Goal: Task Accomplishment & Management: Manage account settings

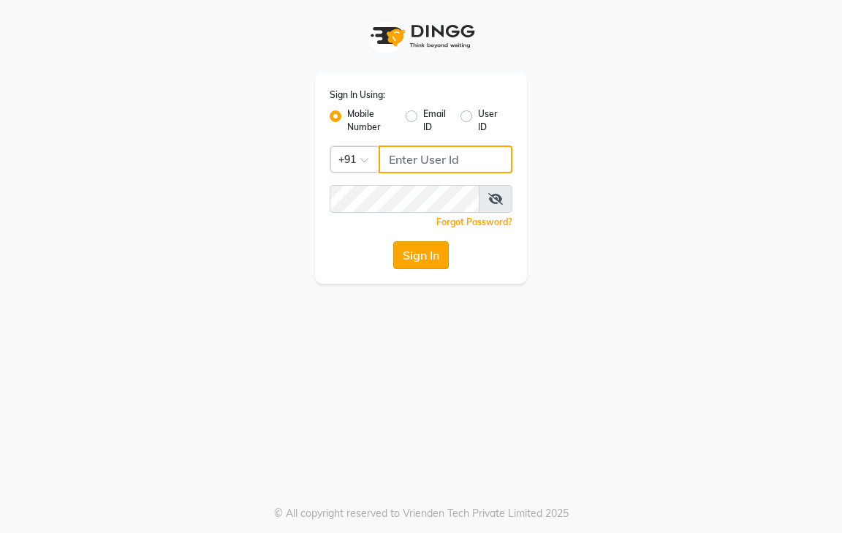
type input "9600622338"
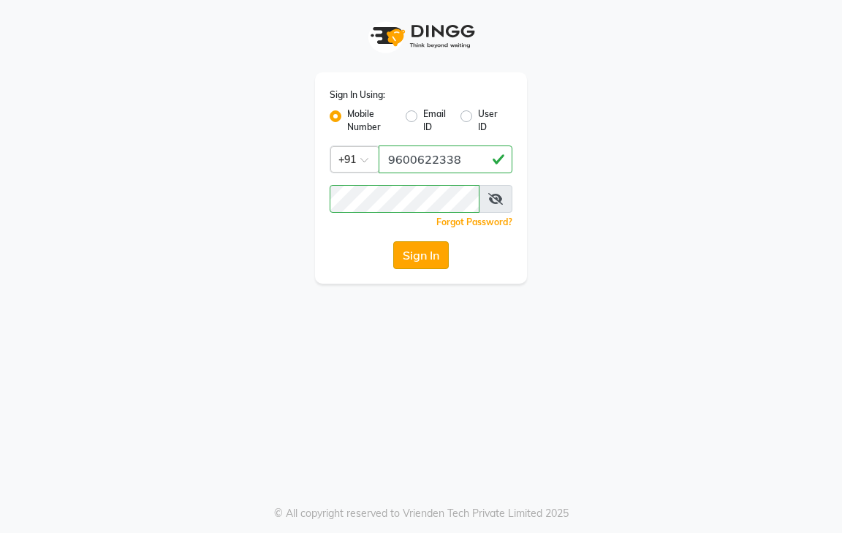
click at [424, 254] on button "Sign In" at bounding box center [421, 255] width 56 height 28
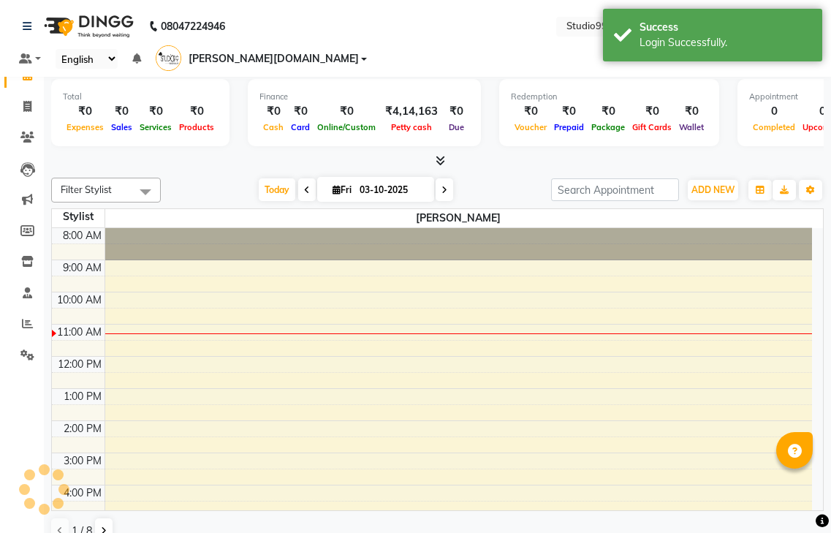
select select "en"
click at [27, 108] on icon at bounding box center [27, 106] width 8 height 11
select select "service"
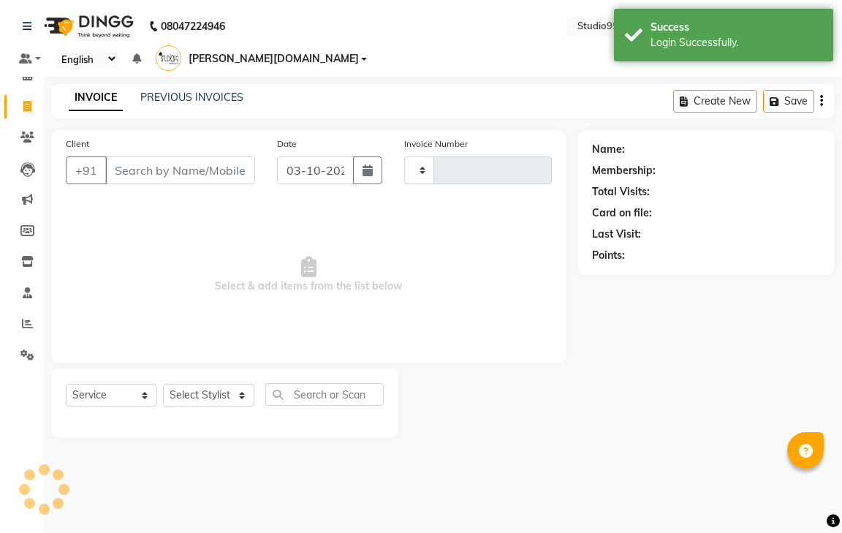
type input "1244"
select select "8331"
click at [213, 91] on link "PREVIOUS INVOICES" at bounding box center [191, 97] width 103 height 13
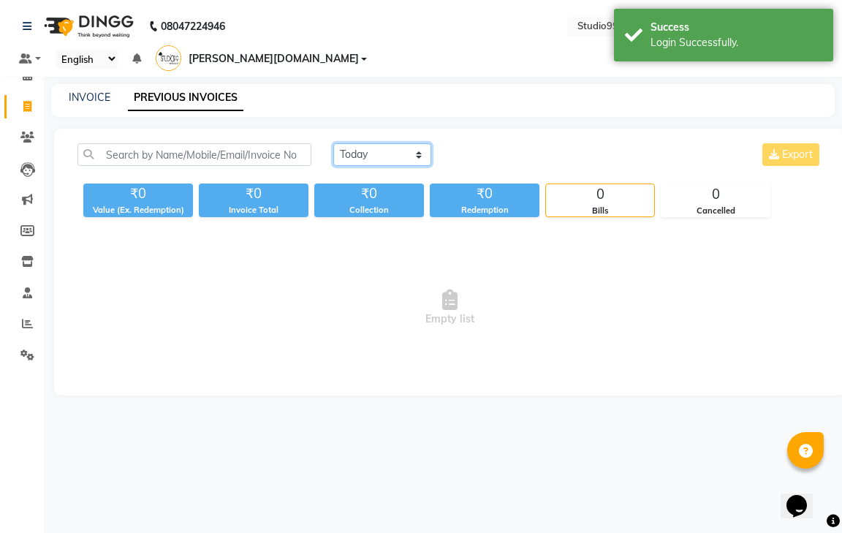
click at [364, 143] on select "[DATE] [DATE] Custom Range" at bounding box center [382, 154] width 98 height 23
select select "[DATE]"
click at [333, 143] on select "[DATE] [DATE] Custom Range" at bounding box center [382, 154] width 98 height 23
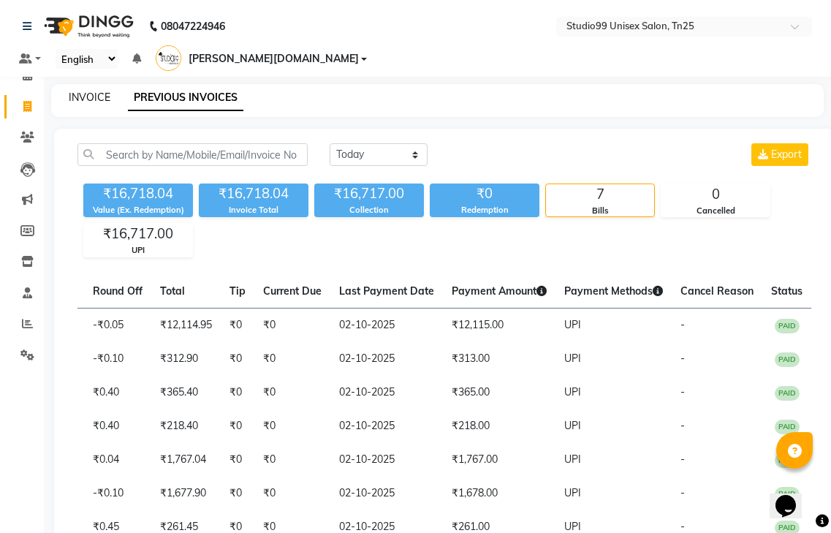
click at [83, 91] on link "INVOICE" at bounding box center [90, 97] width 42 height 13
select select "service"
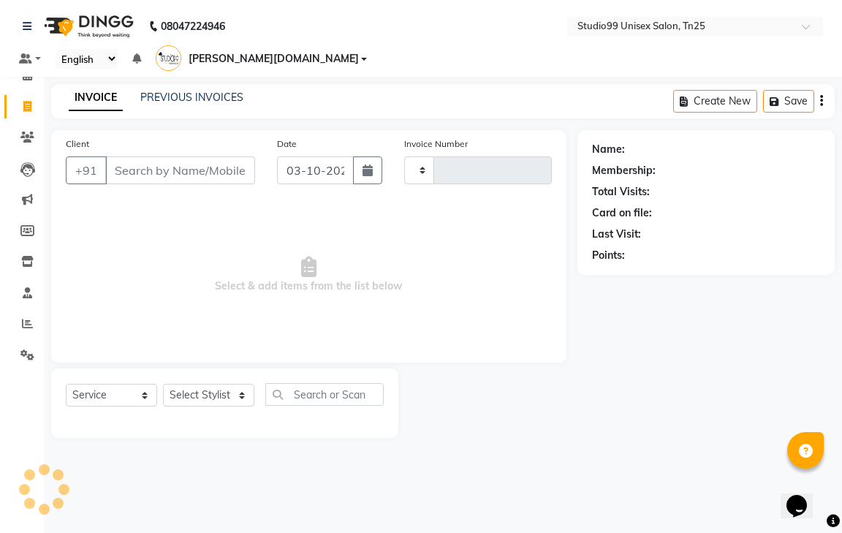
type input "1244"
select select "8331"
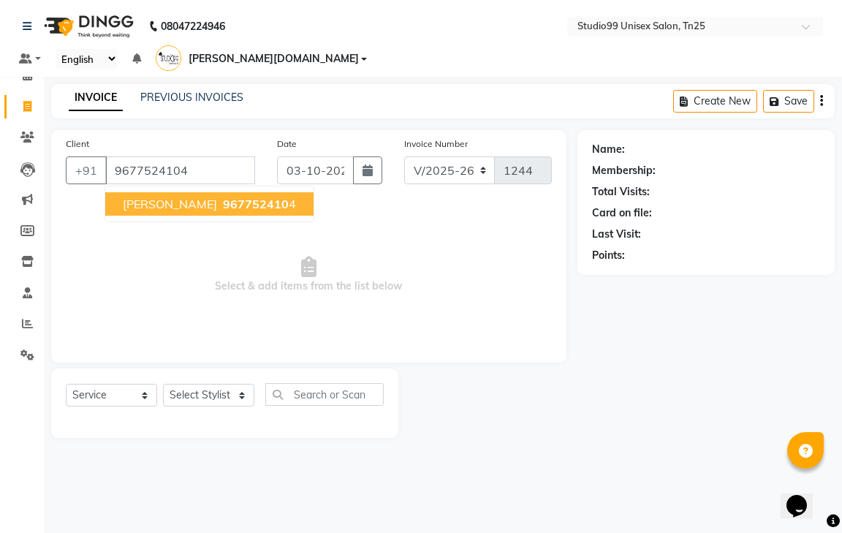
type input "9677524104"
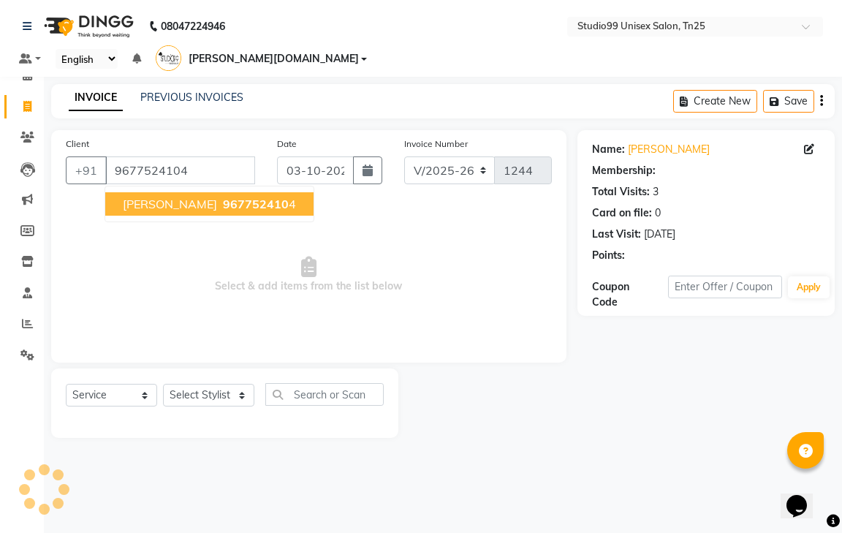
select select "1: Object"
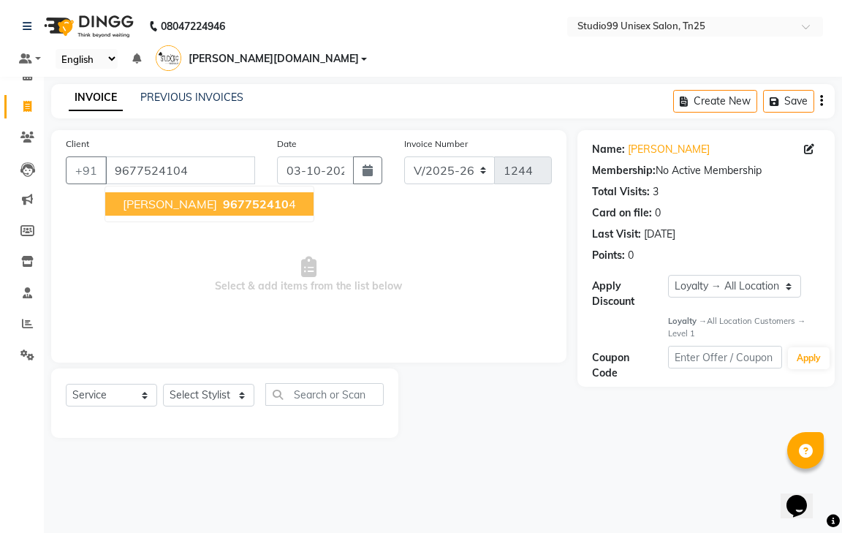
click at [230, 197] on span "967752410" at bounding box center [256, 204] width 66 height 15
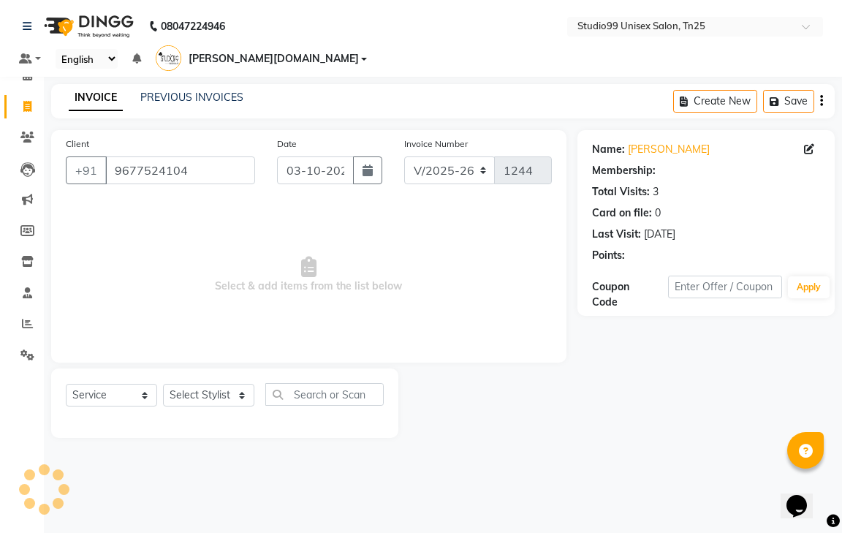
select select "1: Object"
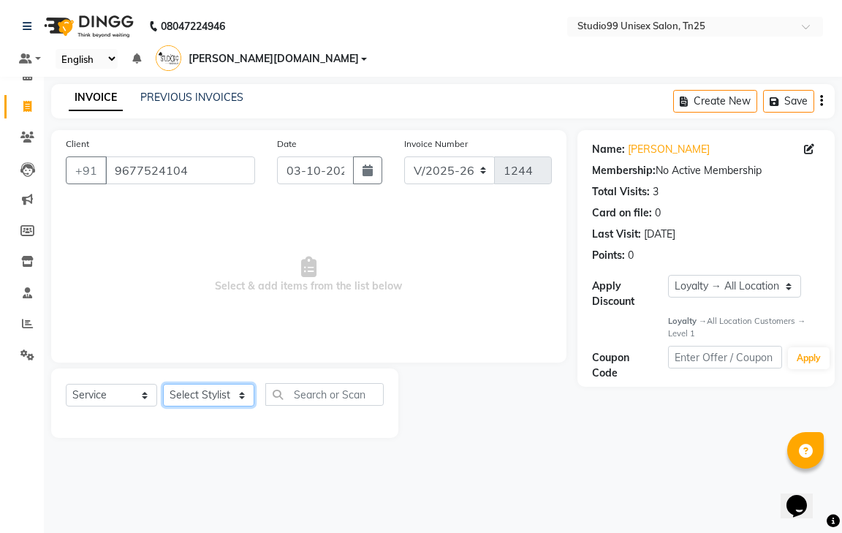
click at [200, 384] on select "Select Stylist gendral [PERSON_NAME] jaya priya kothai TK [DATE] sanjay santhos…" at bounding box center [208, 395] width 91 height 23
select select "80759"
click at [163, 384] on select "Select Stylist gendral [PERSON_NAME] jaya priya kothai TK [DATE] sanjay santhos…" at bounding box center [208, 395] width 91 height 23
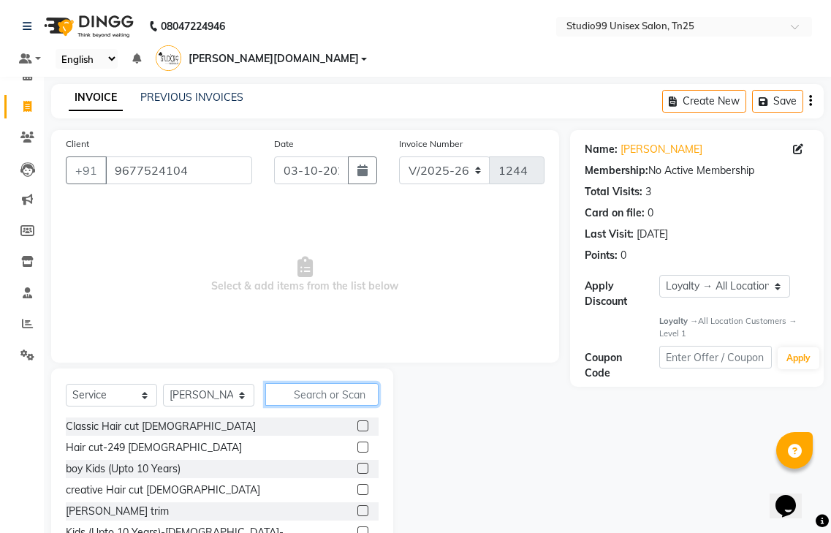
click at [306, 383] on input "text" at bounding box center [321, 394] width 113 height 23
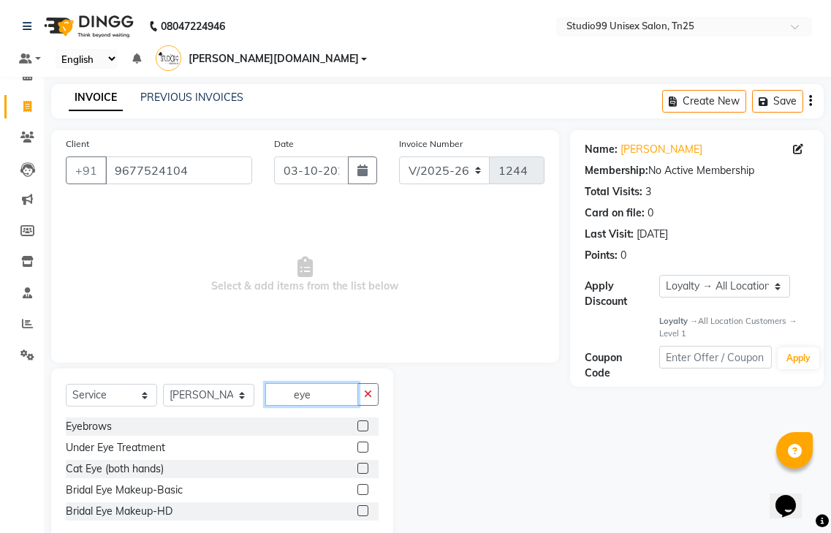
type input "eye"
click at [366, 420] on label at bounding box center [362, 425] width 11 height 11
click at [366, 422] on input "checkbox" at bounding box center [362, 427] width 10 height 10
checkbox input "true"
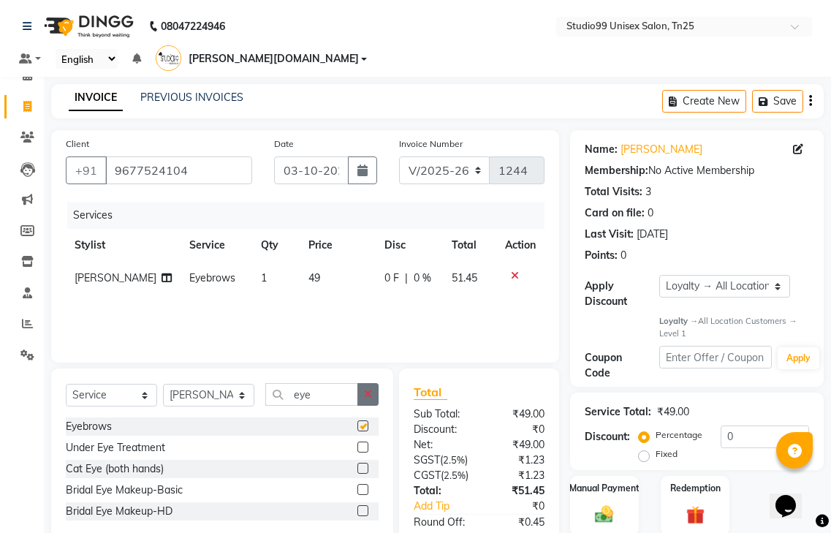
click at [368, 389] on icon "button" at bounding box center [368, 394] width 8 height 10
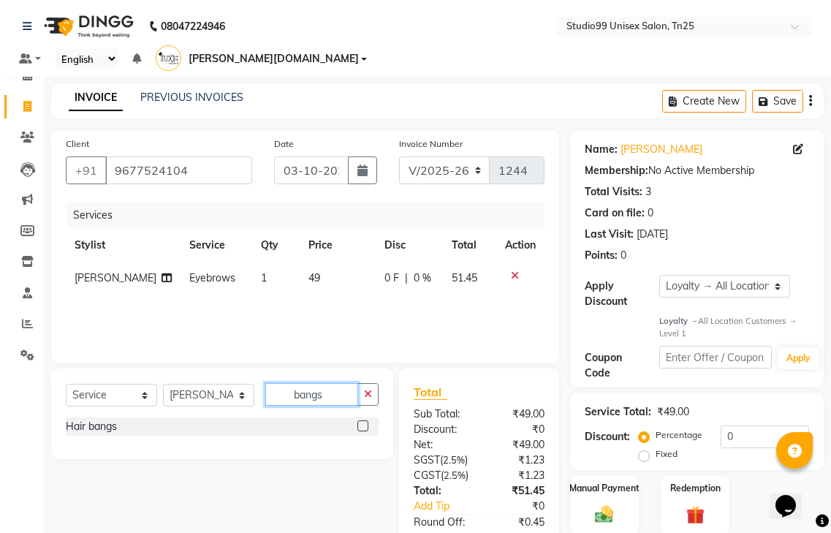
type input "bangs"
click at [359, 420] on label at bounding box center [362, 425] width 11 height 11
click at [359, 422] on input "checkbox" at bounding box center [362, 427] width 10 height 10
checkbox input "true"
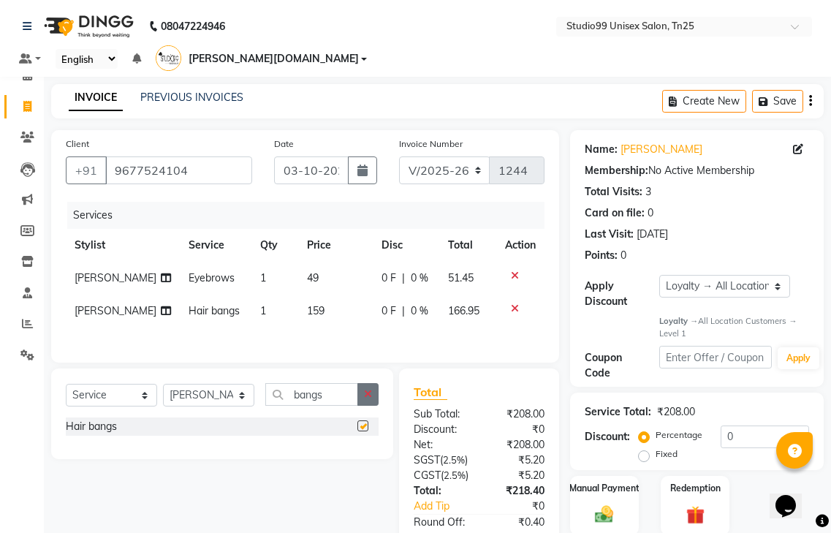
click at [365, 383] on button "button" at bounding box center [367, 394] width 21 height 23
checkbox input "false"
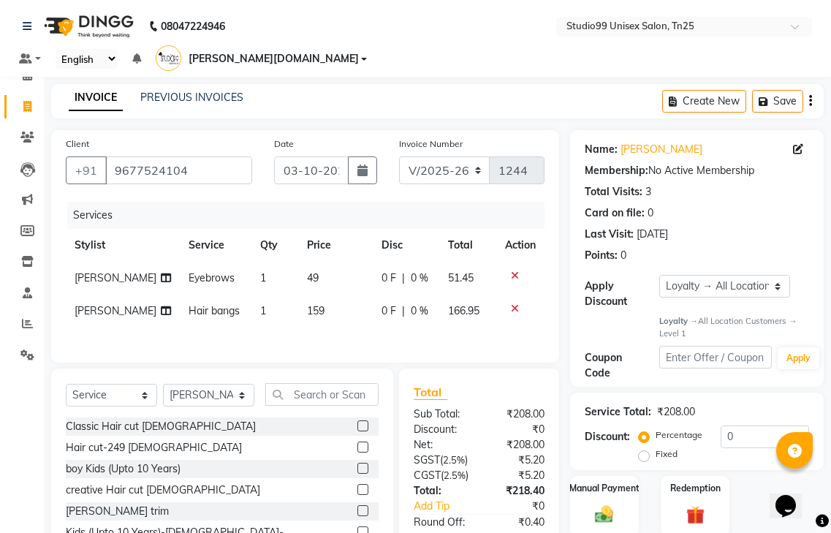
click at [357, 420] on label at bounding box center [362, 425] width 11 height 11
click at [357, 422] on input "checkbox" at bounding box center [362, 427] width 10 height 10
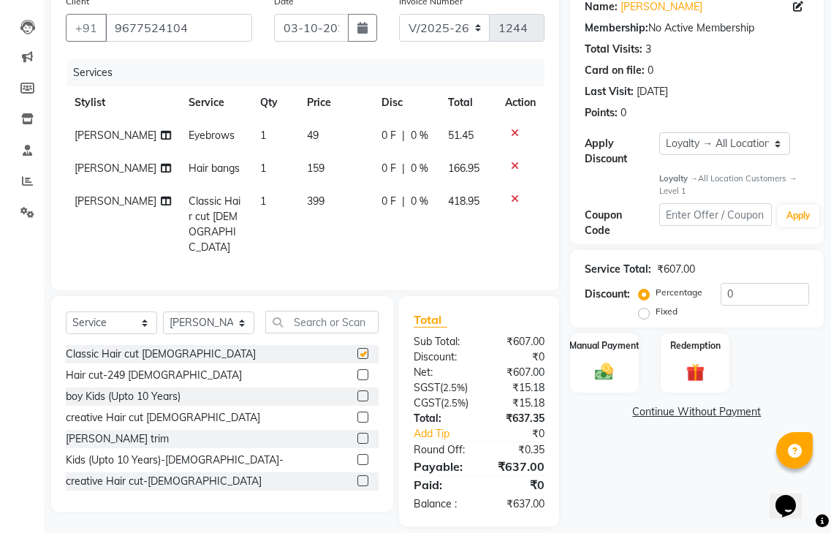
checkbox input "false"
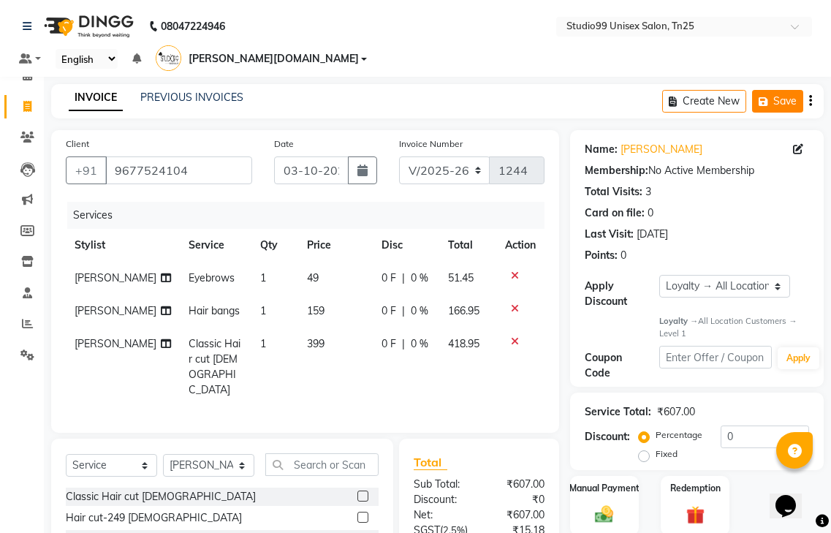
click at [785, 90] on button "Save" at bounding box center [777, 101] width 51 height 23
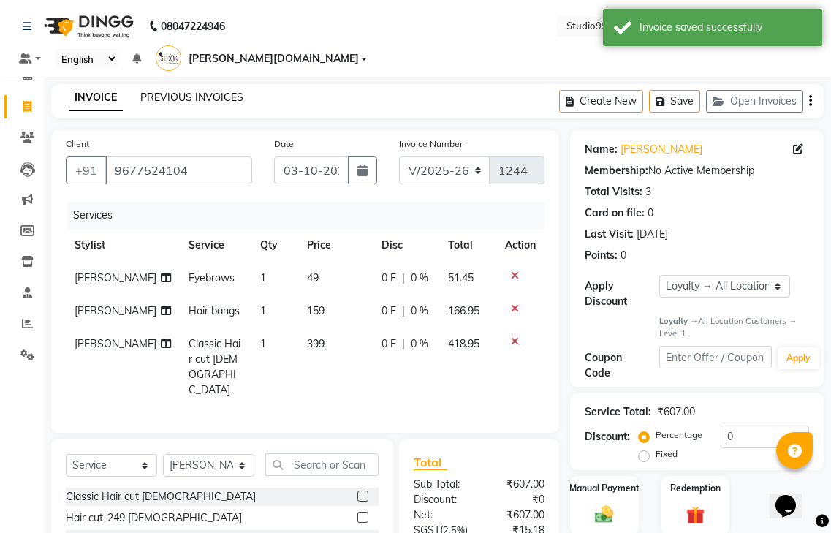
click at [190, 91] on link "PREVIOUS INVOICES" at bounding box center [191, 97] width 103 height 13
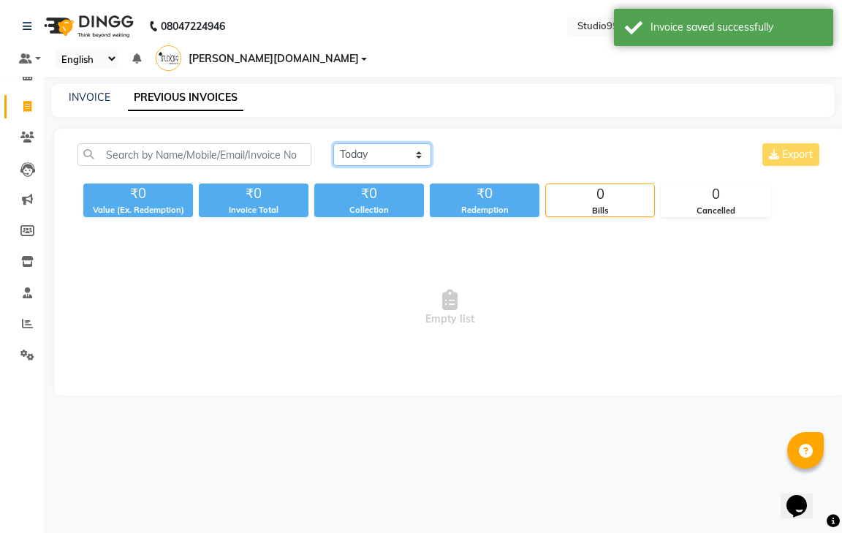
drag, startPoint x: 370, startPoint y: 132, endPoint x: 370, endPoint y: 145, distance: 13.2
click at [370, 143] on select "[DATE] [DATE] Custom Range" at bounding box center [382, 154] width 98 height 23
select select "[DATE]"
click at [333, 143] on select "[DATE] [DATE] Custom Range" at bounding box center [382, 154] width 98 height 23
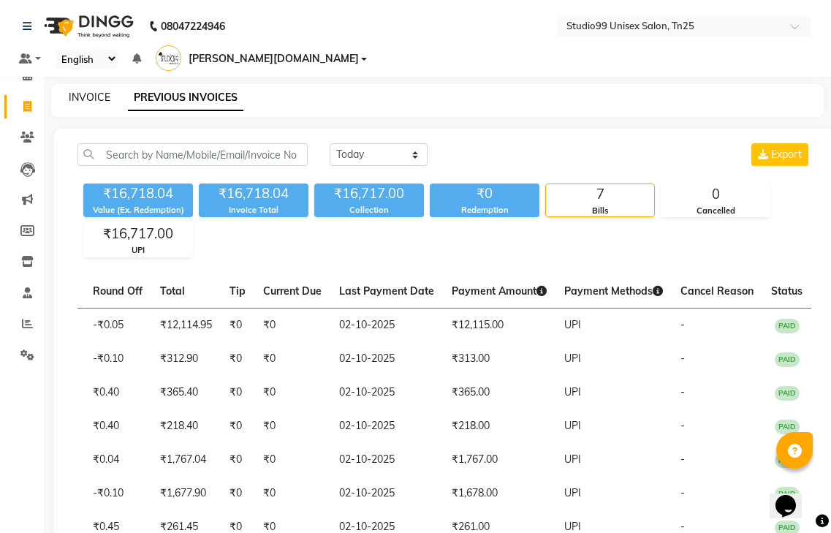
click at [89, 91] on link "INVOICE" at bounding box center [90, 97] width 42 height 13
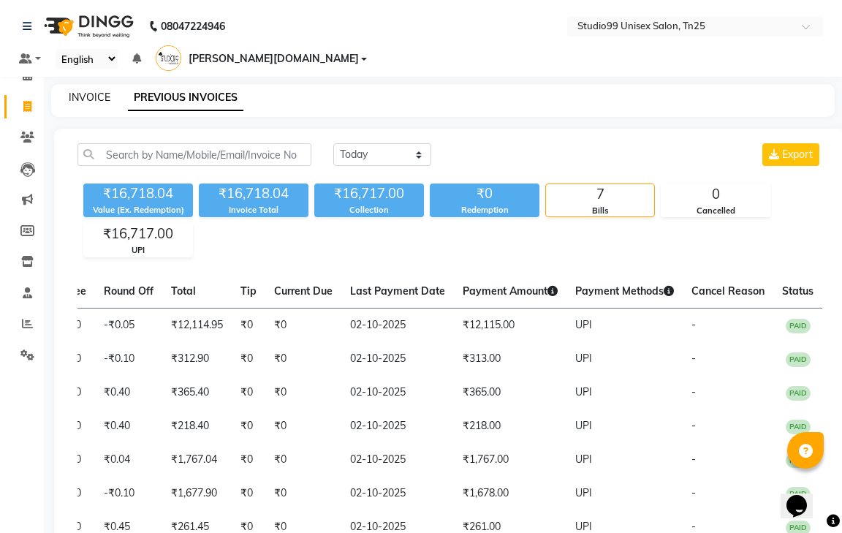
select select "service"
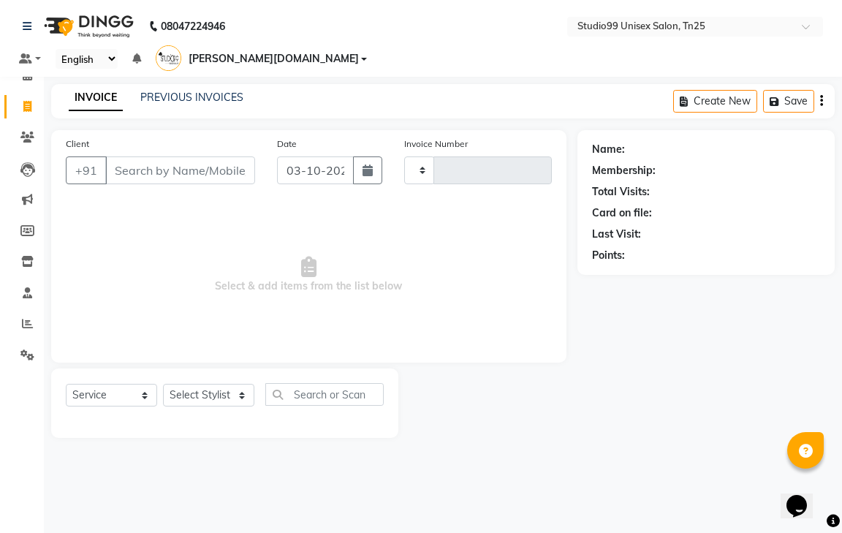
type input "1244"
select select "8331"
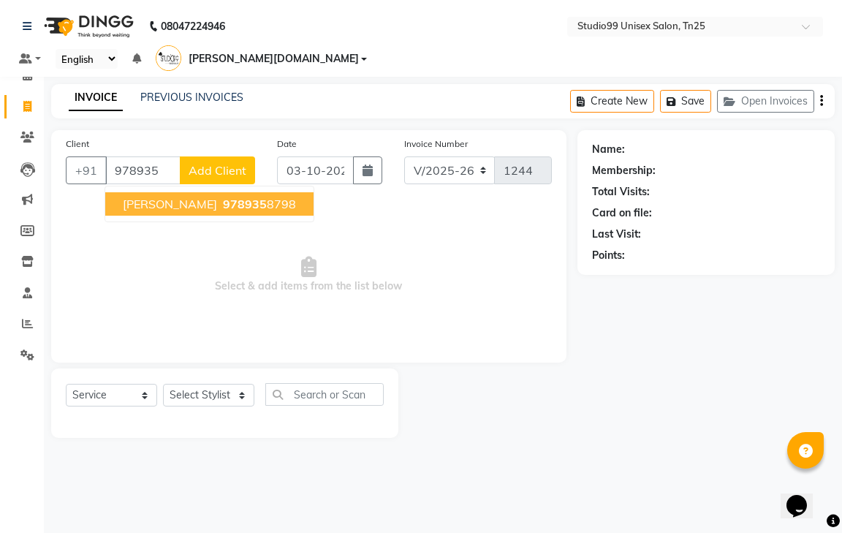
click at [228, 197] on ngb-highlight "978935 8798" at bounding box center [258, 204] width 76 height 15
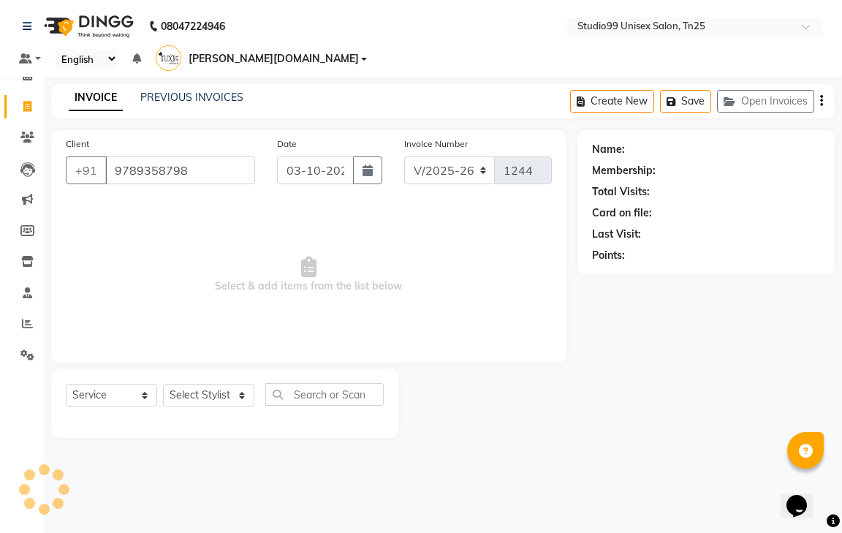
type input "9789358798"
select select "1: Object"
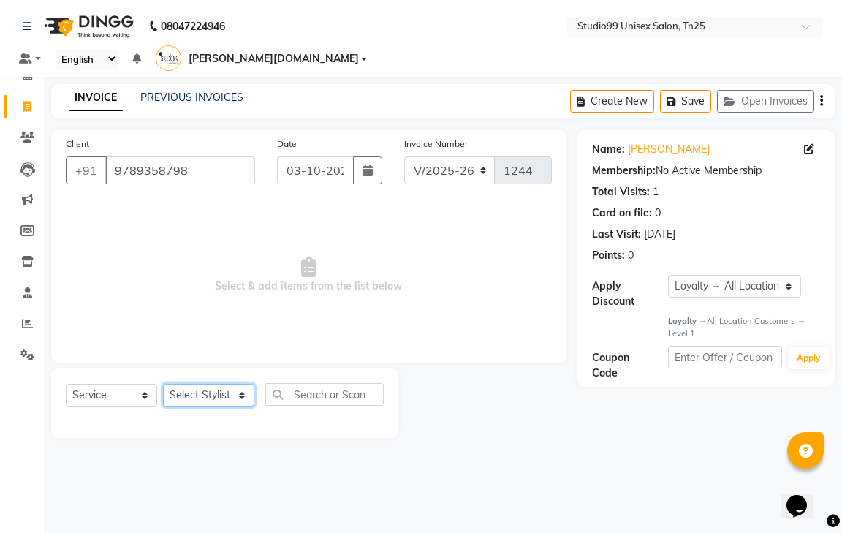
click at [198, 384] on select "Select Stylist gendral [PERSON_NAME] jaya priya kothai TK [DATE] sanjay santhos…" at bounding box center [208, 395] width 91 height 23
select select "80755"
click at [163, 384] on select "Select Stylist gendral [PERSON_NAME] jaya priya kothai TK [DATE] sanjay santhos…" at bounding box center [208, 395] width 91 height 23
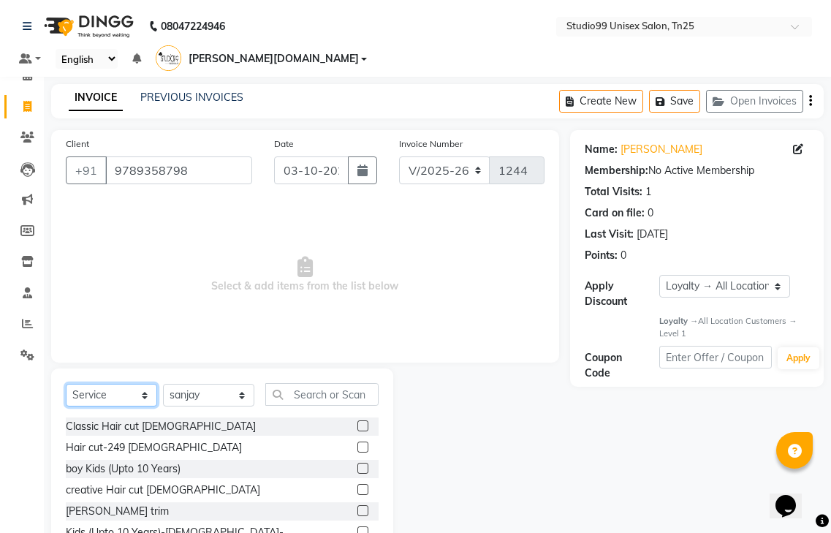
click at [88, 384] on select "Select Service Product Membership Package Voucher Prepaid Gift Card" at bounding box center [111, 395] width 91 height 23
click at [66, 384] on select "Select Service Product Membership Package Voucher Prepaid Gift Card" at bounding box center [111, 395] width 91 height 23
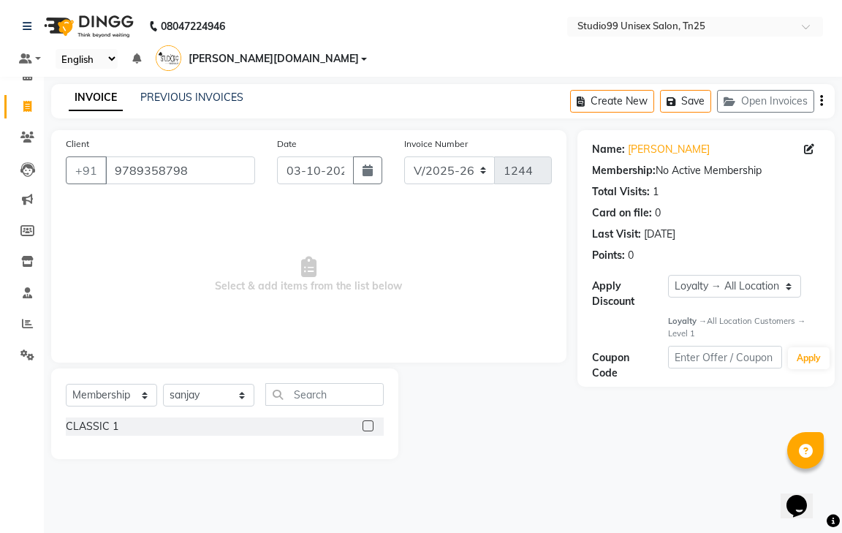
click at [371, 420] on label at bounding box center [368, 425] width 11 height 11
click at [371, 422] on input "checkbox" at bounding box center [368, 427] width 10 height 10
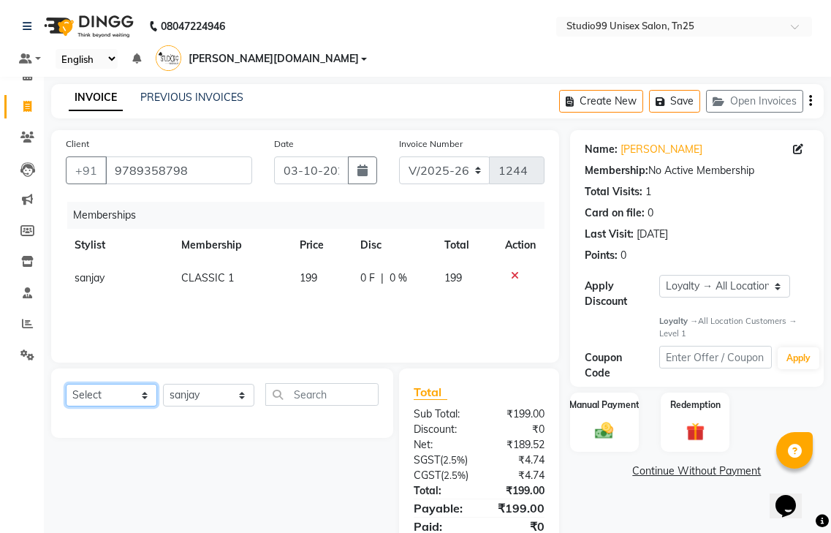
click at [142, 384] on select "Select Service Product Package Voucher Prepaid Gift Card" at bounding box center [111, 395] width 91 height 23
select select "service"
click at [66, 384] on select "Select Service Product Package Voucher Prepaid Gift Card" at bounding box center [111, 395] width 91 height 23
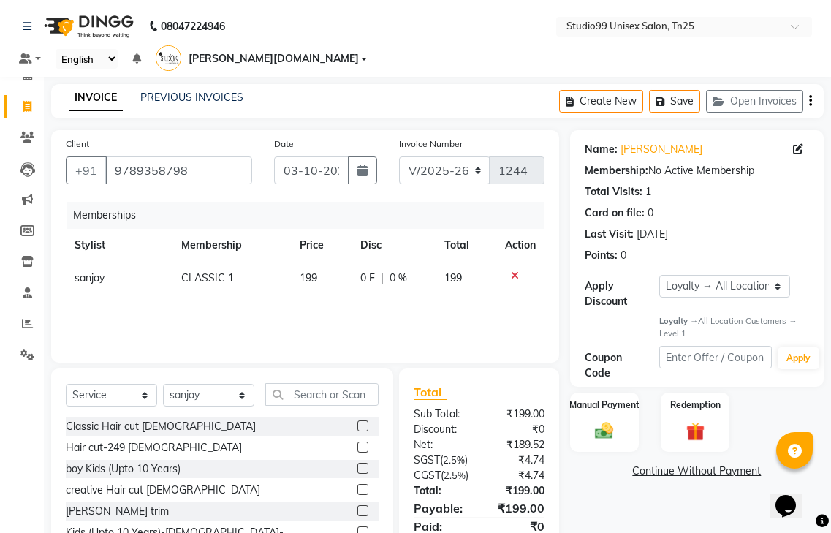
click at [357, 442] on label at bounding box center [362, 447] width 11 height 11
click at [357, 443] on input "checkbox" at bounding box center [362, 448] width 10 height 10
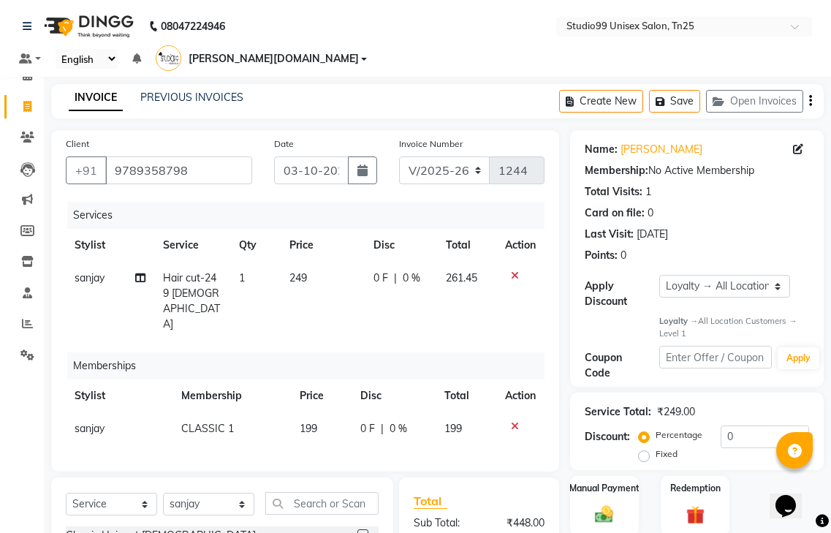
checkbox input "false"
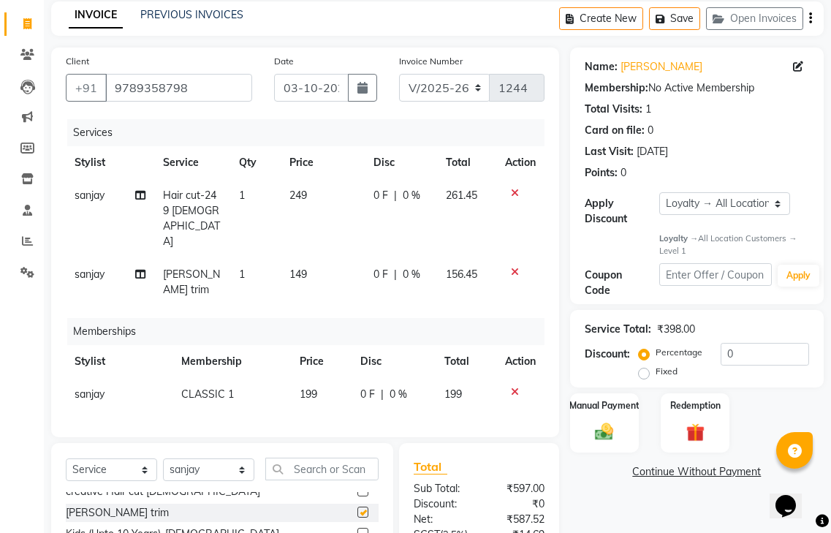
checkbox input "false"
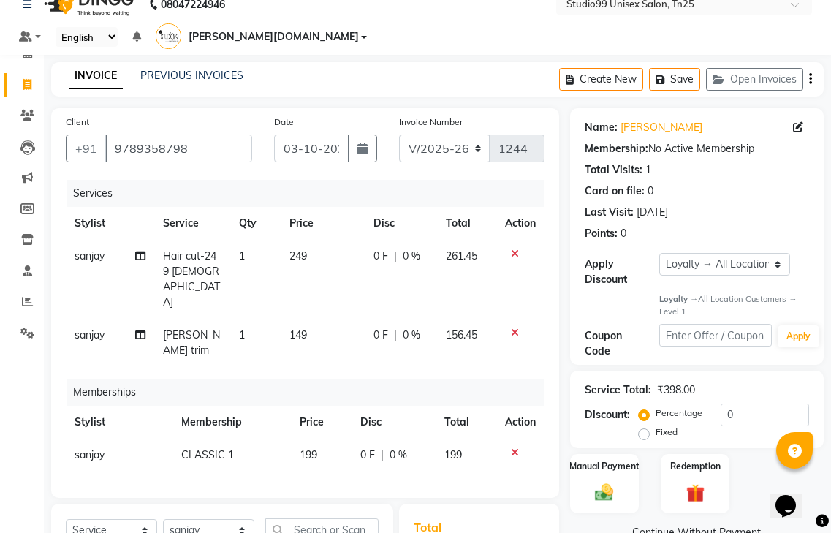
scroll to position [220, 0]
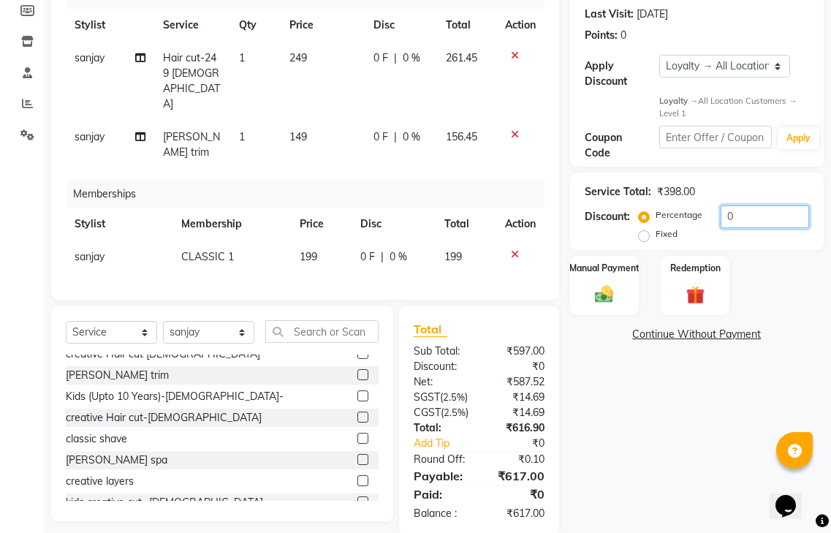
click at [757, 205] on input "0" at bounding box center [765, 216] width 88 height 23
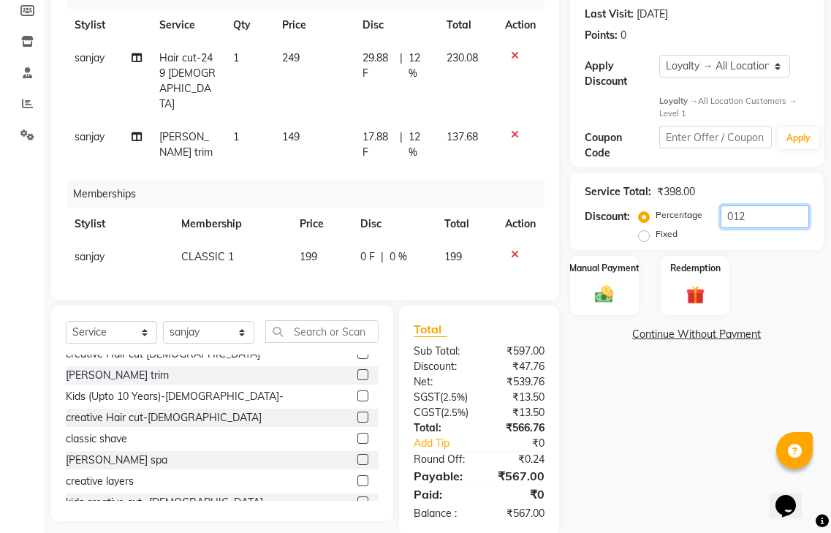
type input "012"
click at [695, 415] on div "Name: [PERSON_NAME] Membership: No Active Membership Total Visits: 1 Card on fi…" at bounding box center [702, 223] width 265 height 626
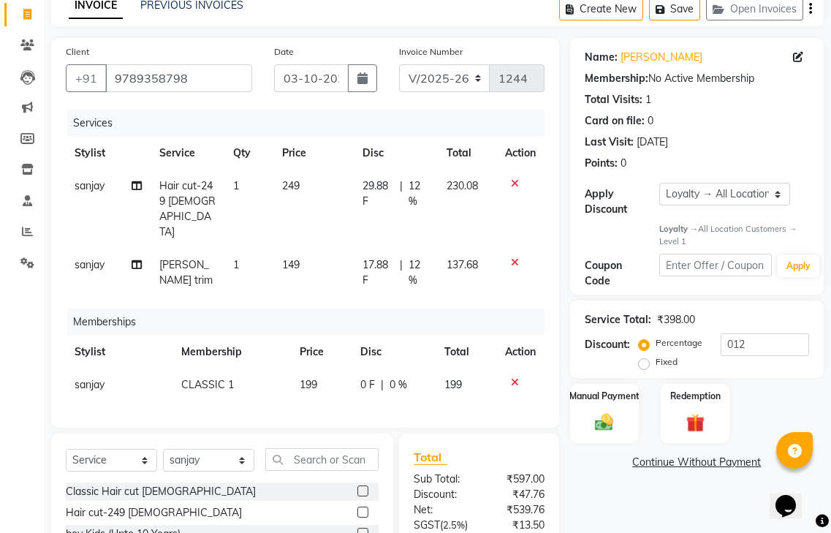
scroll to position [0, 0]
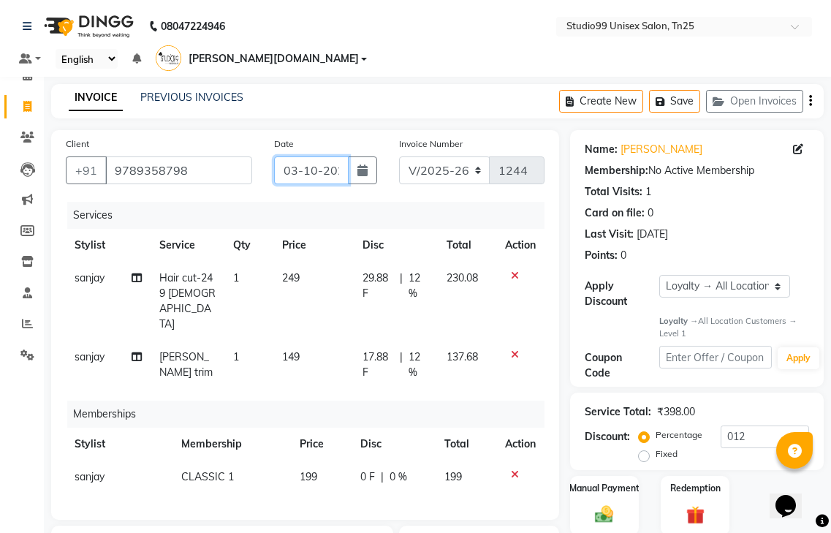
click at [314, 156] on input "03-10-2025" at bounding box center [311, 170] width 75 height 28
select select "10"
select select "2025"
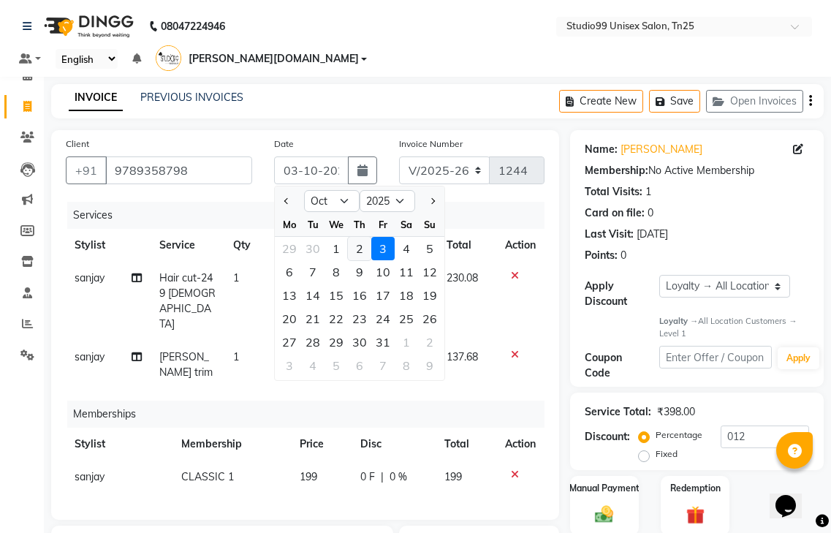
click at [364, 237] on div "2" at bounding box center [359, 248] width 23 height 23
type input "02-10-2025"
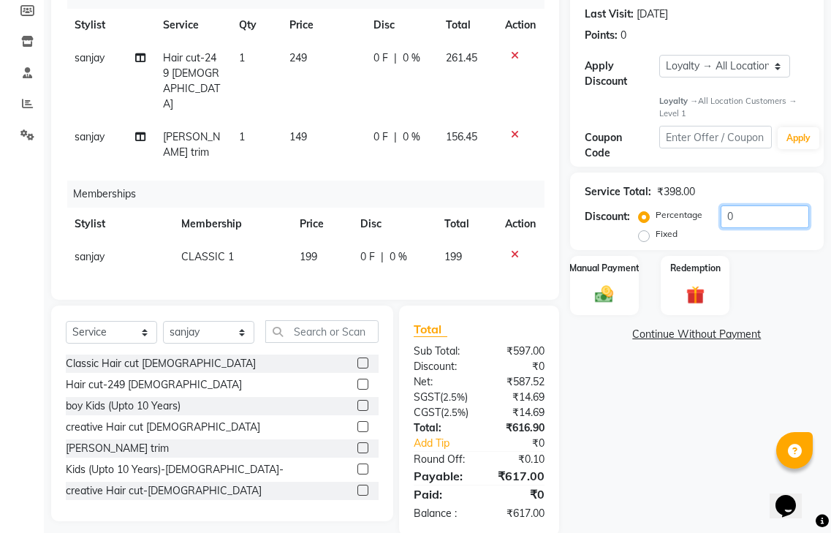
click at [744, 205] on input "0" at bounding box center [765, 216] width 88 height 23
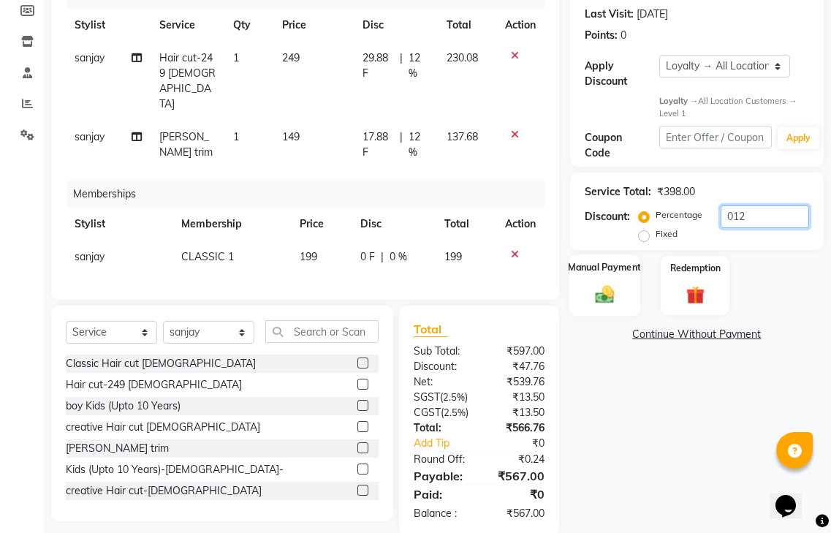
type input "012"
click at [608, 260] on div "Manual Payment" at bounding box center [605, 284] width 72 height 61
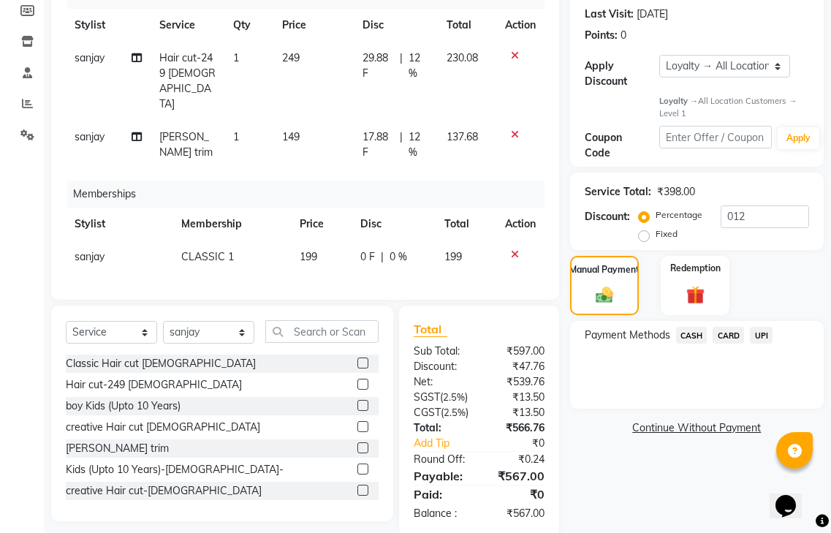
drag, startPoint x: 759, startPoint y: 311, endPoint x: 751, endPoint y: 327, distance: 17.3
click at [759, 327] on span "UPI" at bounding box center [761, 335] width 23 height 17
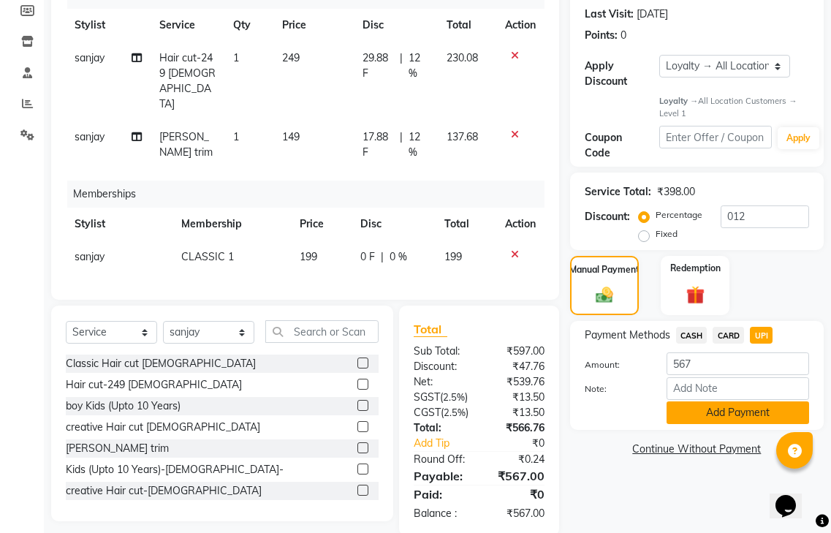
click at [714, 401] on button "Add Payment" at bounding box center [738, 412] width 143 height 23
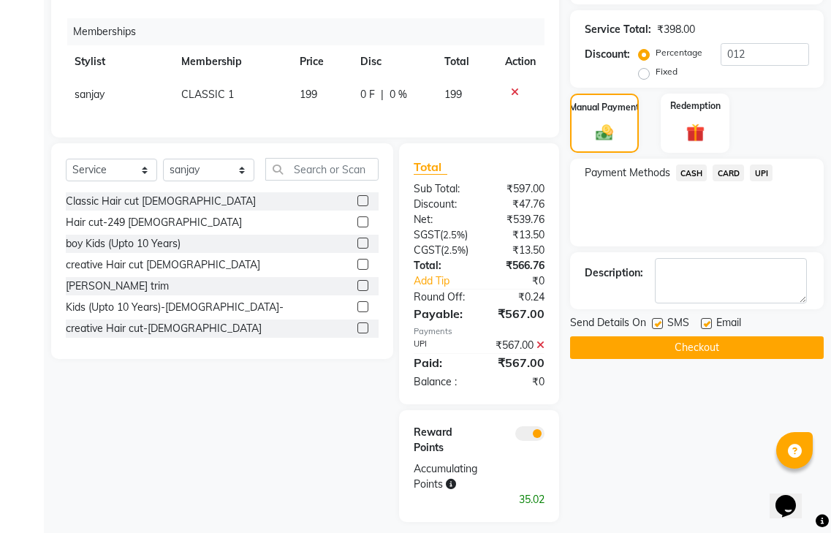
scroll to position [384, 0]
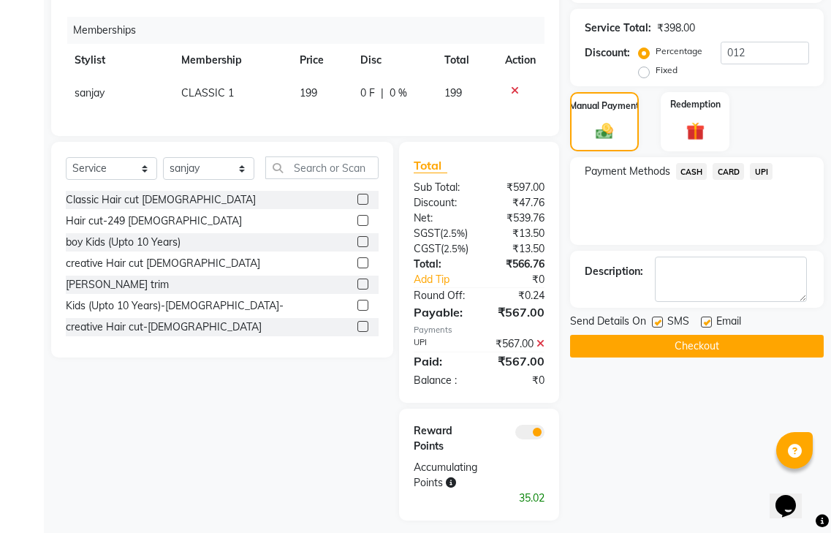
click at [530, 425] on span at bounding box center [529, 432] width 29 height 15
click at [545, 434] on input "checkbox" at bounding box center [545, 434] width 0 height 0
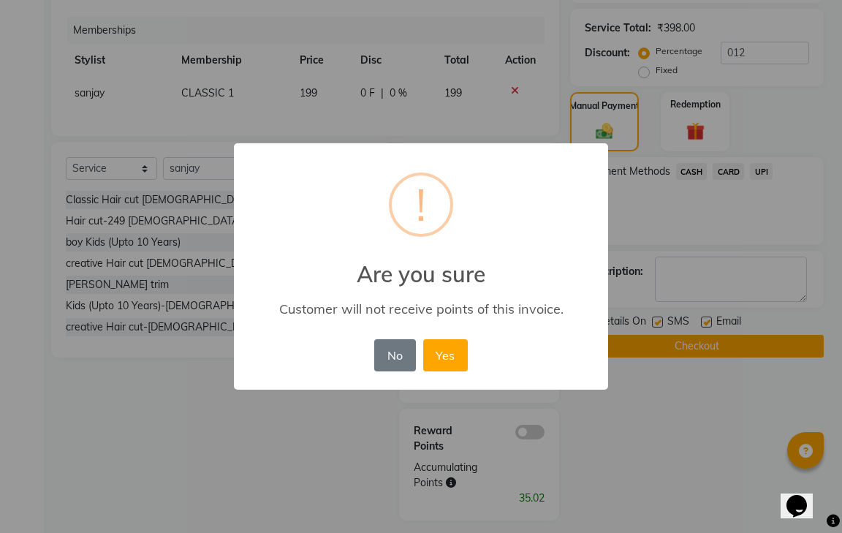
click at [669, 425] on div "× ! Are you sure Customer will not receive points of this invoice. No No Yes" at bounding box center [421, 266] width 842 height 533
click at [401, 363] on button "No" at bounding box center [394, 355] width 41 height 32
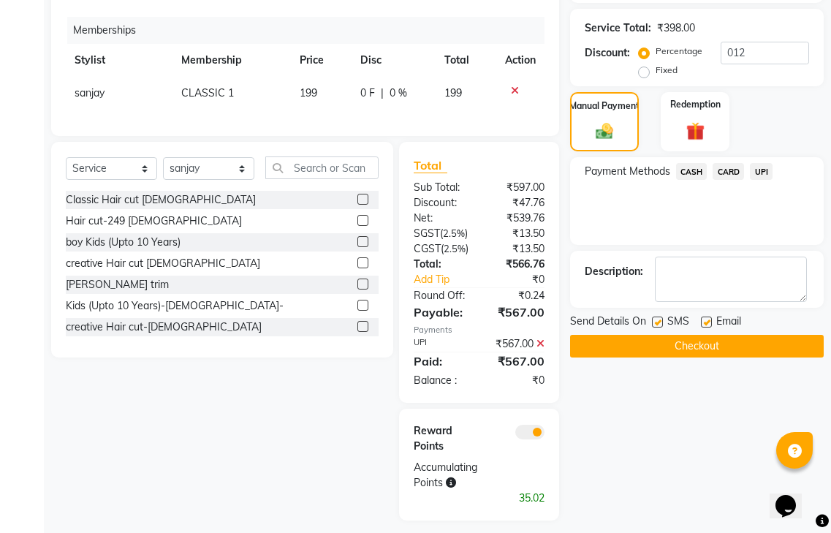
click at [719, 336] on button "Checkout" at bounding box center [697, 346] width 254 height 23
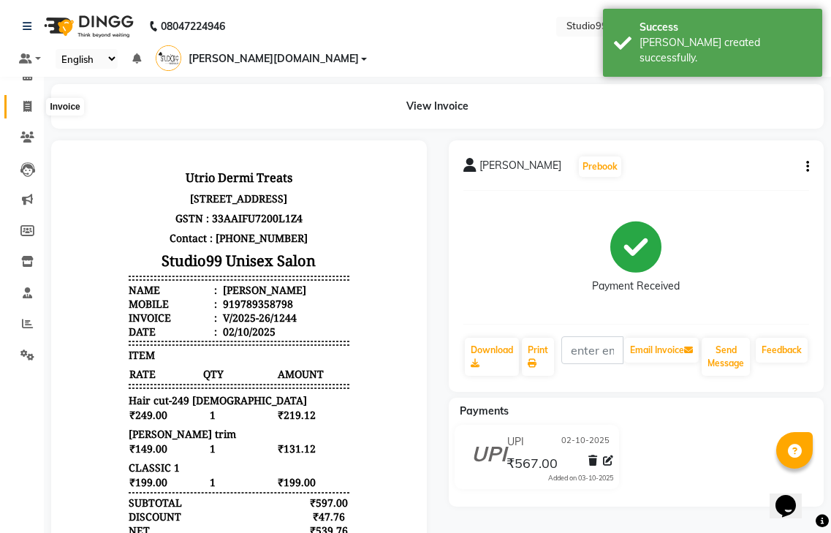
click at [32, 102] on span at bounding box center [28, 107] width 26 height 17
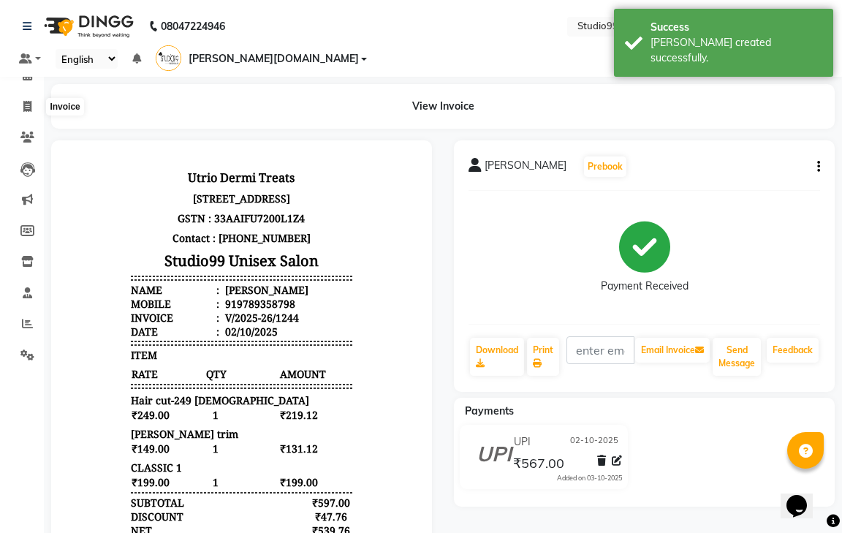
select select "service"
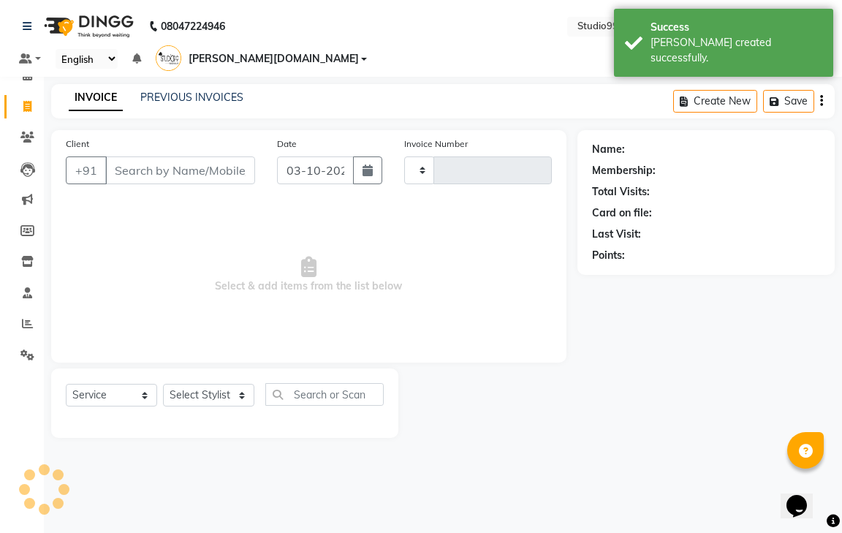
type input "1245"
select select "8331"
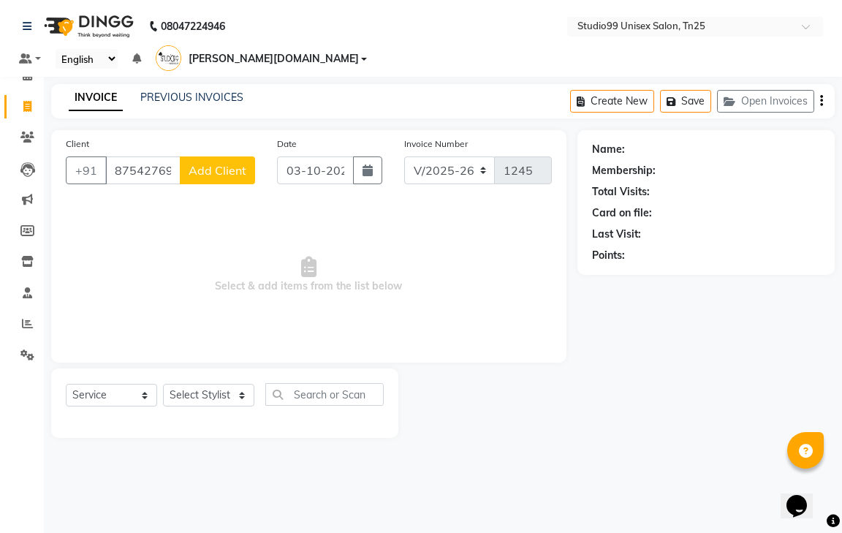
type input "8754276968"
click at [222, 163] on span "Add Client" at bounding box center [218, 170] width 58 height 15
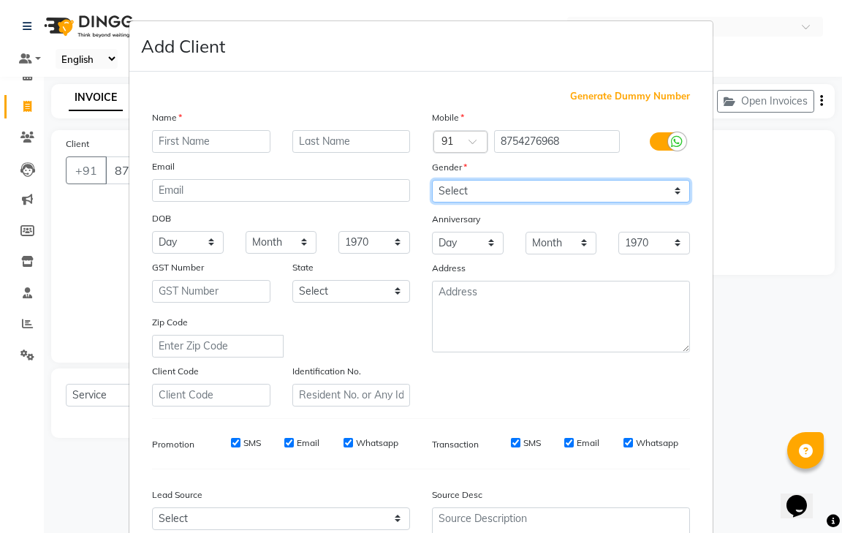
click at [474, 188] on select "Select [DEMOGRAPHIC_DATA] [DEMOGRAPHIC_DATA] Other Prefer Not To Say" at bounding box center [561, 191] width 258 height 23
select select "[DEMOGRAPHIC_DATA]"
click at [432, 180] on select "Select [DEMOGRAPHIC_DATA] [DEMOGRAPHIC_DATA] Other Prefer Not To Say" at bounding box center [561, 191] width 258 height 23
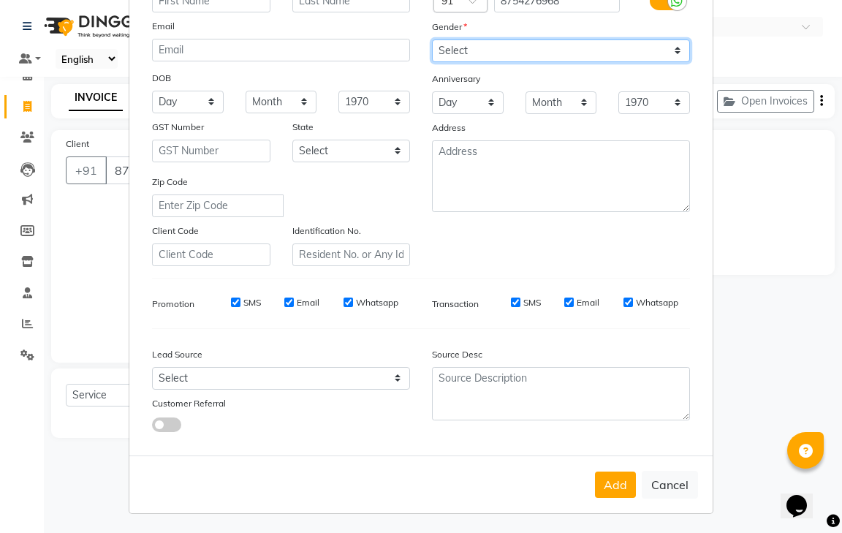
scroll to position [142, 0]
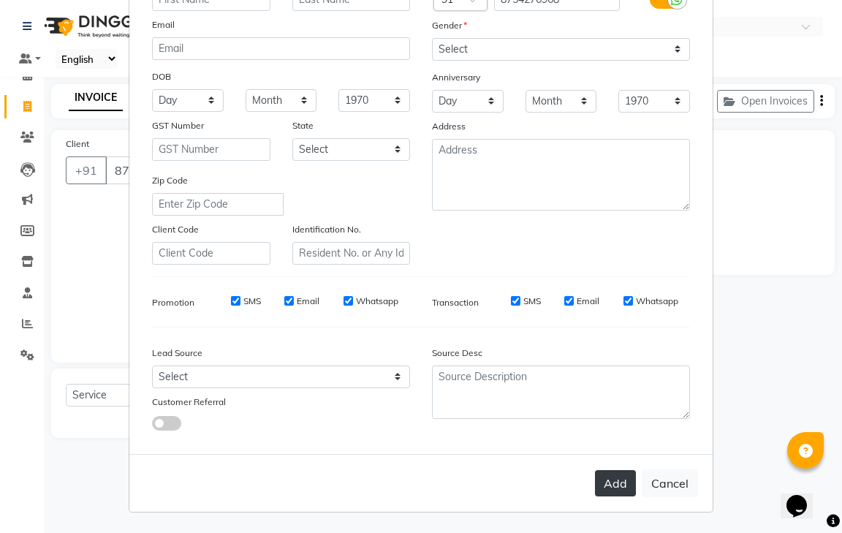
click at [602, 483] on button "Add" at bounding box center [615, 483] width 41 height 26
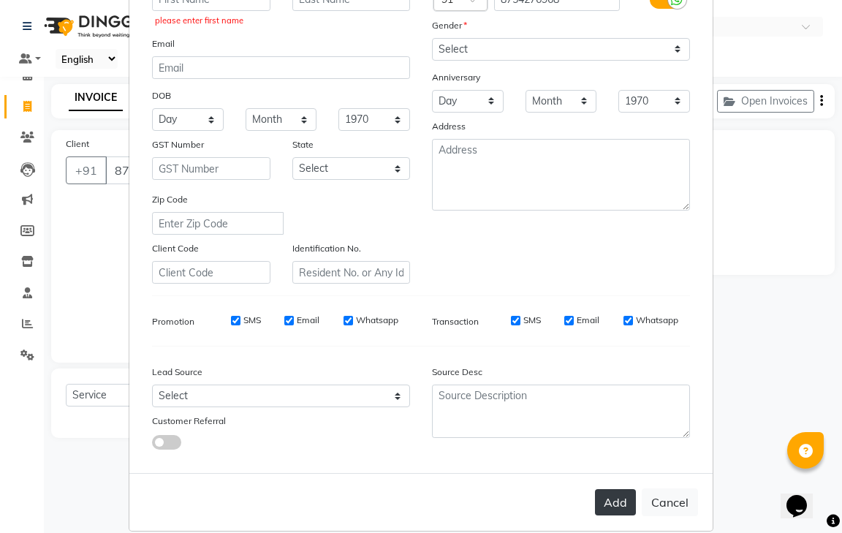
click at [600, 499] on button "Add" at bounding box center [615, 502] width 41 height 26
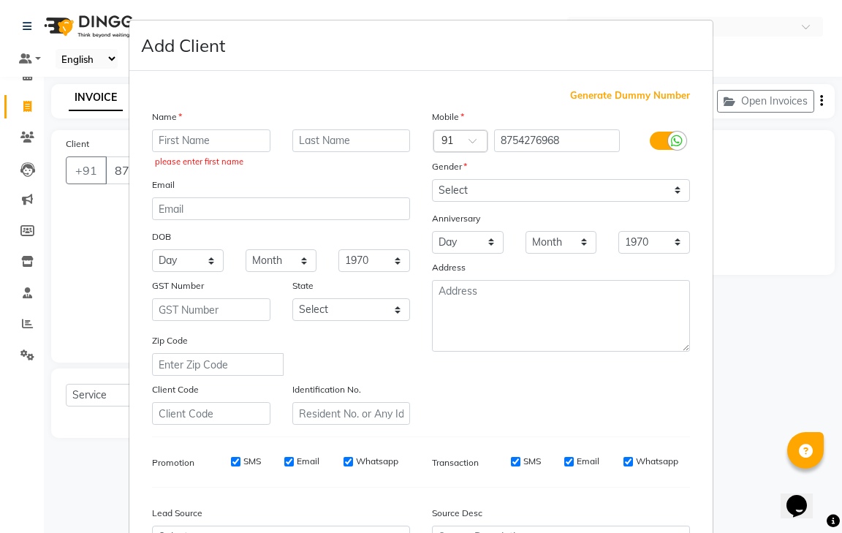
scroll to position [0, 0]
click at [188, 137] on input "text" at bounding box center [211, 141] width 118 height 23
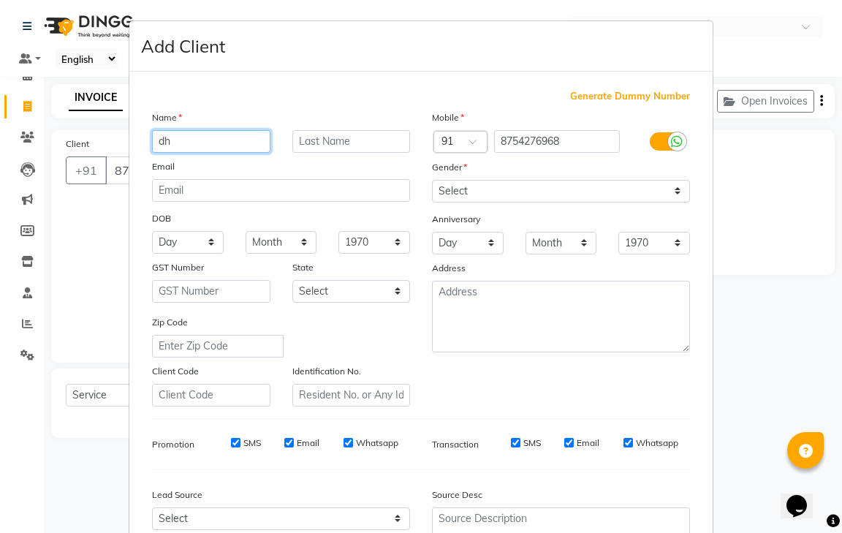
type input "d"
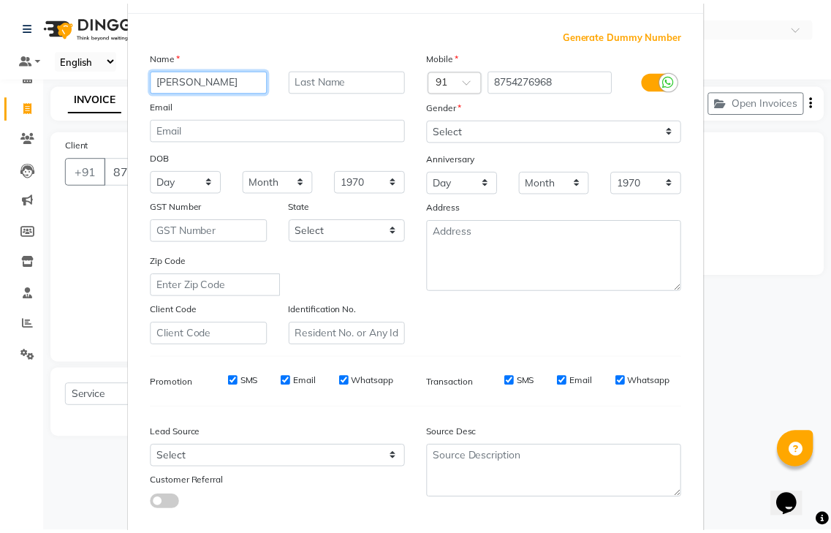
scroll to position [142, 0]
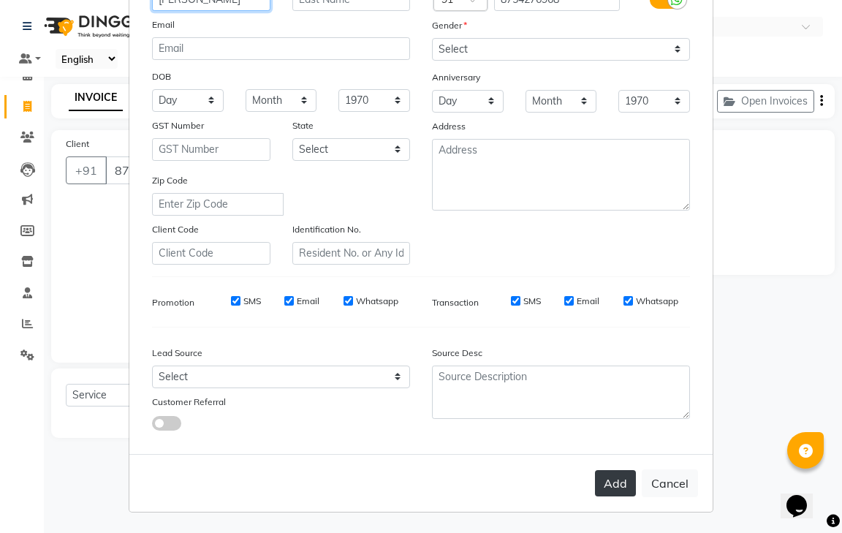
type input "[PERSON_NAME]"
click at [612, 482] on button "Add" at bounding box center [615, 483] width 41 height 26
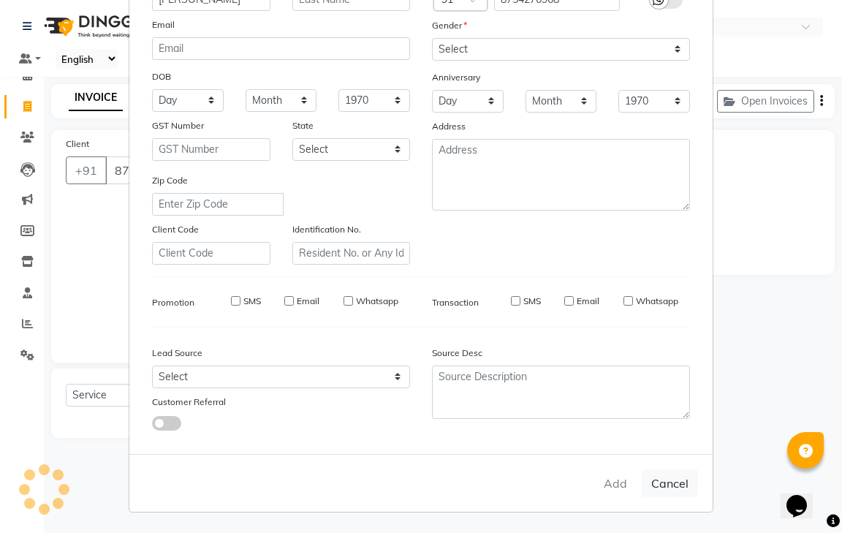
select select
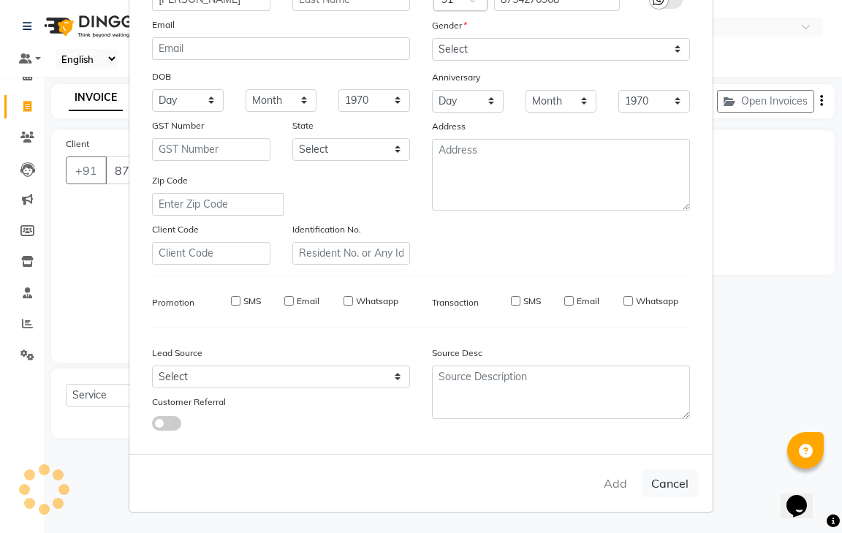
select select
checkbox input "false"
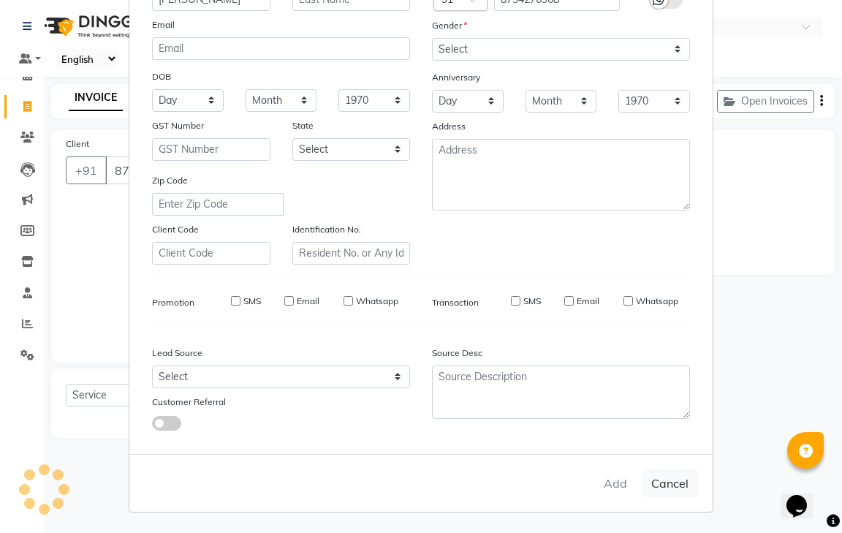
checkbox input "false"
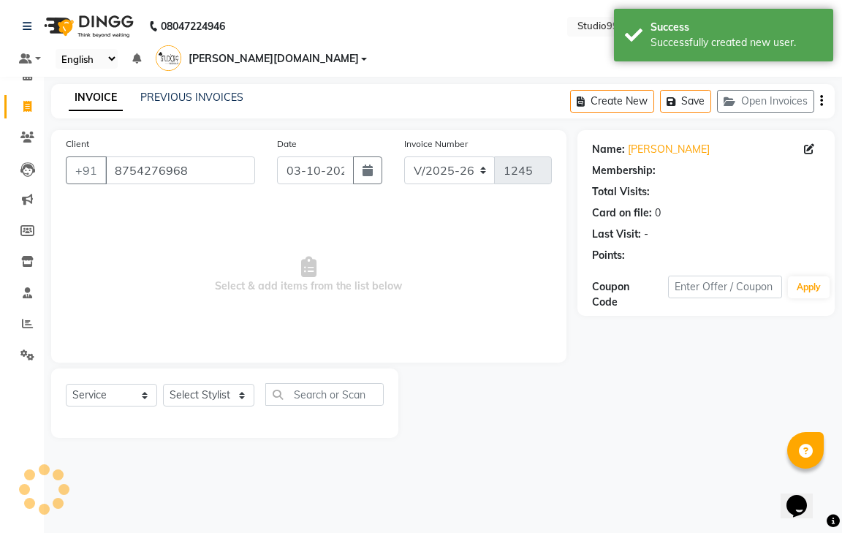
select select "1: Object"
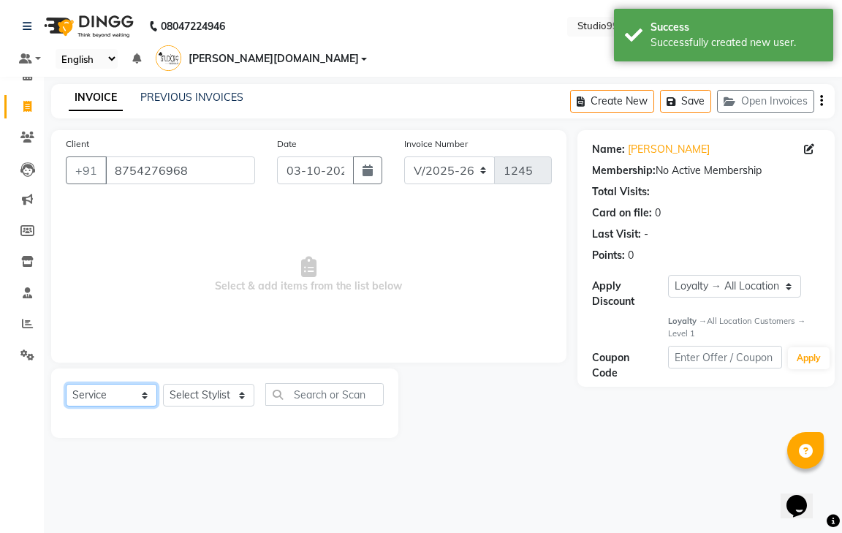
click at [116, 384] on select "Select Service Product Membership Package Voucher Prepaid Gift Card" at bounding box center [111, 395] width 91 height 23
click at [66, 384] on select "Select Service Product Membership Package Voucher Prepaid Gift Card" at bounding box center [111, 395] width 91 height 23
drag, startPoint x: 199, startPoint y: 382, endPoint x: 199, endPoint y: 363, distance: 18.3
click at [199, 384] on select "Select Stylist gendral [PERSON_NAME] jaya priya kothai TK [DATE] sanjay santhos…" at bounding box center [208, 395] width 91 height 23
select select "80755"
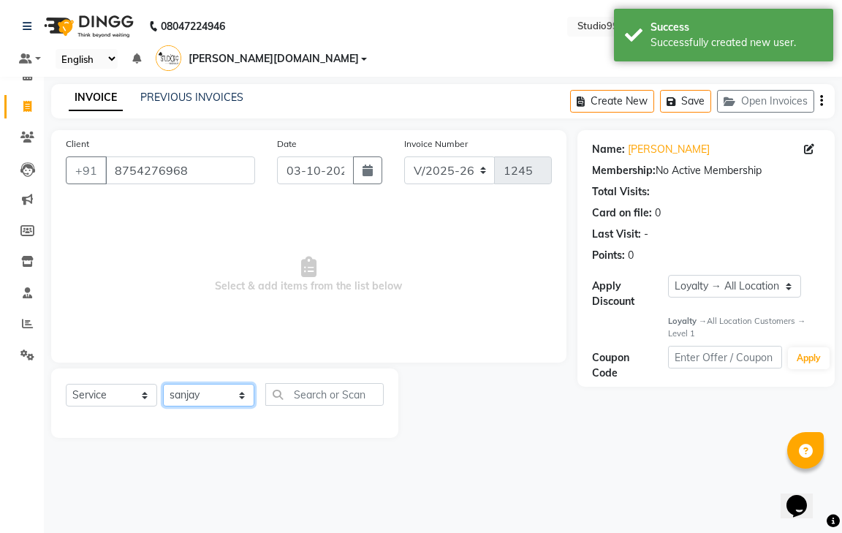
click at [163, 384] on select "Select Stylist gendral [PERSON_NAME] jaya priya kothai TK [DATE] sanjay santhos…" at bounding box center [208, 395] width 91 height 23
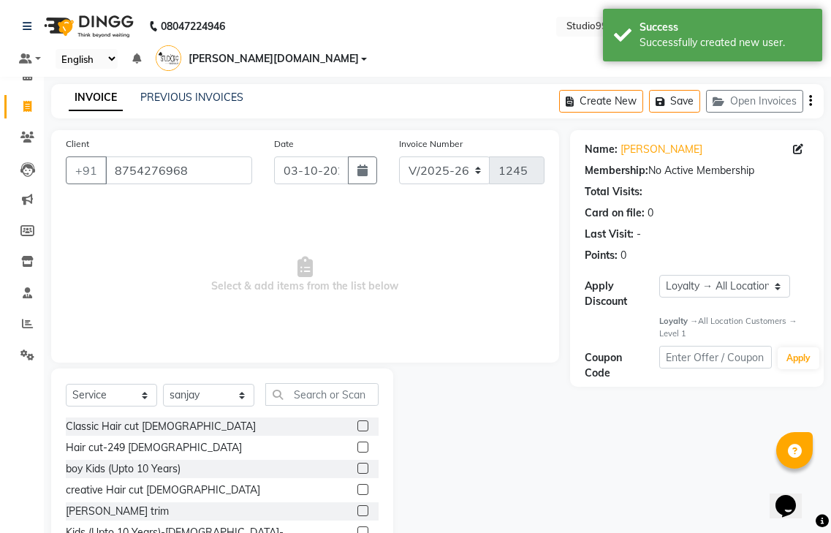
click at [357, 463] on label at bounding box center [362, 468] width 11 height 11
click at [357, 464] on input "checkbox" at bounding box center [362, 469] width 10 height 10
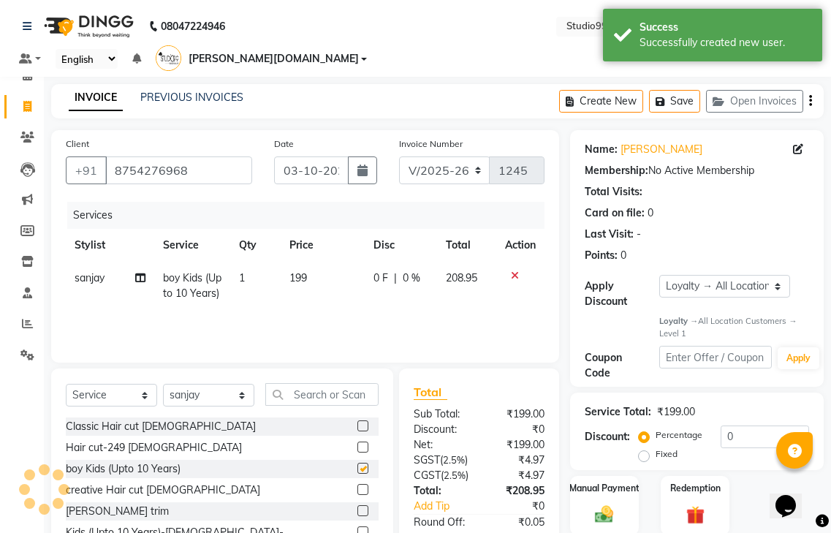
checkbox input "false"
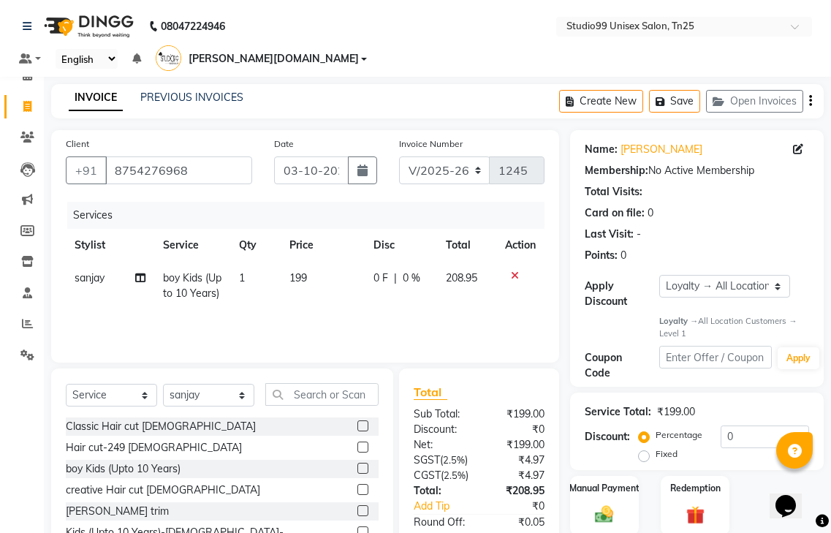
click at [357, 442] on label at bounding box center [362, 447] width 11 height 11
click at [357, 443] on input "checkbox" at bounding box center [362, 448] width 10 height 10
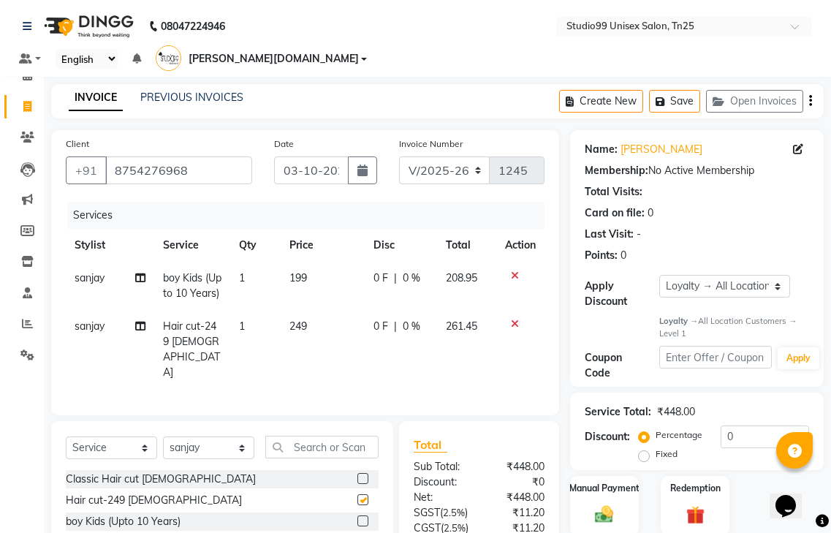
checkbox input "false"
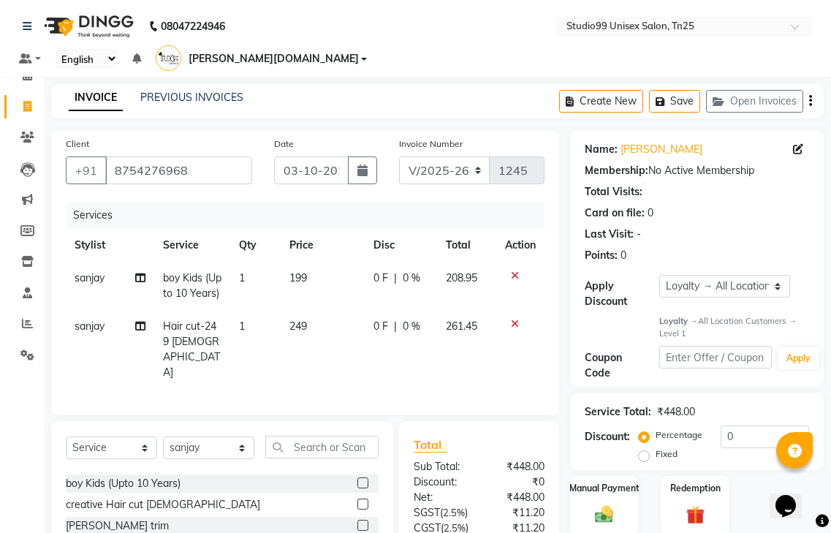
scroll to position [73, 0]
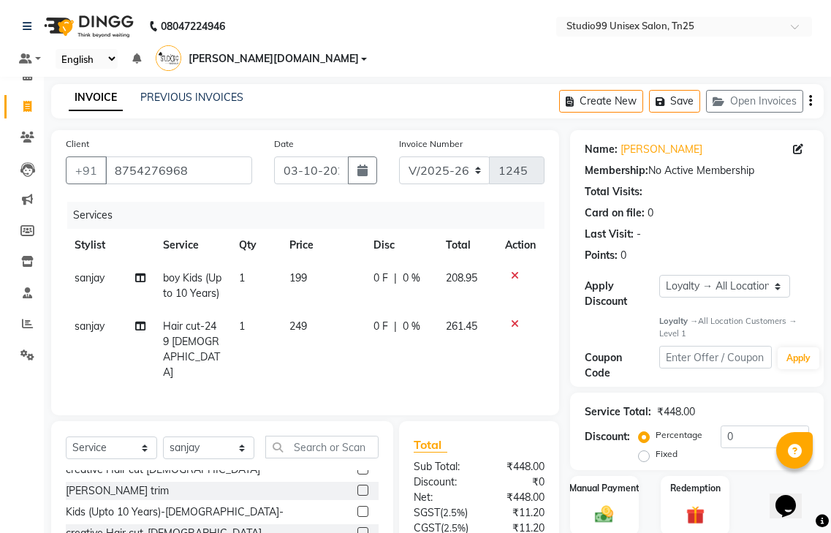
click at [357, 485] on label at bounding box center [362, 490] width 11 height 11
click at [357, 486] on input "checkbox" at bounding box center [362, 491] width 10 height 10
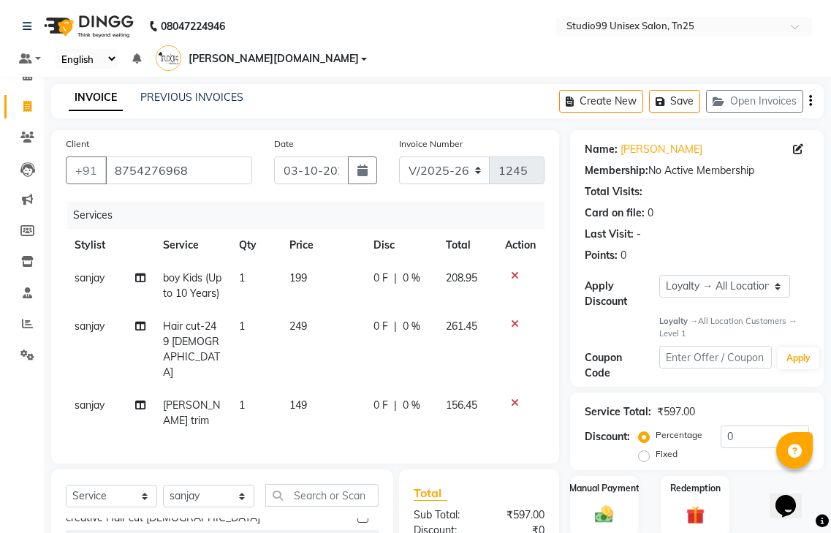
checkbox input "false"
drag, startPoint x: 135, startPoint y: 456, endPoint x: 132, endPoint y: 447, distance: 9.8
click at [135, 485] on select "Select Service Product Membership Package Voucher Prepaid Gift Card" at bounding box center [111, 496] width 91 height 23
click at [66, 485] on select "Select Service Product Membership Package Voucher Prepaid Gift Card" at bounding box center [111, 496] width 91 height 23
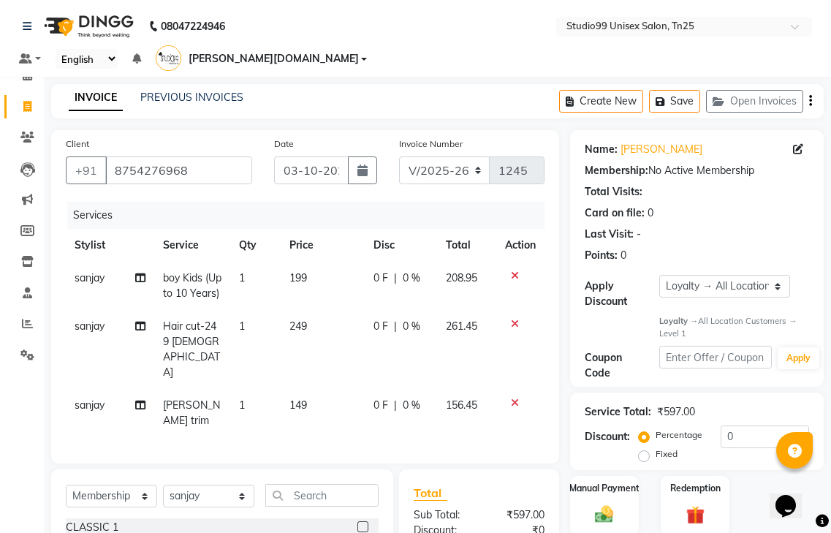
click at [360, 521] on label at bounding box center [362, 526] width 11 height 11
click at [360, 523] on input "checkbox" at bounding box center [362, 528] width 10 height 10
select select "select"
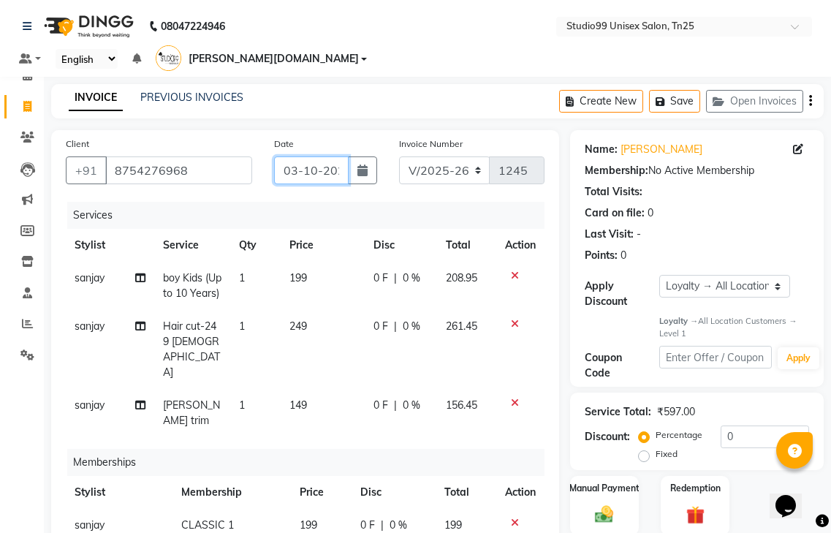
click at [314, 158] on input "03-10-2025" at bounding box center [311, 170] width 75 height 28
select select "10"
select select "2025"
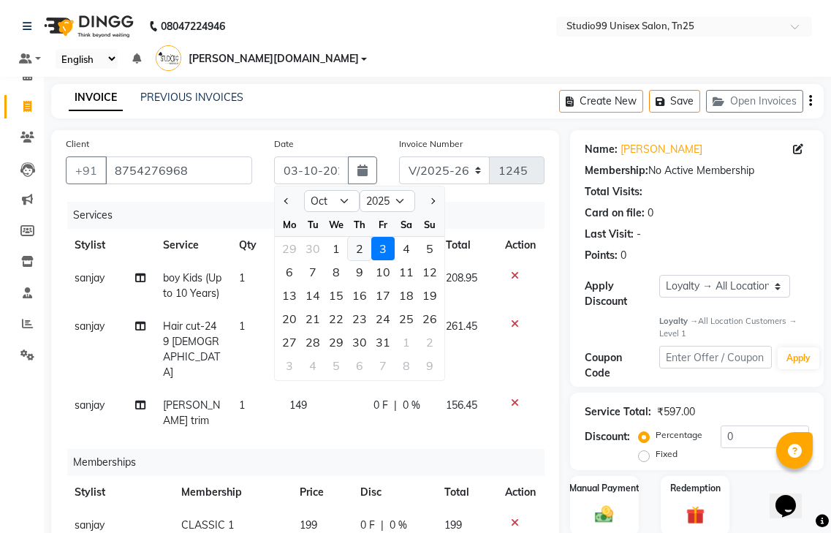
click at [364, 237] on div "2" at bounding box center [359, 248] width 23 height 23
type input "02-10-2025"
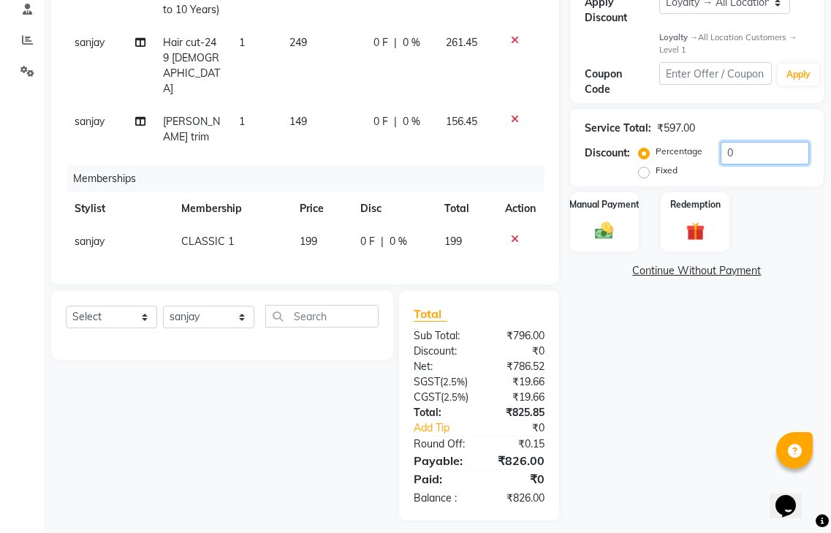
click at [735, 142] on input "0" at bounding box center [765, 153] width 88 height 23
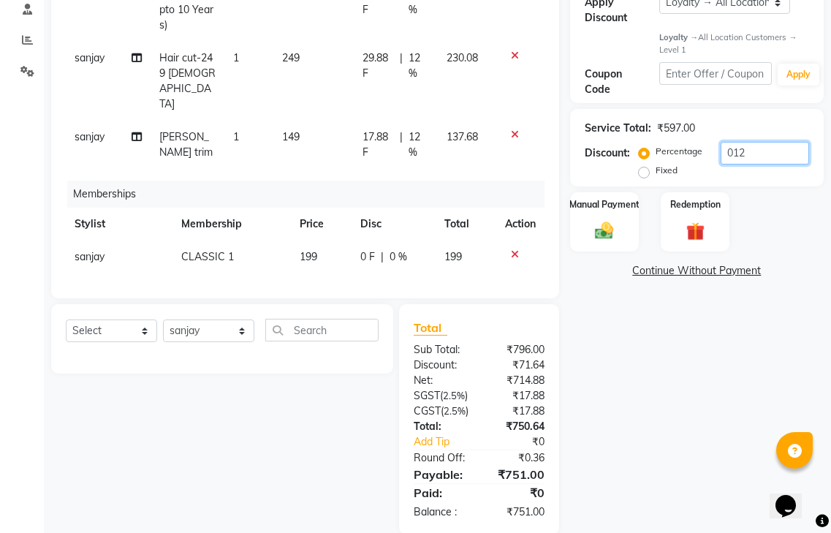
type input "012"
click at [203, 319] on select "Select Stylist gendral [PERSON_NAME] jaya priya kothai TK [DATE] sanjay santhos…" at bounding box center [208, 330] width 91 height 23
select select "80760"
click at [163, 319] on select "Select Stylist gendral [PERSON_NAME] jaya priya kothai TK [DATE] sanjay santhos…" at bounding box center [208, 330] width 91 height 23
click at [112, 319] on select "Select Service Product Package Voucher Prepaid Gift Card" at bounding box center [111, 330] width 91 height 23
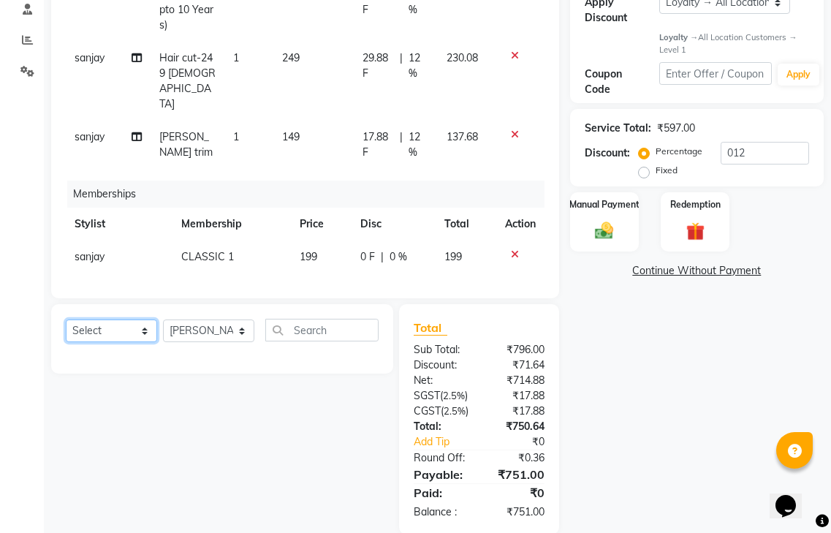
select select "service"
click at [66, 319] on select "Select Service Product Package Voucher Prepaid Gift Card" at bounding box center [111, 330] width 91 height 23
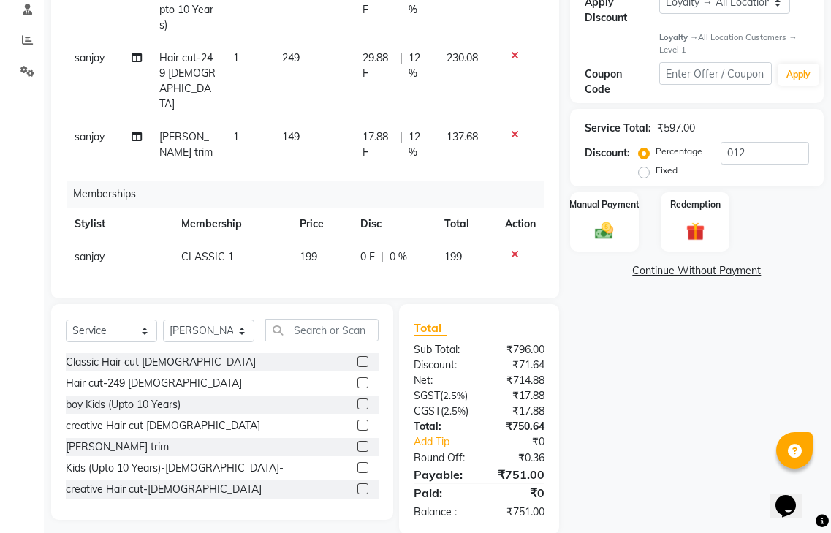
click at [357, 441] on label at bounding box center [362, 446] width 11 height 11
click at [357, 442] on input "checkbox" at bounding box center [362, 447] width 10 height 10
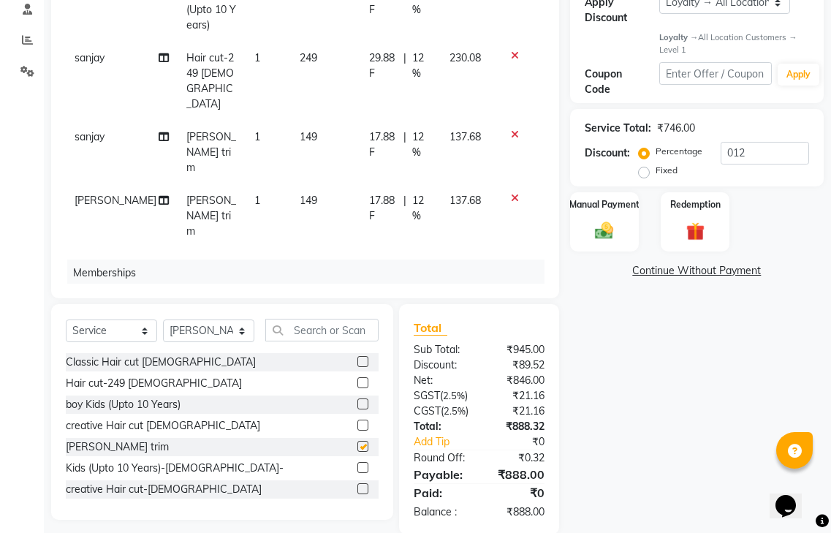
checkbox input "false"
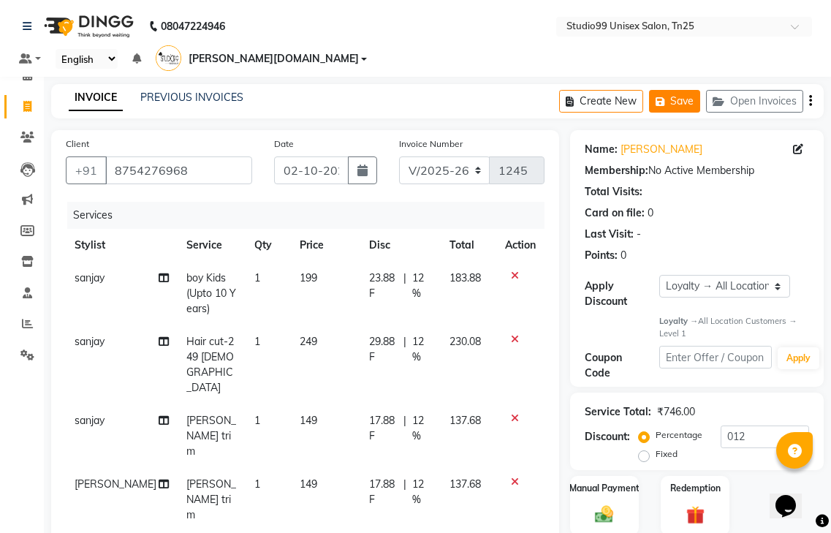
click at [682, 90] on button "Save" at bounding box center [674, 101] width 51 height 23
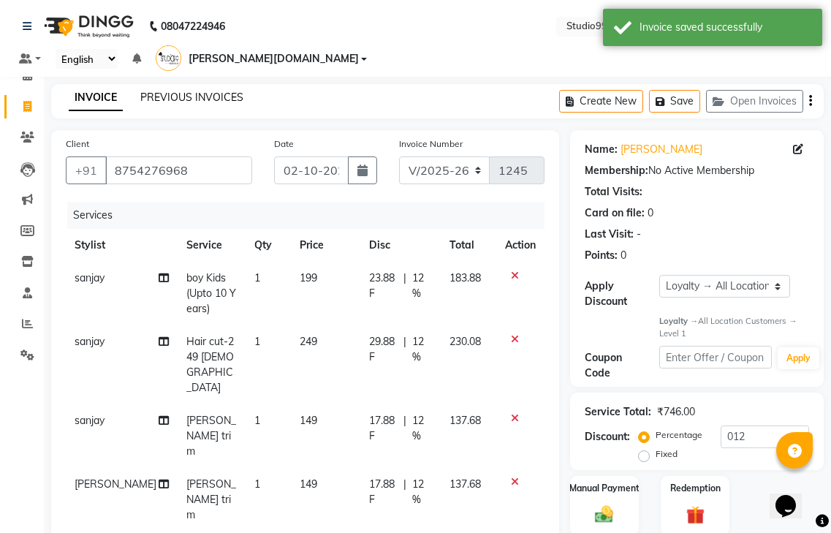
click at [224, 91] on link "PREVIOUS INVOICES" at bounding box center [191, 97] width 103 height 13
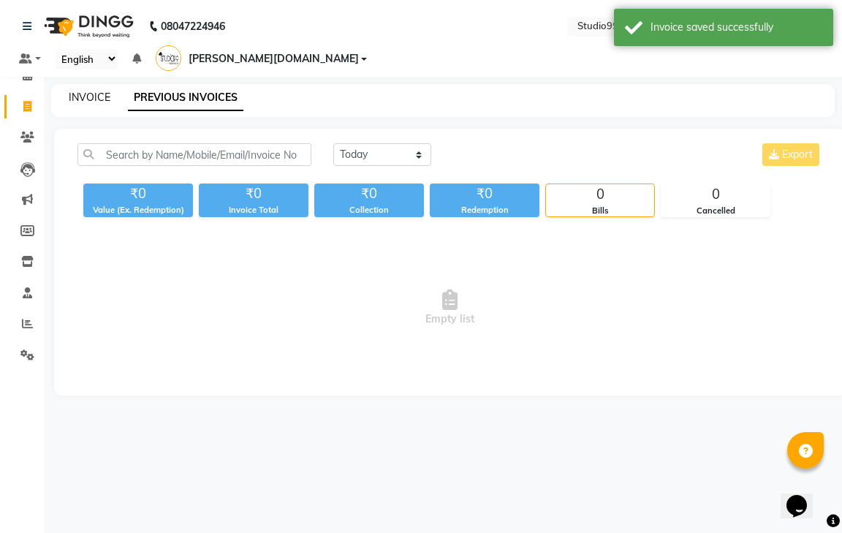
click at [89, 91] on link "INVOICE" at bounding box center [90, 97] width 42 height 13
select select "8331"
select select "service"
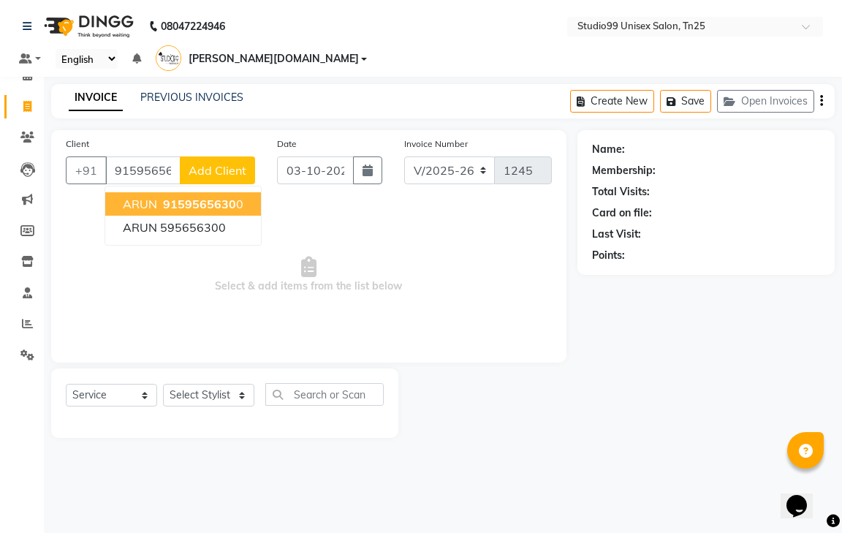
click at [189, 197] on span "9159565630" at bounding box center [199, 204] width 73 height 15
type input "595656300"
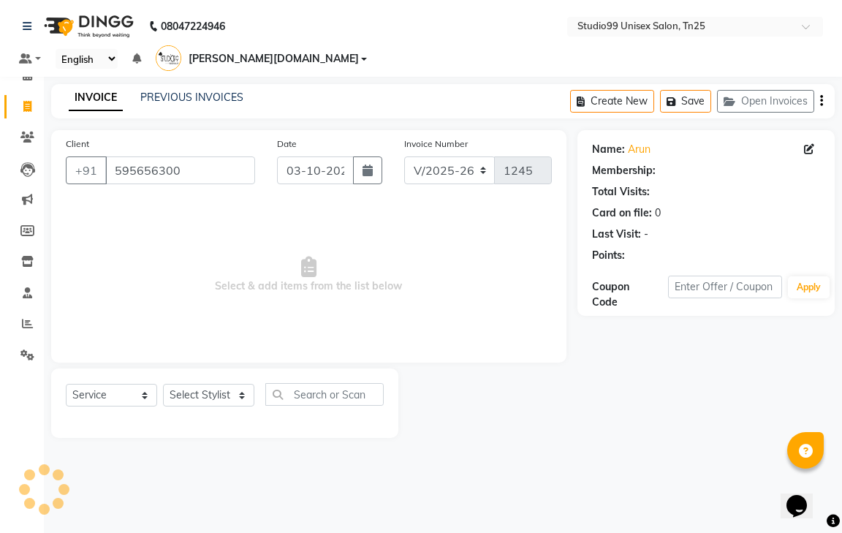
select select "1: Object"
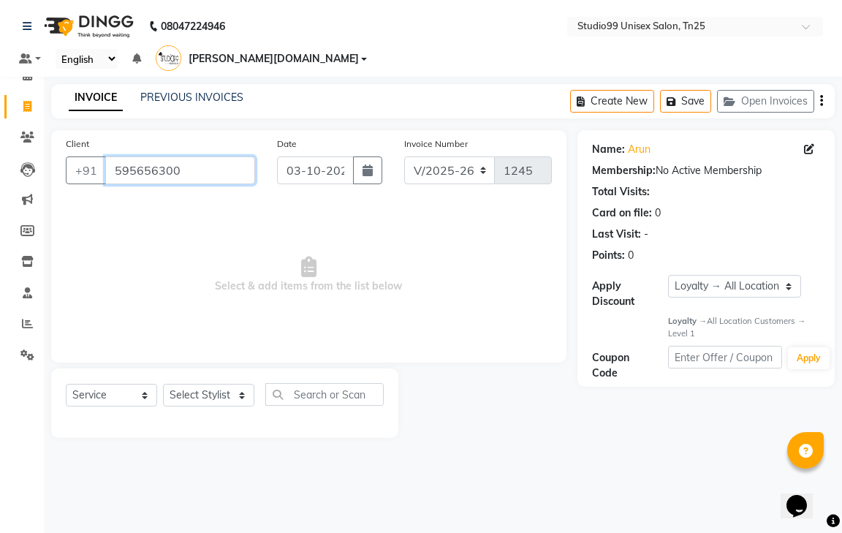
click at [192, 156] on input "595656300" at bounding box center [180, 170] width 150 height 28
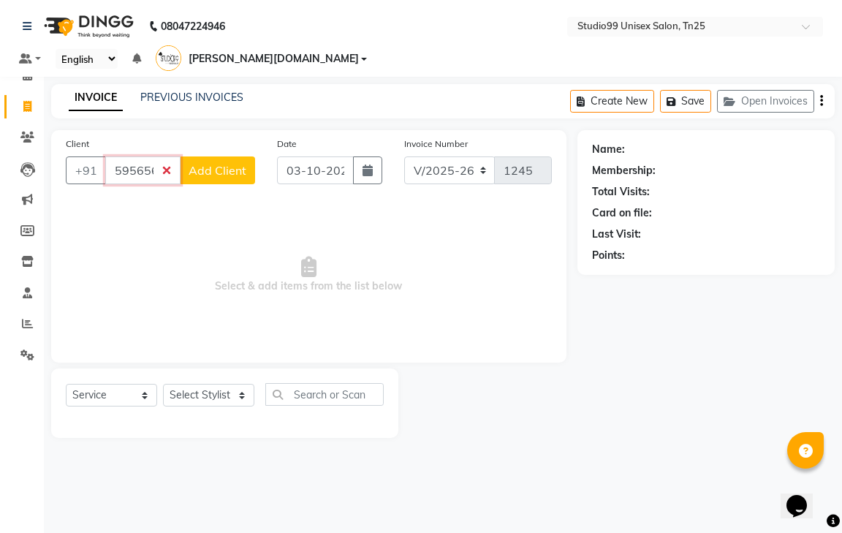
click at [167, 156] on input "59565630\" at bounding box center [142, 170] width 75 height 28
click at [164, 156] on input "59565630\" at bounding box center [142, 170] width 75 height 28
click at [167, 156] on input "59565630\" at bounding box center [142, 170] width 75 height 28
click at [135, 156] on input "59565630\" at bounding box center [142, 170] width 75 height 28
click at [174, 156] on input "65630\" at bounding box center [180, 170] width 150 height 28
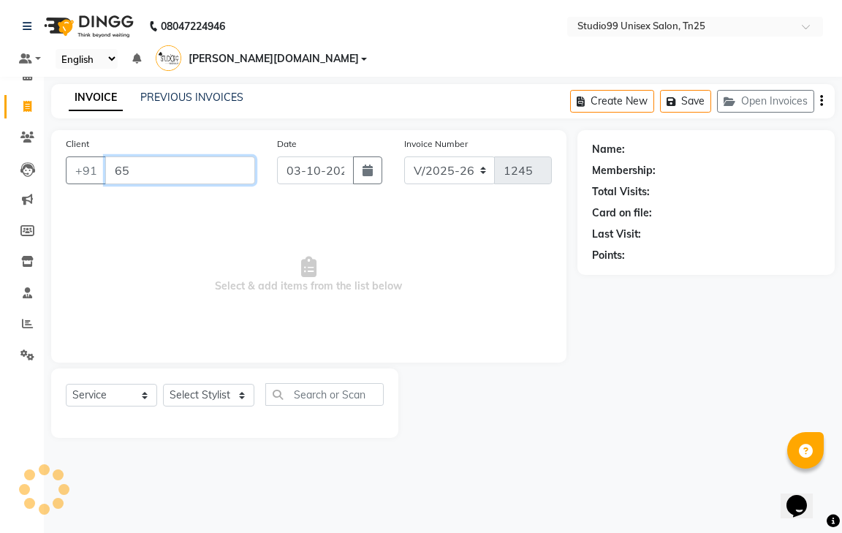
type input "6"
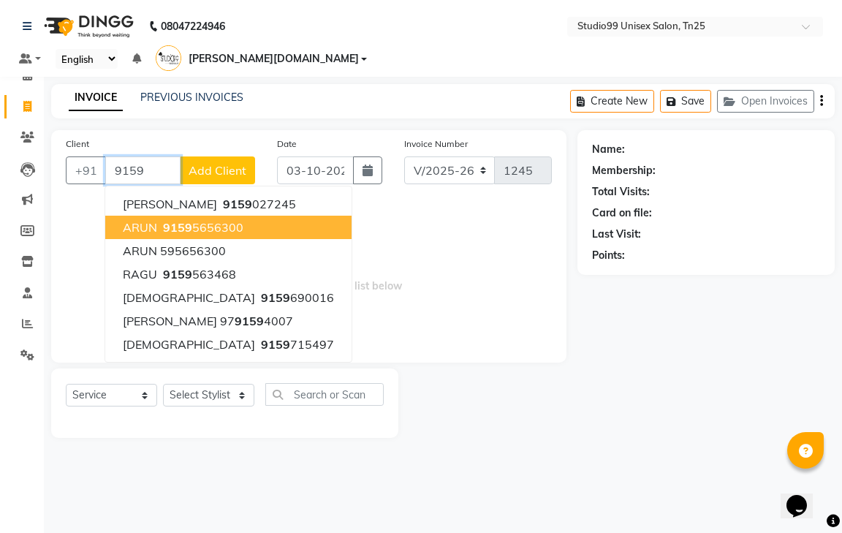
click at [203, 220] on ngb-highlight "9159 5656300" at bounding box center [201, 227] width 83 height 15
type input "595656300"
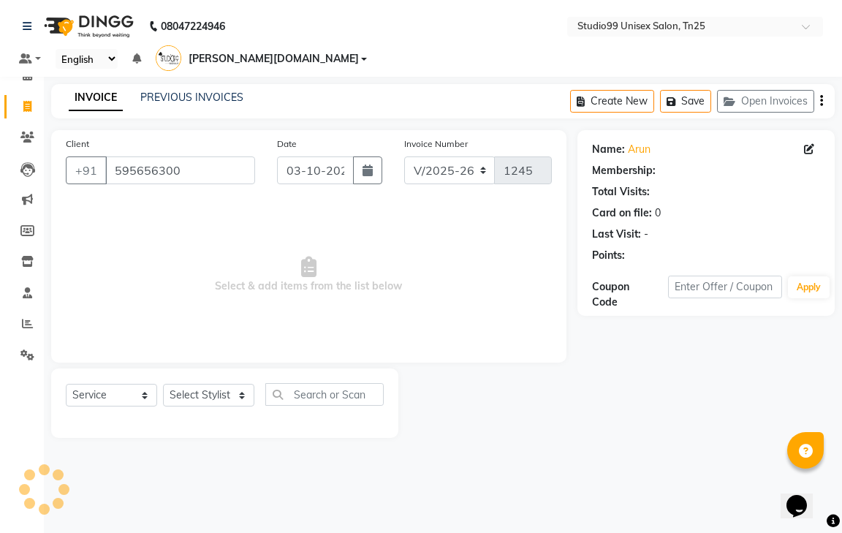
select select "1: Object"
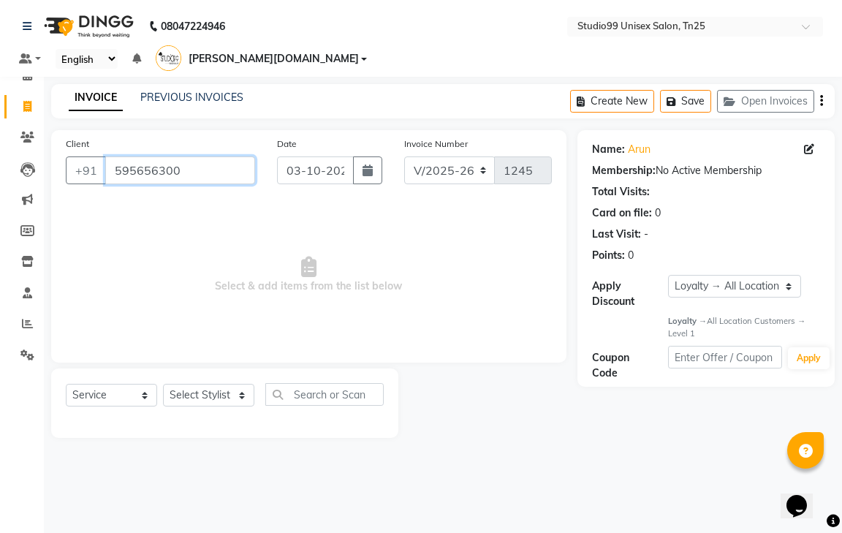
click at [181, 156] on input "595656300" at bounding box center [180, 170] width 150 height 28
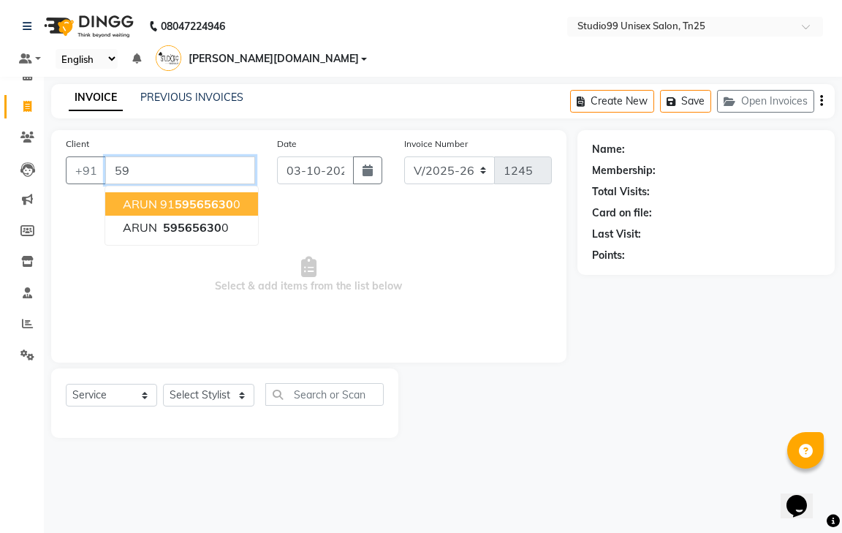
type input "5"
type input "9159565630"
click at [219, 163] on span "Add Client" at bounding box center [218, 170] width 58 height 15
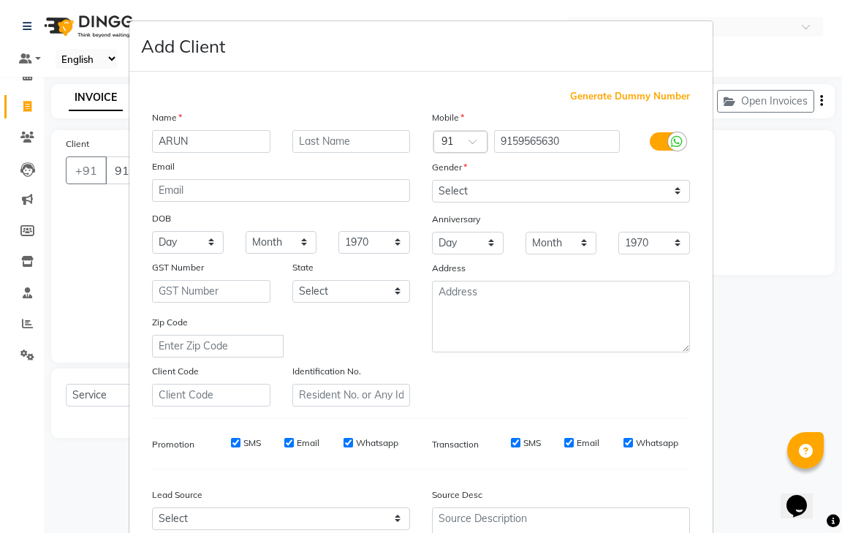
type input "ARUN"
click at [463, 191] on select "Select [DEMOGRAPHIC_DATA] [DEMOGRAPHIC_DATA] Other Prefer Not To Say" at bounding box center [561, 191] width 258 height 23
select select "[DEMOGRAPHIC_DATA]"
click at [432, 180] on select "Select [DEMOGRAPHIC_DATA] [DEMOGRAPHIC_DATA] Other Prefer Not To Say" at bounding box center [561, 191] width 258 height 23
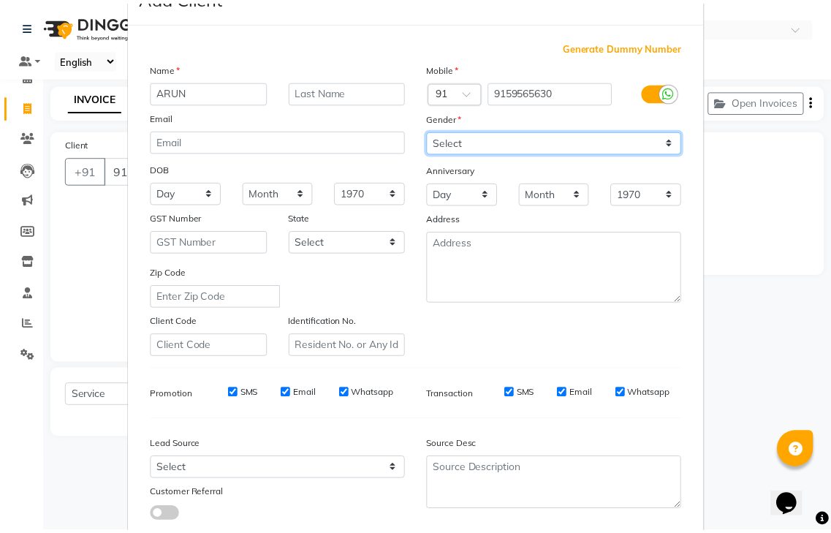
scroll to position [142, 0]
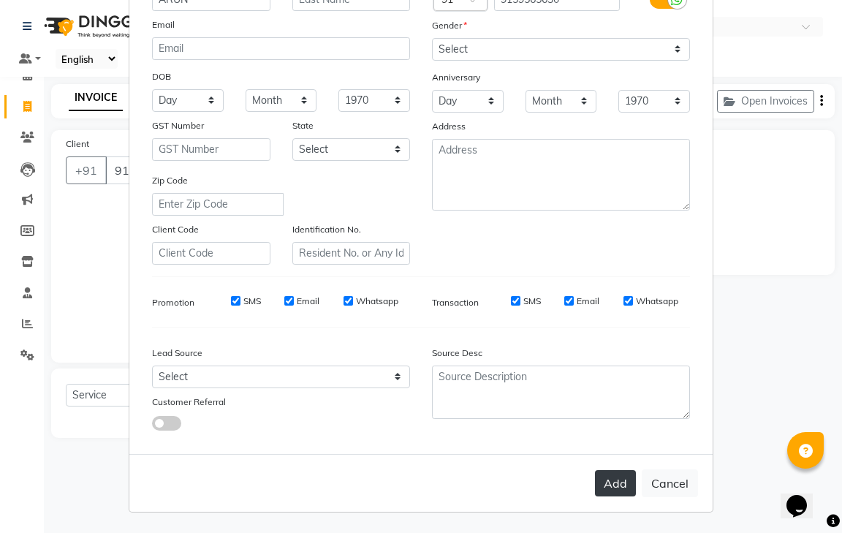
click at [605, 483] on button "Add" at bounding box center [615, 483] width 41 height 26
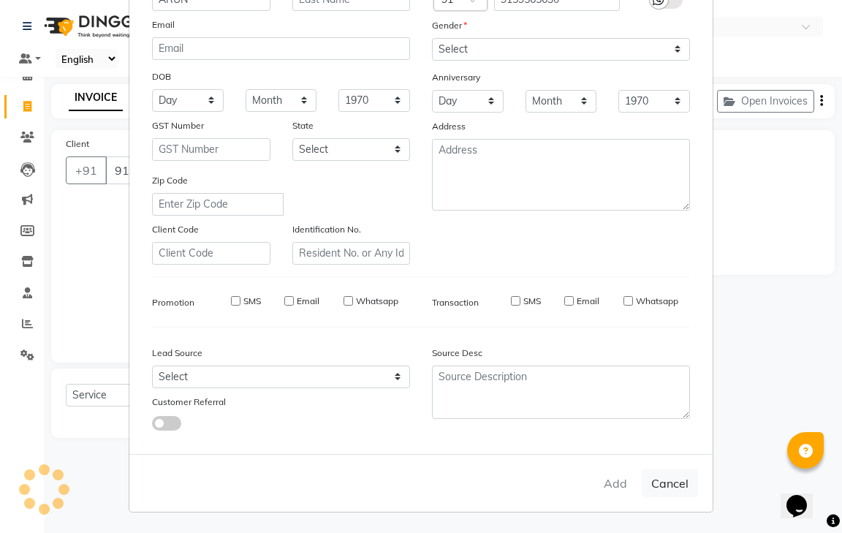
select select
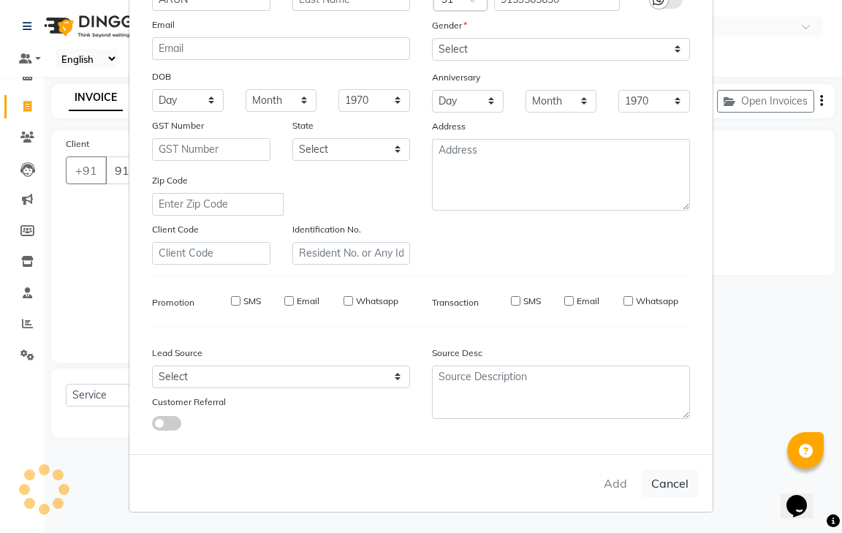
select select
checkbox input "false"
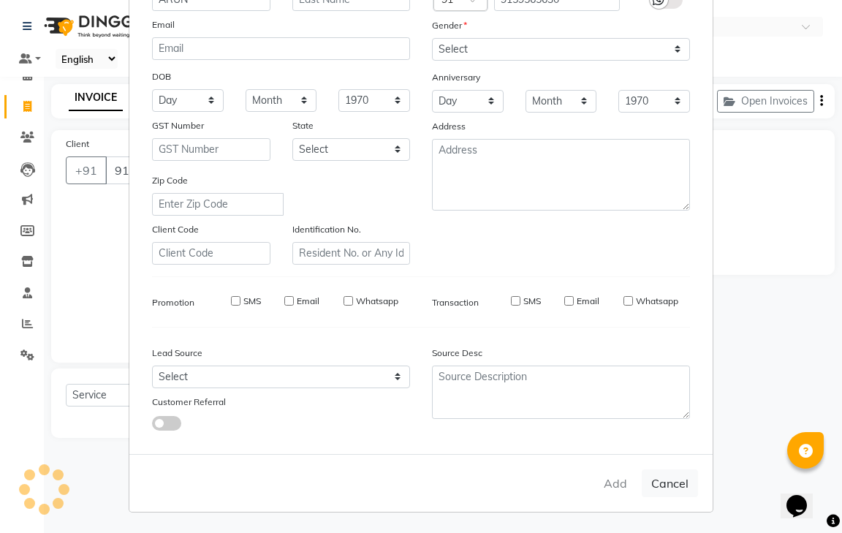
checkbox input "false"
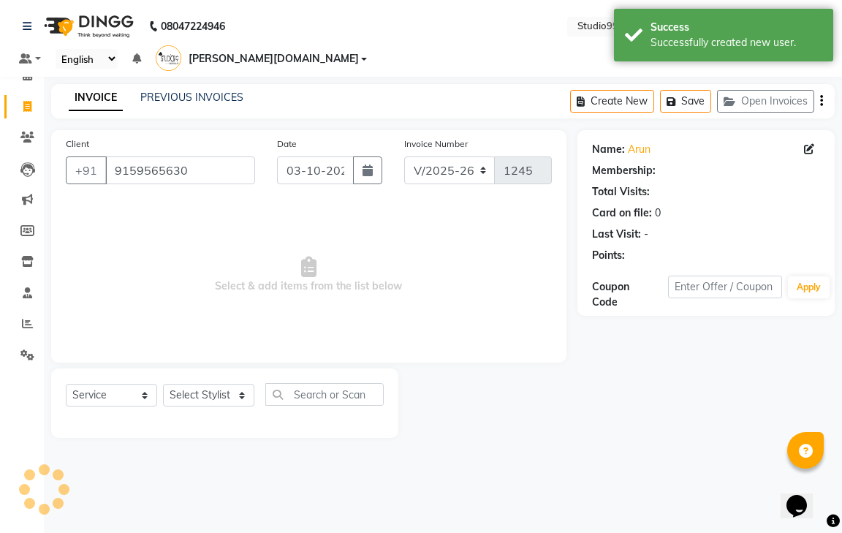
select select "1: Object"
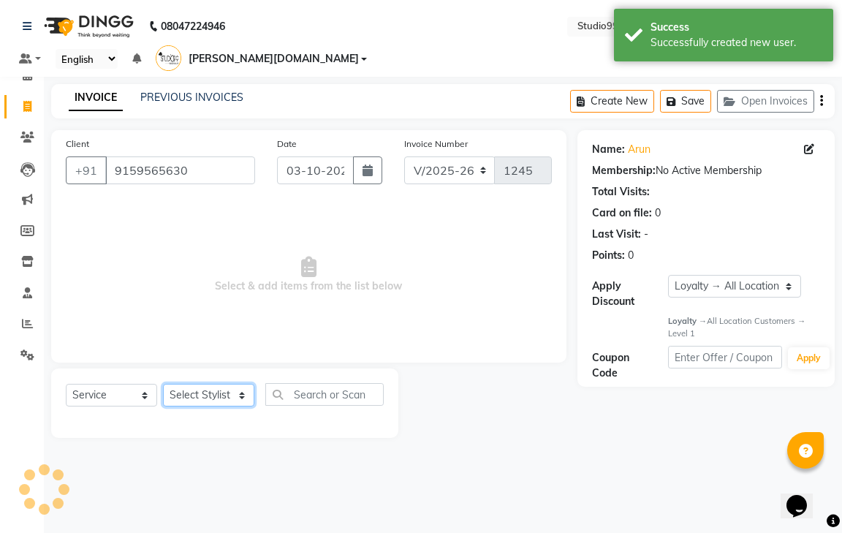
click at [229, 384] on select "Select Stylist gendral [PERSON_NAME] jaya priya kothai TK [DATE] sanjay santhos…" at bounding box center [208, 395] width 91 height 23
select select "80760"
click at [163, 384] on select "Select Stylist gendral [PERSON_NAME] jaya priya kothai TK [DATE] sanjay santhos…" at bounding box center [208, 395] width 91 height 23
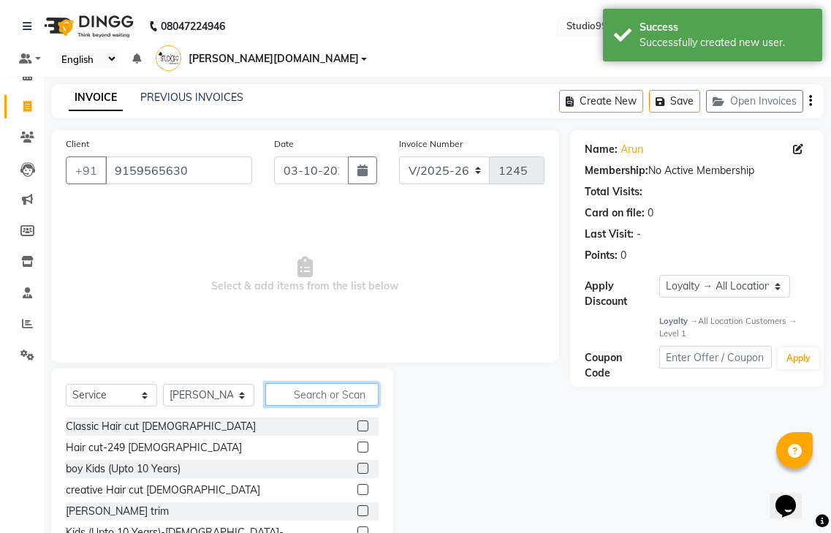
click at [322, 383] on input "text" at bounding box center [321, 394] width 113 height 23
click at [357, 505] on label at bounding box center [362, 510] width 11 height 11
click at [357, 507] on input "checkbox" at bounding box center [362, 512] width 10 height 10
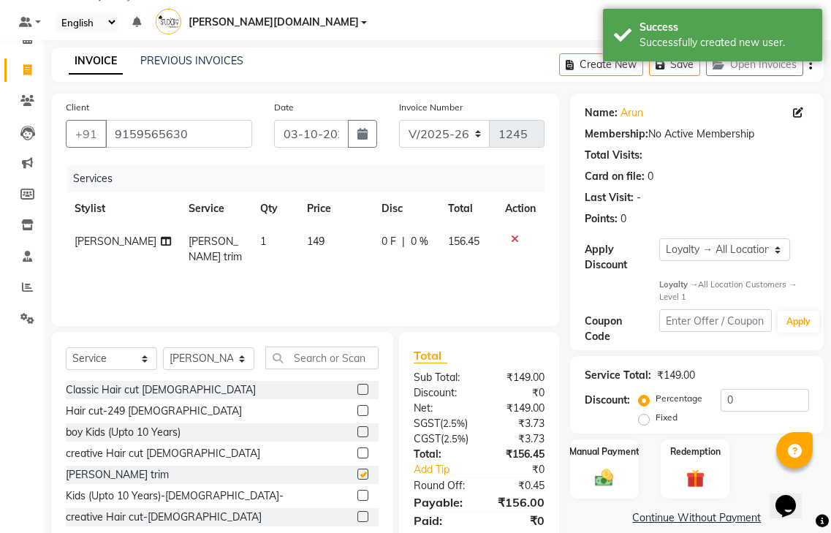
checkbox input "false"
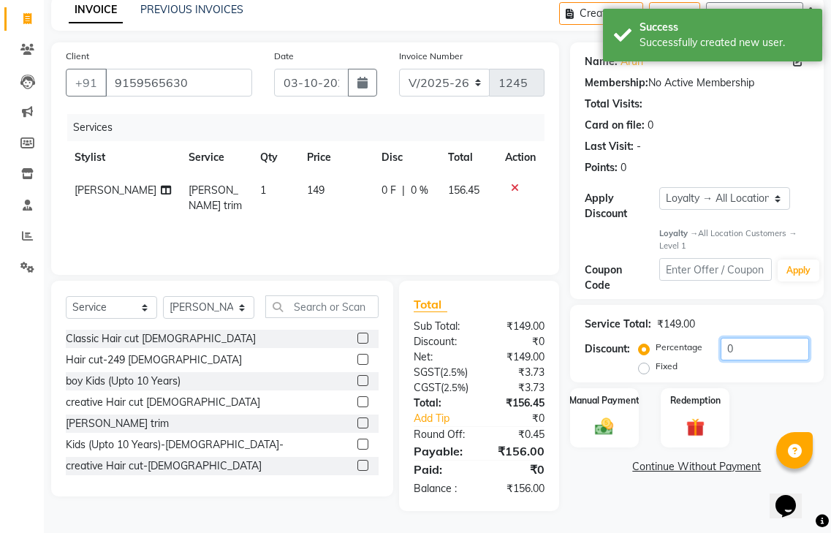
click at [745, 338] on input "0" at bounding box center [765, 349] width 88 height 23
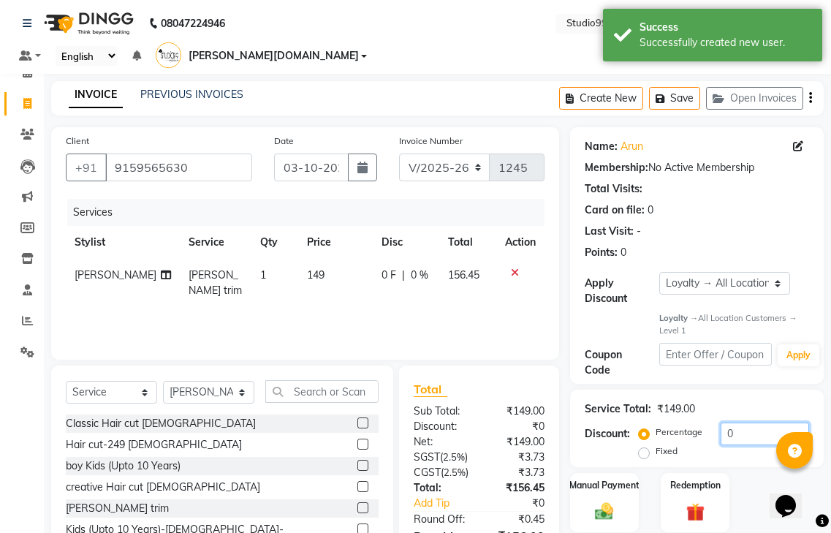
scroll to position [0, 0]
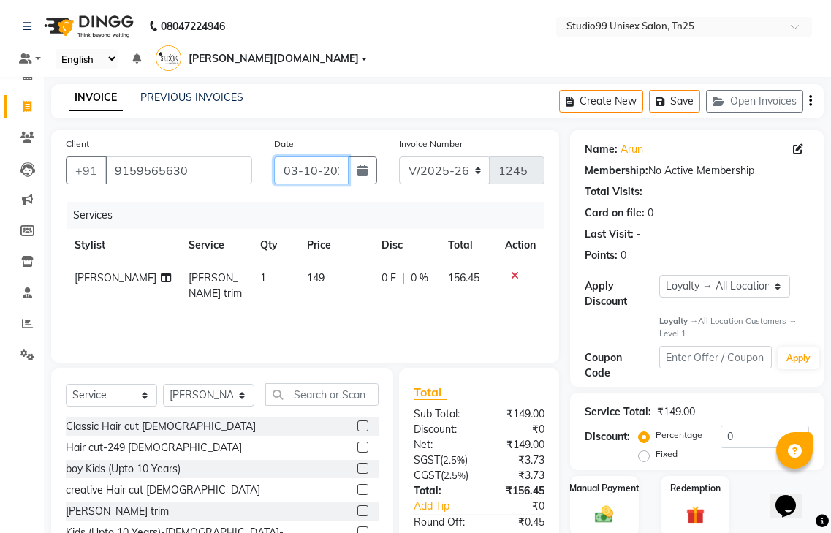
click at [300, 156] on input "03-10-2025" at bounding box center [311, 170] width 75 height 28
select select "10"
select select "2025"
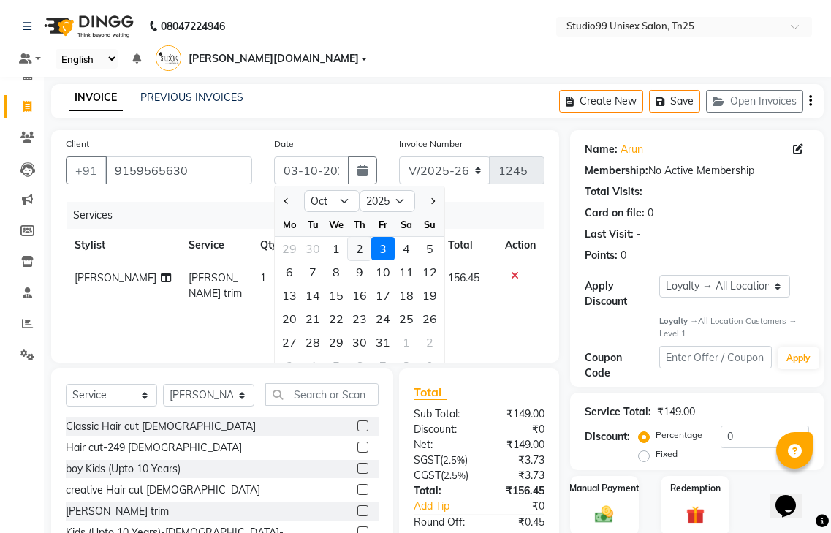
click at [352, 237] on div "2" at bounding box center [359, 248] width 23 height 23
type input "02-10-2025"
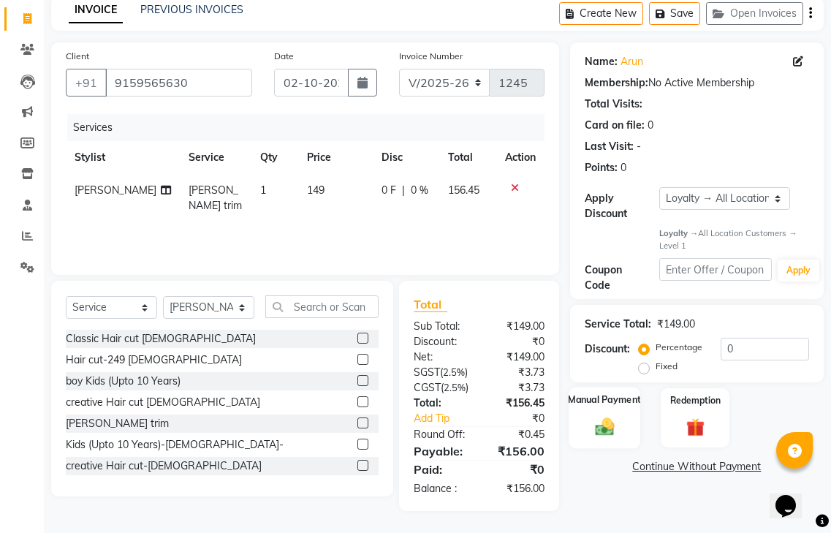
click at [622, 394] on div "Manual Payment" at bounding box center [605, 417] width 72 height 61
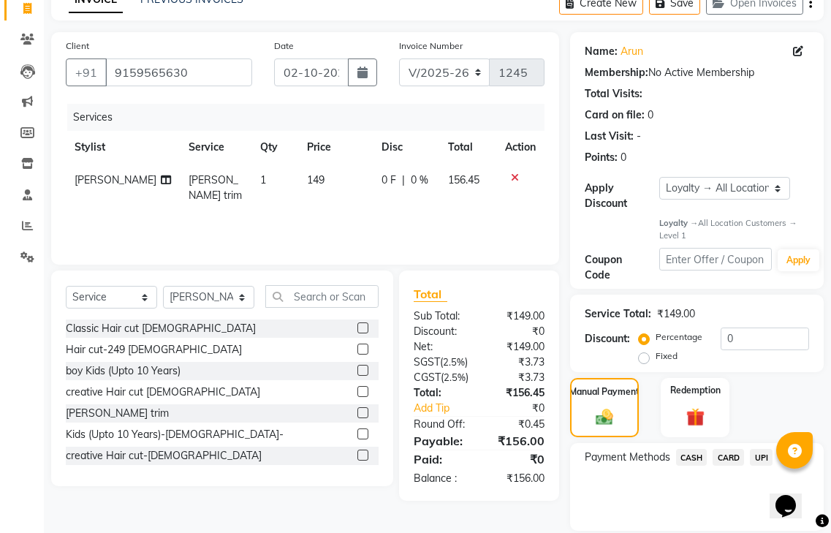
click at [763, 449] on span "UPI" at bounding box center [761, 457] width 23 height 17
click at [717, 523] on button "Add Payment" at bounding box center [738, 534] width 143 height 23
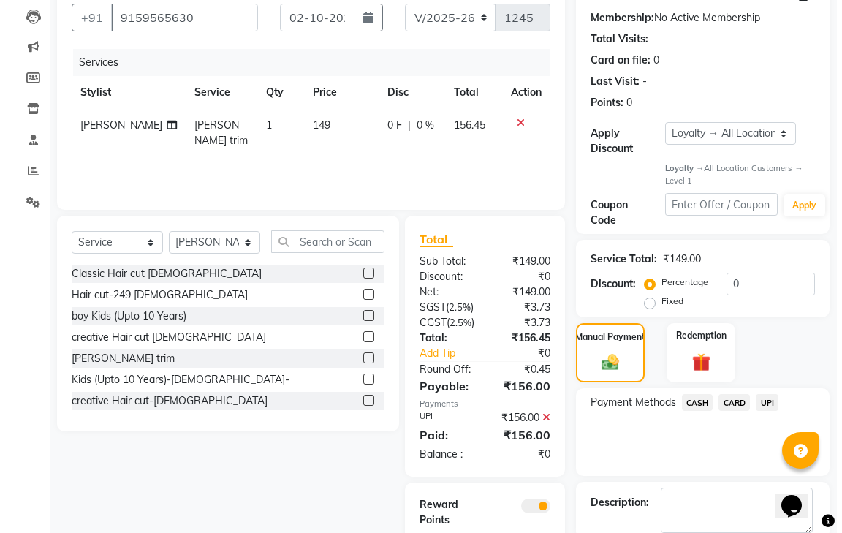
scroll to position [246, 0]
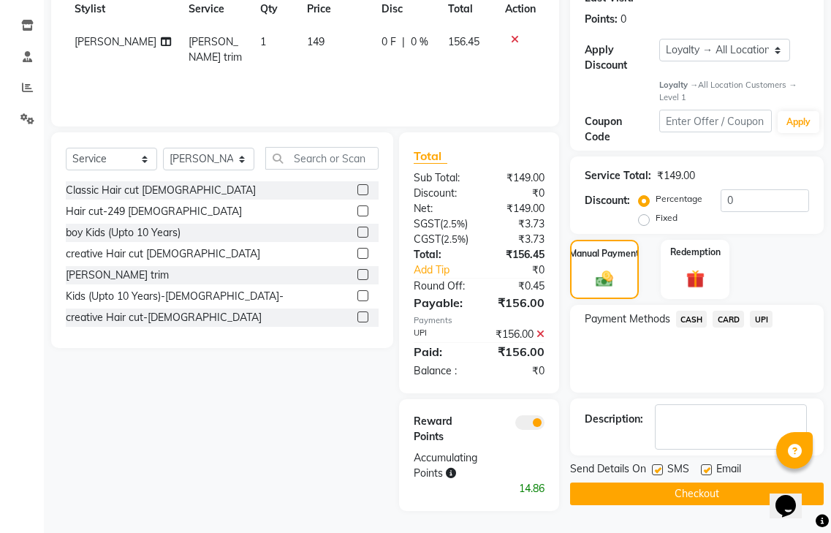
click at [527, 420] on span at bounding box center [529, 422] width 29 height 15
click at [545, 425] on input "checkbox" at bounding box center [545, 425] width 0 height 0
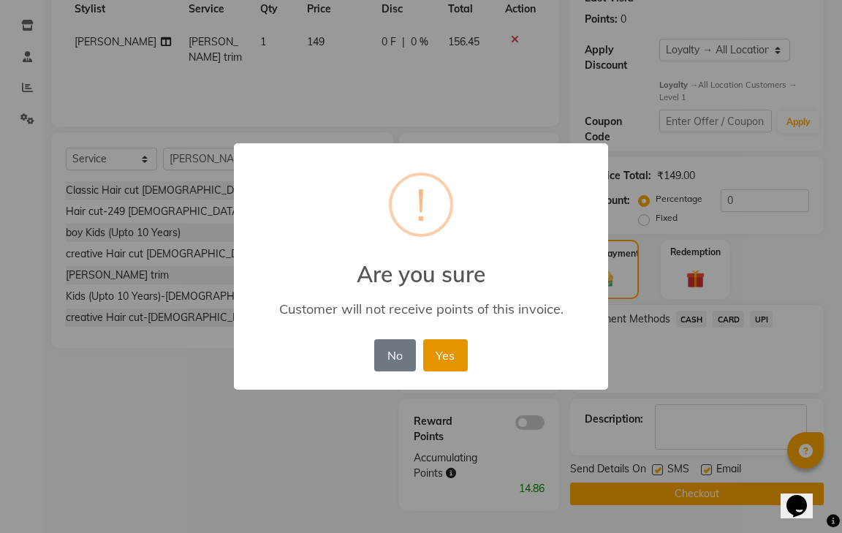
click at [439, 357] on button "Yes" at bounding box center [445, 355] width 45 height 32
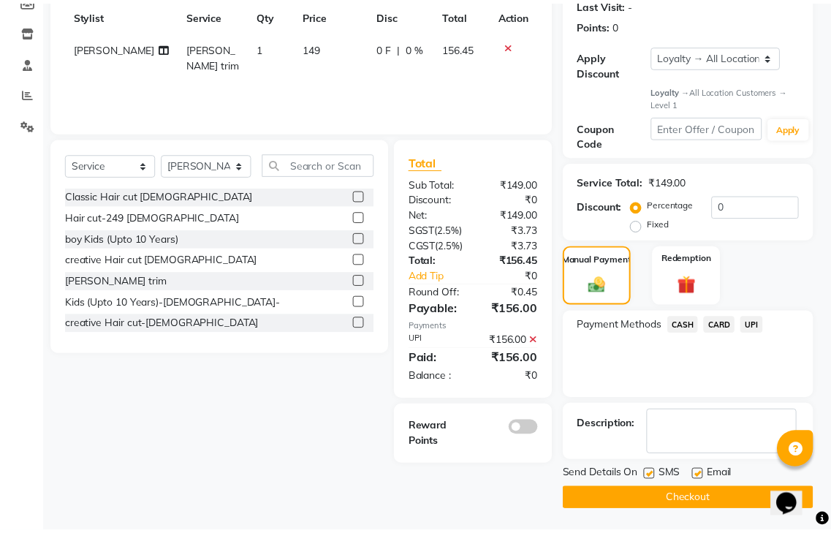
scroll to position [210, 0]
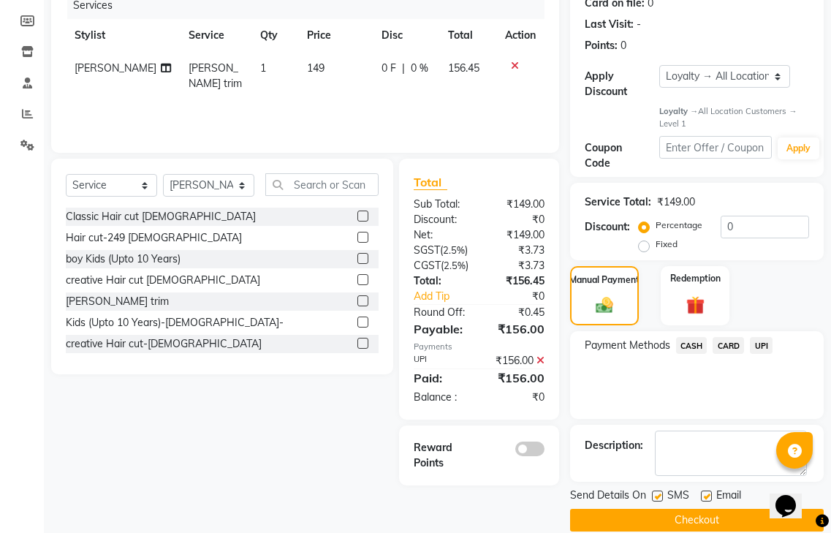
click at [724, 509] on button "Checkout" at bounding box center [697, 520] width 254 height 23
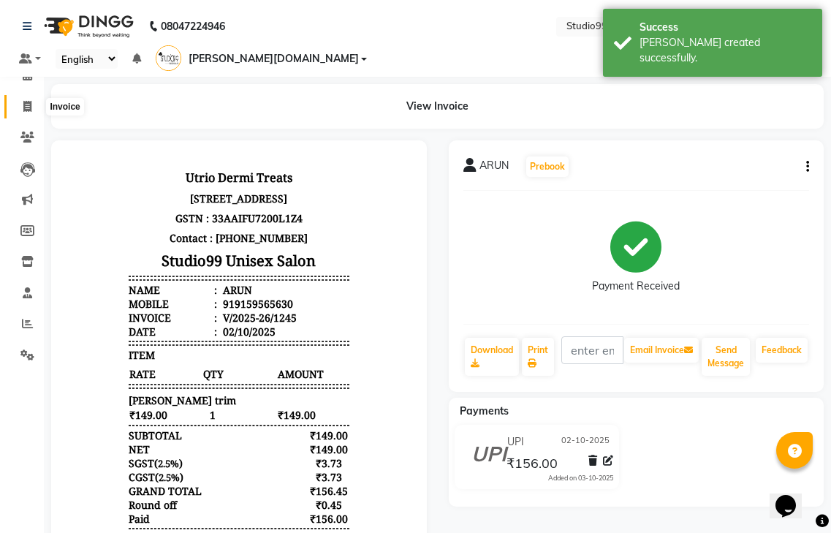
click at [28, 103] on icon at bounding box center [27, 106] width 8 height 11
select select "service"
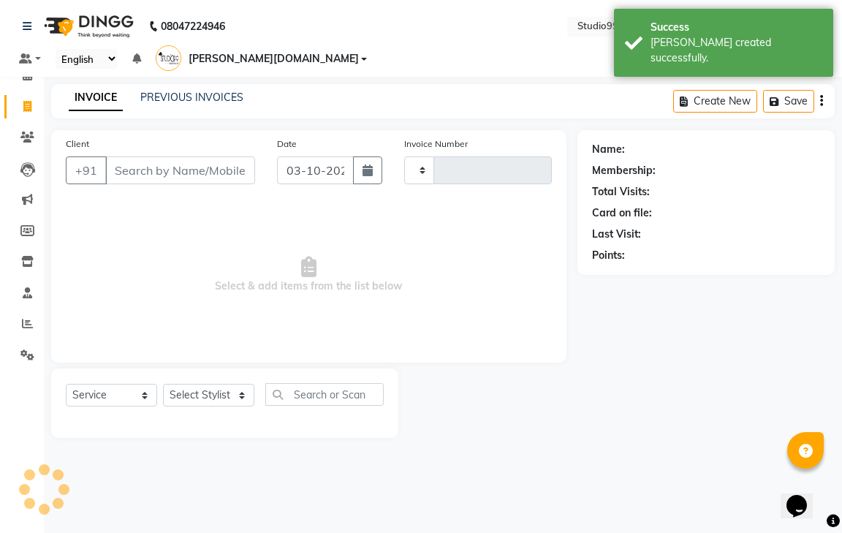
type input "1246"
select select "8331"
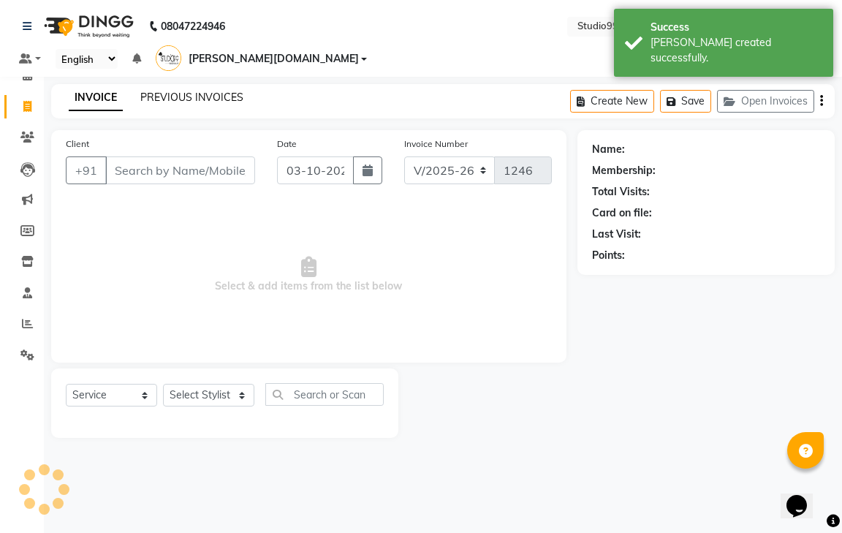
click at [173, 91] on link "PREVIOUS INVOICES" at bounding box center [191, 97] width 103 height 13
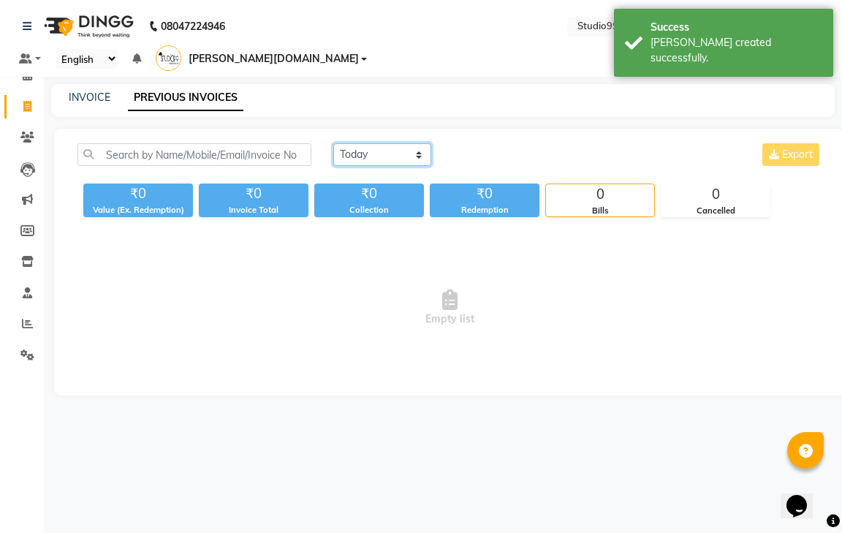
click at [402, 143] on select "[DATE] [DATE] Custom Range" at bounding box center [382, 154] width 98 height 23
select select "[DATE]"
click at [333, 143] on select "[DATE] [DATE] Custom Range" at bounding box center [382, 154] width 98 height 23
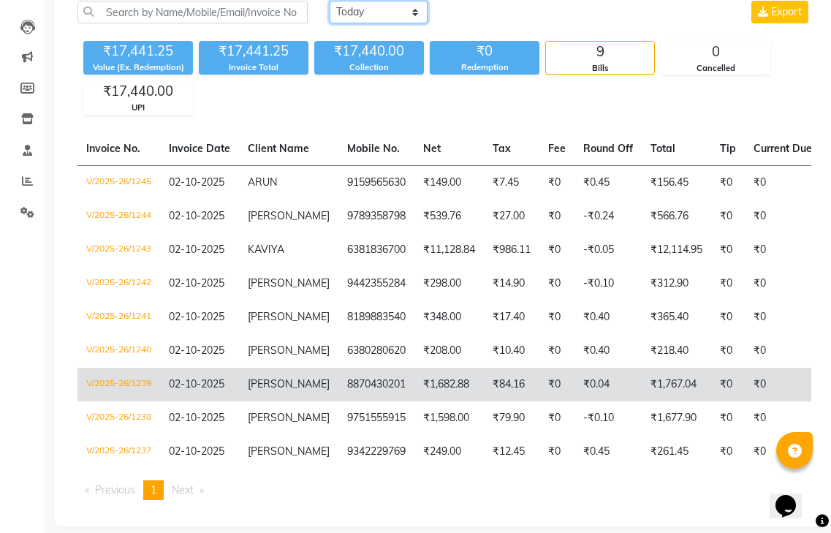
scroll to position [148, 0]
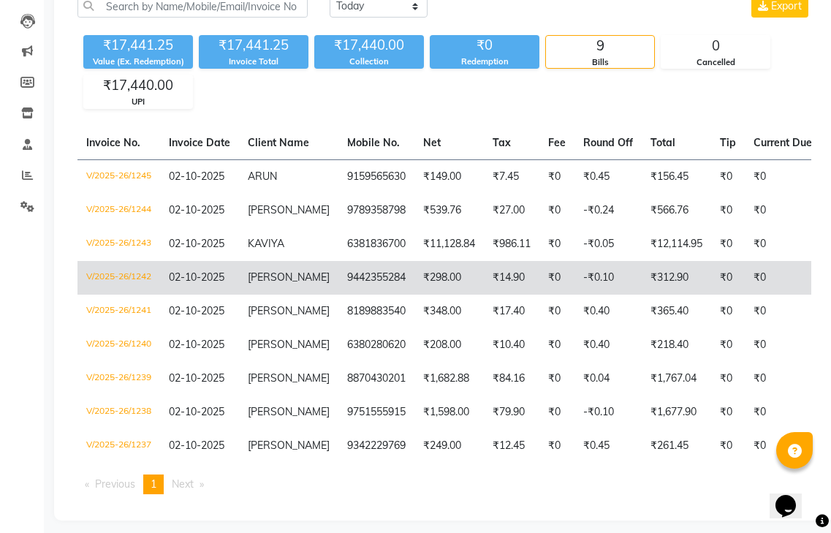
click at [378, 261] on td "9442355284" at bounding box center [376, 278] width 76 height 34
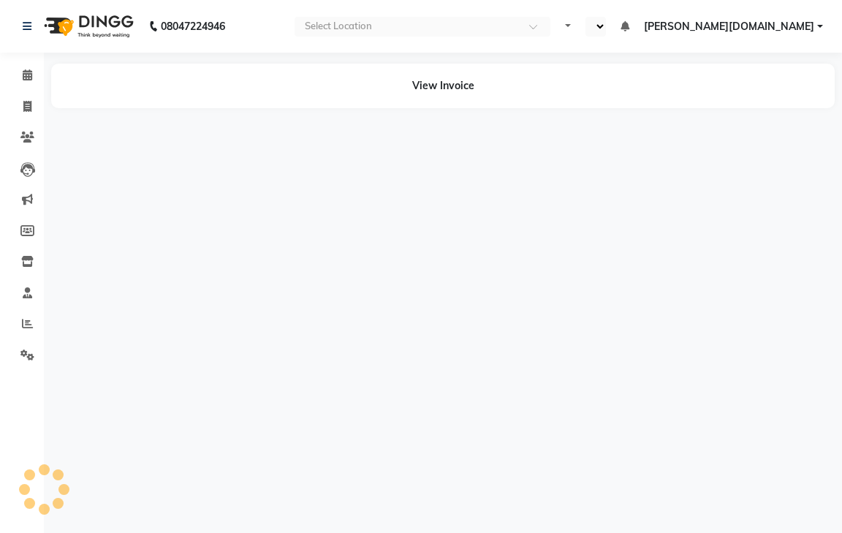
select select "en"
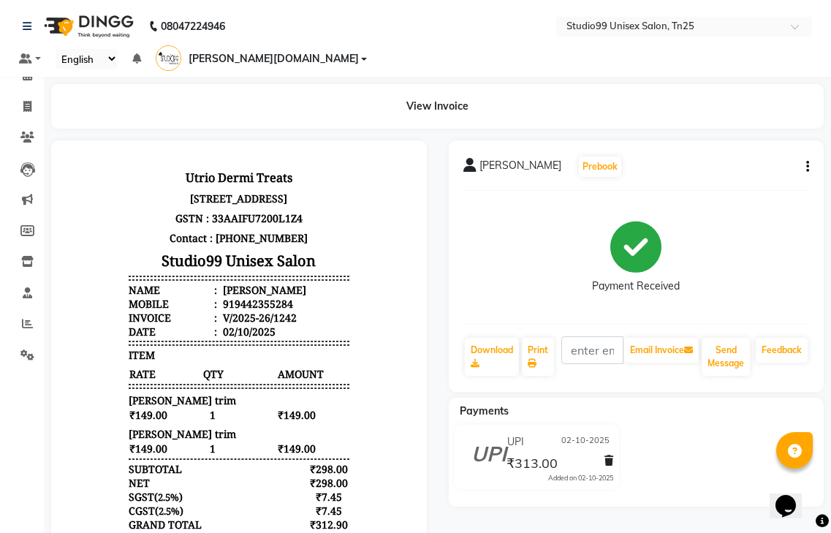
click at [506, 432] on div "UPI 02-10-2025" at bounding box center [559, 442] width 110 height 23
click at [501, 404] on span "Payments" at bounding box center [484, 410] width 49 height 13
click at [25, 99] on span at bounding box center [28, 107] width 26 height 17
select select "service"
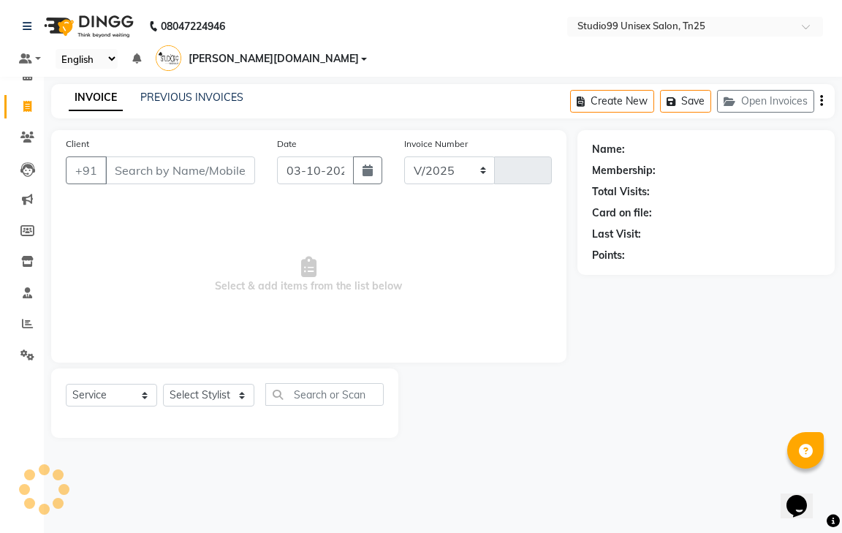
select select "8331"
type input "1246"
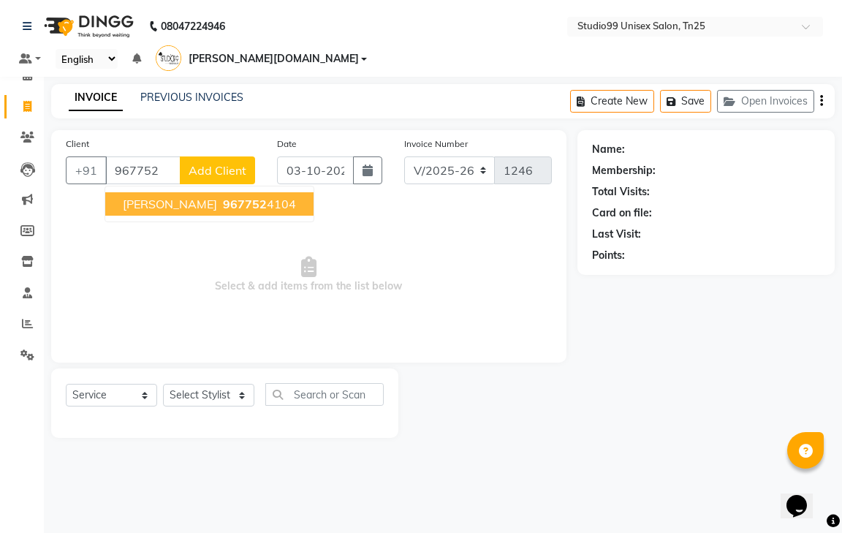
click at [223, 197] on span "967752" at bounding box center [245, 204] width 44 height 15
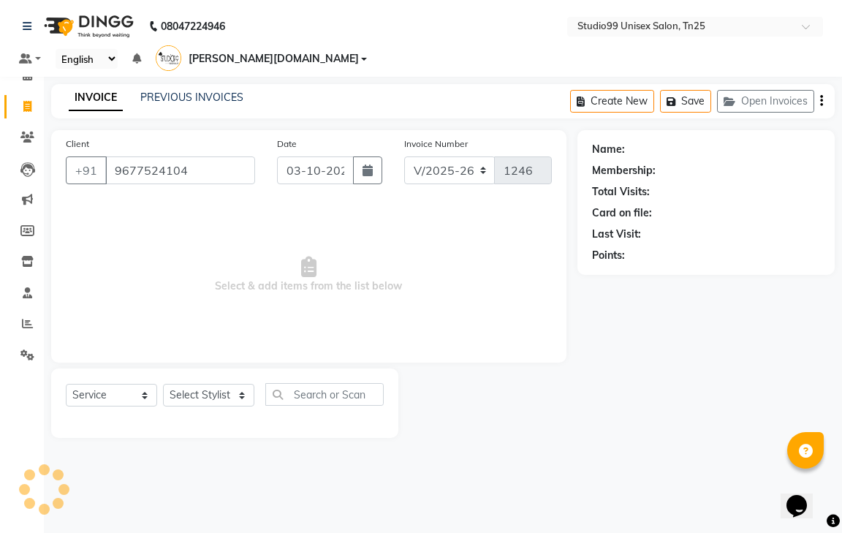
type input "9677524104"
select select "1: Object"
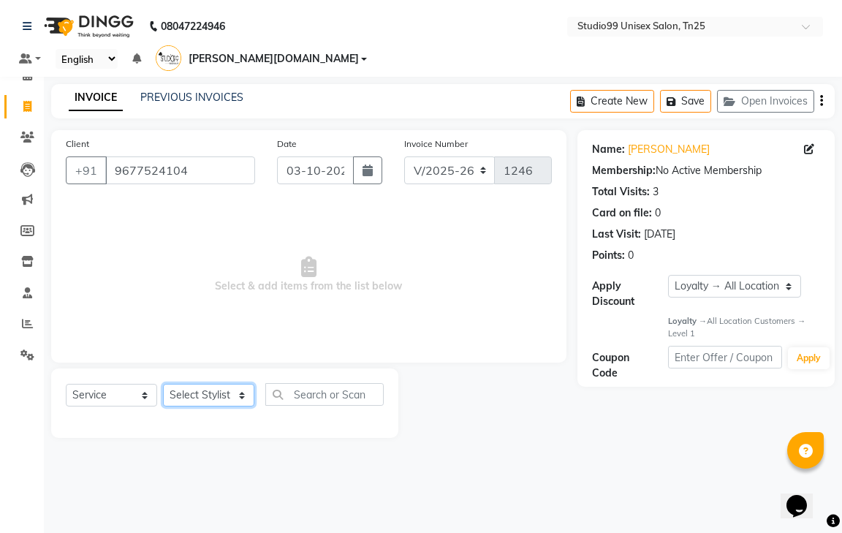
click at [216, 384] on select "Select Stylist gendral [PERSON_NAME] jaya priya kothai TK [DATE] sanjay santhos…" at bounding box center [208, 395] width 91 height 23
select select "80759"
click at [163, 384] on select "Select Stylist gendral [PERSON_NAME] jaya priya kothai TK [DATE] sanjay santhos…" at bounding box center [208, 395] width 91 height 23
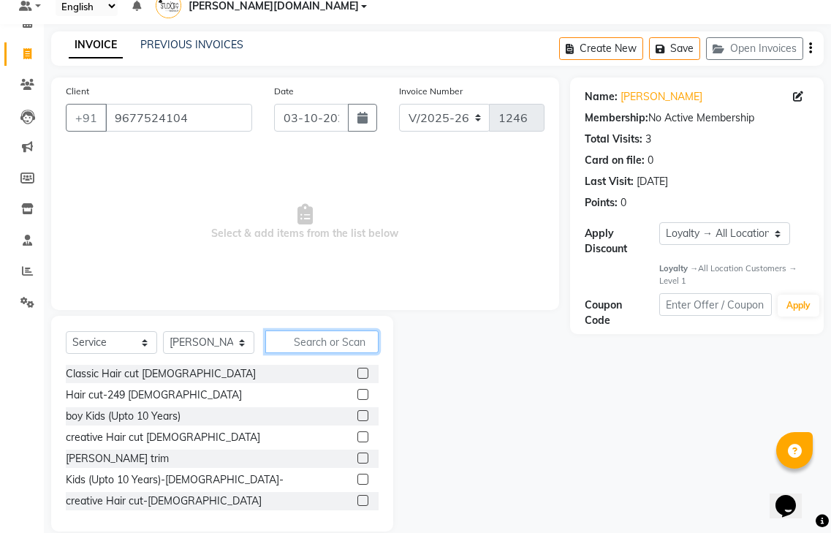
click at [313, 330] on input "text" at bounding box center [321, 341] width 113 height 23
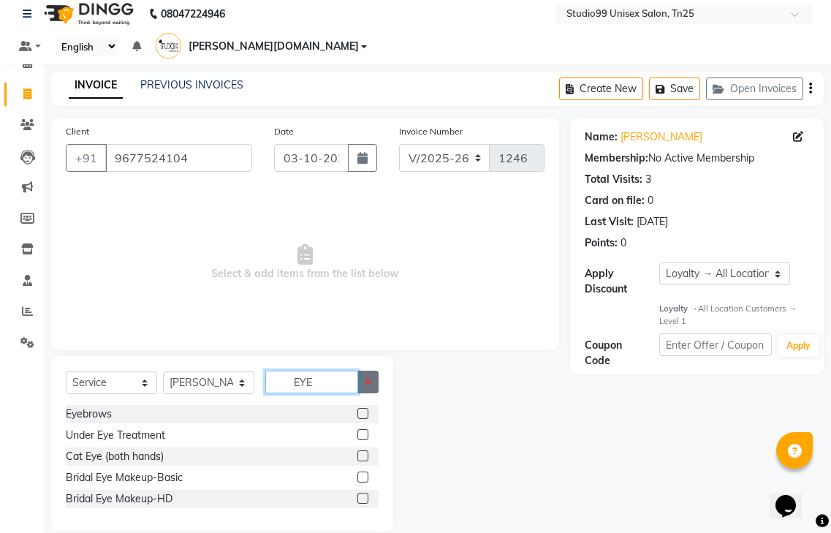
type input "EYE"
click at [369, 377] on icon "button" at bounding box center [368, 382] width 8 height 10
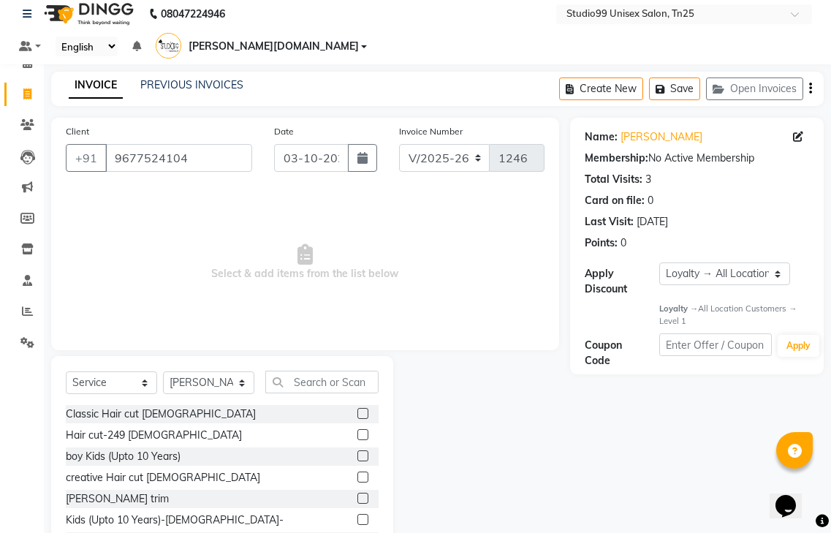
click at [357, 408] on label at bounding box center [362, 413] width 11 height 11
click at [357, 409] on input "checkbox" at bounding box center [362, 414] width 10 height 10
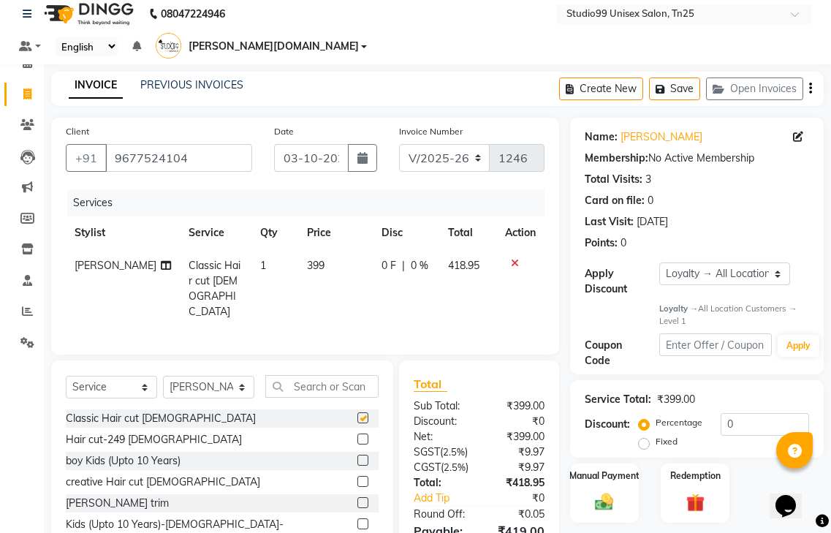
checkbox input "false"
click at [296, 375] on input "text" at bounding box center [321, 386] width 113 height 23
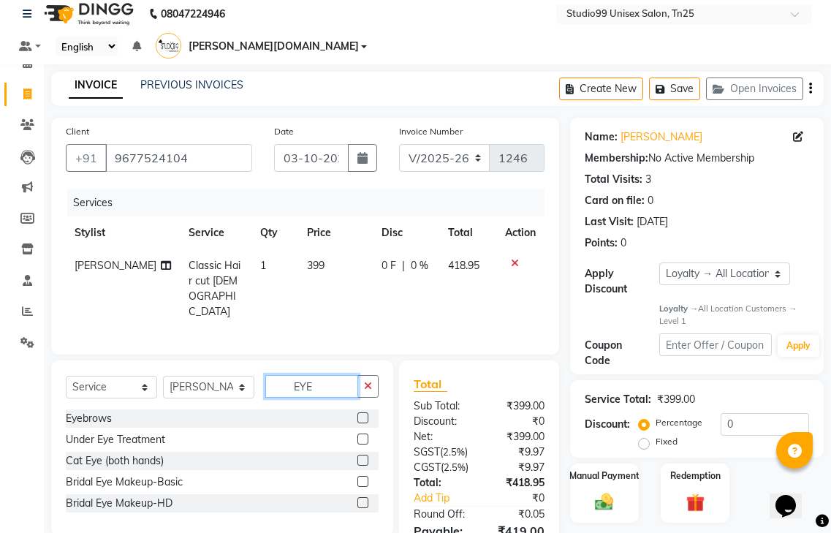
type input "EYE"
click at [361, 412] on label at bounding box center [362, 417] width 11 height 11
click at [361, 414] on input "checkbox" at bounding box center [362, 419] width 10 height 10
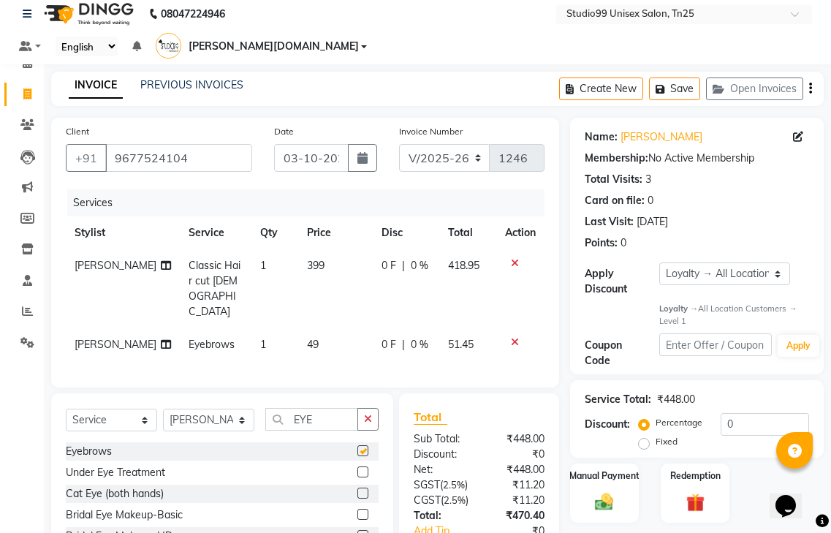
checkbox input "false"
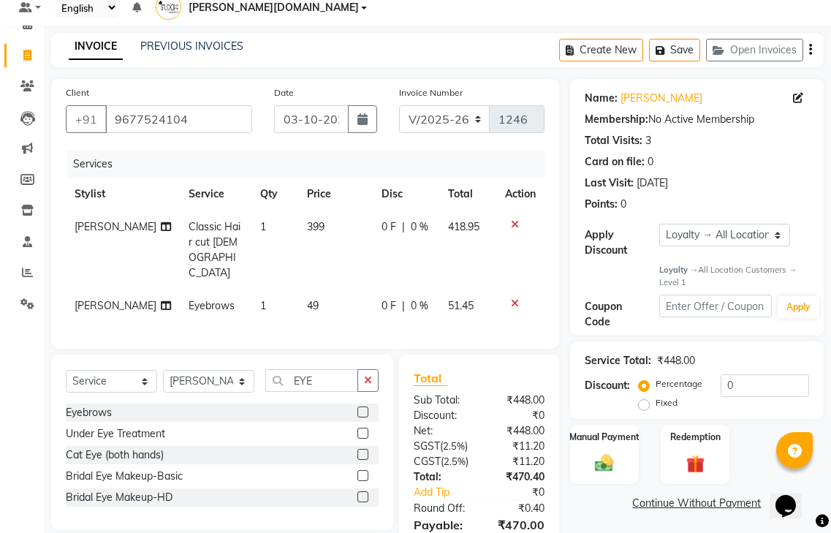
scroll to position [86, 0]
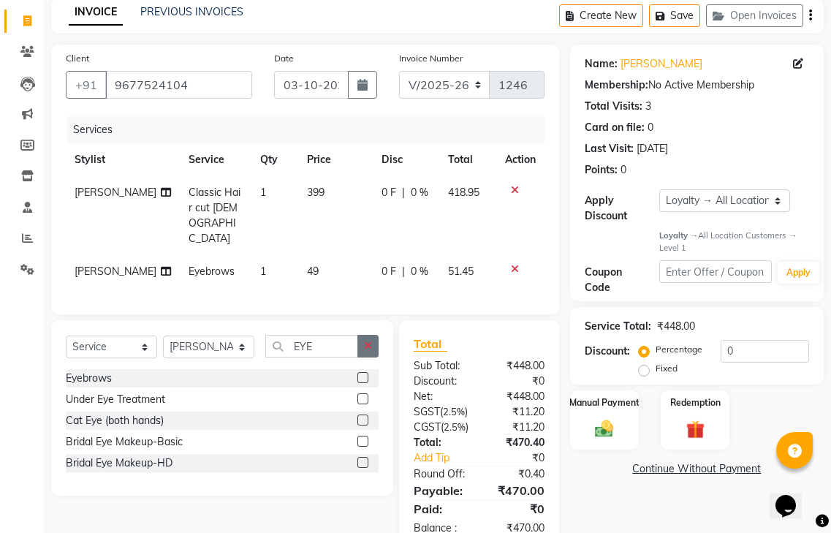
click at [368, 341] on icon "button" at bounding box center [368, 346] width 8 height 10
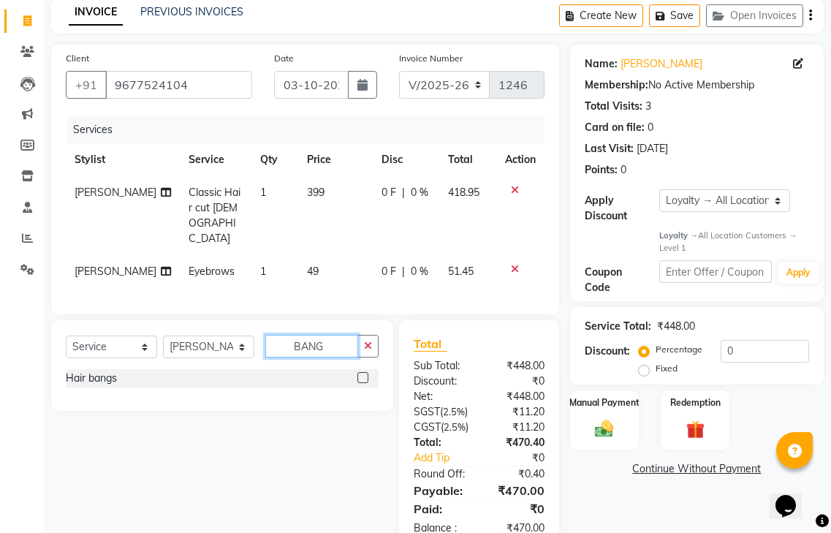
type input "BANG"
click at [359, 372] on label at bounding box center [362, 377] width 11 height 11
click at [359, 374] on input "checkbox" at bounding box center [362, 379] width 10 height 10
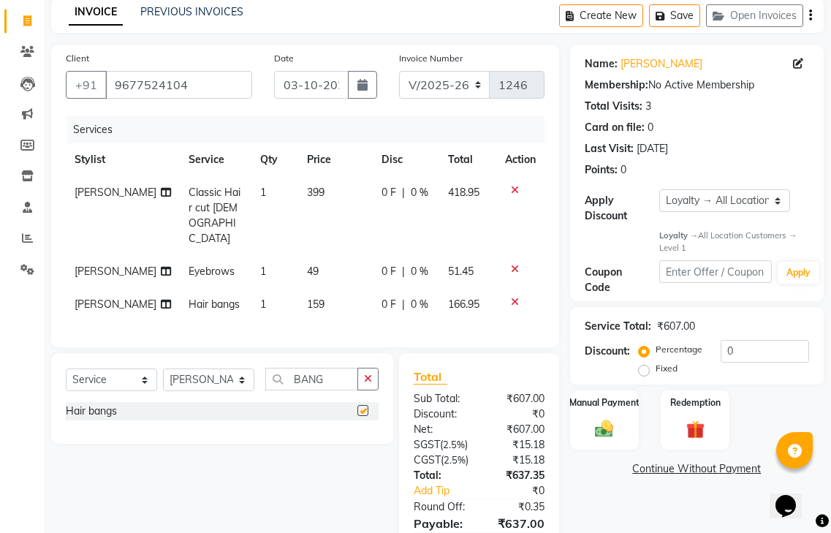
checkbox input "false"
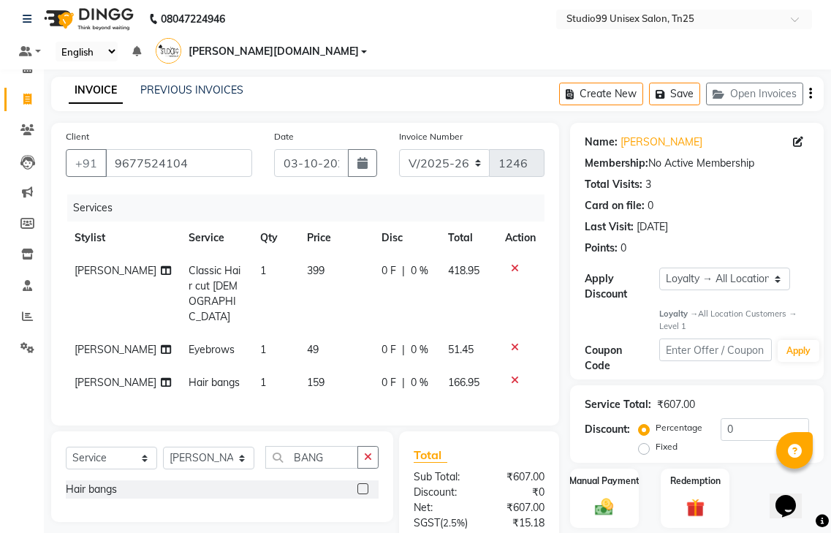
scroll to position [0, 0]
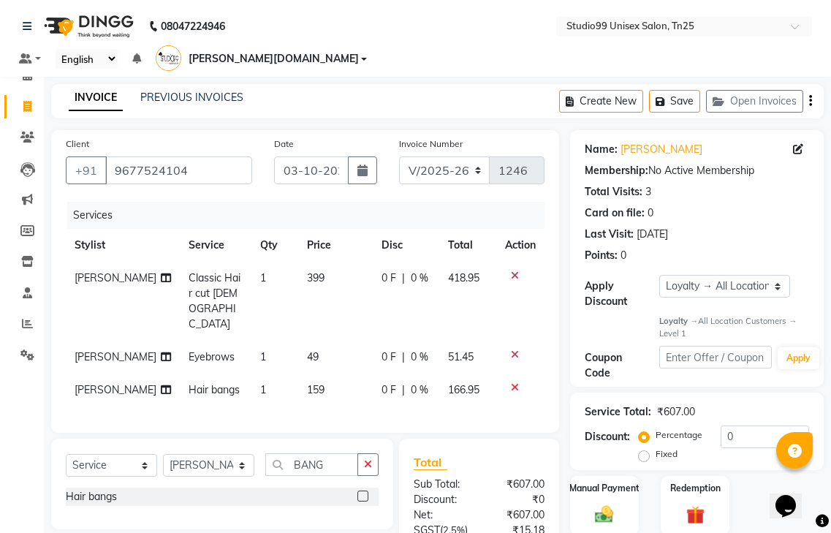
click at [298, 374] on td "159" at bounding box center [335, 390] width 75 height 33
select select "80759"
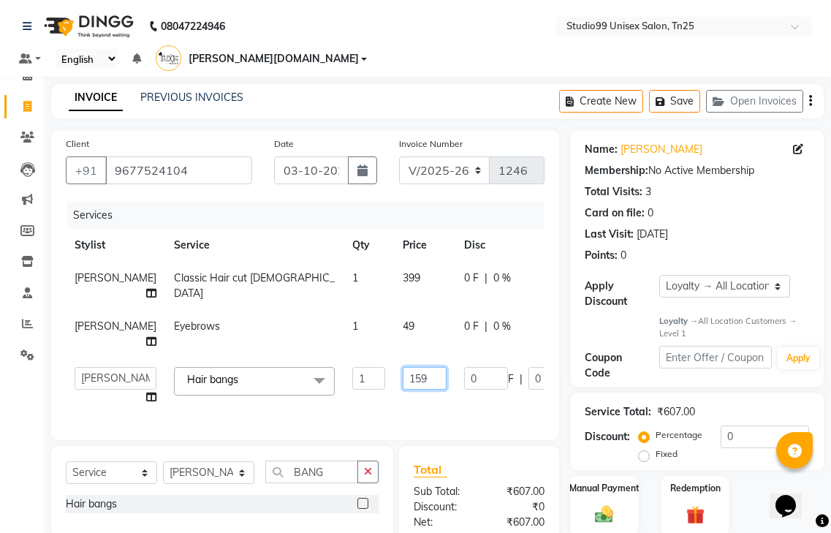
click at [403, 367] on input "159" at bounding box center [425, 378] width 44 height 23
type input "150"
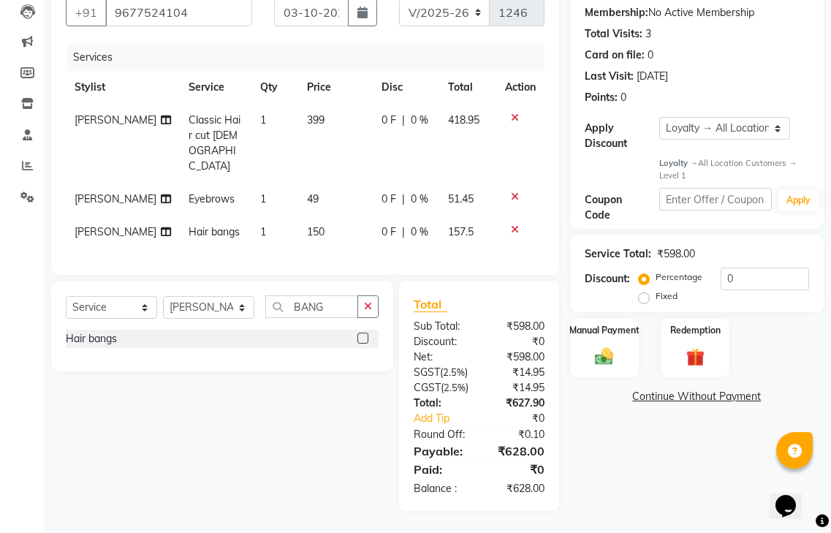
scroll to position [148, 0]
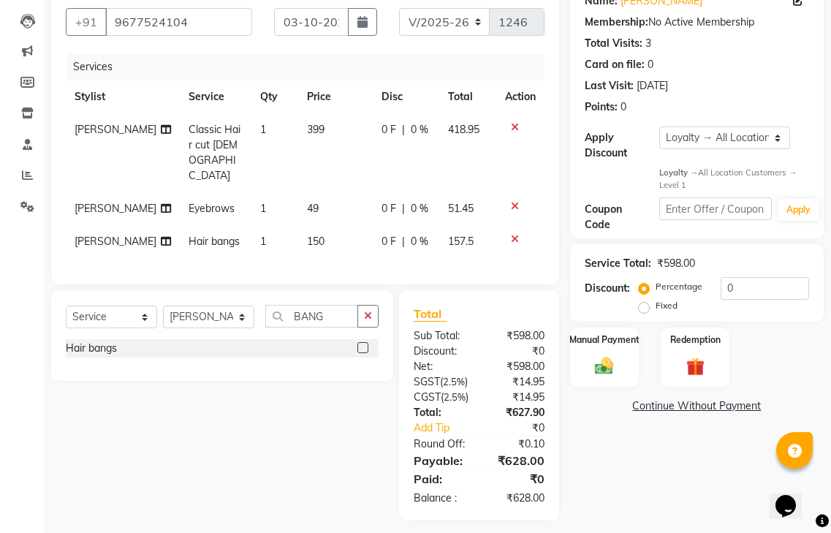
click at [654, 414] on div "Name: Savitha Membership: No Active Membership Total Visits: 3 Card on file: 0 …" at bounding box center [702, 251] width 265 height 539
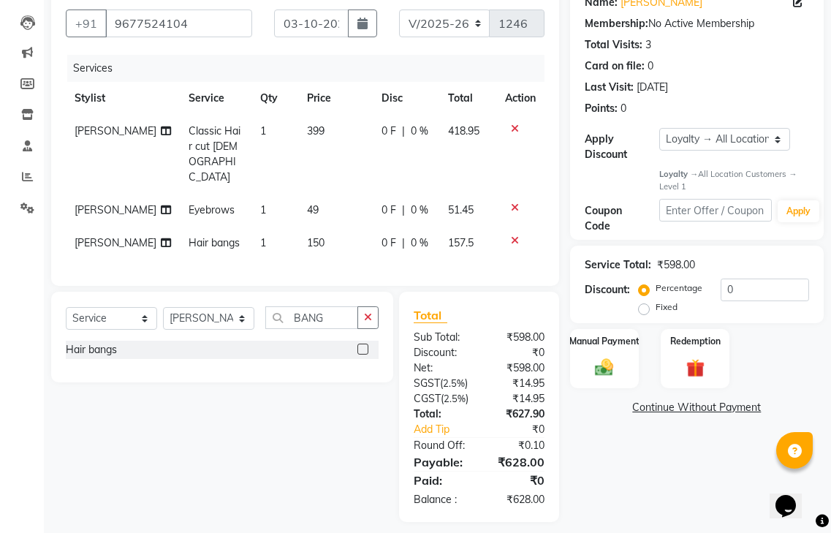
scroll to position [0, 0]
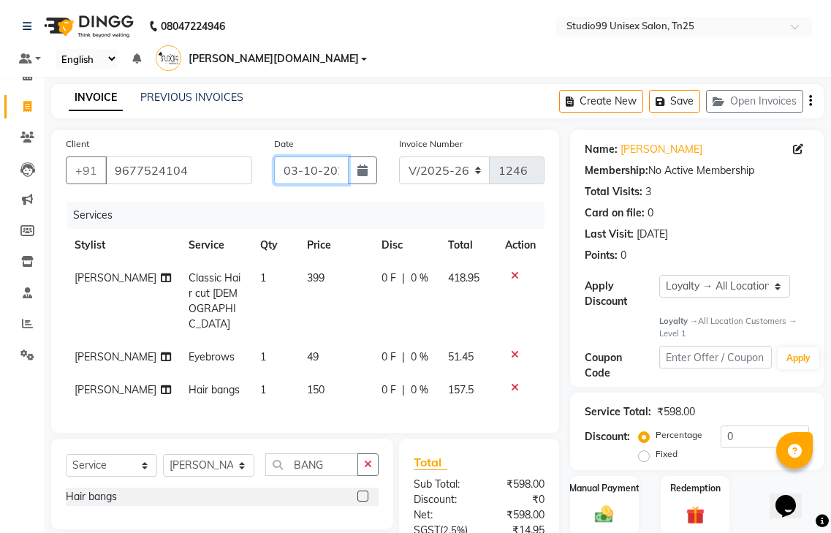
click at [309, 156] on input "03-10-2025" at bounding box center [311, 170] width 75 height 28
select select "10"
select select "2025"
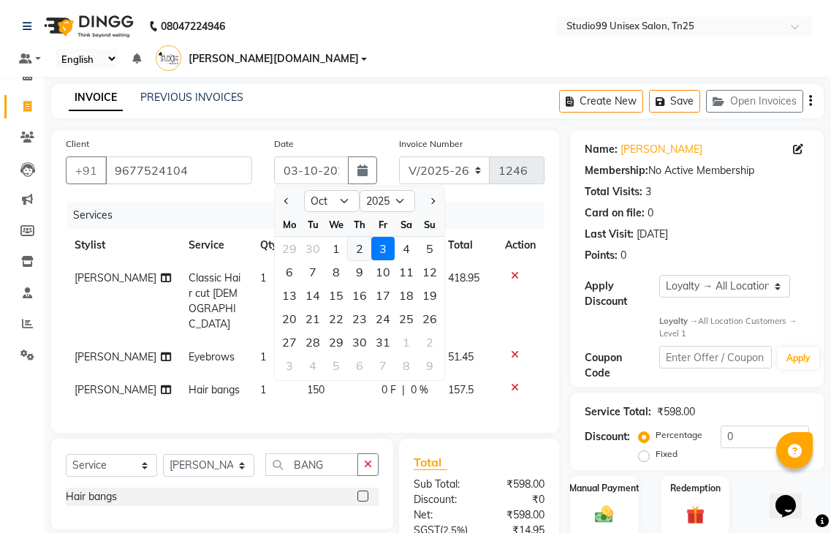
click at [356, 237] on div "2" at bounding box center [359, 248] width 23 height 23
type input "02-10-2025"
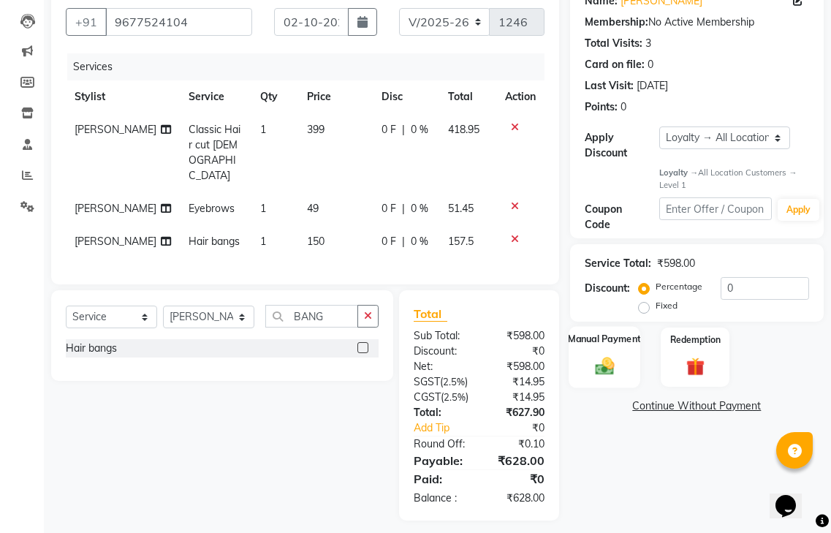
click at [602, 355] on img at bounding box center [604, 366] width 31 height 22
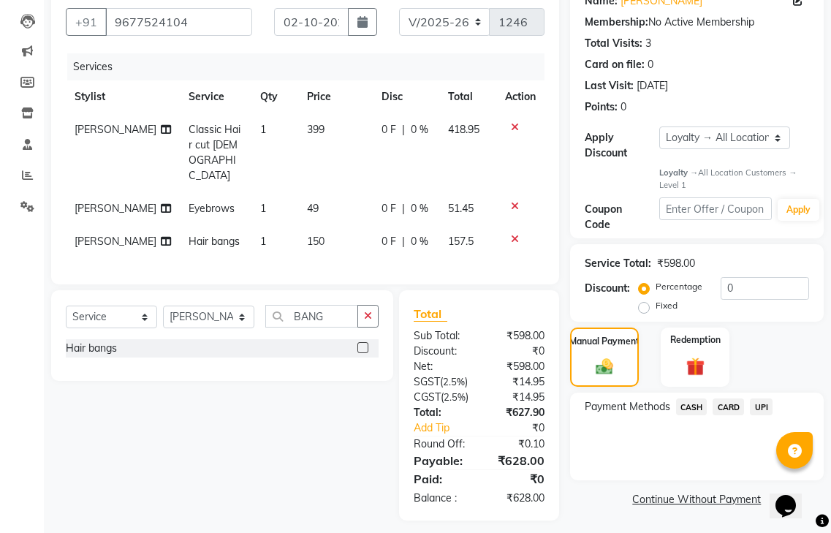
click at [757, 398] on span "UPI" at bounding box center [761, 406] width 23 height 17
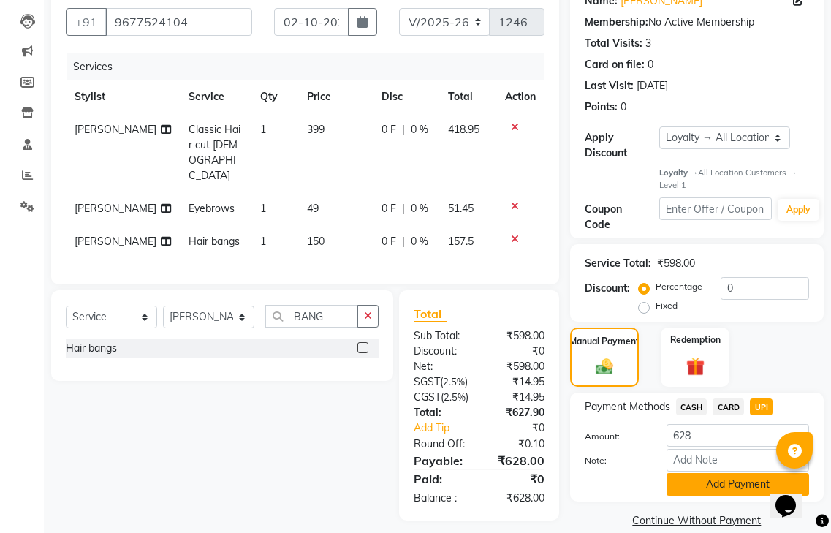
click at [711, 473] on button "Add Payment" at bounding box center [738, 484] width 143 height 23
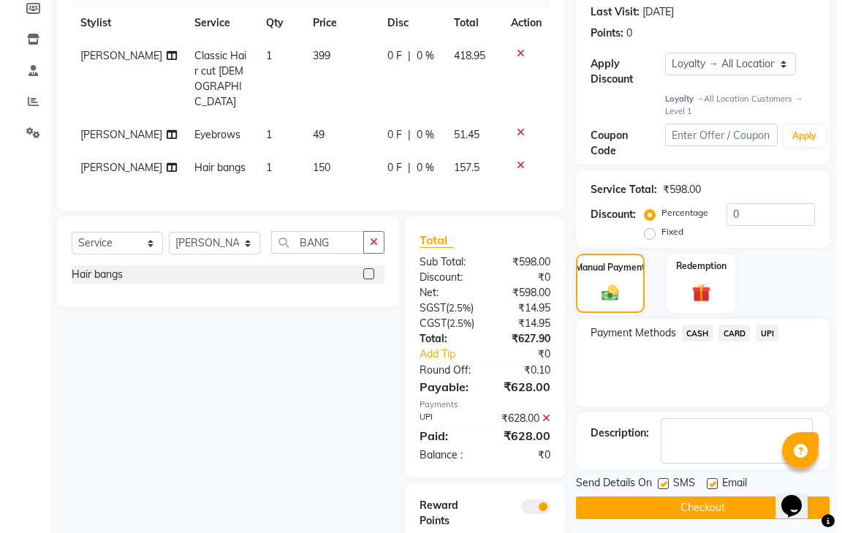
scroll to position [297, 0]
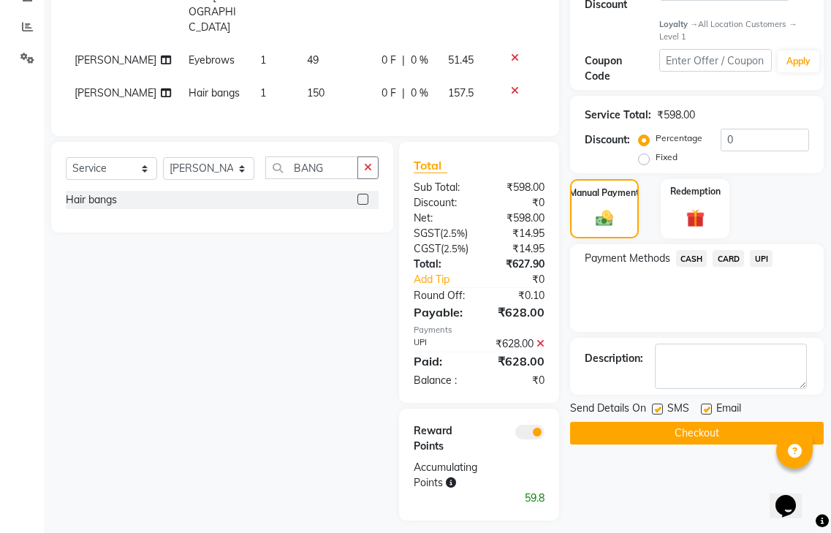
click at [535, 429] on span at bounding box center [529, 432] width 29 height 15
click at [545, 434] on input "checkbox" at bounding box center [545, 434] width 0 height 0
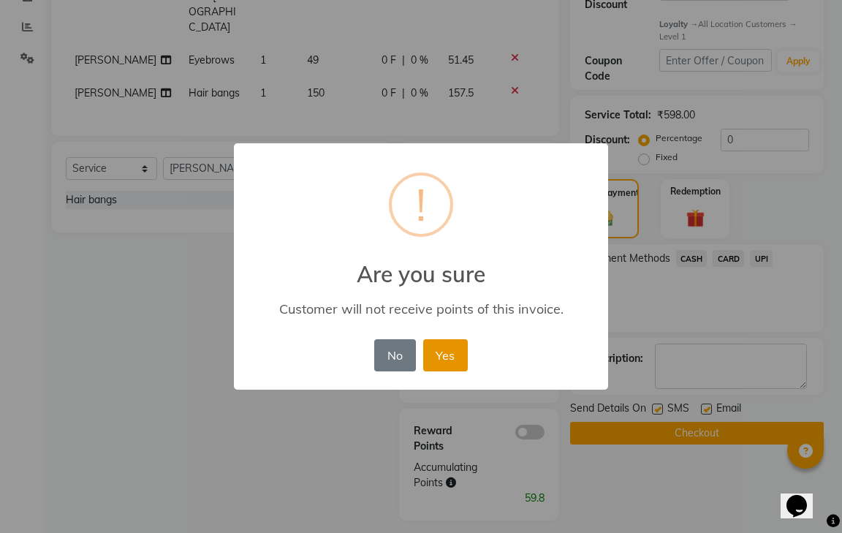
click at [445, 355] on button "Yes" at bounding box center [445, 355] width 45 height 32
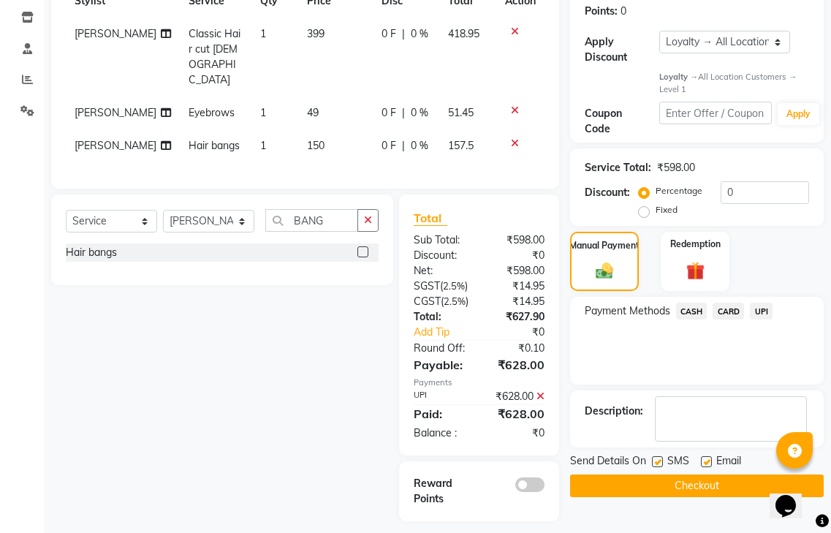
scroll to position [245, 0]
click at [632, 474] on button "Checkout" at bounding box center [697, 485] width 254 height 23
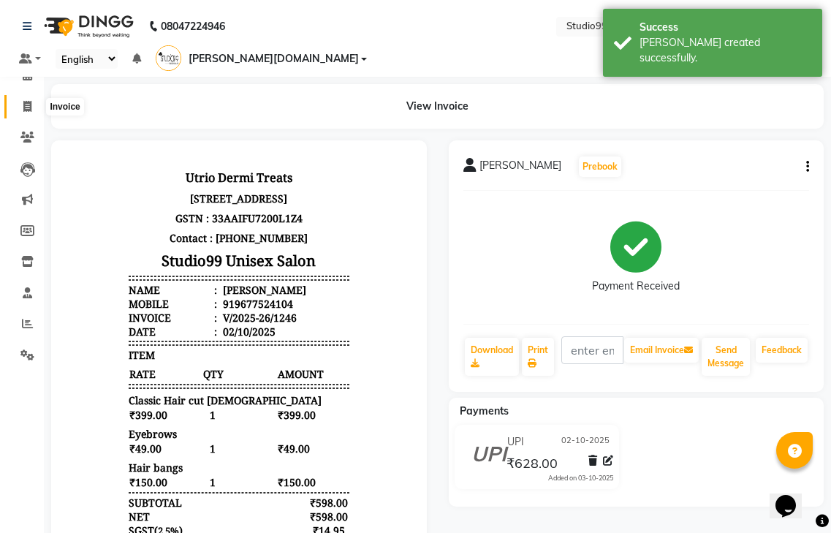
click at [26, 107] on icon at bounding box center [27, 106] width 8 height 11
select select "service"
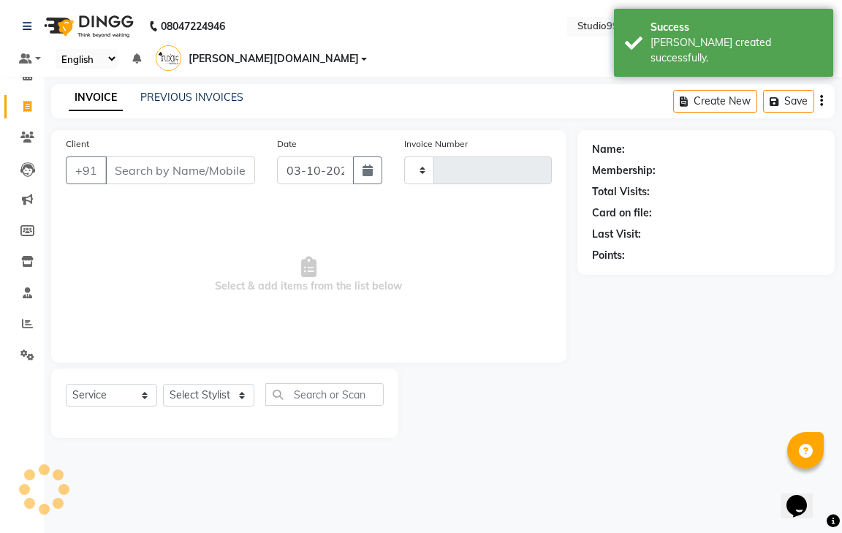
type input "1247"
select select "8331"
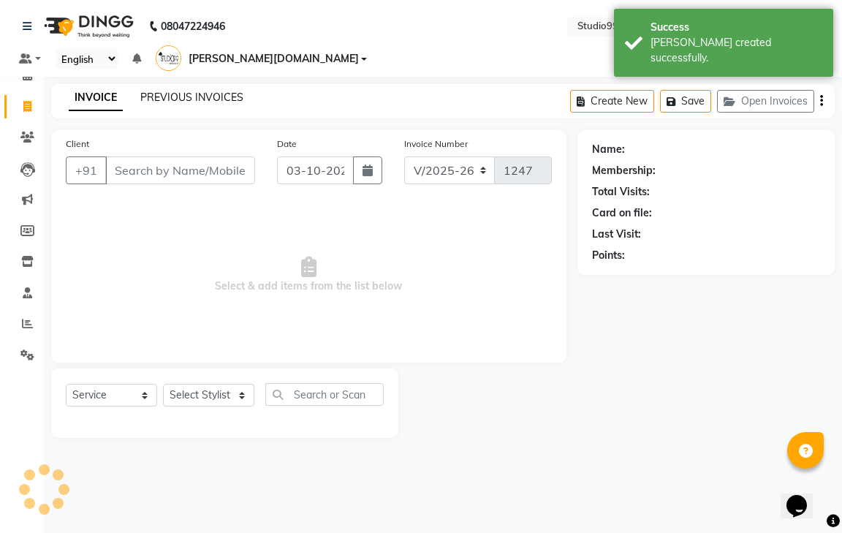
click at [217, 91] on link "PREVIOUS INVOICES" at bounding box center [191, 97] width 103 height 13
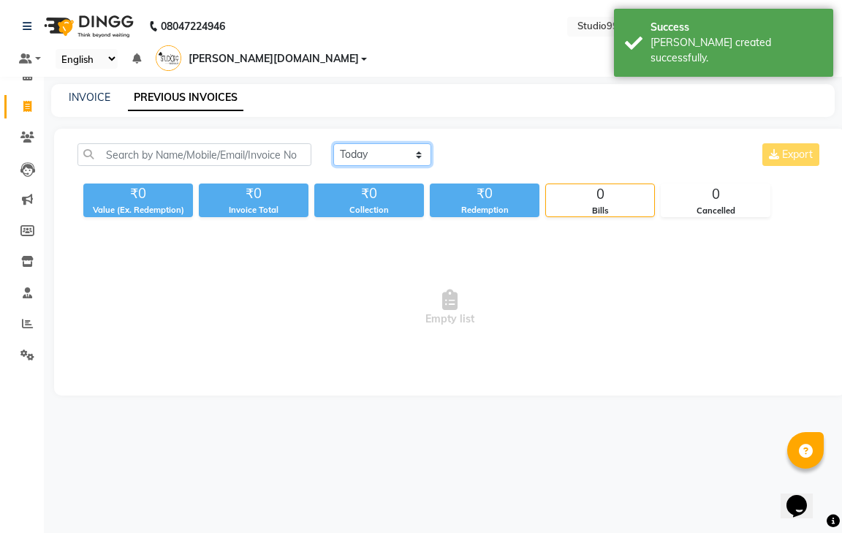
drag, startPoint x: 360, startPoint y: 135, endPoint x: 365, endPoint y: 144, distance: 10.5
click at [360, 143] on select "[DATE] [DATE] Custom Range" at bounding box center [382, 154] width 98 height 23
select select "[DATE]"
click at [333, 143] on select "[DATE] [DATE] Custom Range" at bounding box center [382, 154] width 98 height 23
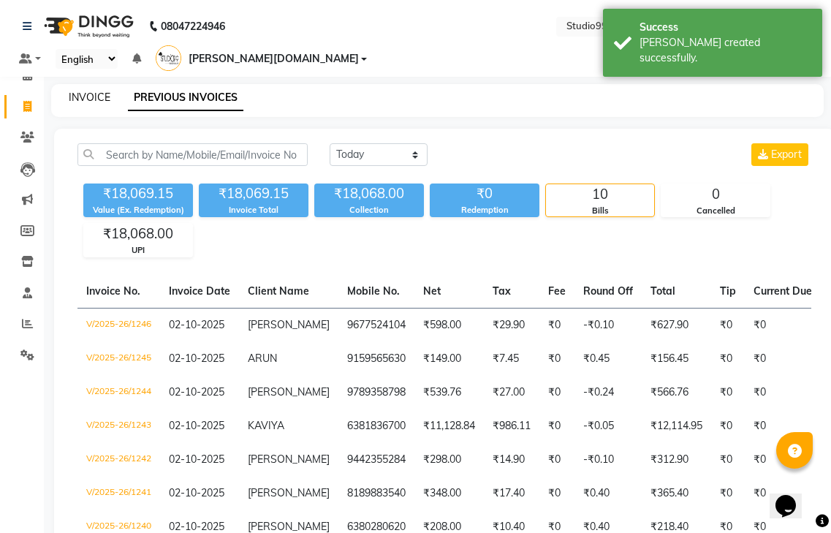
click at [91, 91] on link "INVOICE" at bounding box center [90, 97] width 42 height 13
select select "service"
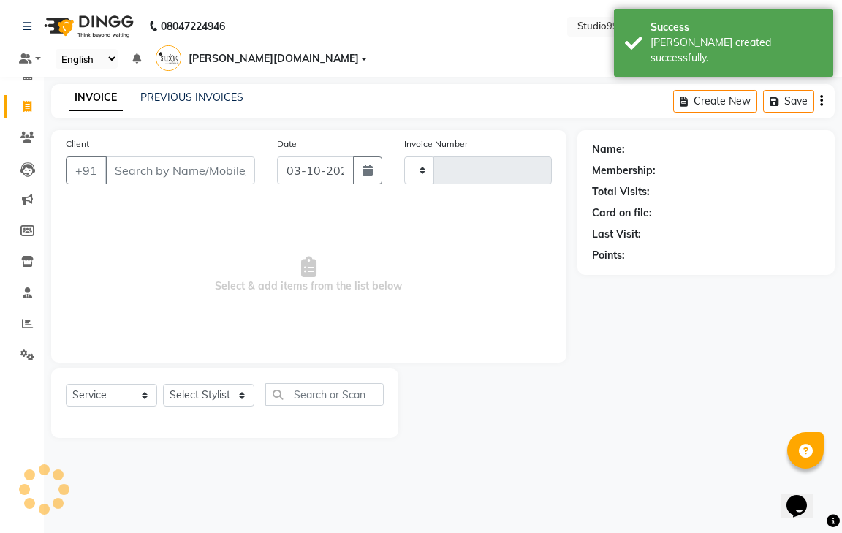
type input "1247"
select select "8331"
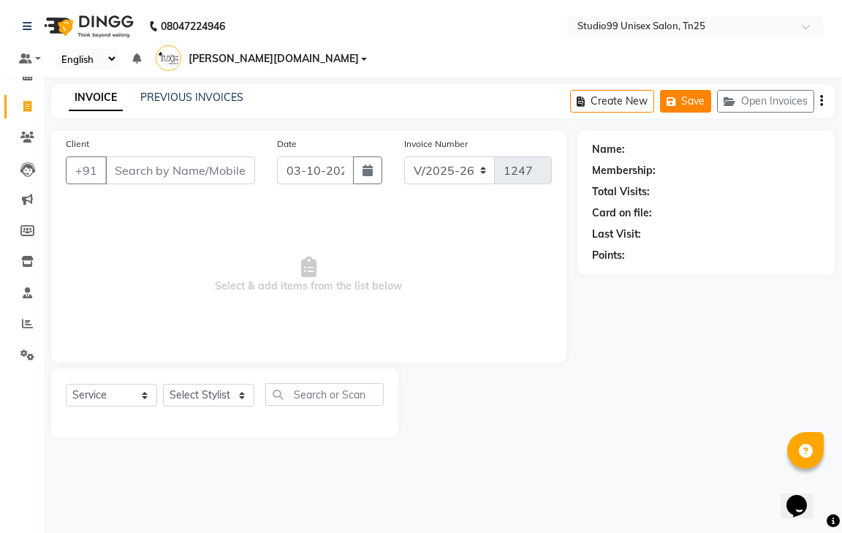
click at [695, 90] on button "Save" at bounding box center [685, 101] width 51 height 23
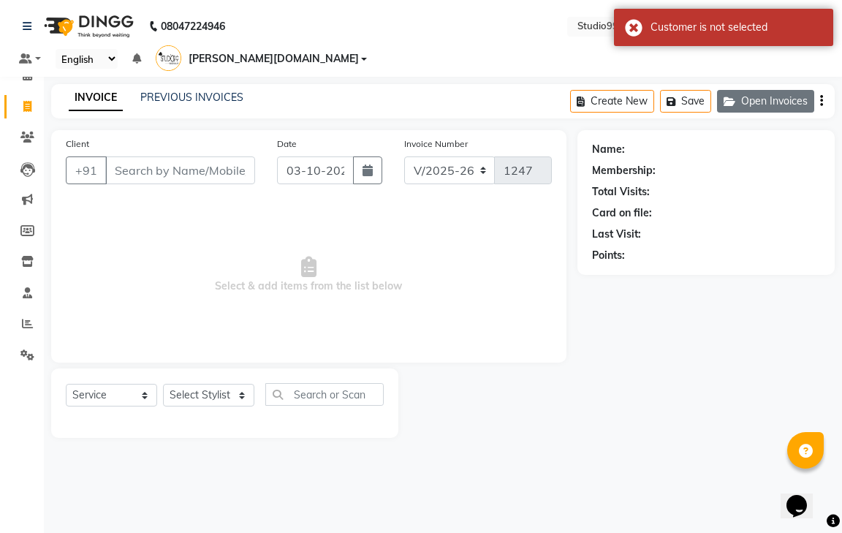
click at [775, 90] on button "Open Invoices" at bounding box center [765, 101] width 97 height 23
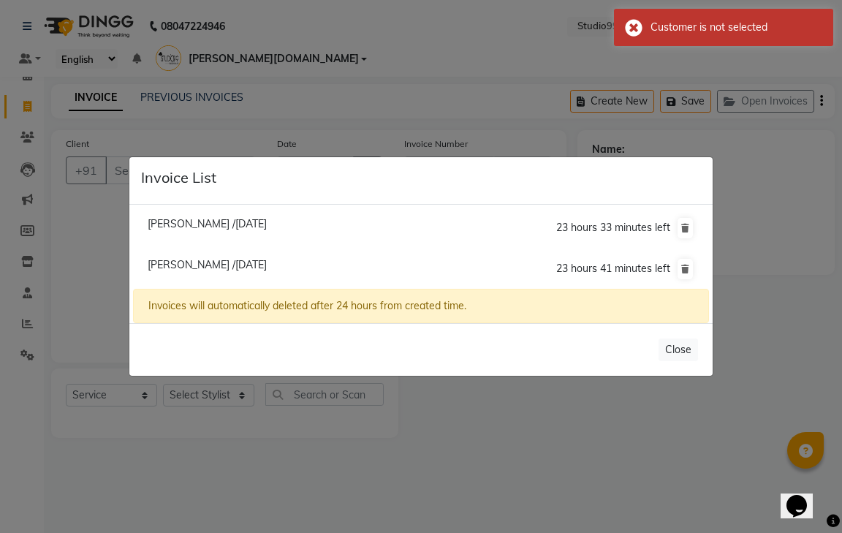
click at [209, 258] on span "Dhilip /02 October 2025" at bounding box center [207, 264] width 119 height 13
type input "8754276968"
type input "02-10-2025"
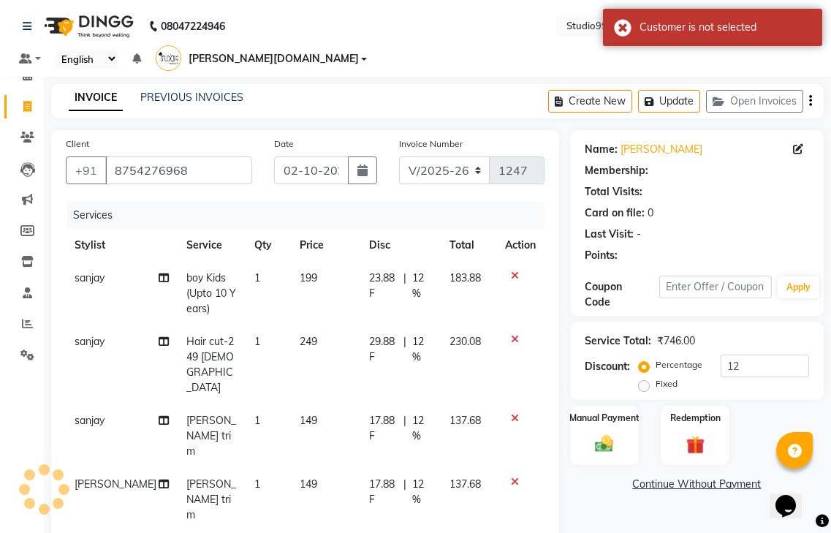
type input "0"
select select "1: Object"
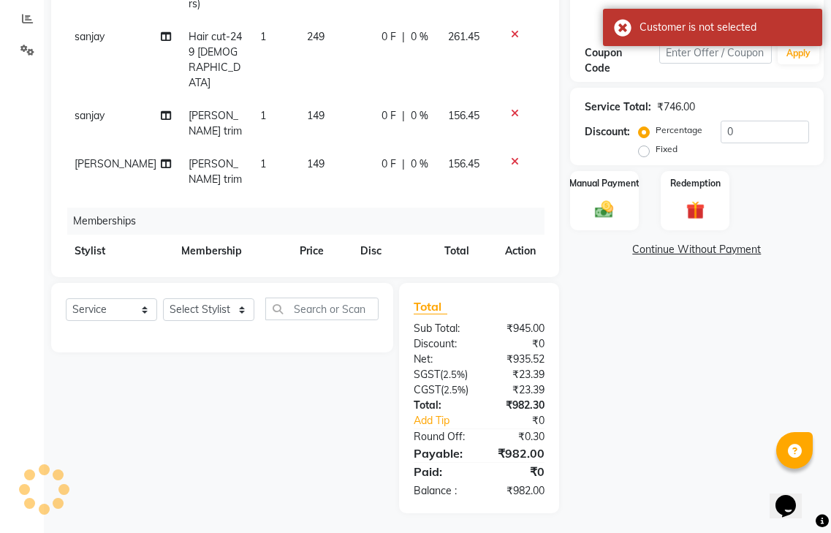
scroll to position [306, 0]
click at [736, 120] on input "0" at bounding box center [765, 131] width 88 height 23
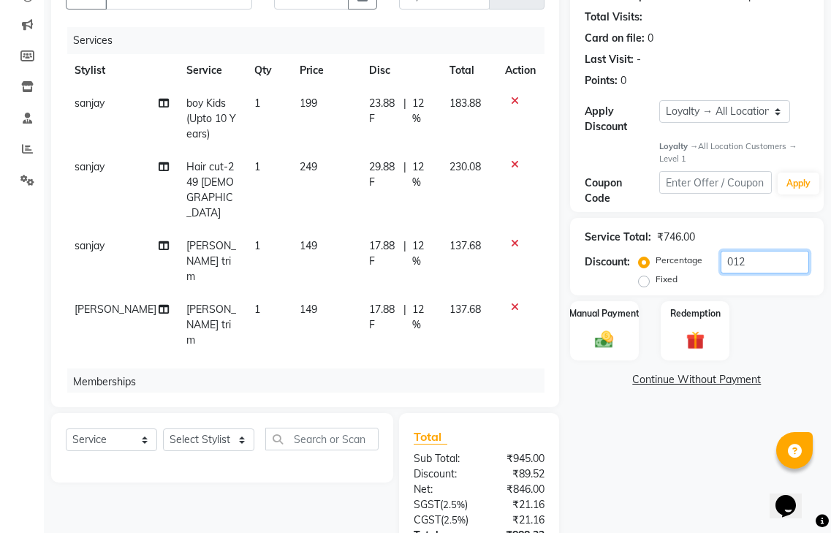
scroll to position [0, 0]
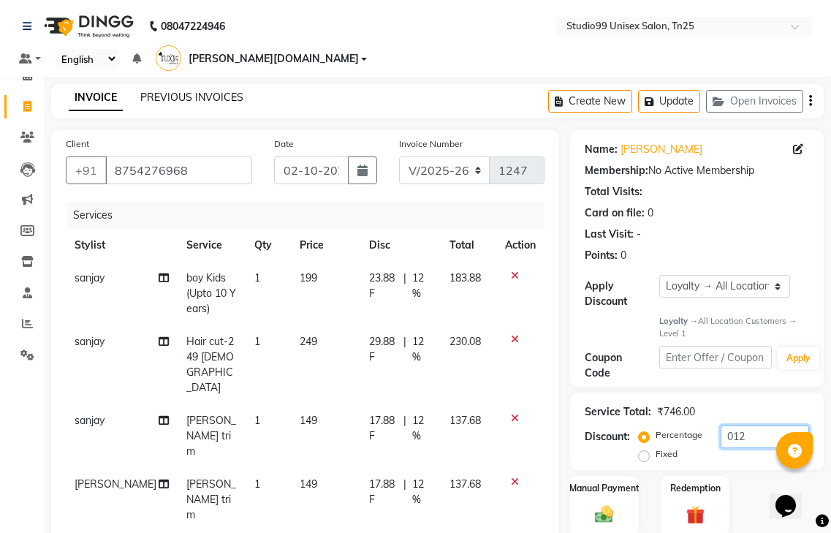
type input "012"
click at [181, 91] on link "PREVIOUS INVOICES" at bounding box center [191, 97] width 103 height 13
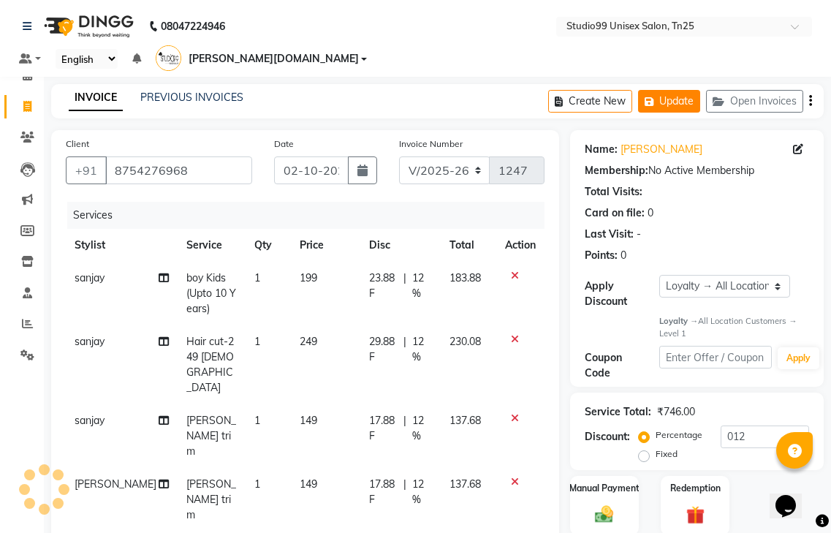
click at [688, 90] on button "Update" at bounding box center [669, 101] width 62 height 23
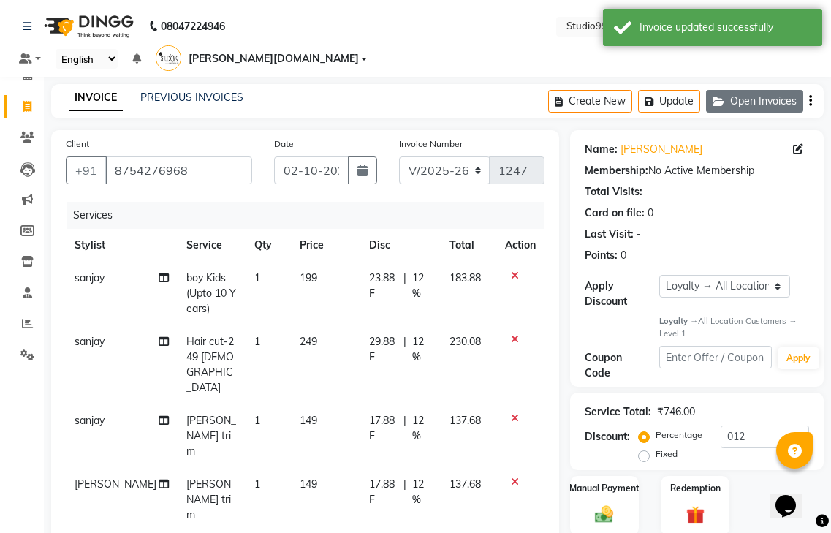
click at [746, 90] on button "Open Invoices" at bounding box center [754, 101] width 97 height 23
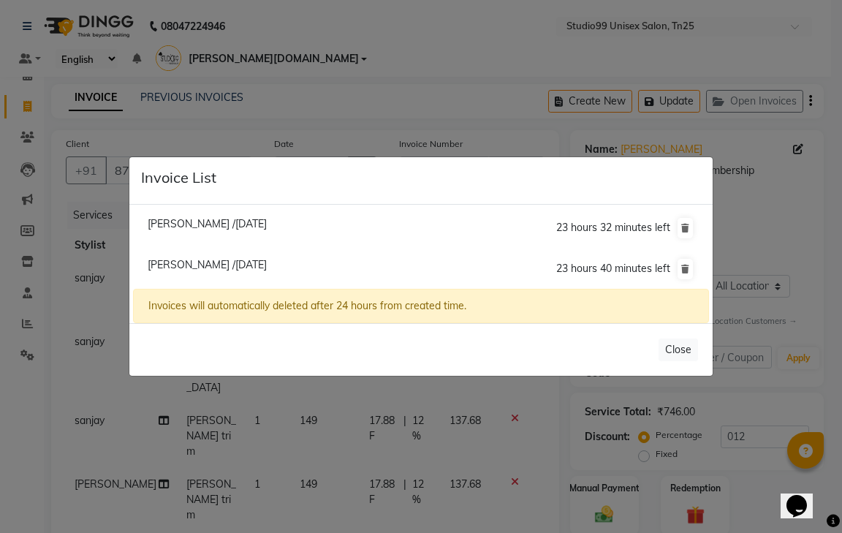
drag, startPoint x: 589, startPoint y: 493, endPoint x: 655, endPoint y: 392, distance: 120.8
click at [597, 486] on ngb-modal-window "Invoice List Savitha /03 October 2025 23 hours 32 minutes left Dhilip /02 Octob…" at bounding box center [421, 266] width 842 height 533
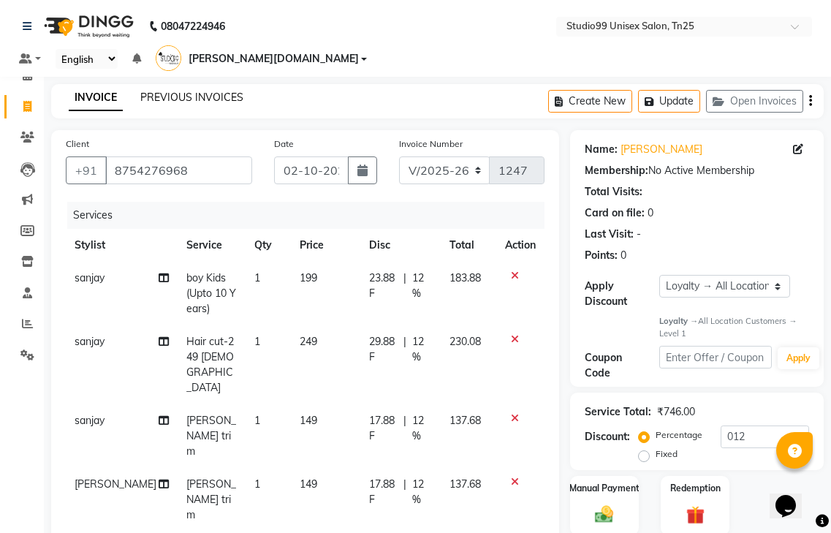
click at [186, 91] on link "PREVIOUS INVOICES" at bounding box center [191, 97] width 103 height 13
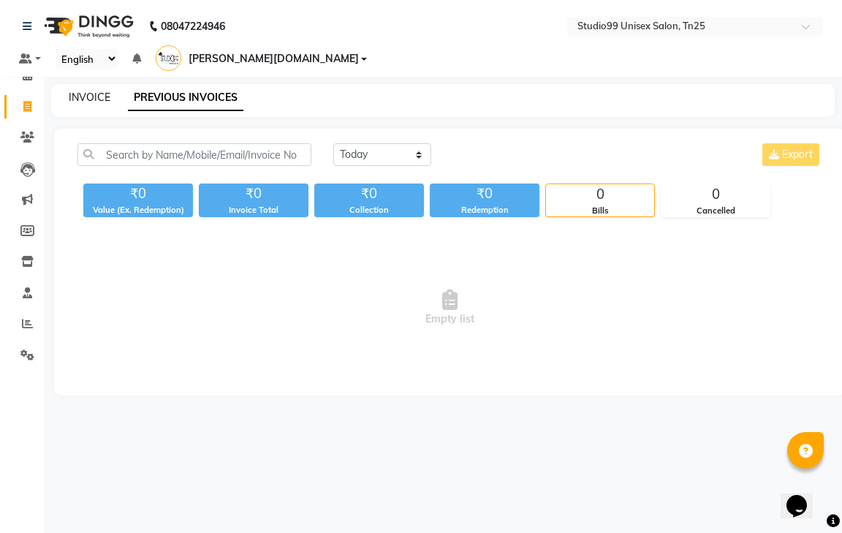
click at [91, 91] on link "INVOICE" at bounding box center [90, 97] width 42 height 13
select select "service"
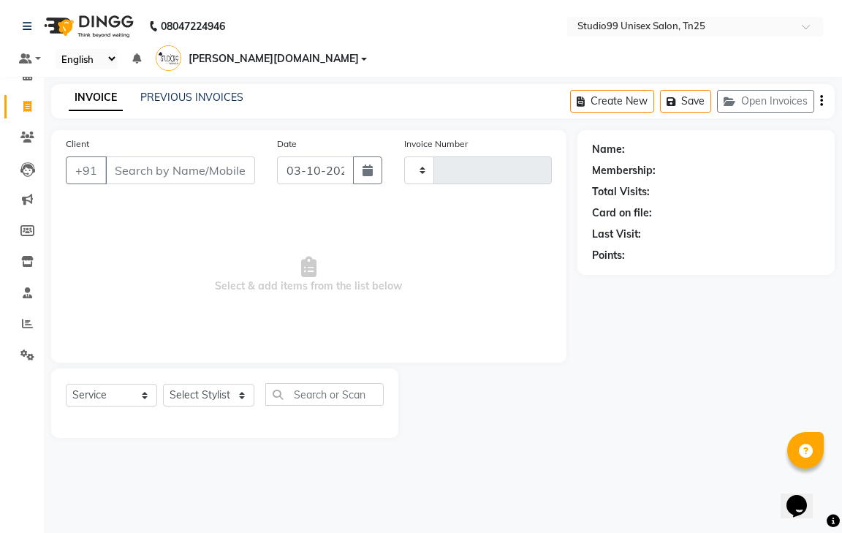
type input "1247"
select select "8331"
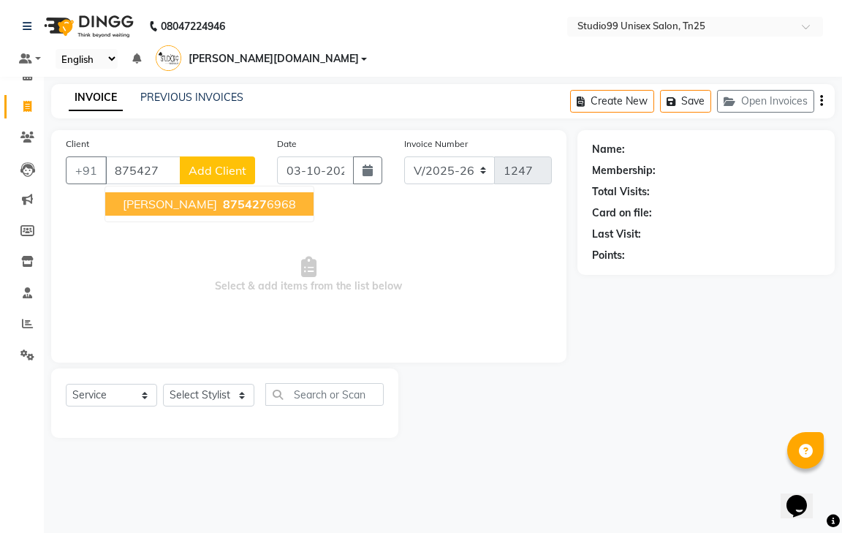
click at [223, 197] on span "875427" at bounding box center [245, 204] width 44 height 15
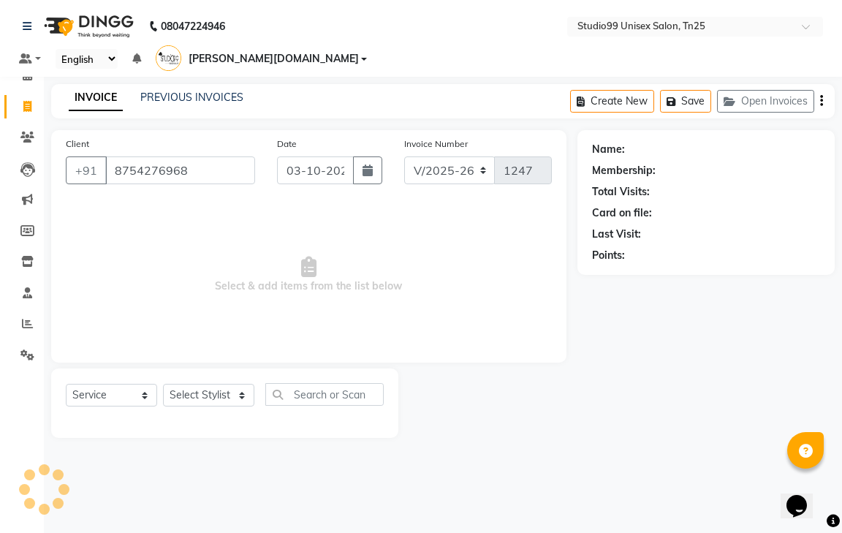
type input "8754276968"
select select "1: Object"
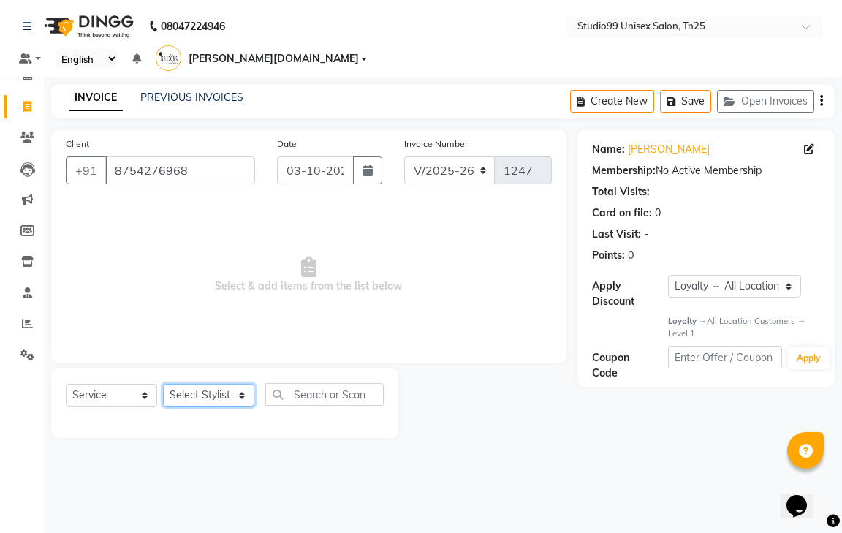
click at [226, 384] on select "Select Stylist gendral [PERSON_NAME] jaya priya kothai TK [DATE] sanjay santhos…" at bounding box center [208, 395] width 91 height 23
select select "80760"
click at [163, 384] on select "Select Stylist gendral [PERSON_NAME] jaya priya kothai TK [DATE] sanjay santhos…" at bounding box center [208, 395] width 91 height 23
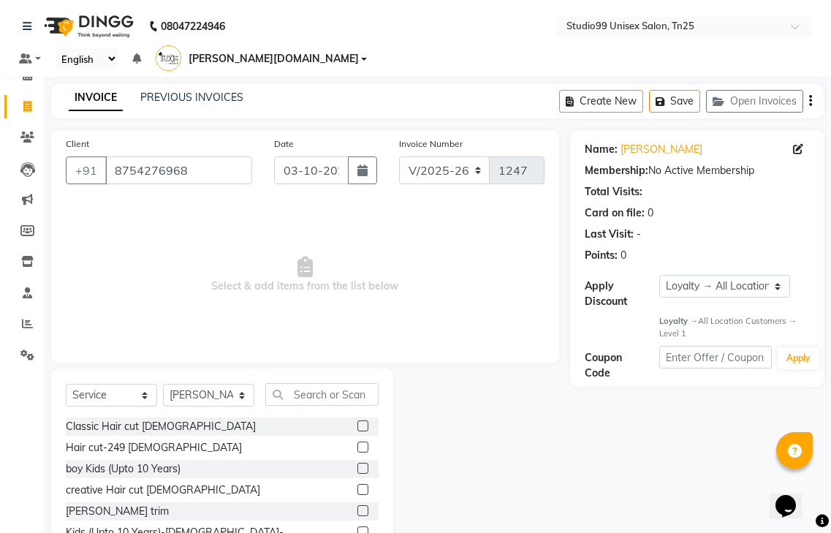
click at [357, 463] on label at bounding box center [362, 468] width 11 height 11
click at [357, 464] on input "checkbox" at bounding box center [362, 469] width 10 height 10
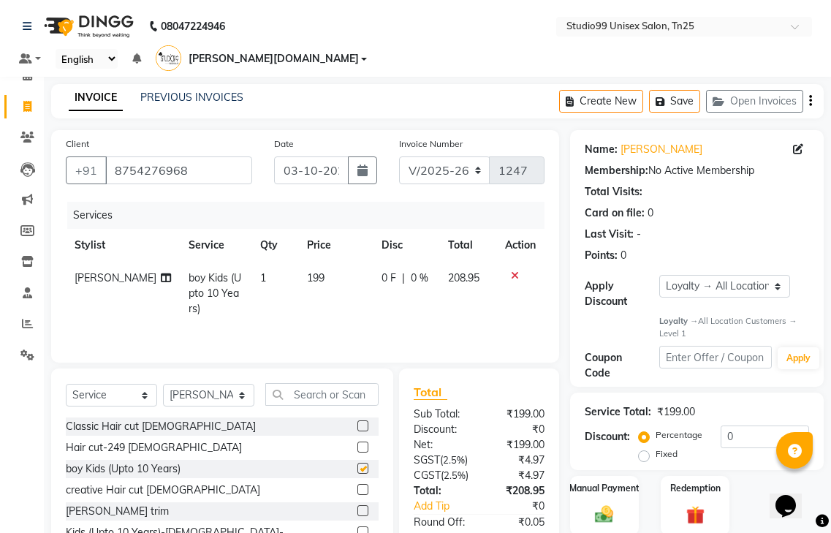
checkbox input "false"
click at [222, 384] on select "Select Stylist gendral [PERSON_NAME] jaya priya kothai TK [DATE] sanjay santhos…" at bounding box center [208, 395] width 91 height 23
select select "80755"
click at [163, 384] on select "Select Stylist gendral [PERSON_NAME] jaya priya kothai TK [DATE] sanjay santhos…" at bounding box center [208, 395] width 91 height 23
click at [357, 442] on label at bounding box center [362, 447] width 11 height 11
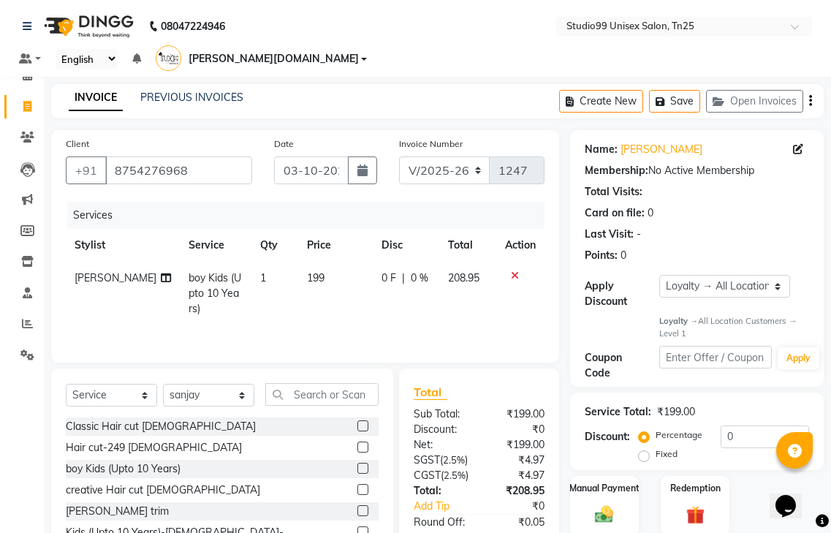
click at [357, 443] on input "checkbox" at bounding box center [362, 448] width 10 height 10
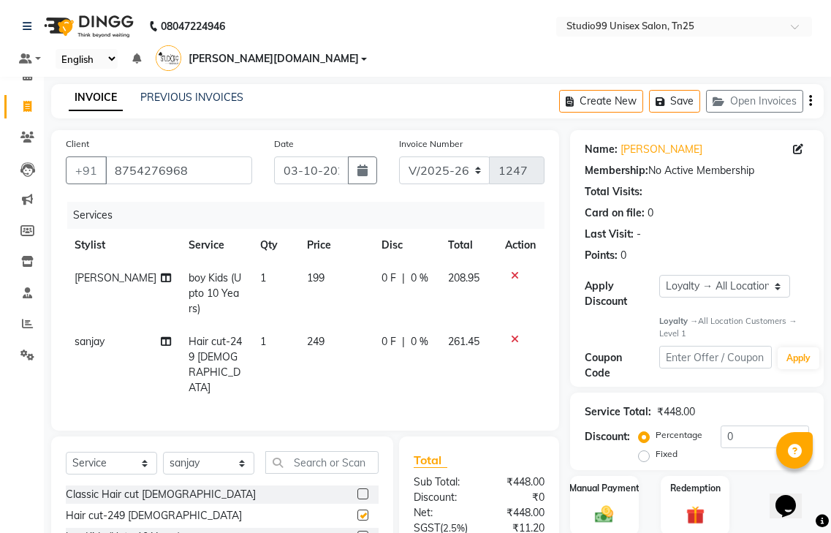
checkbox input "false"
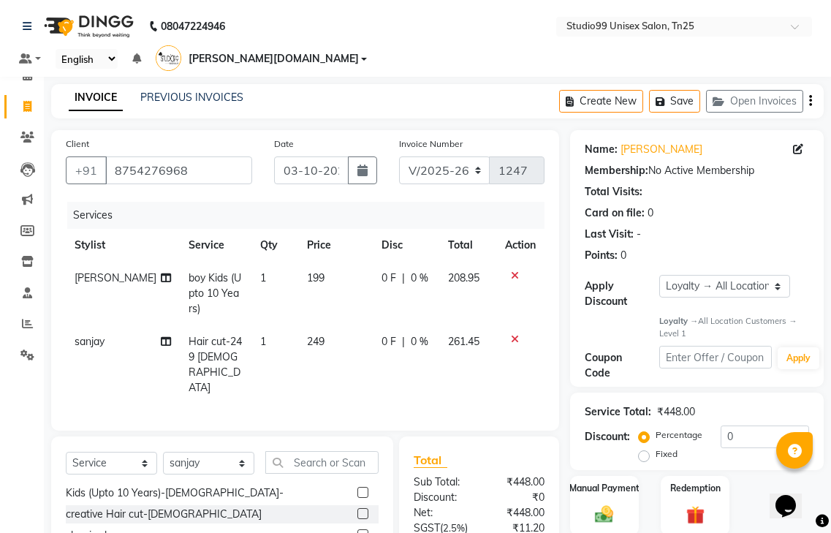
scroll to position [73, 0]
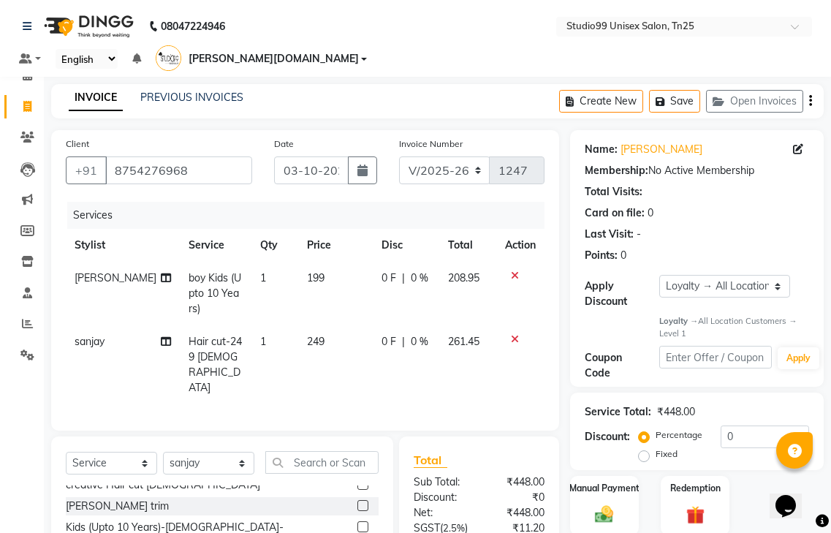
click at [357, 500] on label at bounding box center [362, 505] width 11 height 11
click at [357, 502] on input "checkbox" at bounding box center [362, 507] width 10 height 10
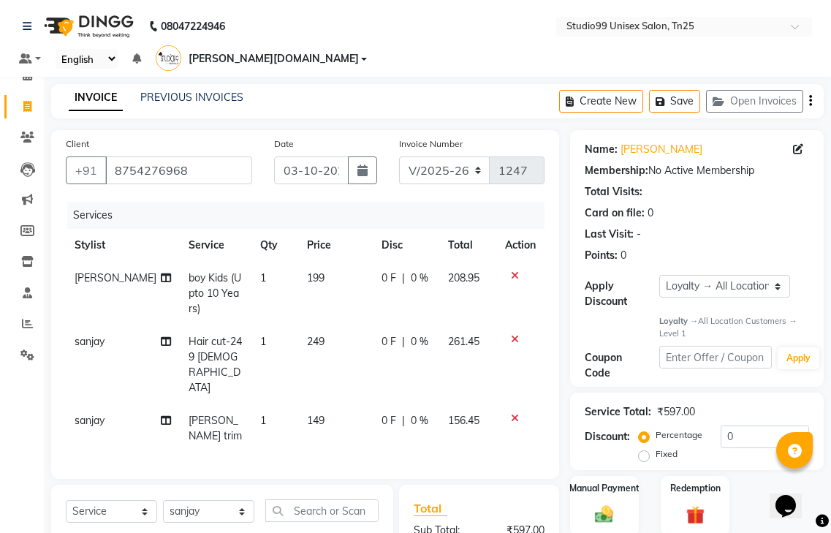
checkbox input "false"
click at [126, 500] on select "Select Service Product Membership Package Voucher Prepaid Gift Card" at bounding box center [111, 511] width 91 height 23
click at [66, 500] on select "Select Service Product Membership Package Voucher Prepaid Gift Card" at bounding box center [111, 511] width 91 height 23
click at [361, 532] on label at bounding box center [362, 542] width 11 height 11
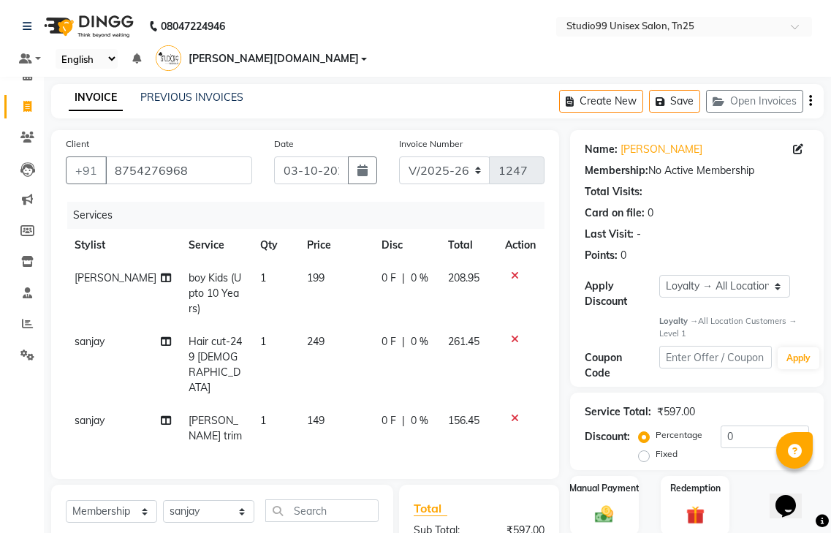
click at [361, 532] on input "checkbox" at bounding box center [362, 543] width 10 height 10
select select "select"
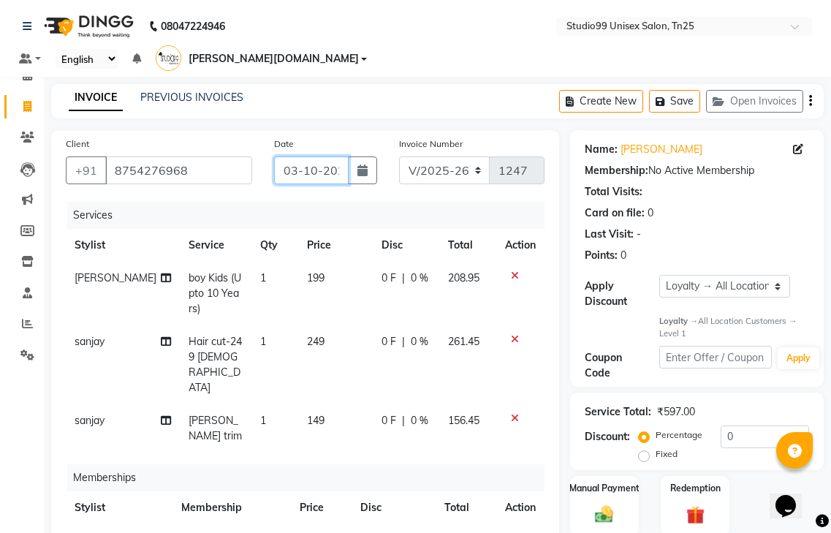
click at [324, 156] on input "03-10-2025" at bounding box center [311, 170] width 75 height 28
select select "10"
select select "2025"
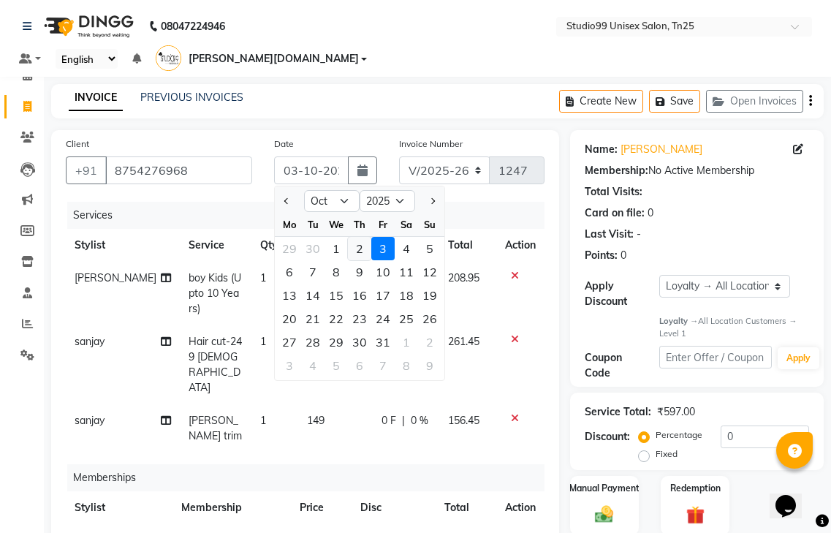
drag, startPoint x: 360, startPoint y: 224, endPoint x: 377, endPoint y: 224, distance: 16.1
click at [361, 237] on div "2" at bounding box center [359, 248] width 23 height 23
type input "02-10-2025"
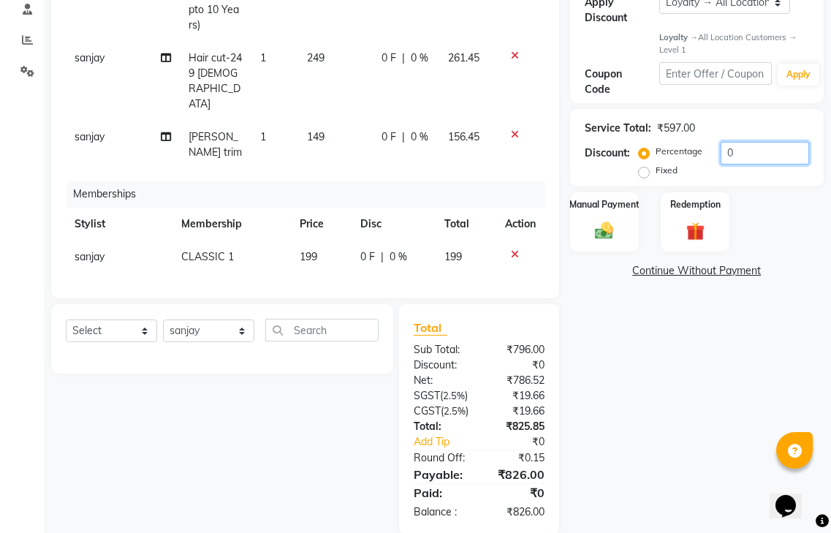
click at [733, 142] on input "0" at bounding box center [765, 153] width 88 height 23
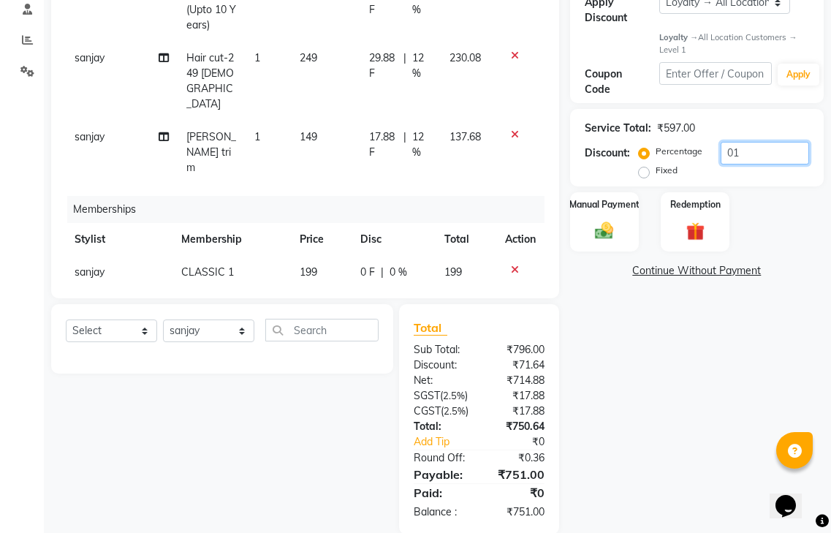
type input "0"
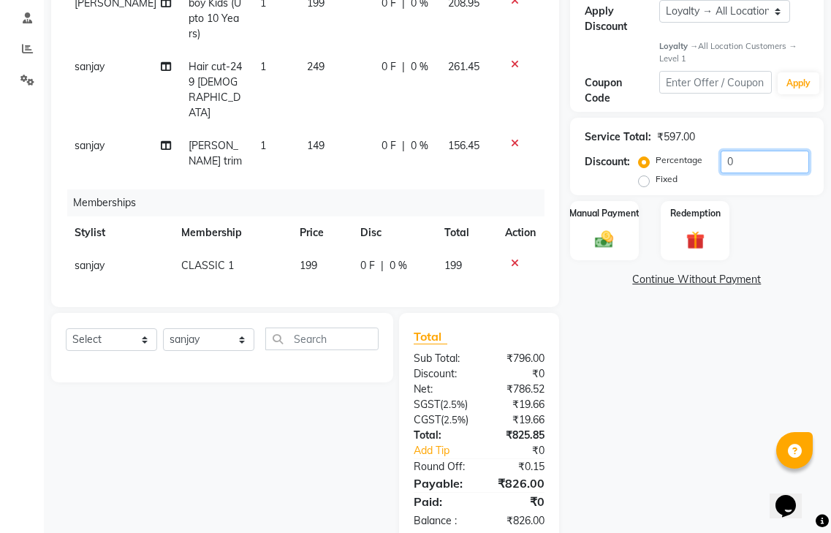
scroll to position [284, 0]
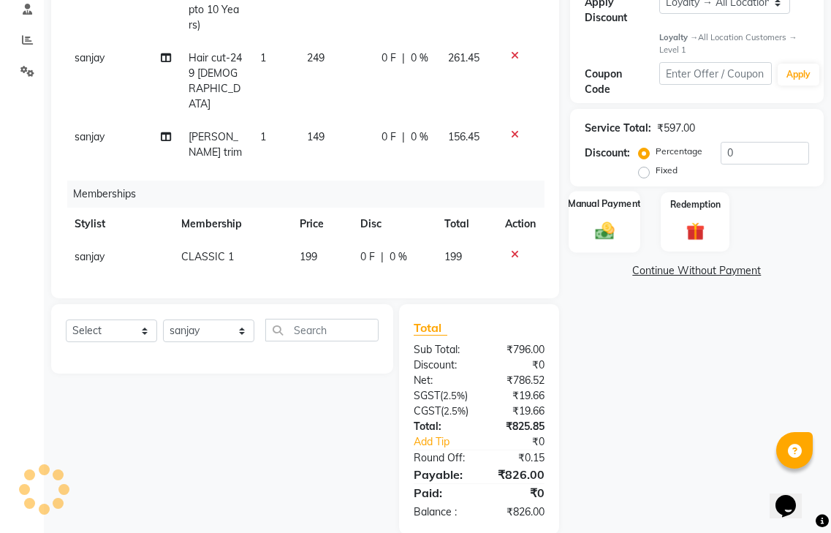
click at [617, 220] on img at bounding box center [604, 231] width 31 height 22
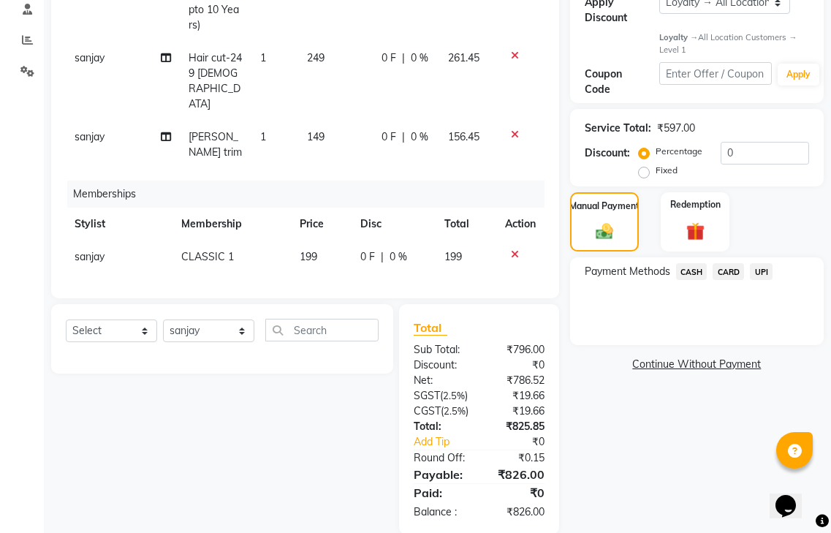
click at [759, 263] on span "UPI" at bounding box center [761, 271] width 23 height 17
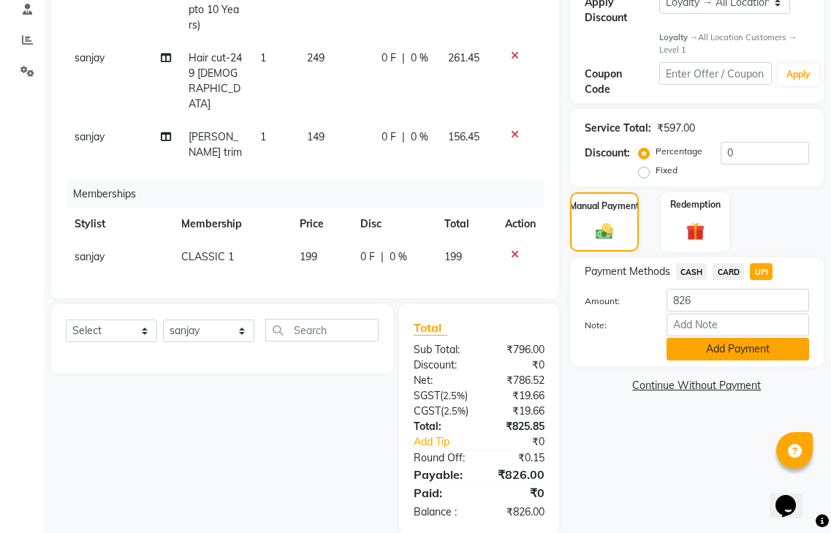
click at [700, 338] on button "Add Payment" at bounding box center [738, 349] width 143 height 23
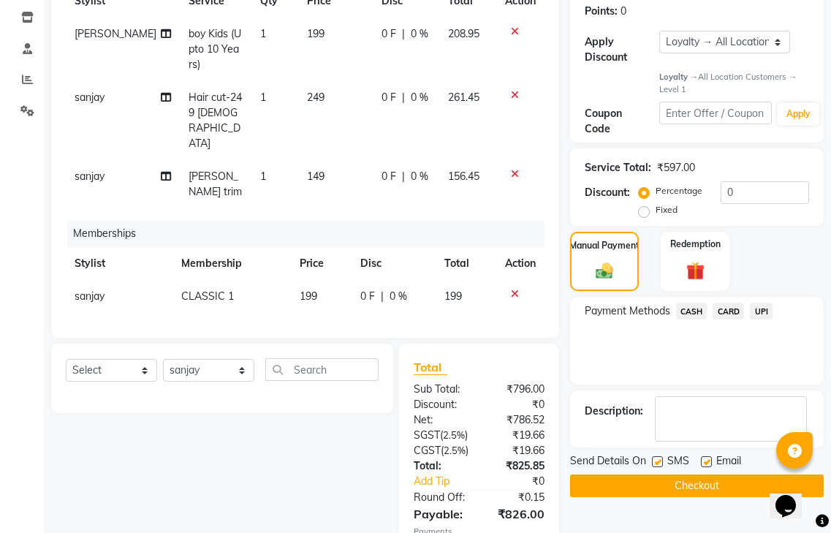
scroll to position [432, 0]
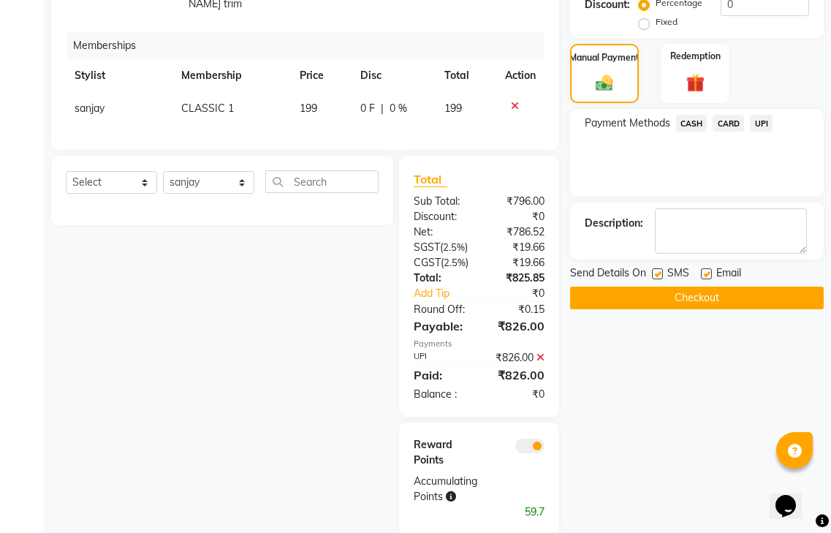
click at [681, 287] on button "Checkout" at bounding box center [697, 298] width 254 height 23
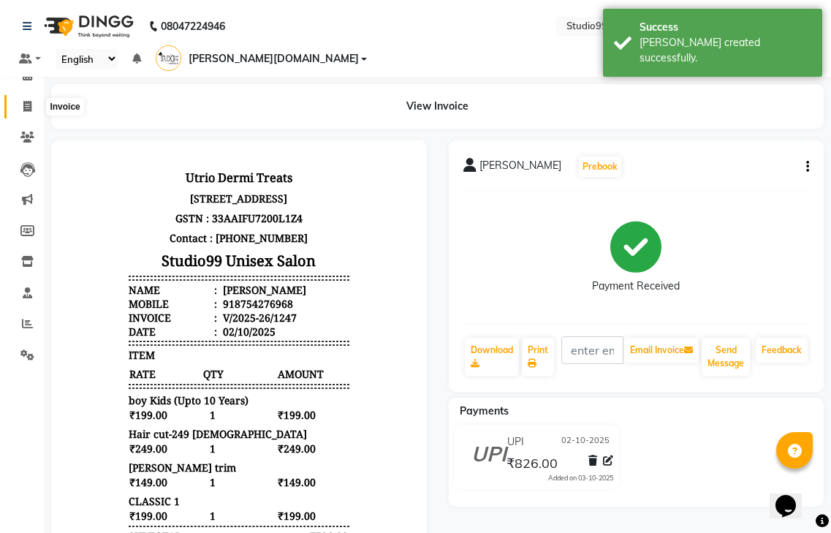
click at [21, 99] on span at bounding box center [28, 107] width 26 height 17
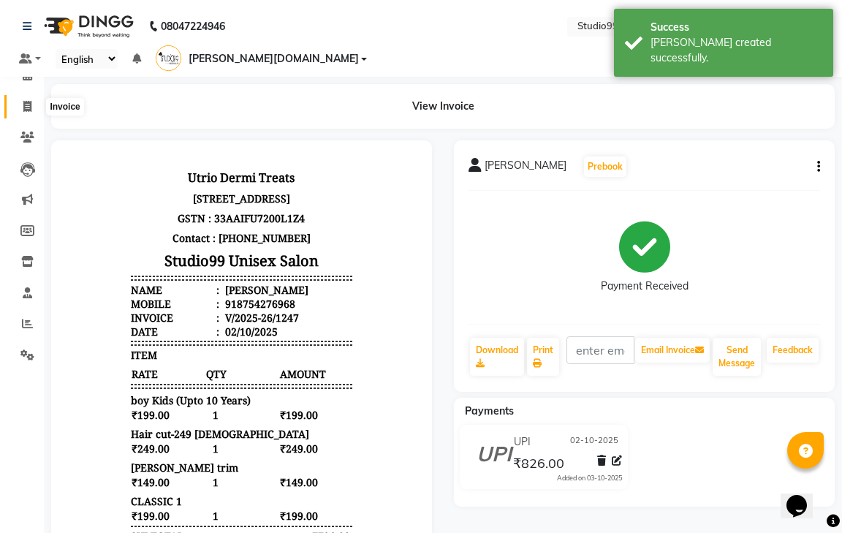
select select "service"
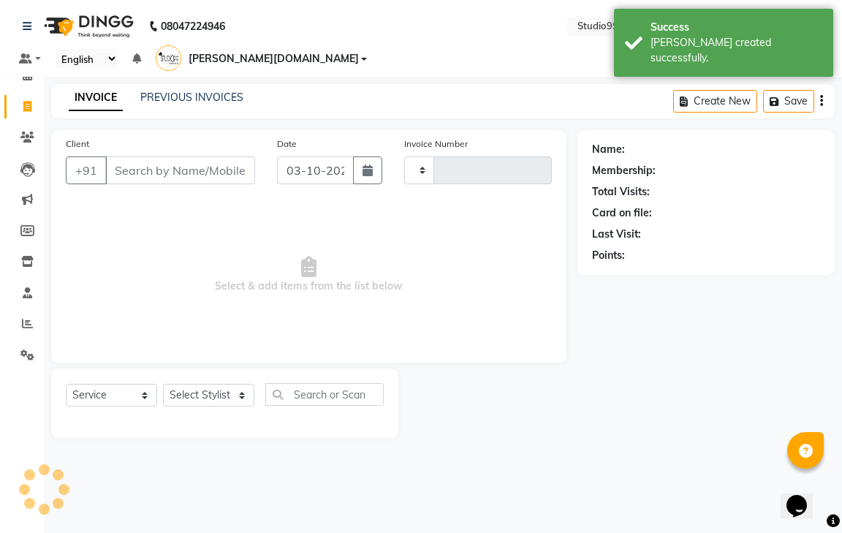
type input "1248"
select select "8331"
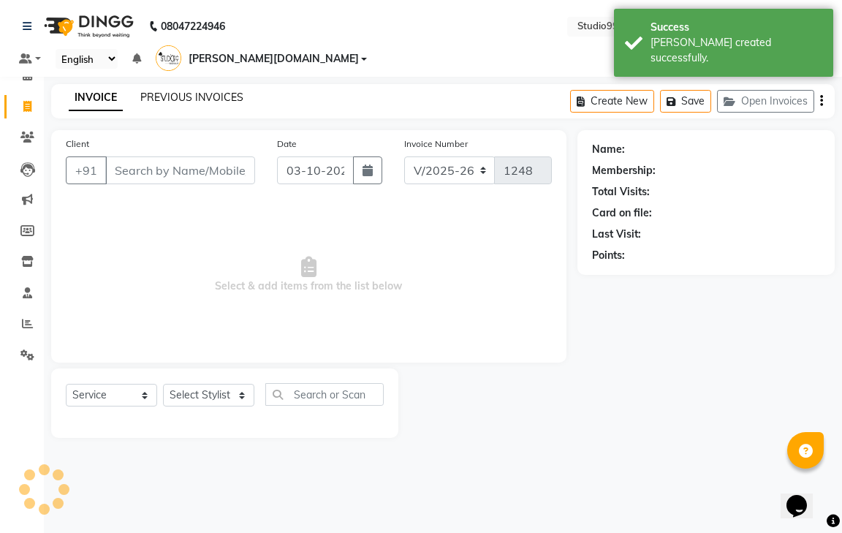
click at [191, 91] on link "PREVIOUS INVOICES" at bounding box center [191, 97] width 103 height 13
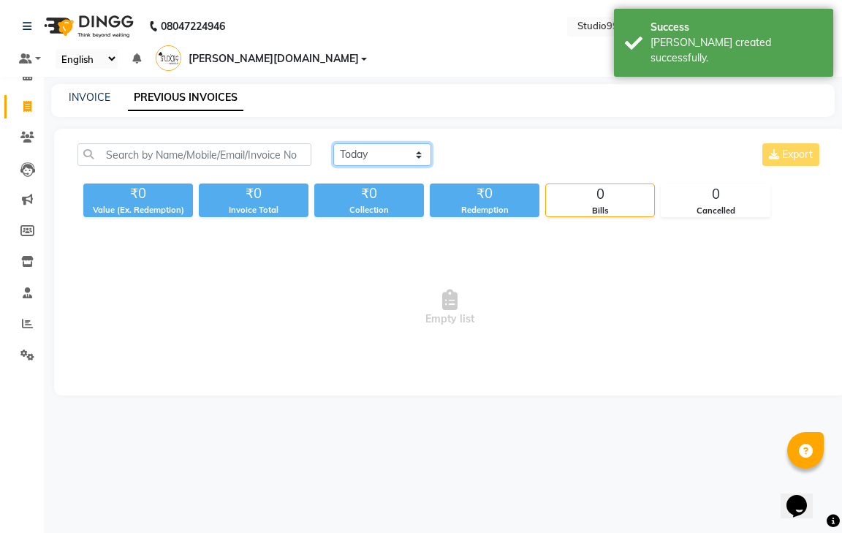
click at [350, 143] on select "[DATE] [DATE] Custom Range" at bounding box center [382, 154] width 98 height 23
select select "[DATE]"
click at [333, 143] on select "[DATE] [DATE] Custom Range" at bounding box center [382, 154] width 98 height 23
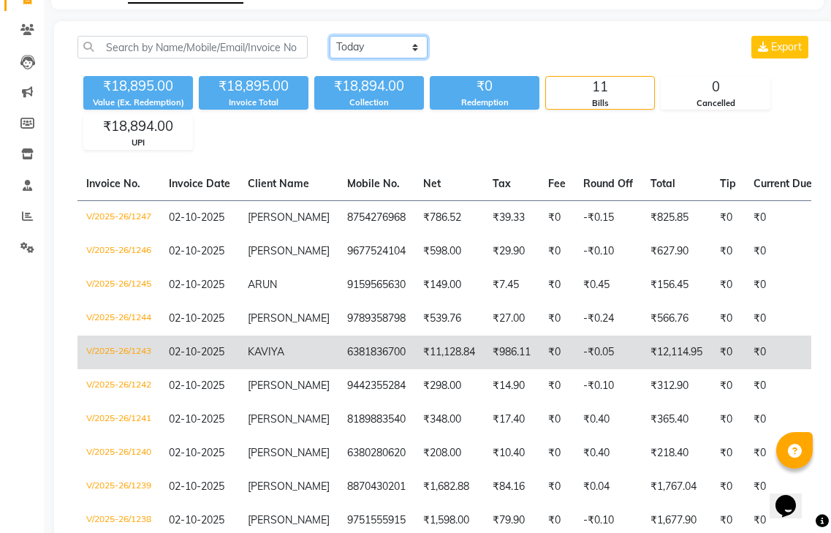
scroll to position [143, 0]
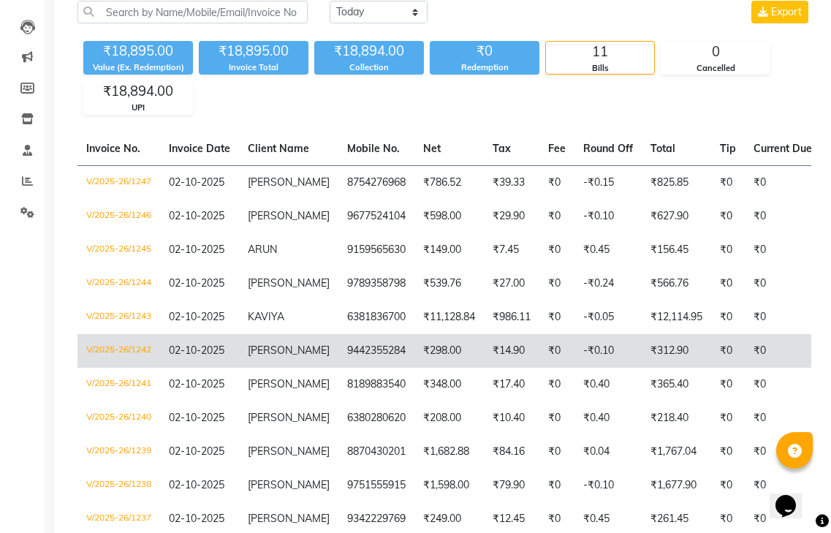
click at [385, 334] on td "9442355284" at bounding box center [376, 351] width 76 height 34
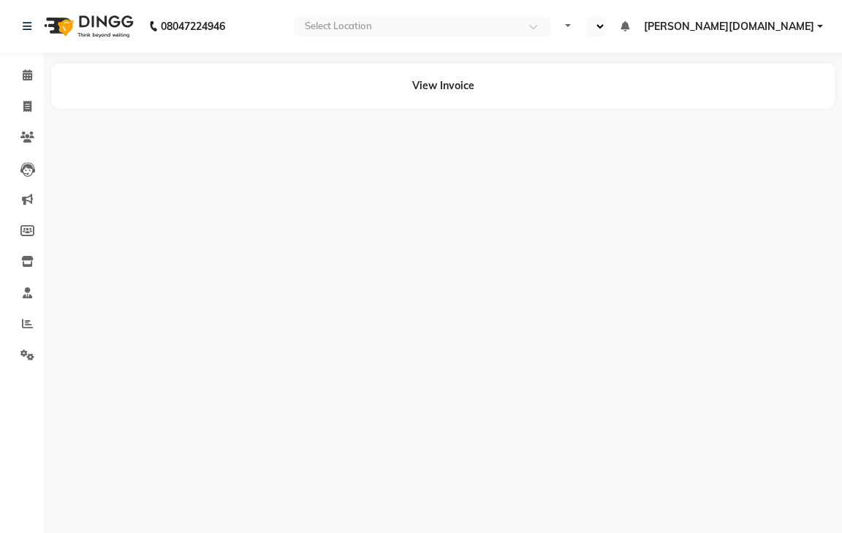
select select "en"
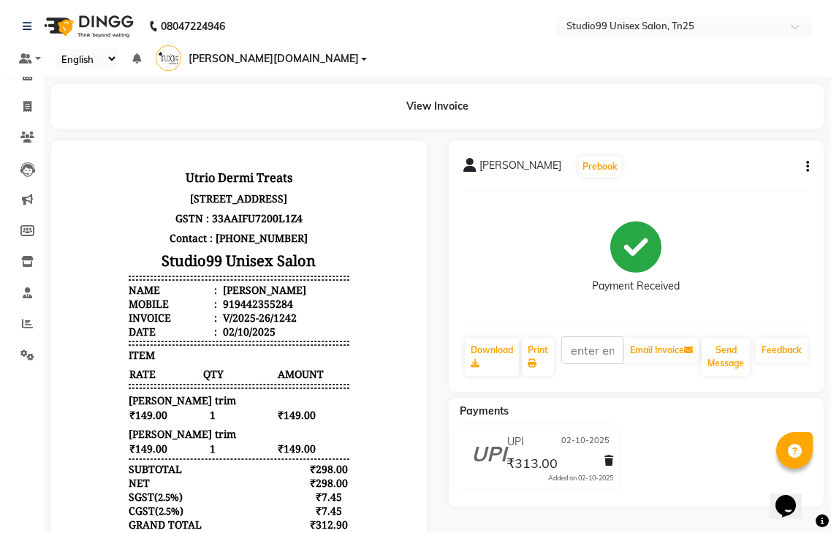
click at [803, 159] on button "button" at bounding box center [805, 166] width 9 height 15
click at [716, 161] on div "Edit Invoice" at bounding box center [735, 165] width 100 height 18
select select "service"
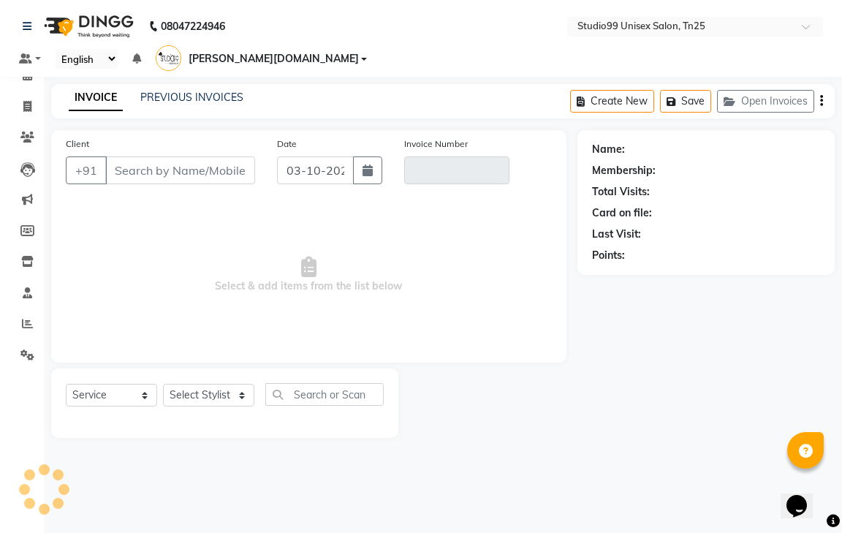
type input "9442355284"
type input "V/2025-26/1242"
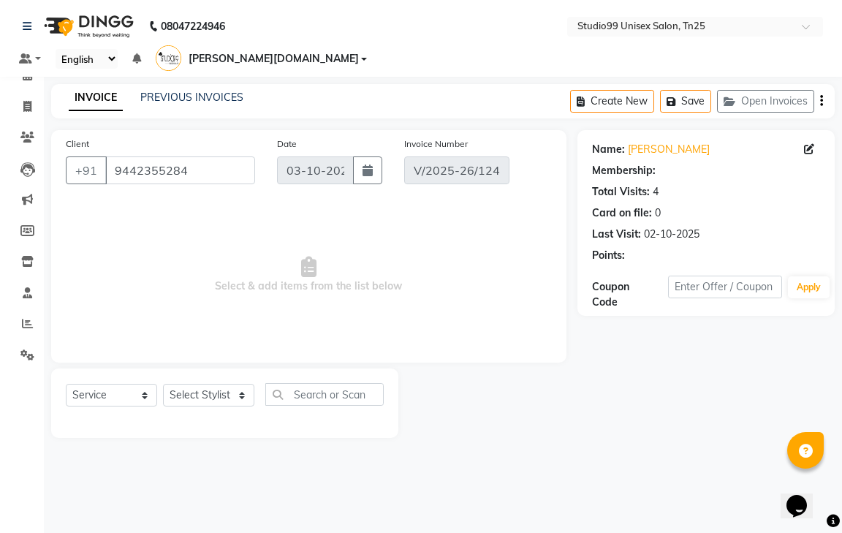
select select "1: Object"
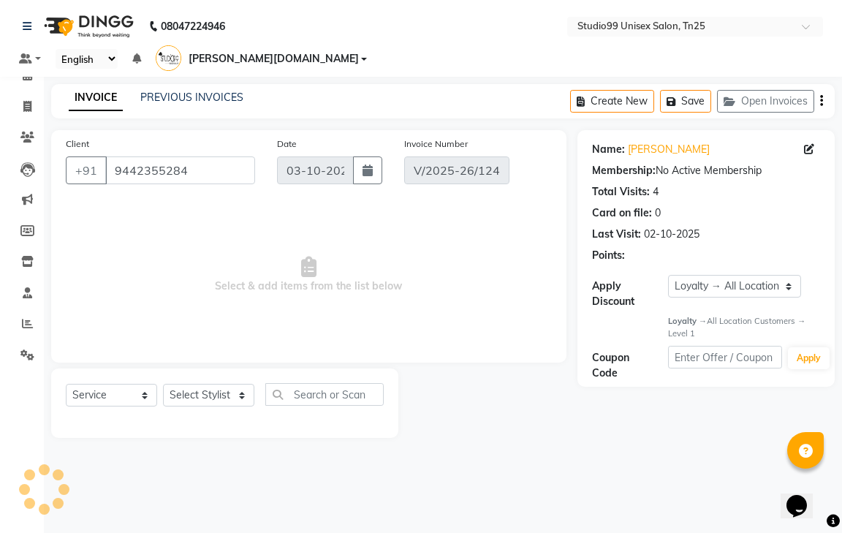
type input "02-10-2025"
select select "select"
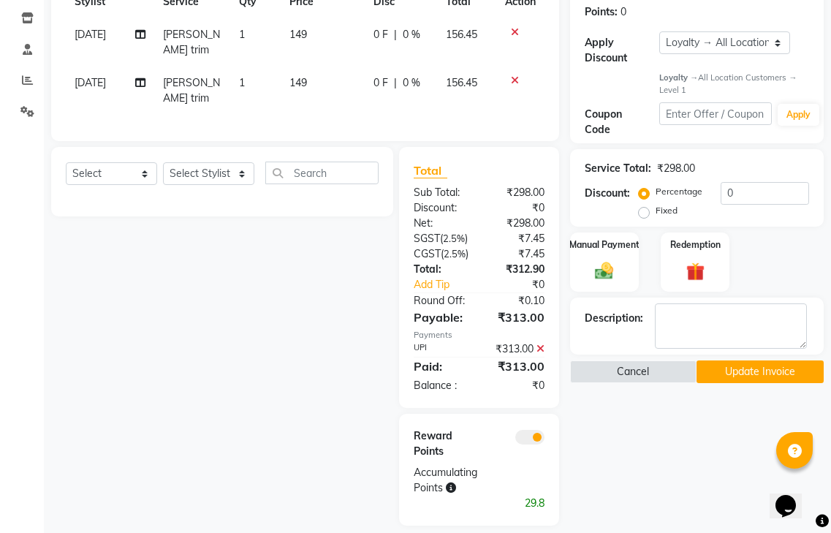
scroll to position [249, 0]
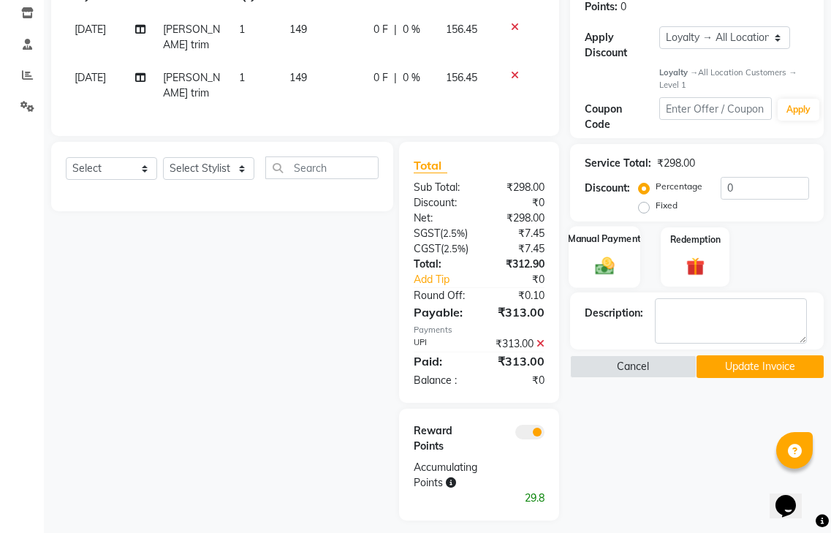
click at [601, 230] on div "Manual Payment" at bounding box center [605, 256] width 72 height 61
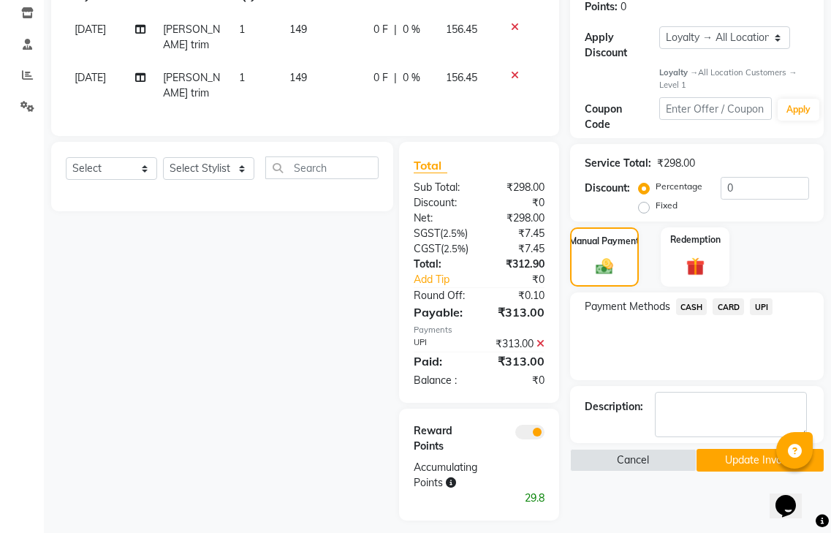
click at [702, 298] on span "CASH" at bounding box center [691, 306] width 31 height 17
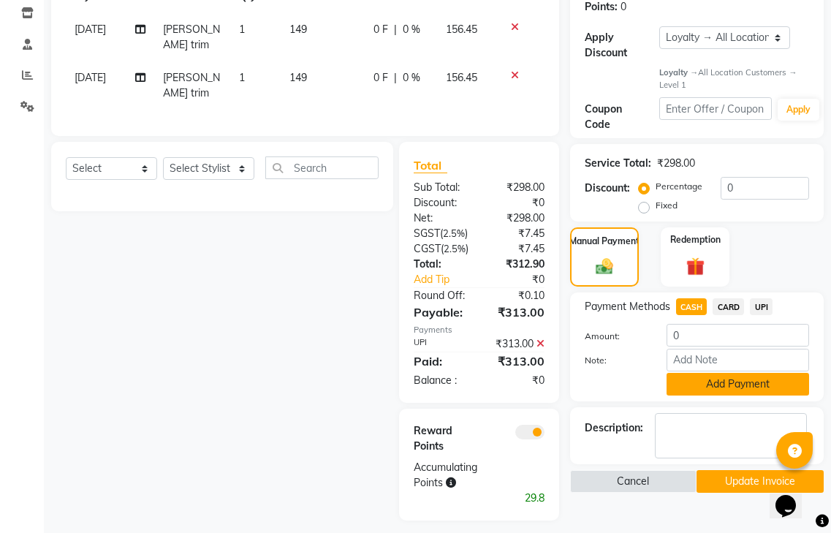
click at [705, 373] on button "Add Payment" at bounding box center [738, 384] width 143 height 23
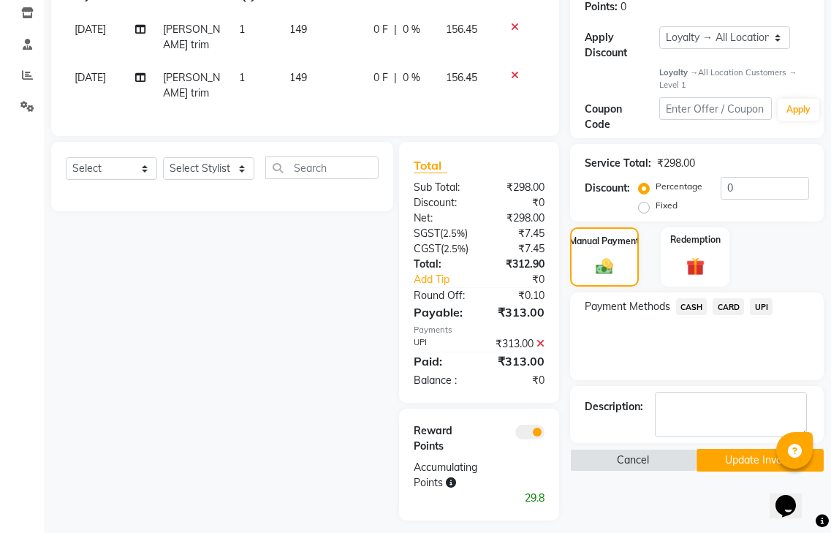
click at [539, 338] on icon at bounding box center [541, 343] width 8 height 10
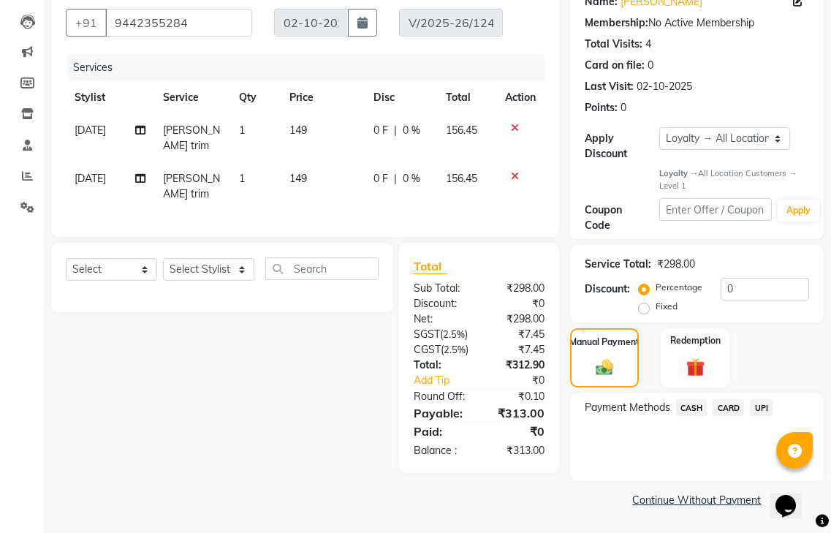
scroll to position [127, 0]
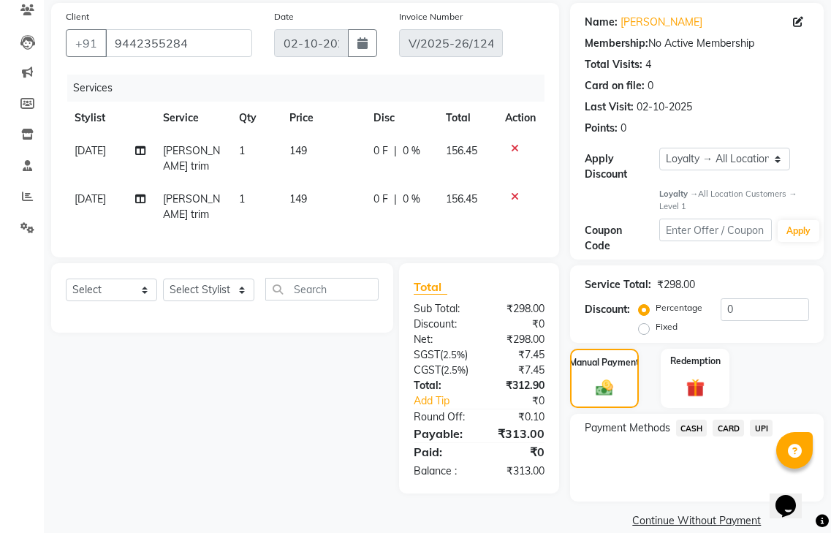
click at [696, 420] on span "CASH" at bounding box center [691, 428] width 31 height 17
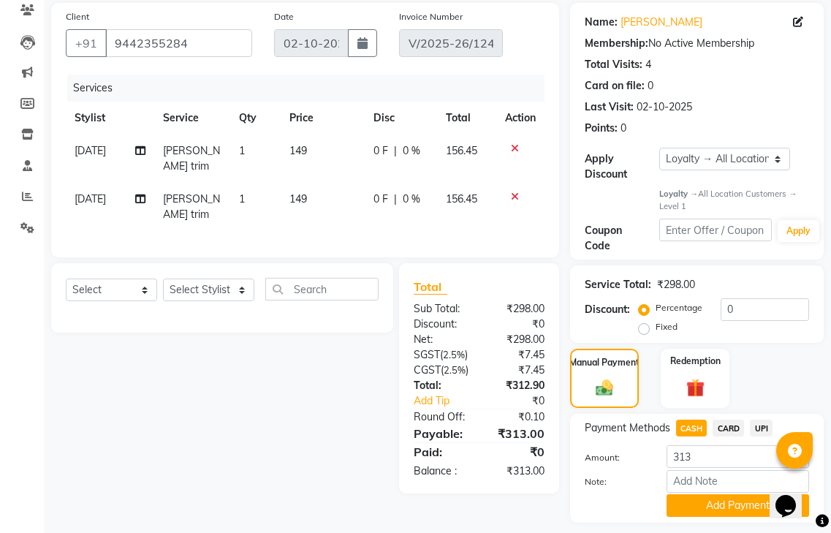
scroll to position [148, 0]
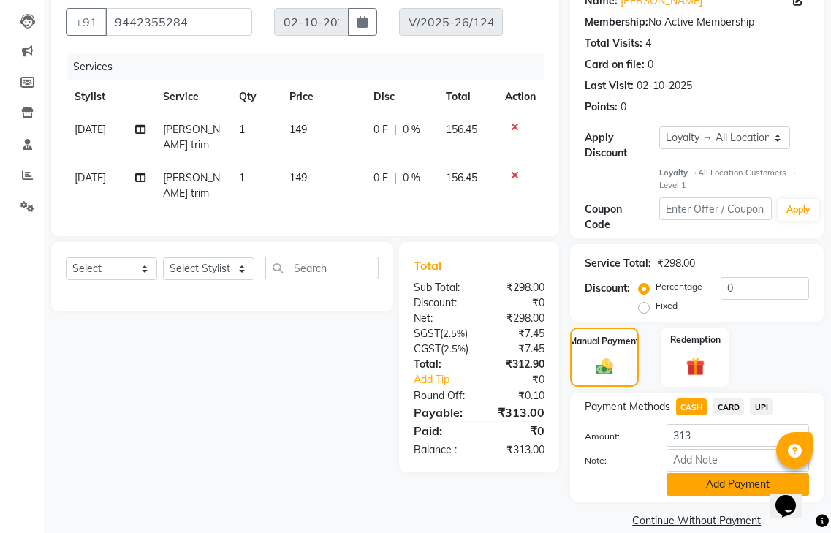
click at [717, 473] on button "Add Payment" at bounding box center [738, 484] width 143 height 23
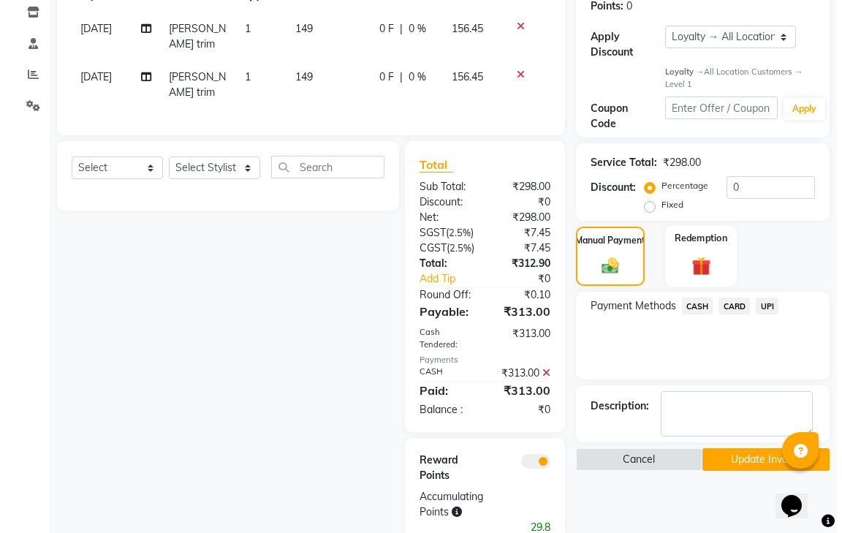
scroll to position [279, 0]
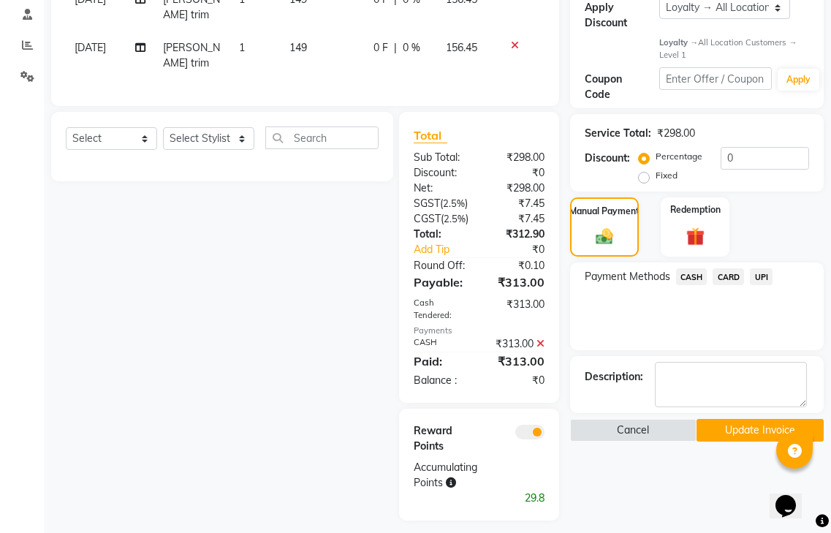
click at [533, 425] on span at bounding box center [529, 432] width 29 height 15
click at [545, 434] on input "checkbox" at bounding box center [545, 434] width 0 height 0
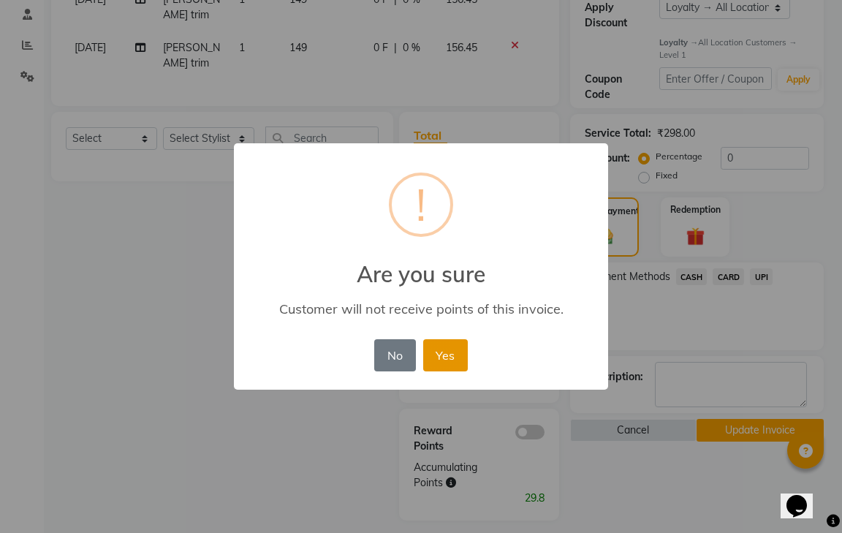
click at [466, 361] on button "Yes" at bounding box center [445, 355] width 45 height 32
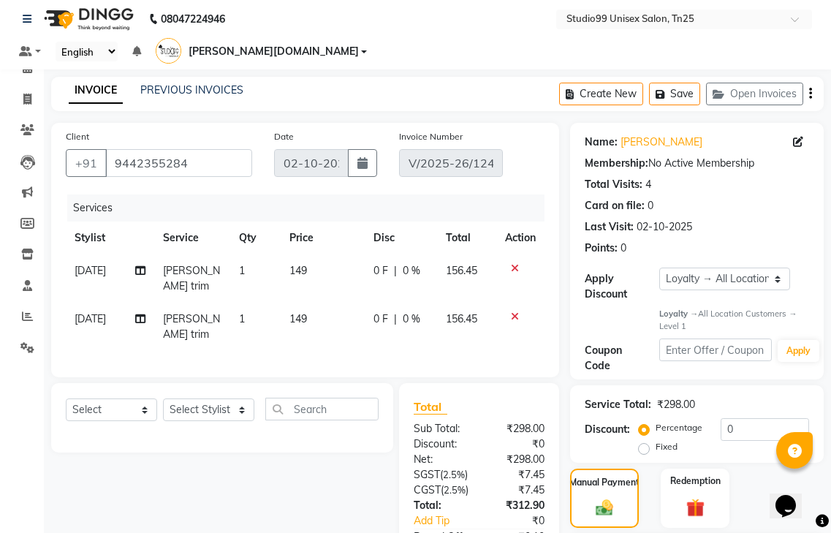
scroll to position [227, 0]
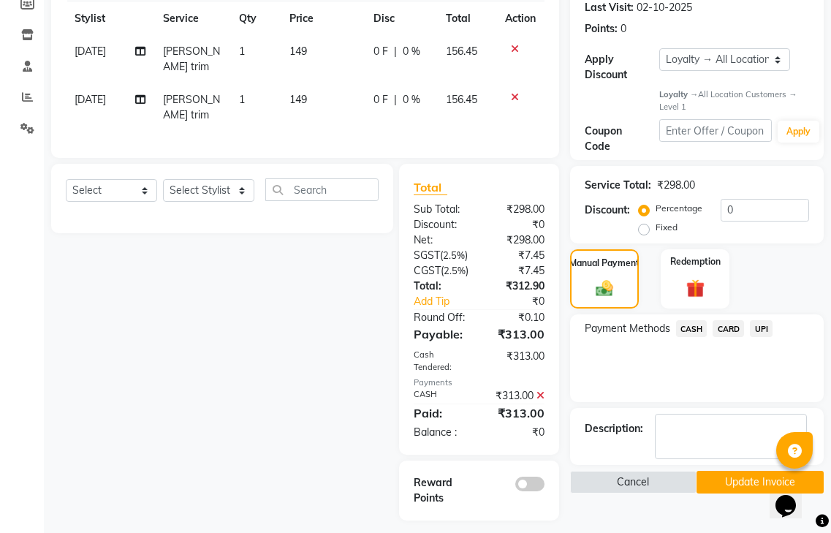
click at [741, 471] on button "Update Invoice" at bounding box center [760, 482] width 127 height 23
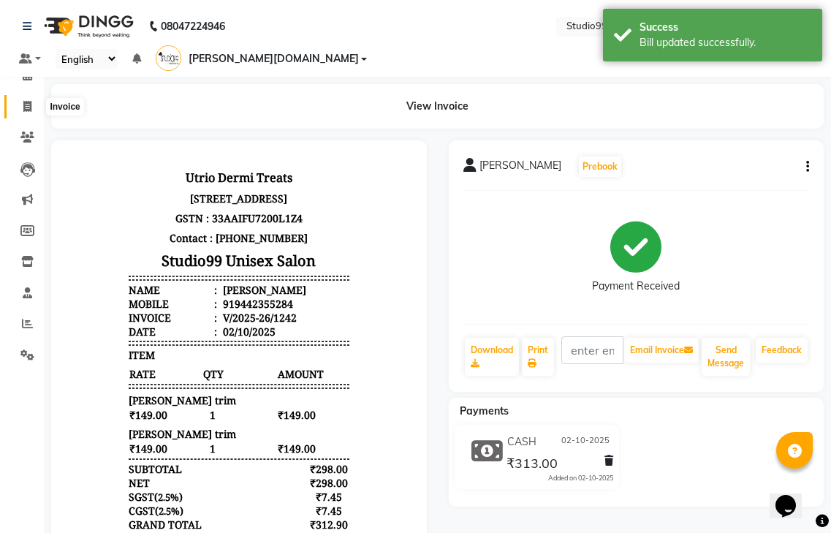
click at [28, 107] on icon at bounding box center [27, 106] width 8 height 11
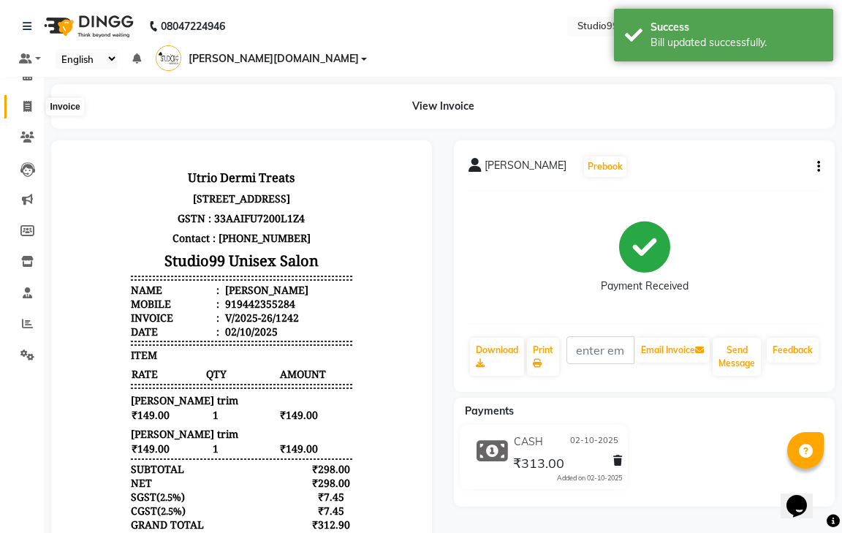
select select "service"
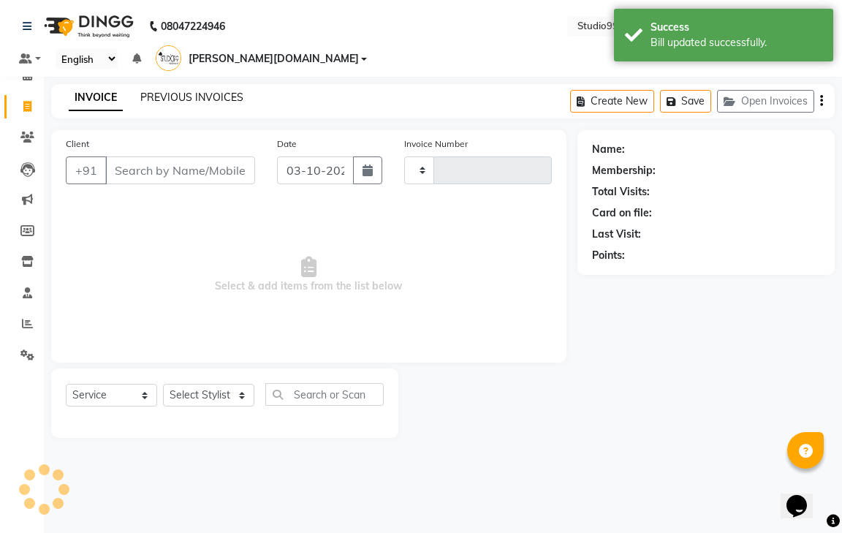
type input "1248"
select select "8331"
click at [213, 91] on link "PREVIOUS INVOICES" at bounding box center [191, 97] width 103 height 13
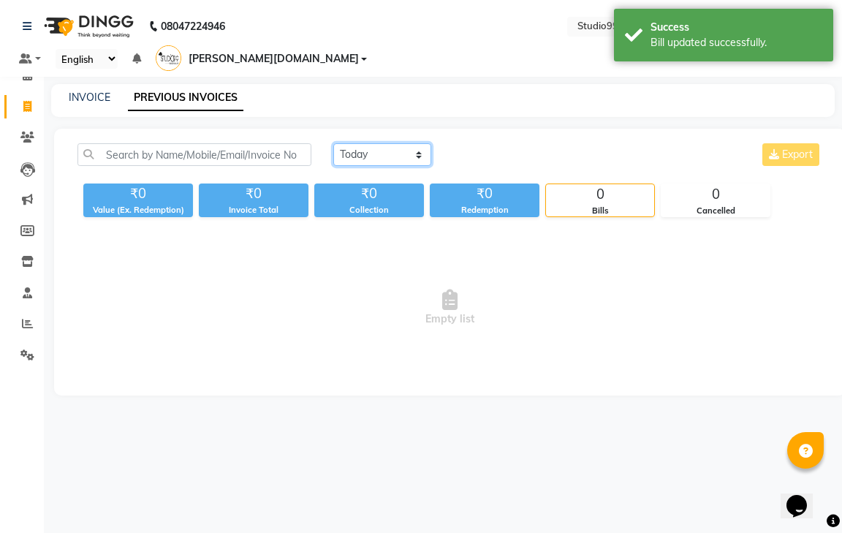
click at [380, 143] on select "[DATE] [DATE] Custom Range" at bounding box center [382, 154] width 98 height 23
select select "[DATE]"
click at [333, 143] on select "[DATE] [DATE] Custom Range" at bounding box center [382, 154] width 98 height 23
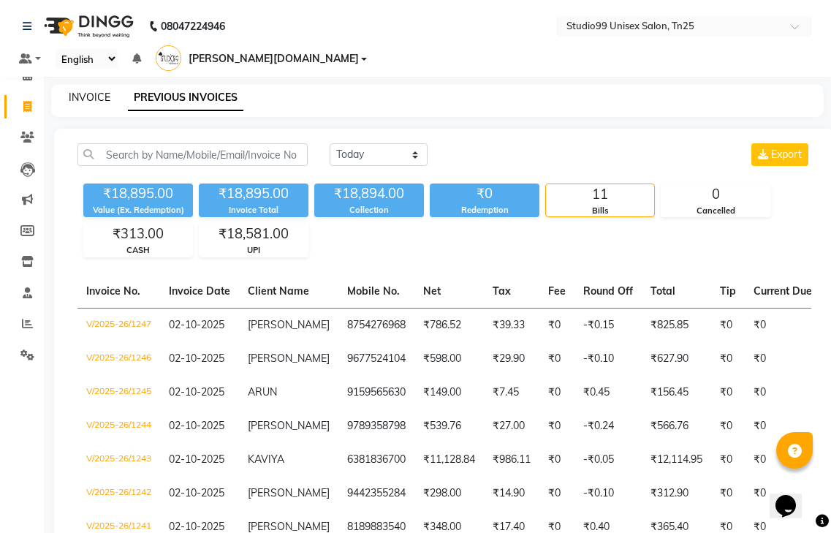
click at [94, 91] on link "INVOICE" at bounding box center [90, 97] width 42 height 13
select select "service"
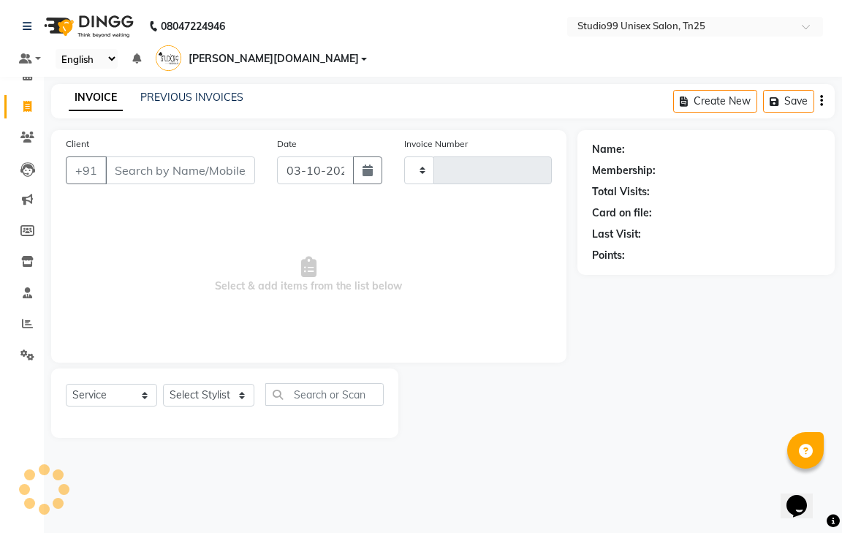
type input "1248"
select select "8331"
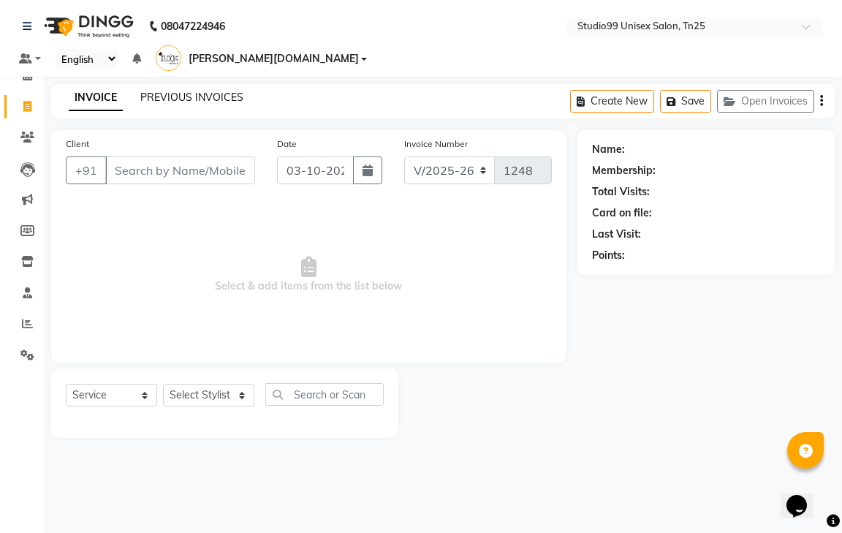
click at [194, 91] on link "PREVIOUS INVOICES" at bounding box center [191, 97] width 103 height 13
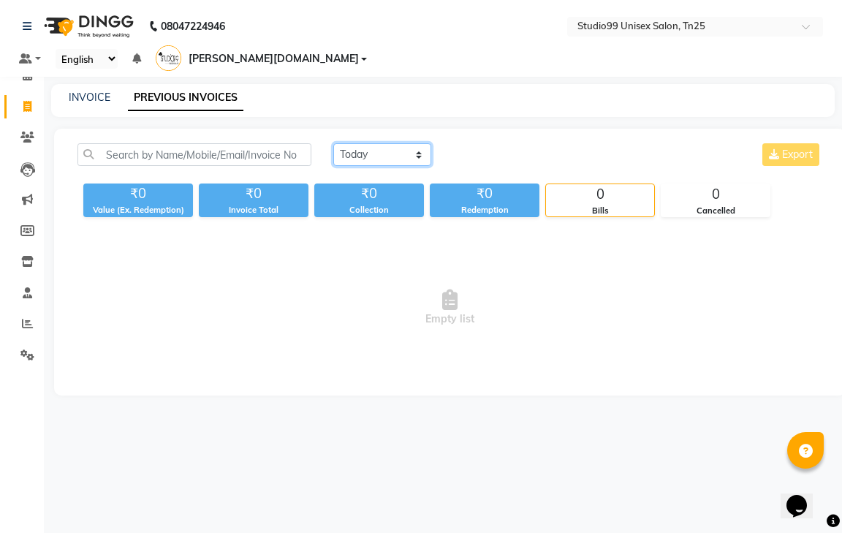
drag, startPoint x: 382, startPoint y: 129, endPoint x: 386, endPoint y: 145, distance: 16.7
click at [383, 143] on select "[DATE] [DATE] Custom Range" at bounding box center [382, 154] width 98 height 23
select select "[DATE]"
click at [333, 143] on select "[DATE] [DATE] Custom Range" at bounding box center [382, 154] width 98 height 23
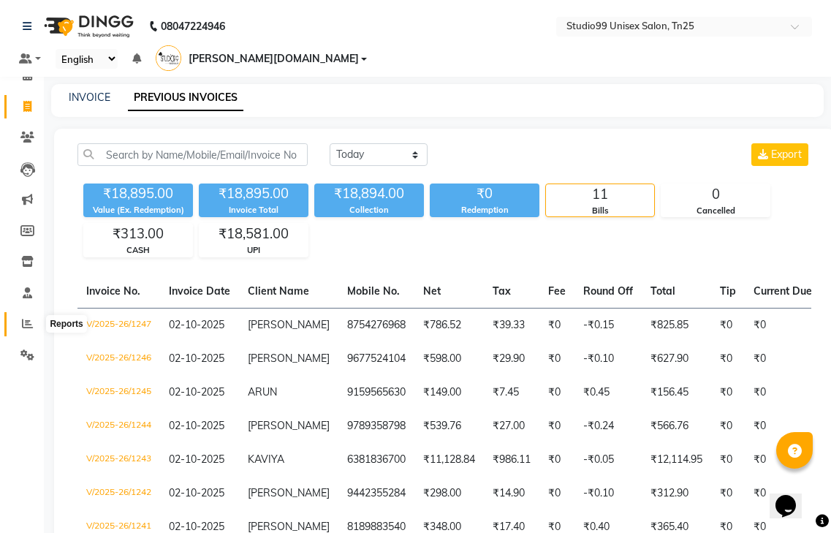
click at [31, 325] on icon at bounding box center [27, 323] width 11 height 11
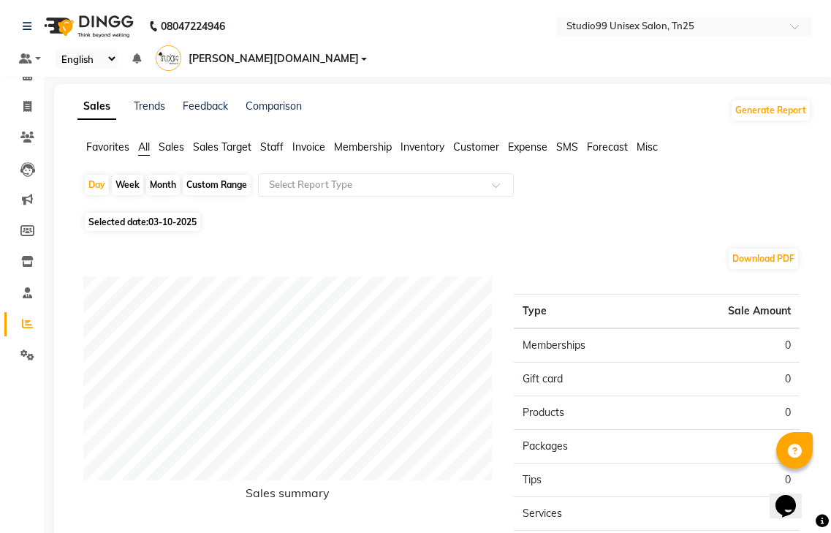
click at [170, 175] on div "Month" at bounding box center [163, 185] width 34 height 20
select select "10"
select select "2025"
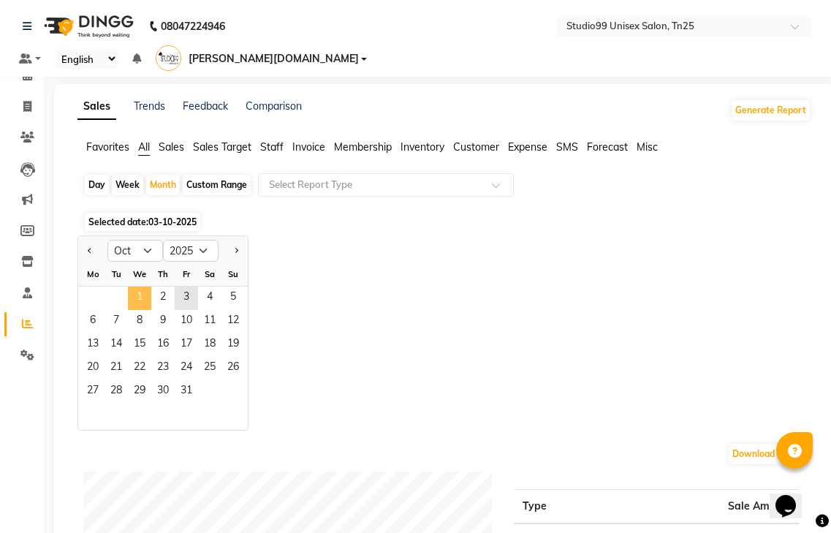
click at [137, 287] on span "1" at bounding box center [139, 298] width 23 height 23
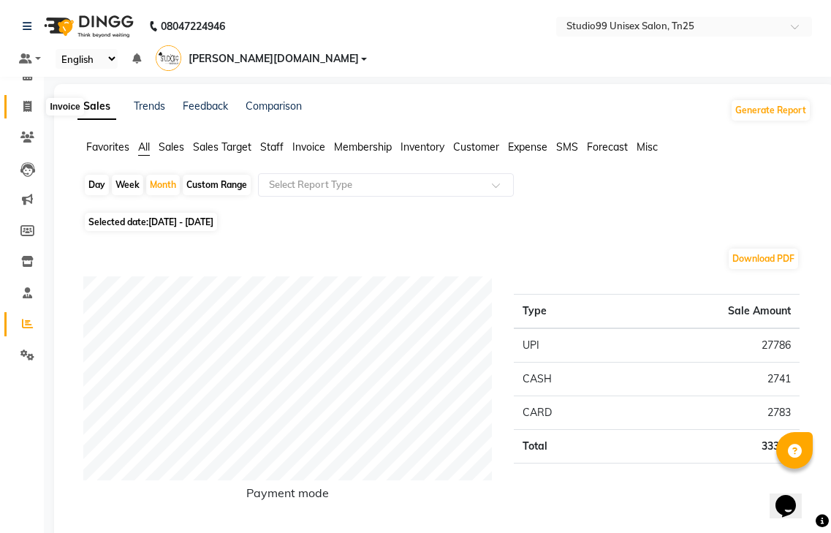
click at [30, 105] on icon at bounding box center [27, 106] width 8 height 11
select select "service"
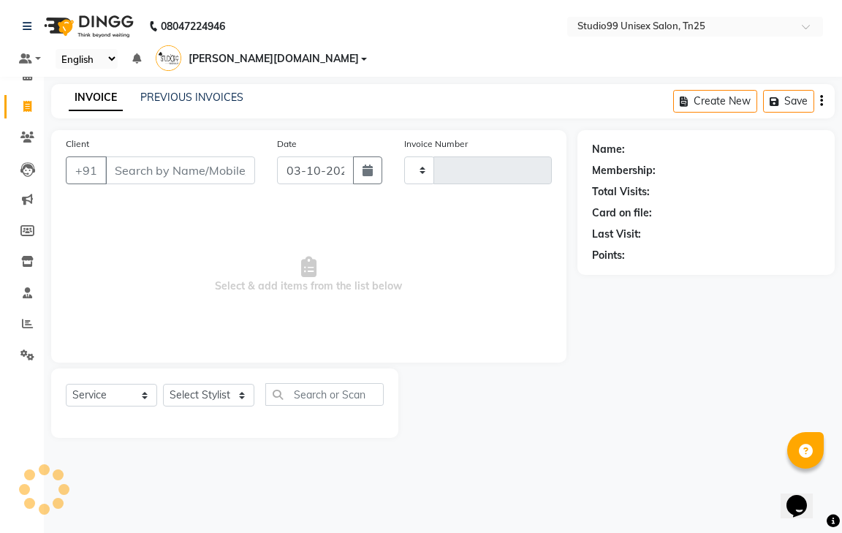
type input "1248"
select select "8331"
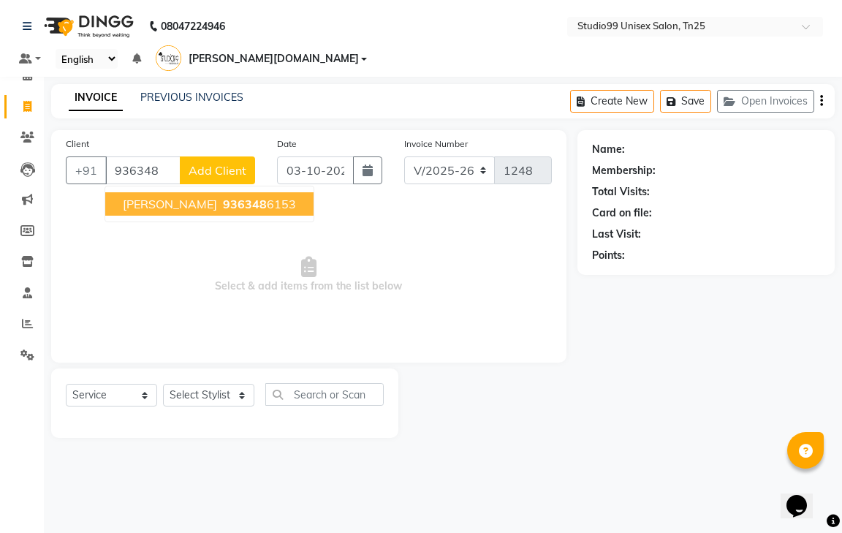
click at [244, 197] on span "936348" at bounding box center [245, 204] width 44 height 15
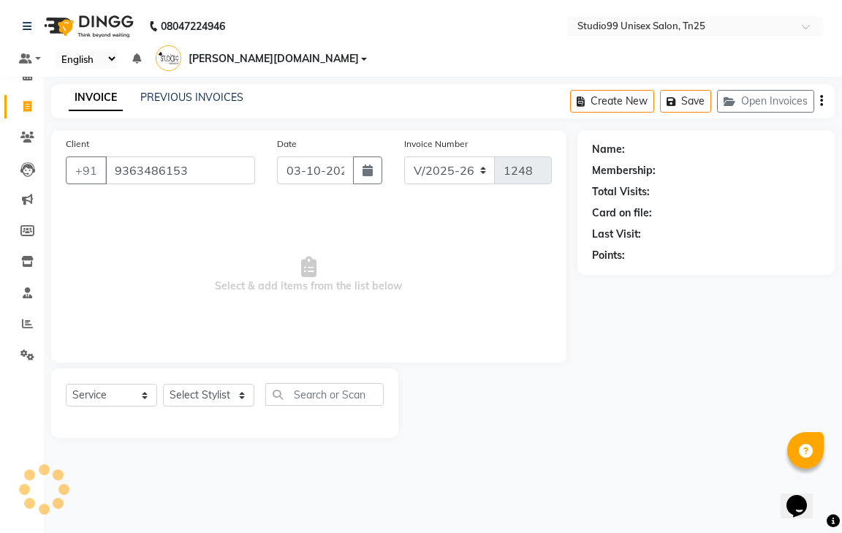
type input "9363486153"
select select "1: Object"
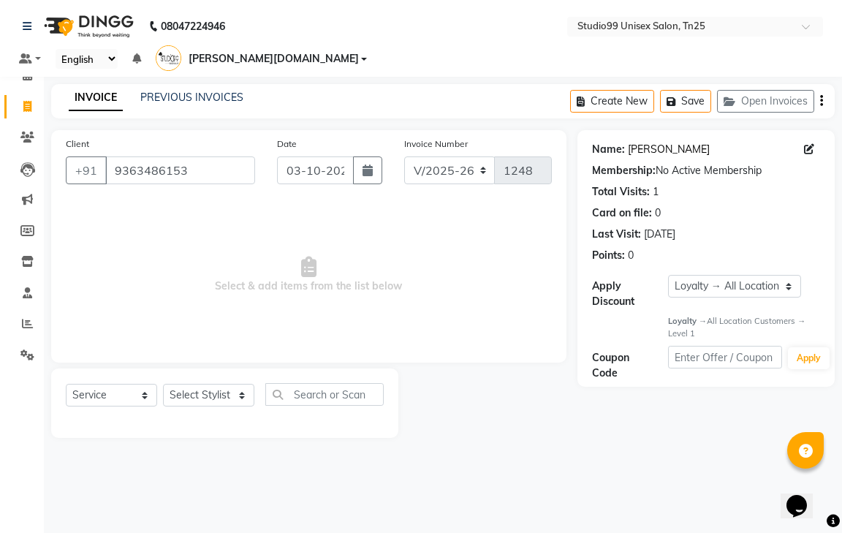
click at [673, 142] on link "Sakthipriya" at bounding box center [669, 149] width 82 height 15
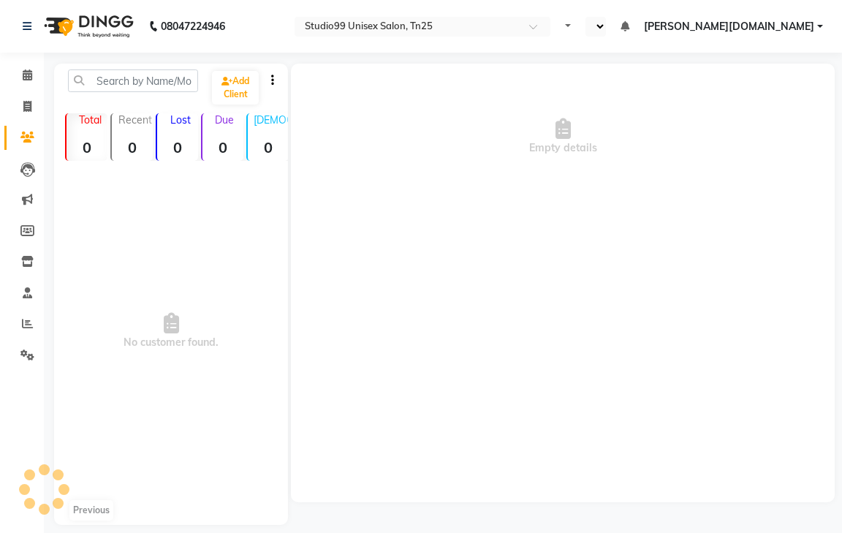
select select "en"
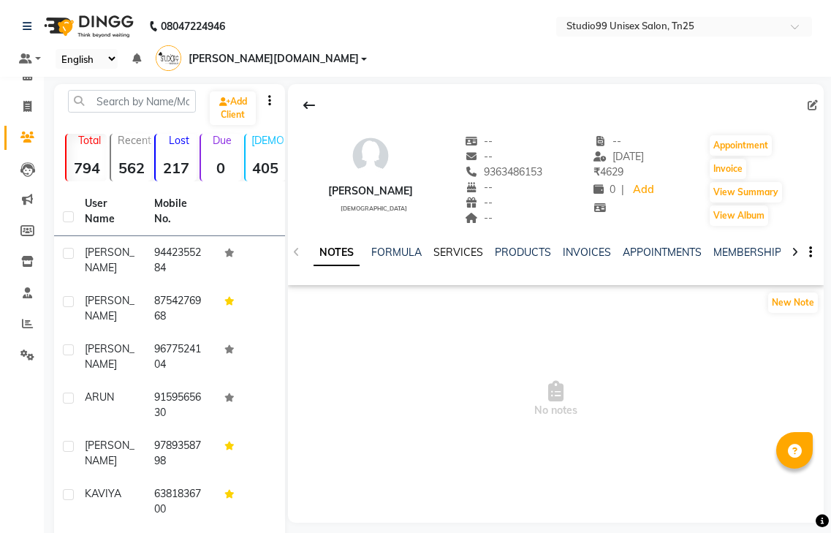
drag, startPoint x: 463, startPoint y: 227, endPoint x: 457, endPoint y: 236, distance: 10.5
click at [463, 246] on link "SERVICES" at bounding box center [459, 252] width 50 height 13
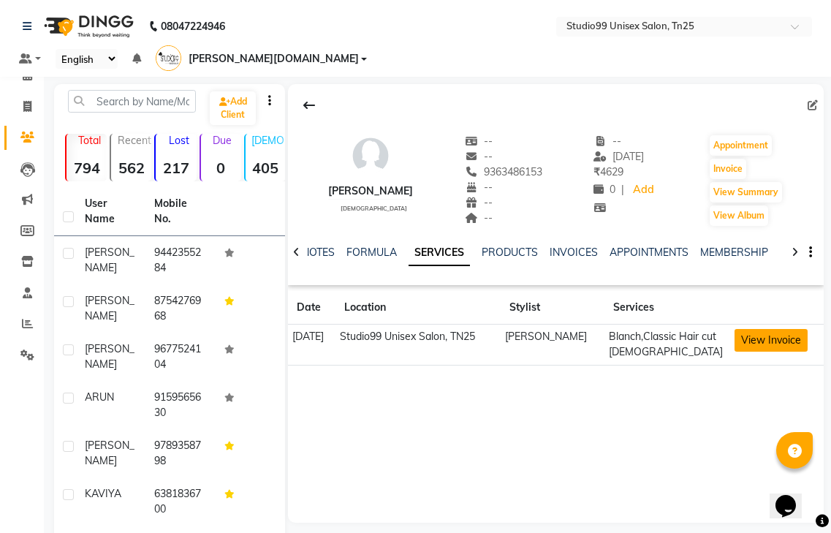
click at [753, 329] on button "View Invoice" at bounding box center [771, 340] width 73 height 23
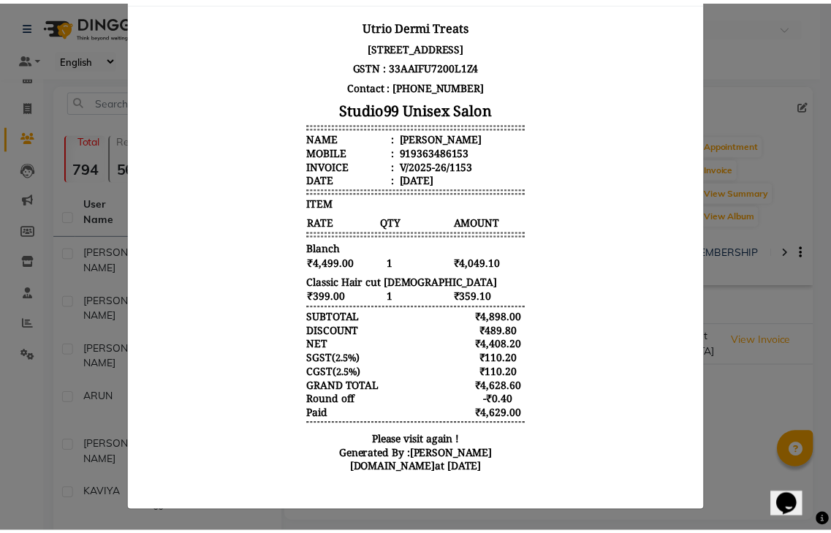
scroll to position [84, 0]
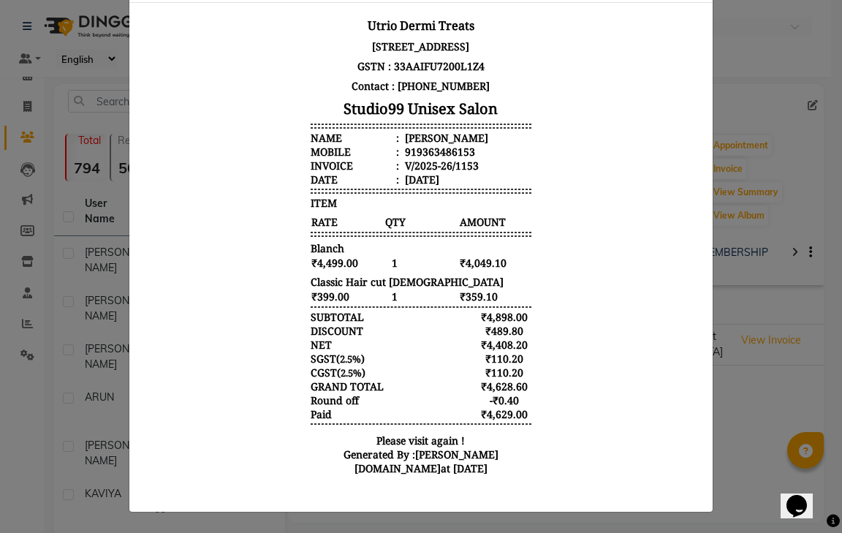
click at [21, 103] on ngb-modal-window "INVOICE View Invoice Close" at bounding box center [421, 266] width 842 height 533
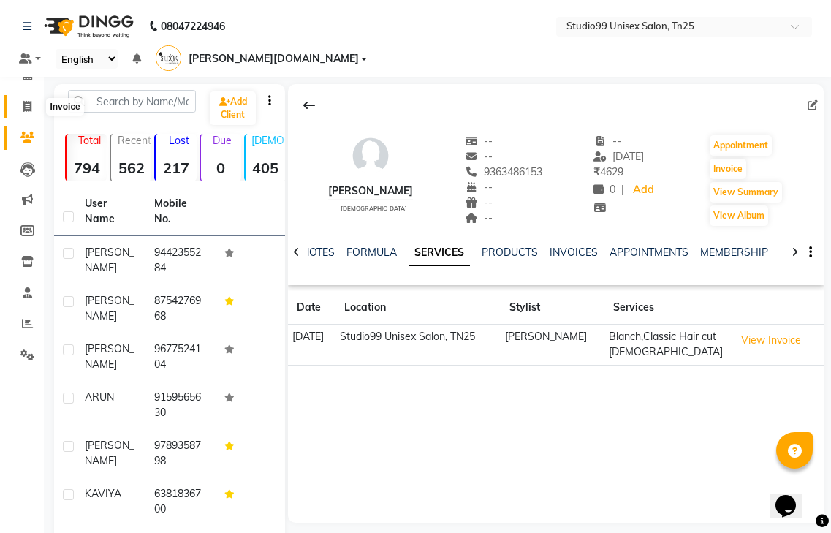
click at [25, 103] on icon at bounding box center [27, 106] width 8 height 11
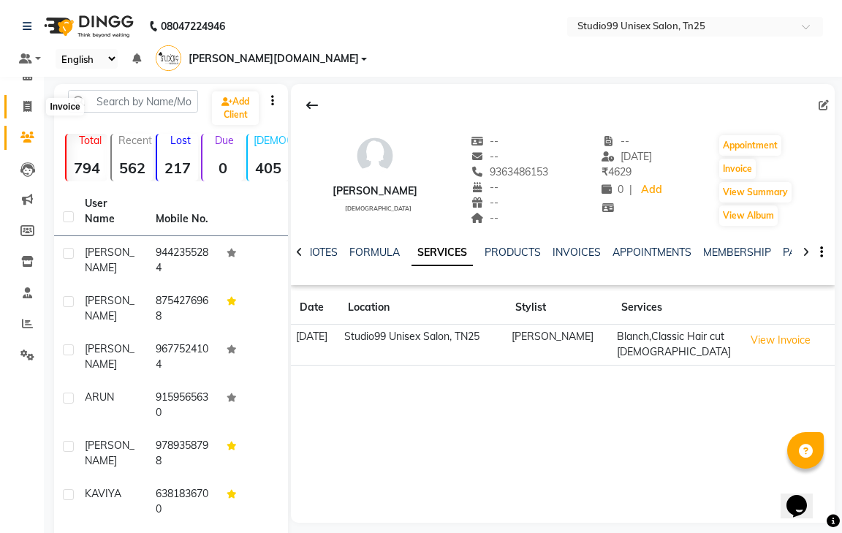
select select "service"
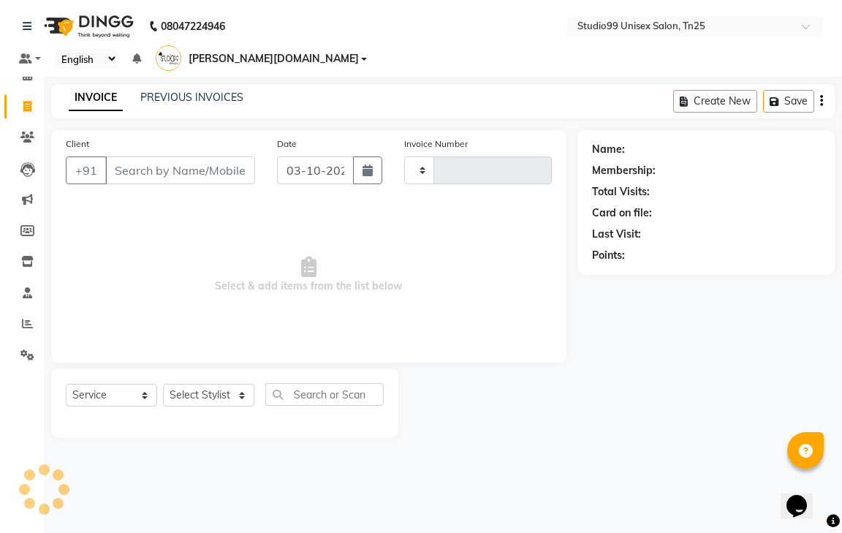
type input "1248"
select select "8331"
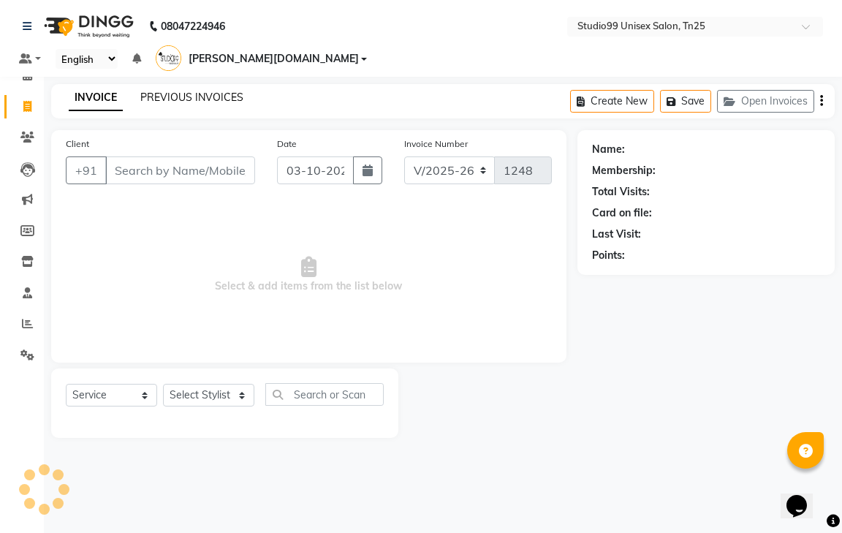
click at [196, 91] on link "PREVIOUS INVOICES" at bounding box center [191, 97] width 103 height 13
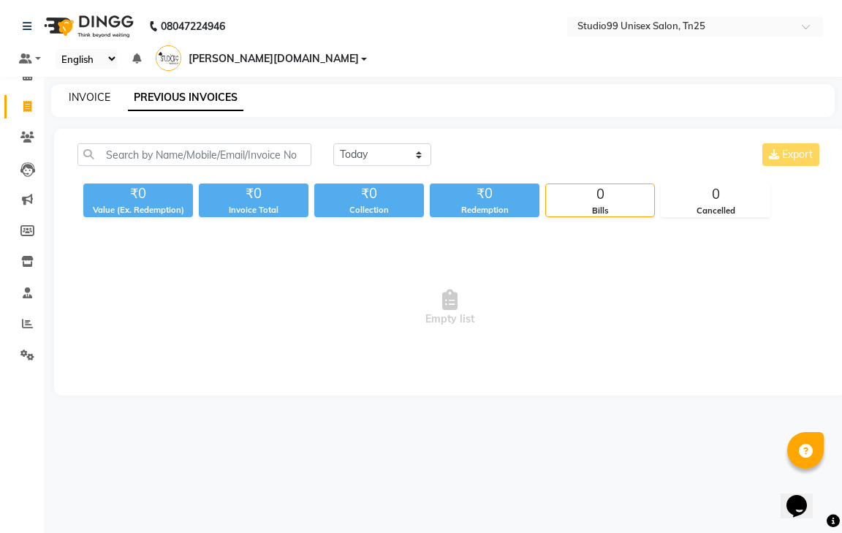
click at [86, 91] on link "INVOICE" at bounding box center [90, 97] width 42 height 13
select select "service"
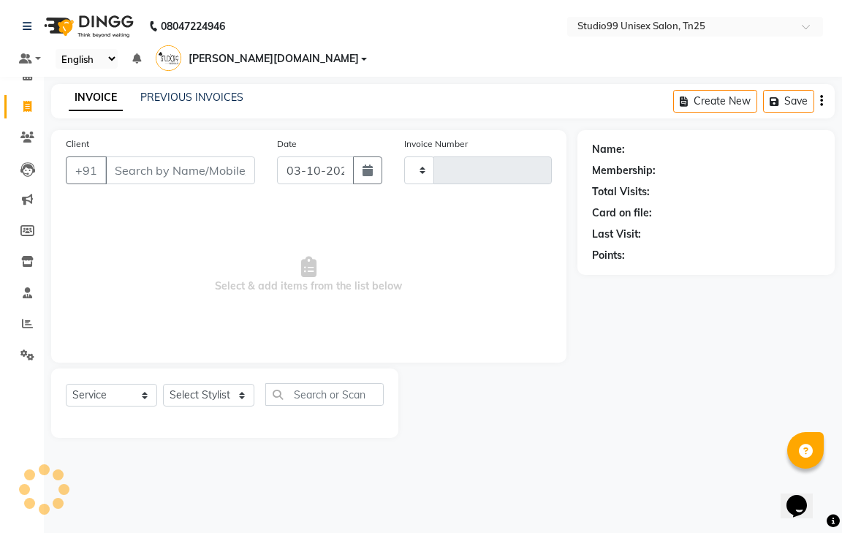
type input "1248"
select select "8331"
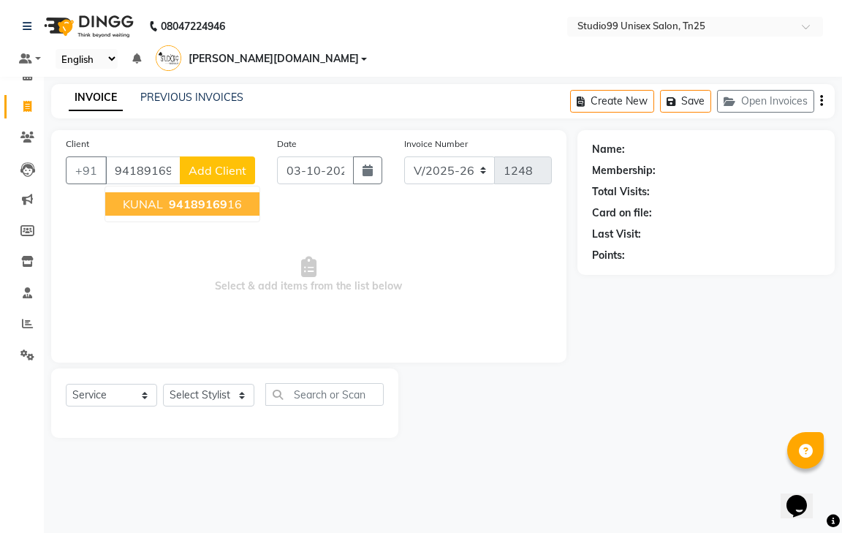
click at [167, 197] on ngb-highlight "94189169 16" at bounding box center [204, 204] width 76 height 15
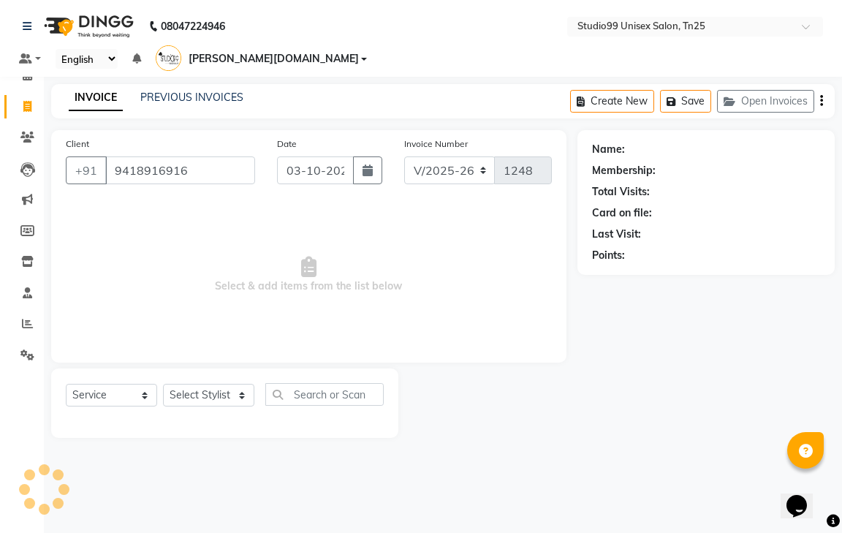
type input "9418916916"
select select "1: Object"
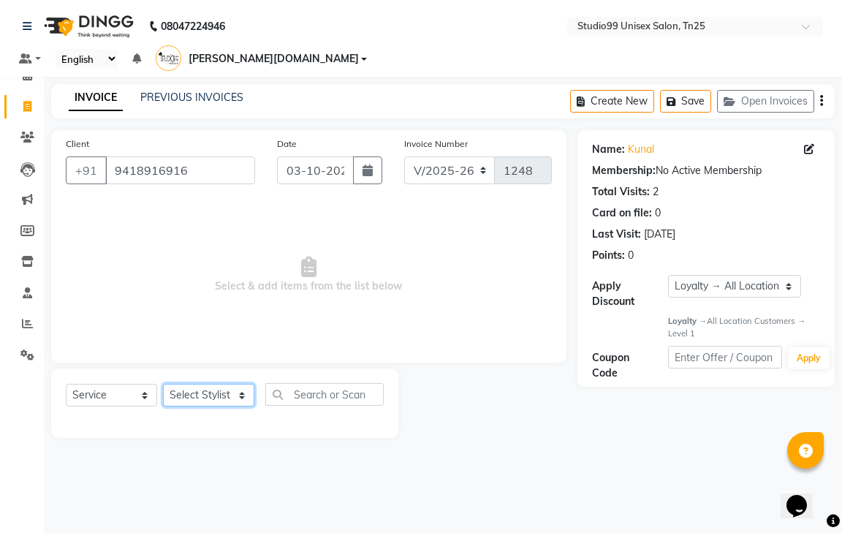
click at [195, 384] on select "Select Stylist gendral [PERSON_NAME] jaya priya kothai TK [DATE] sanjay santhos…" at bounding box center [208, 395] width 91 height 23
select select "80761"
click at [163, 384] on select "Select Stylist gendral [PERSON_NAME] jaya priya kothai TK [DATE] sanjay santhos…" at bounding box center [208, 395] width 91 height 23
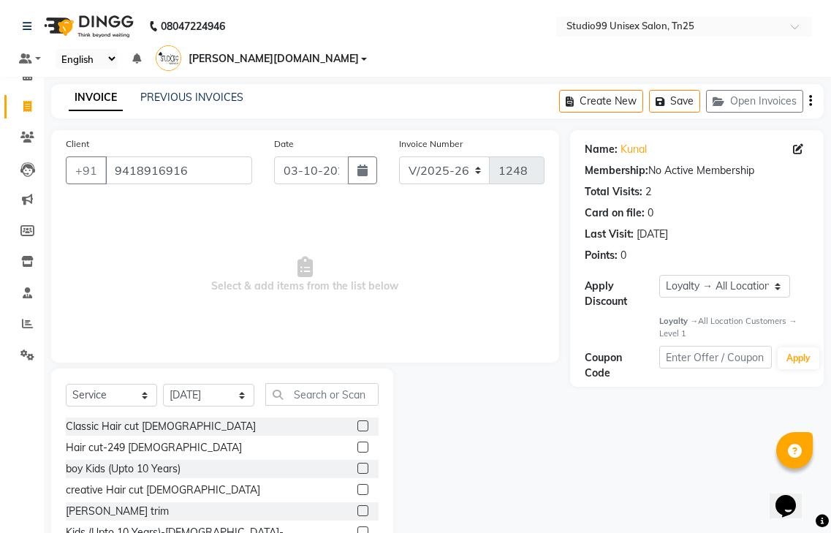
click at [357, 442] on label at bounding box center [362, 447] width 11 height 11
click at [357, 443] on input "checkbox" at bounding box center [362, 448] width 10 height 10
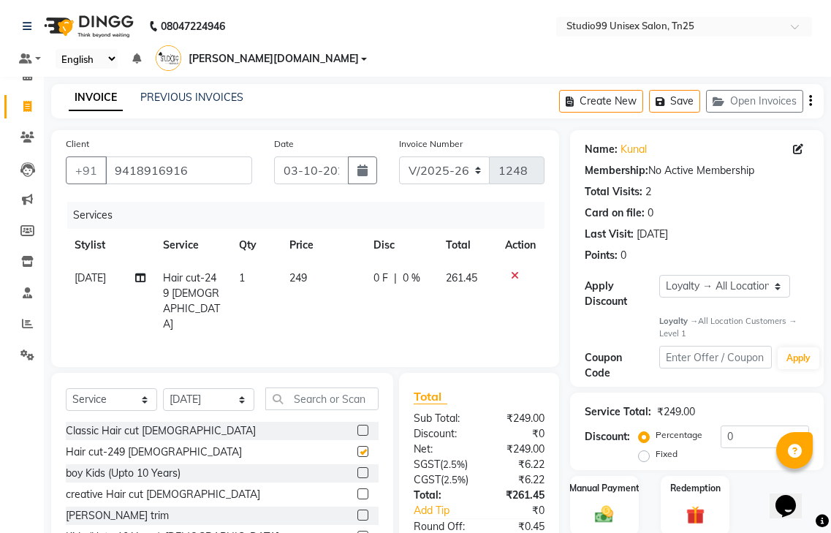
checkbox input "false"
click at [357, 510] on label at bounding box center [362, 515] width 11 height 11
click at [357, 511] on input "checkbox" at bounding box center [362, 516] width 10 height 10
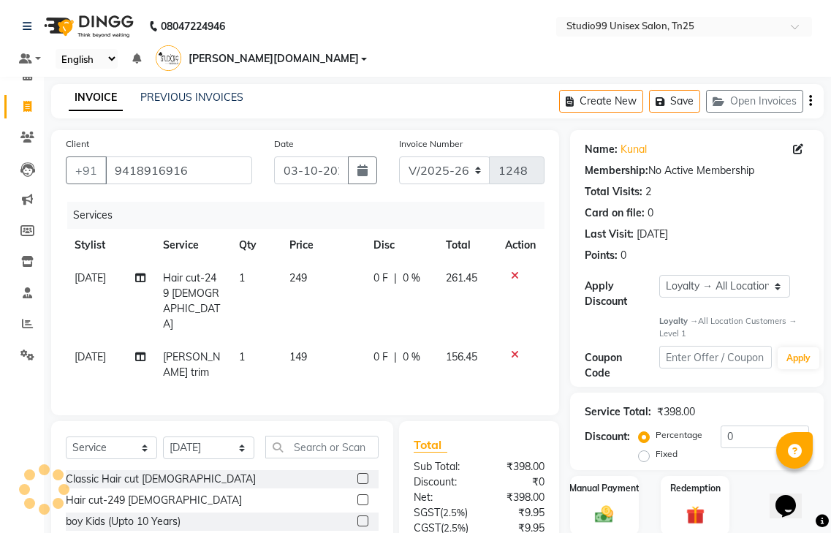
checkbox input "false"
click at [203, 436] on select "Select Stylist gendral [PERSON_NAME] jaya priya kothai TK [DATE] sanjay santhos…" at bounding box center [208, 447] width 91 height 23
select select "80755"
click at [163, 436] on select "Select Stylist gendral [PERSON_NAME] jaya priya kothai TK [DATE] sanjay santhos…" at bounding box center [208, 447] width 91 height 23
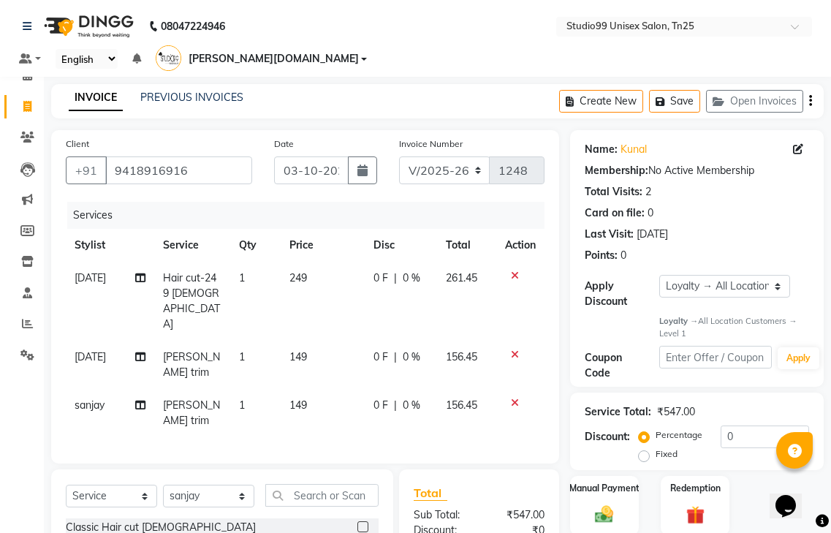
checkbox input "false"
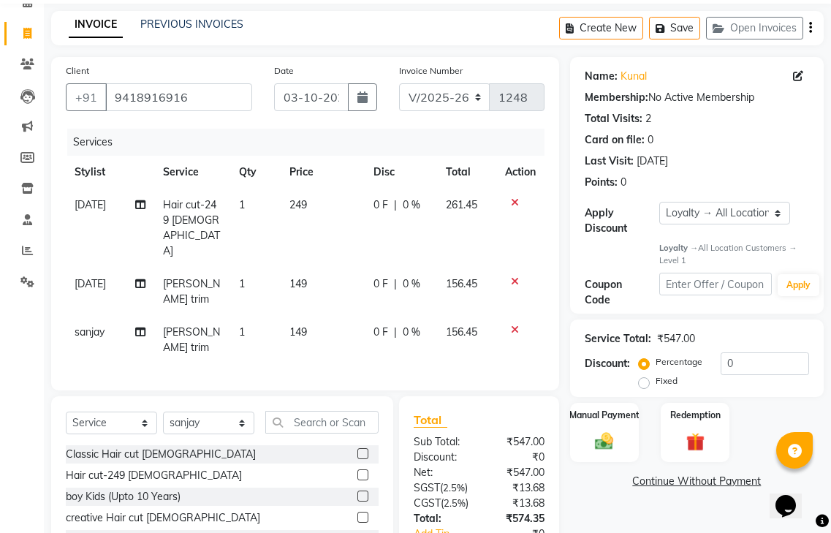
scroll to position [2, 0]
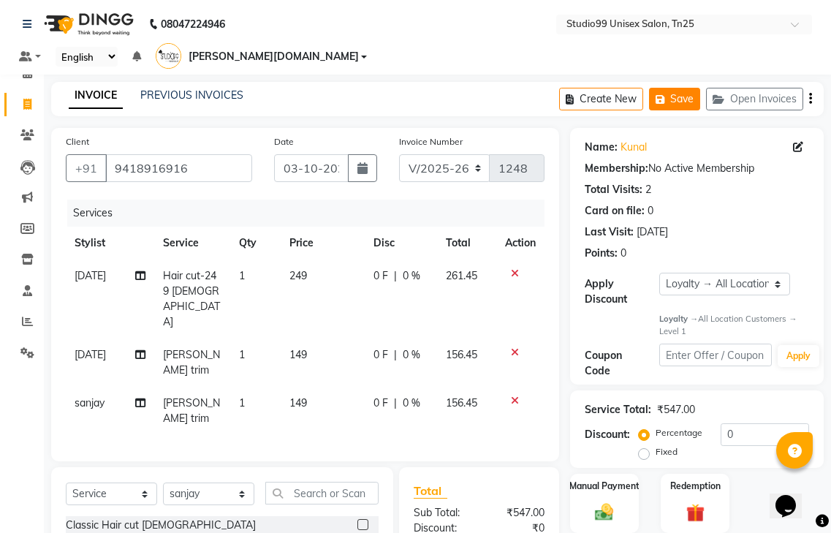
click at [681, 88] on button "Save" at bounding box center [674, 99] width 51 height 23
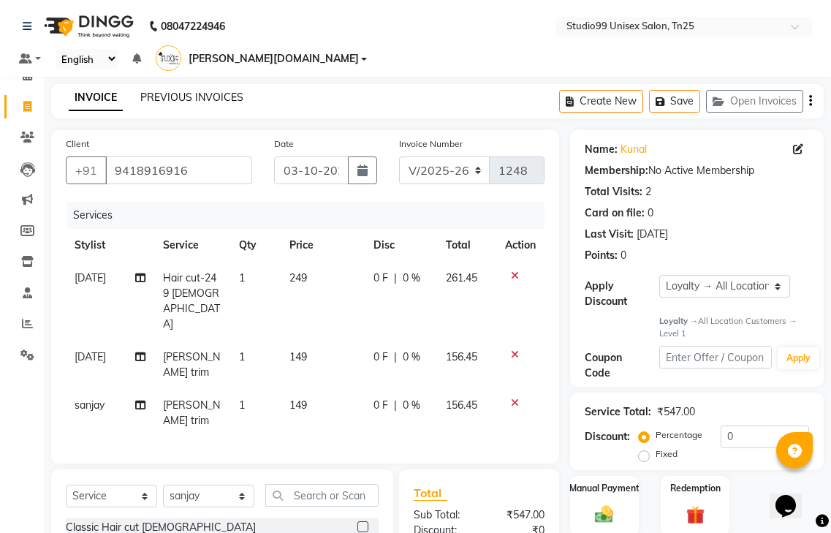
click at [197, 91] on link "PREVIOUS INVOICES" at bounding box center [191, 97] width 103 height 13
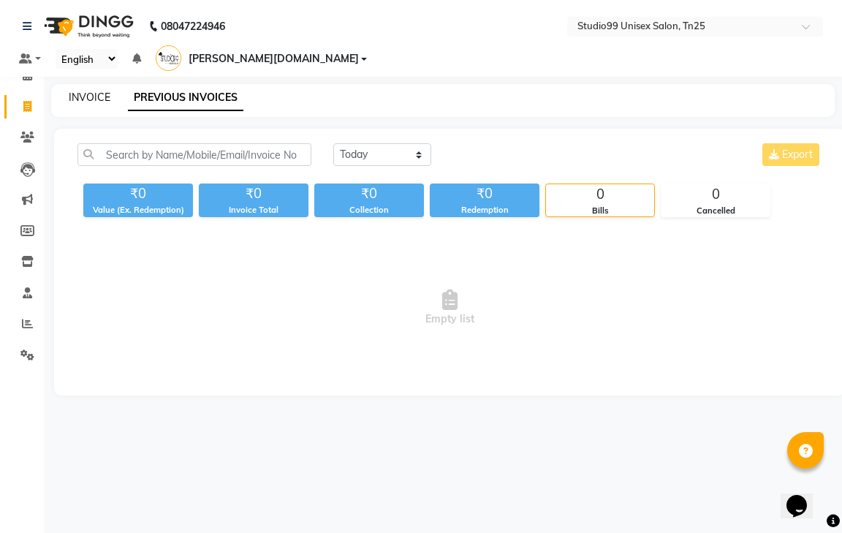
click at [73, 91] on link "INVOICE" at bounding box center [90, 97] width 42 height 13
select select "service"
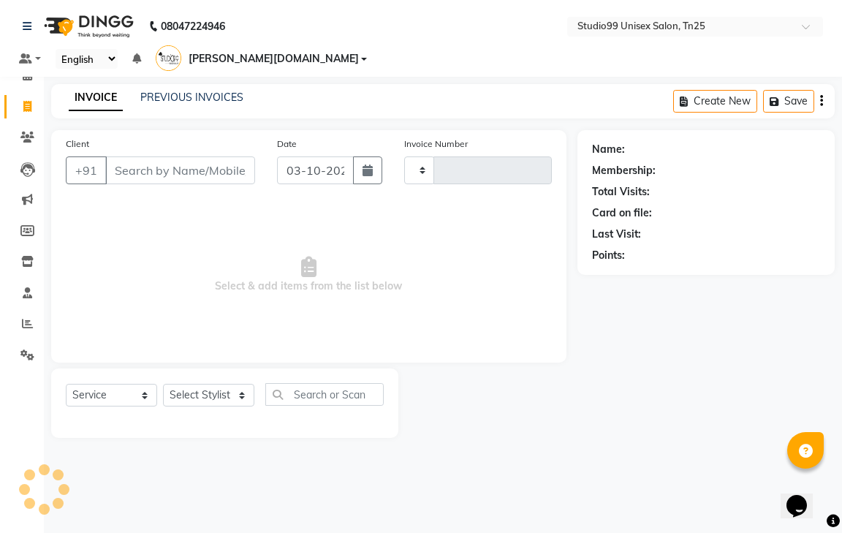
type input "1248"
select select "8331"
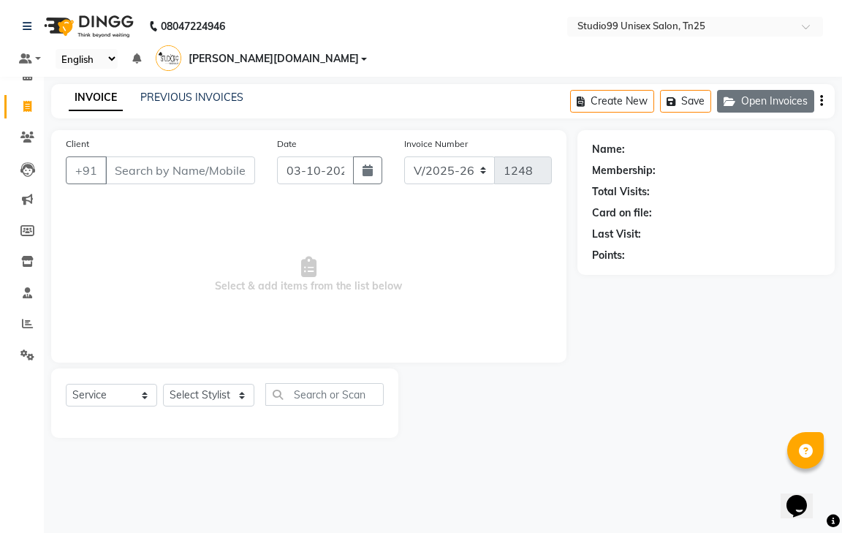
click at [760, 90] on button "Open Invoices" at bounding box center [765, 101] width 97 height 23
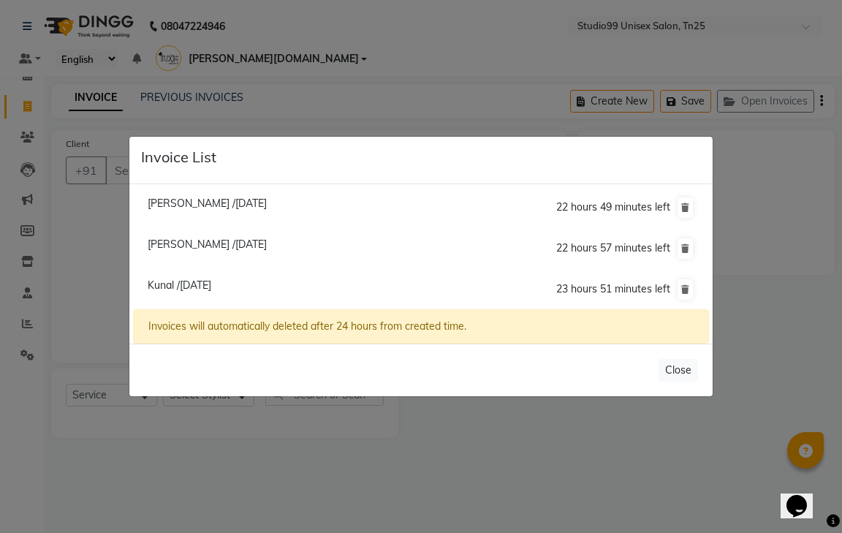
click at [203, 290] on span "Kunal /03 October 2025" at bounding box center [180, 285] width 64 height 13
type input "9418916916"
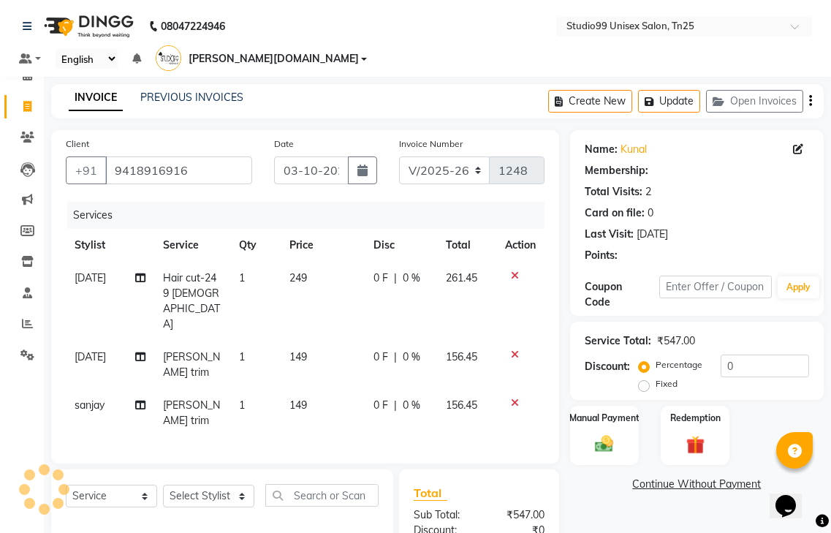
select select "1: Object"
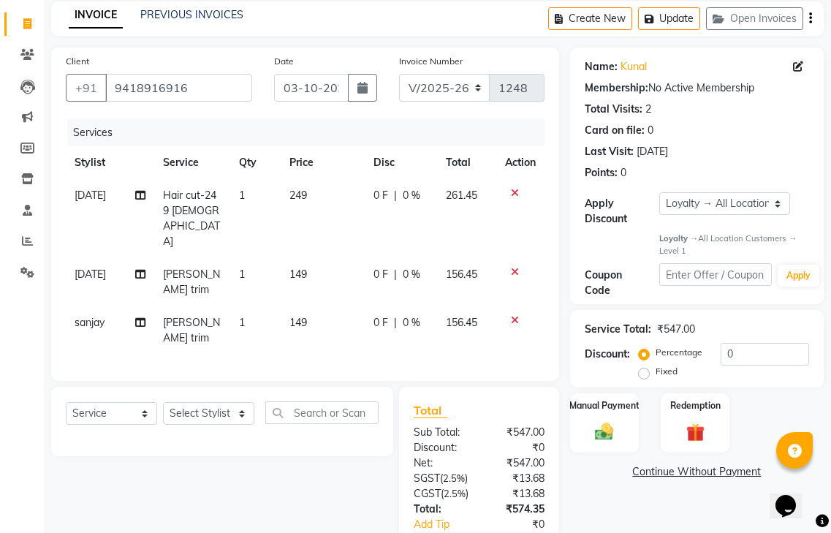
scroll to position [148, 0]
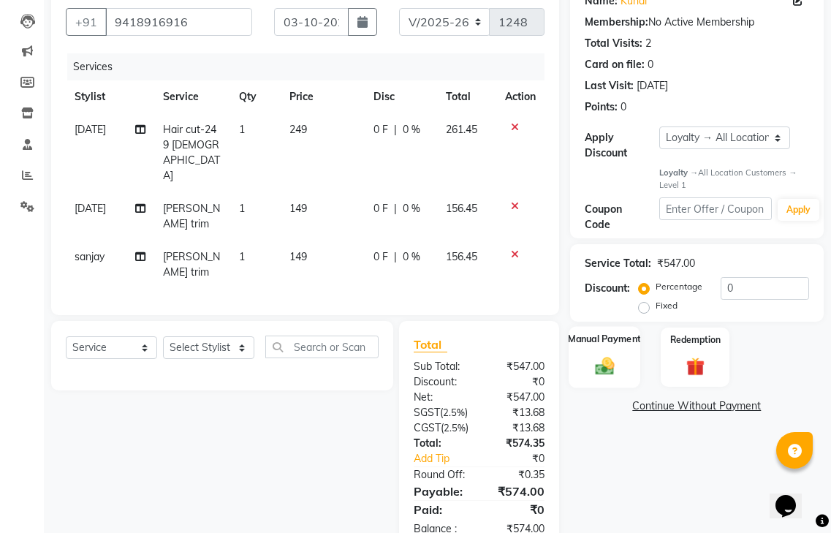
click at [615, 355] on img at bounding box center [604, 366] width 31 height 22
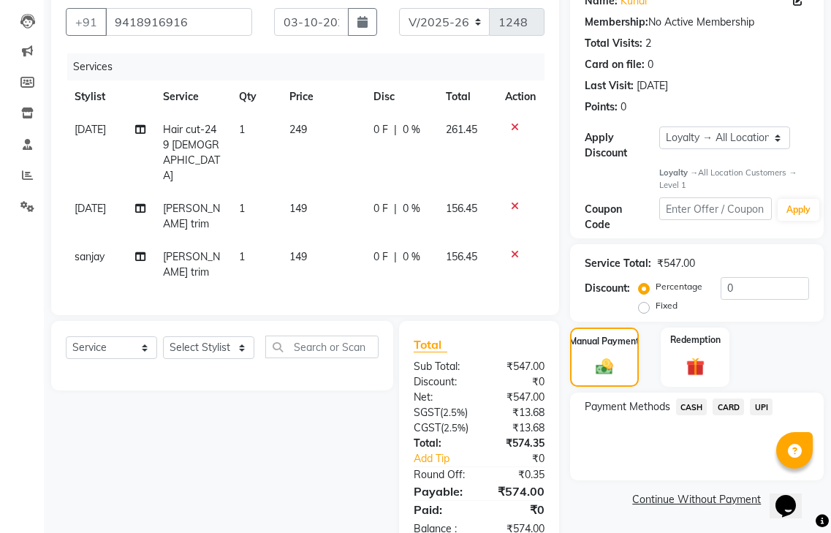
click at [765, 398] on span "UPI" at bounding box center [761, 406] width 23 height 17
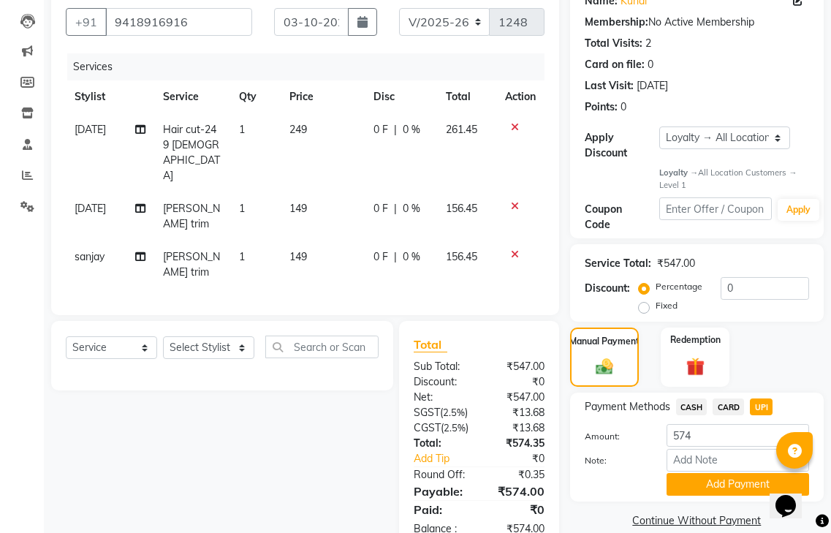
click at [697, 398] on span "CASH" at bounding box center [691, 406] width 31 height 17
click at [108, 336] on select "Select Service Product Membership Package Voucher Prepaid Gift Card" at bounding box center [111, 347] width 91 height 23
select select "membership"
click at [66, 336] on select "Select Service Product Membership Package Voucher Prepaid Gift Card" at bounding box center [111, 347] width 91 height 23
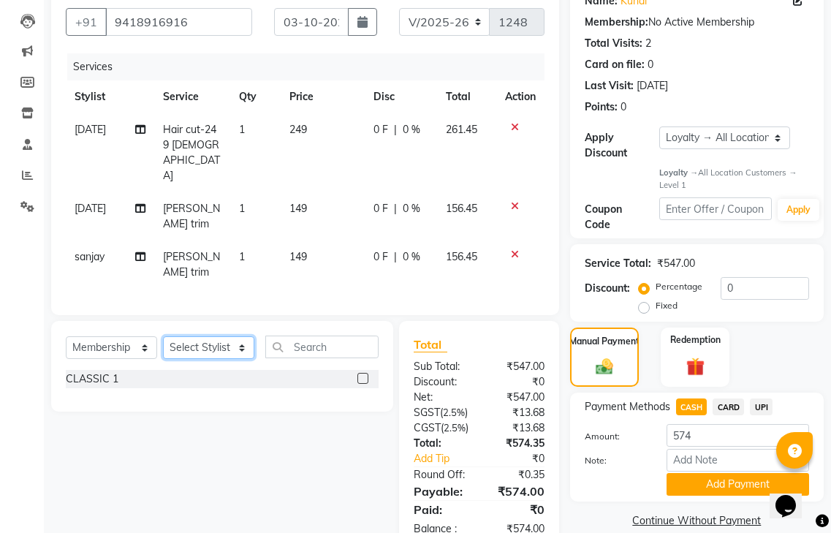
click at [183, 336] on select "Select Stylist gendral [PERSON_NAME] jaya priya kothai TK [DATE] sanjay santhos…" at bounding box center [208, 347] width 91 height 23
select select "80755"
click at [163, 336] on select "Select Stylist gendral [PERSON_NAME] jaya priya kothai TK [DATE] sanjay santhos…" at bounding box center [208, 347] width 91 height 23
click at [363, 373] on label at bounding box center [362, 378] width 11 height 11
click at [363, 374] on input "checkbox" at bounding box center [362, 379] width 10 height 10
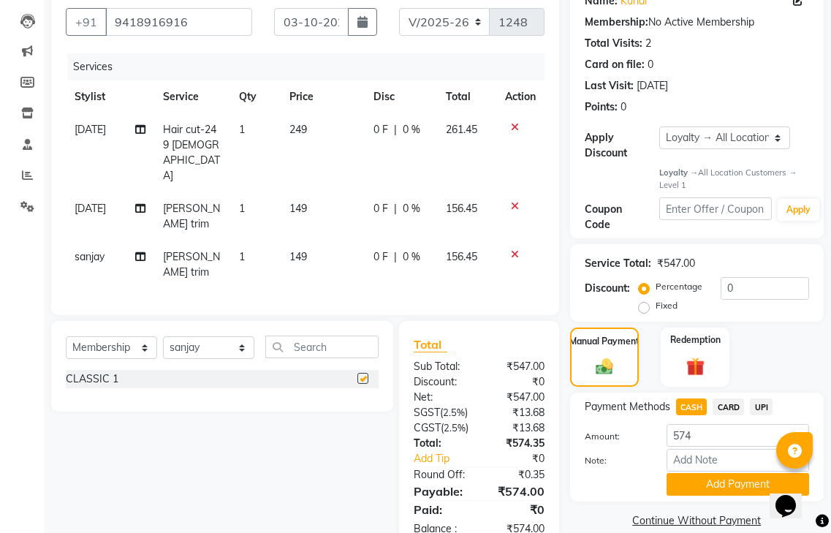
select select "select"
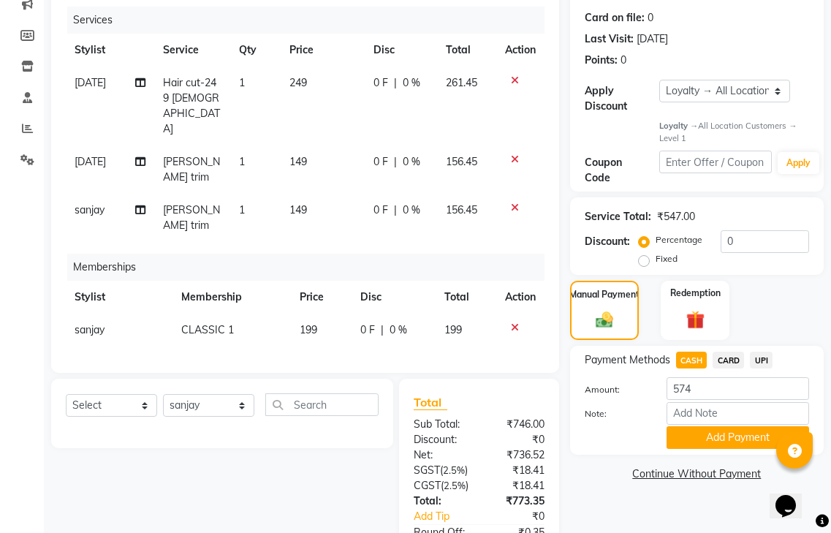
scroll to position [253, 0]
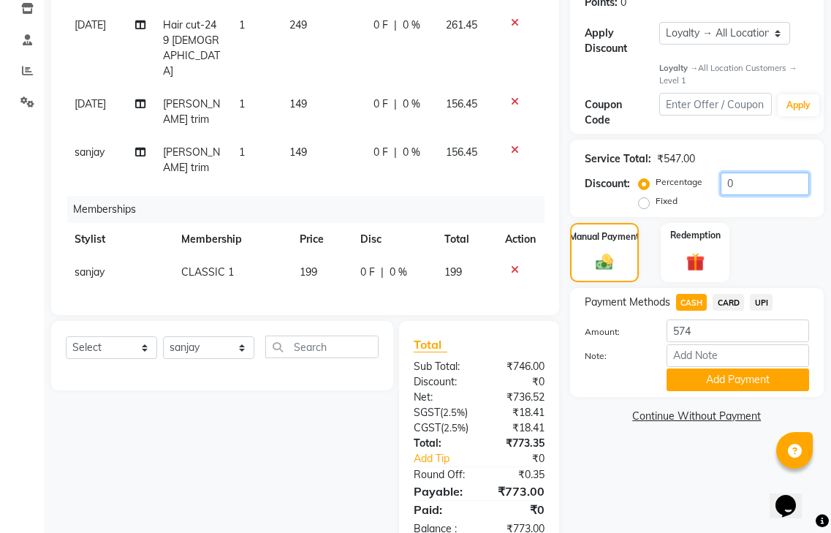
click at [733, 173] on input "0" at bounding box center [765, 184] width 88 height 23
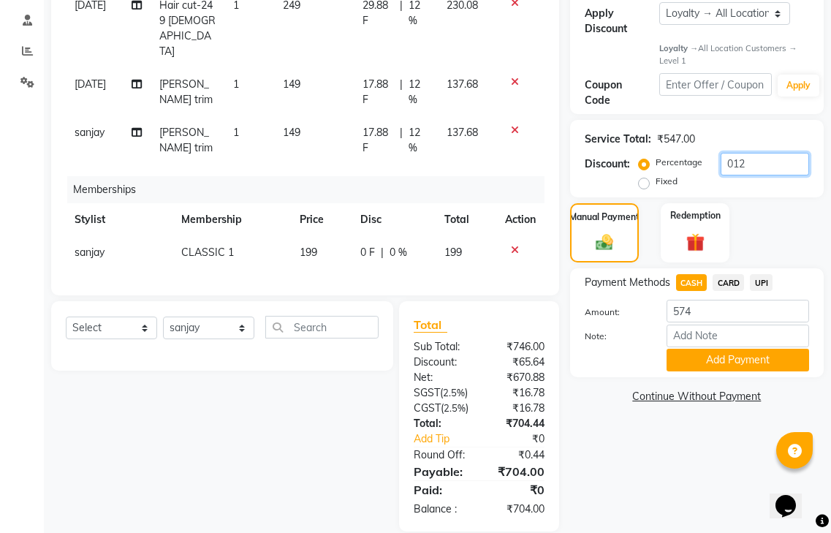
scroll to position [284, 0]
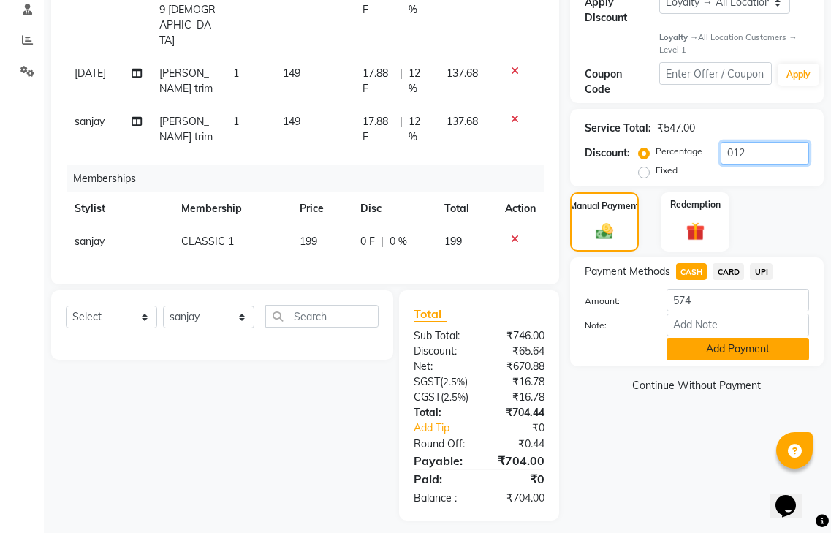
type input "012"
click at [724, 338] on button "Add Payment" at bounding box center [738, 349] width 143 height 23
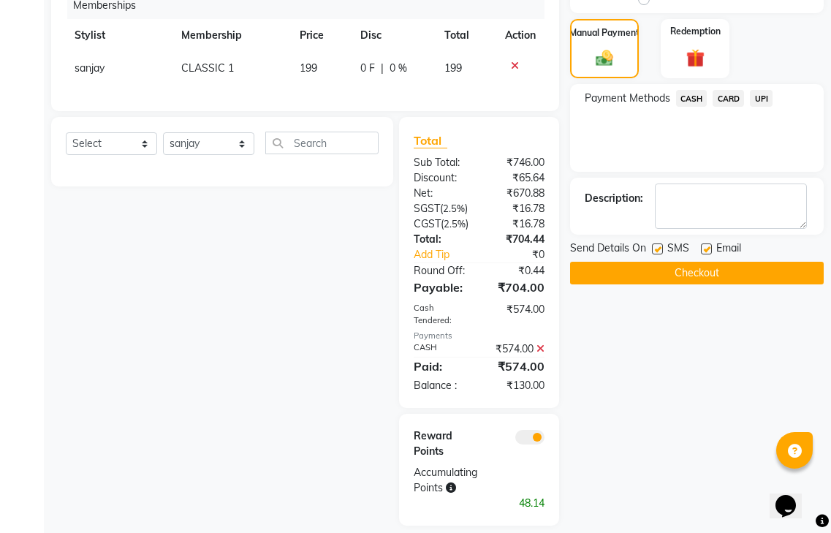
scroll to position [462, 0]
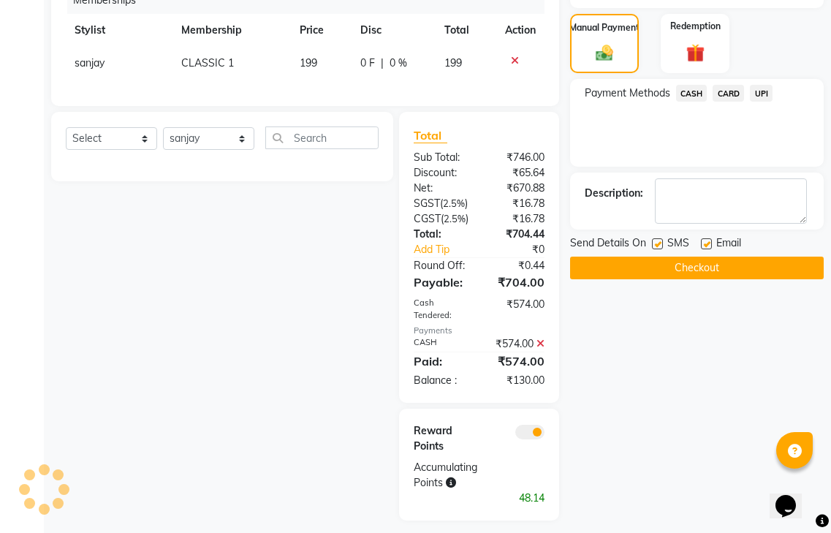
click at [542, 338] on icon at bounding box center [541, 343] width 8 height 10
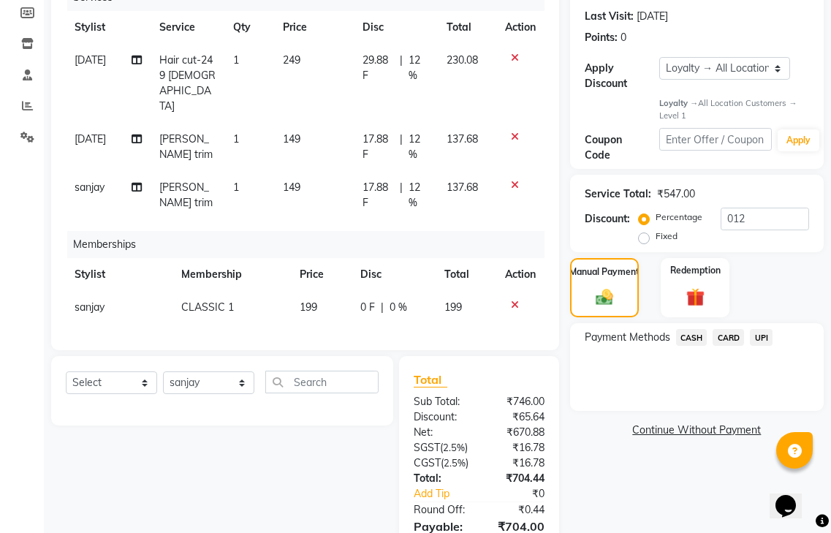
scroll to position [284, 0]
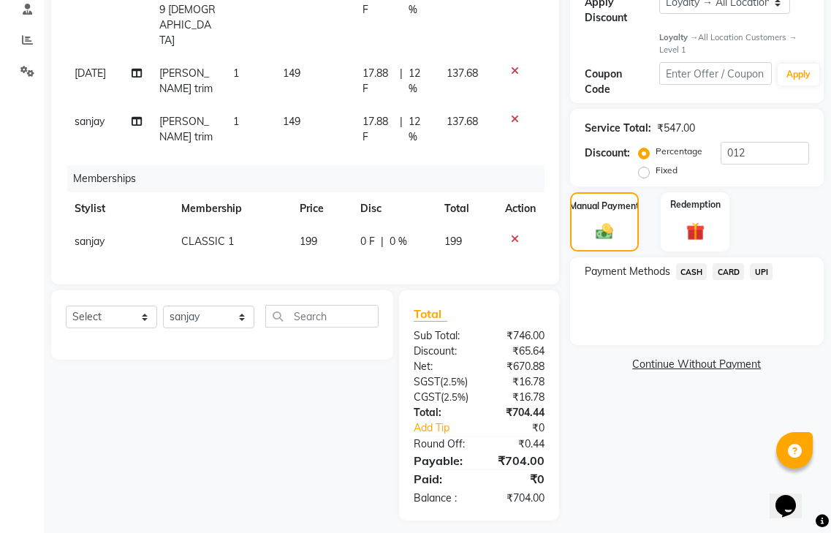
click at [688, 263] on span "CASH" at bounding box center [691, 271] width 31 height 17
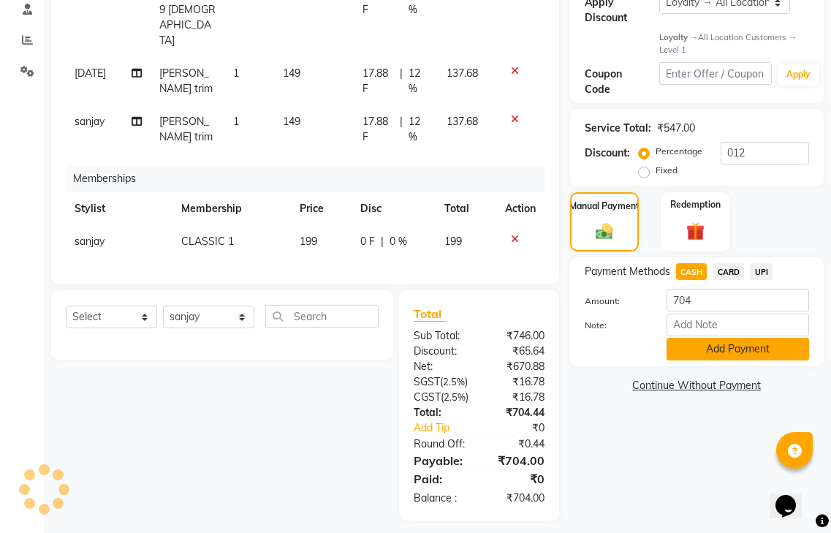
click at [696, 338] on button "Add Payment" at bounding box center [738, 349] width 143 height 23
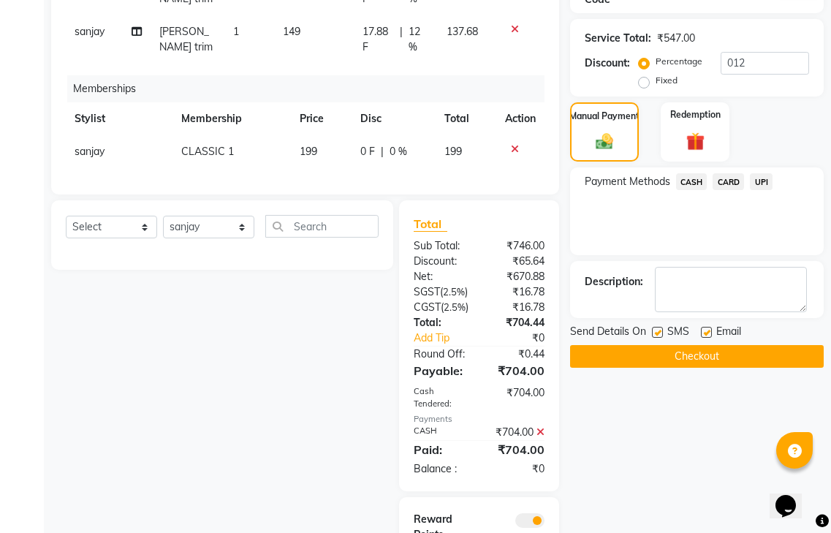
scroll to position [462, 0]
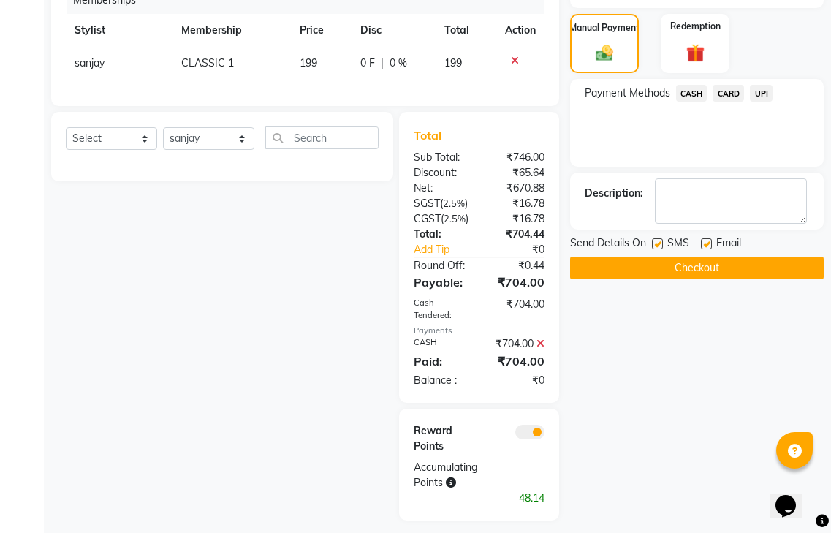
click at [661, 257] on button "Checkout" at bounding box center [697, 268] width 254 height 23
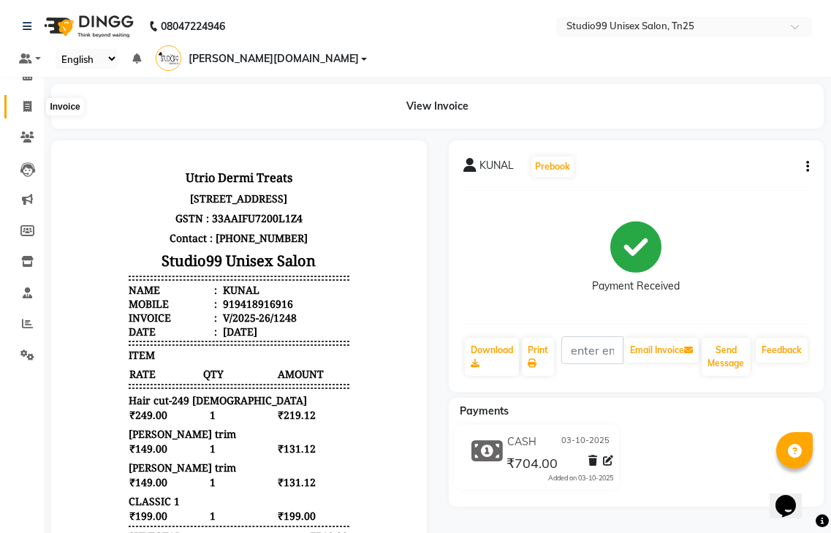
click at [27, 110] on icon at bounding box center [27, 106] width 8 height 11
select select "service"
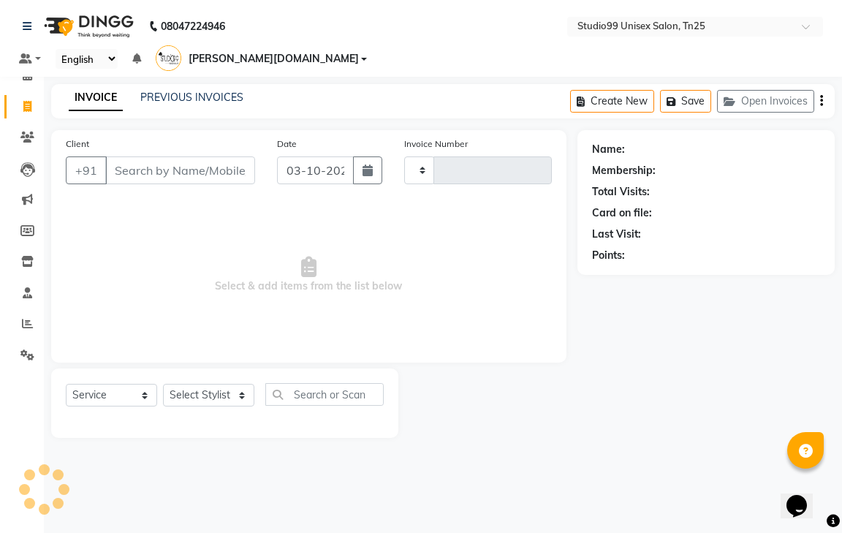
type input "1249"
select select "8331"
click at [175, 91] on link "PREVIOUS INVOICES" at bounding box center [191, 97] width 103 height 13
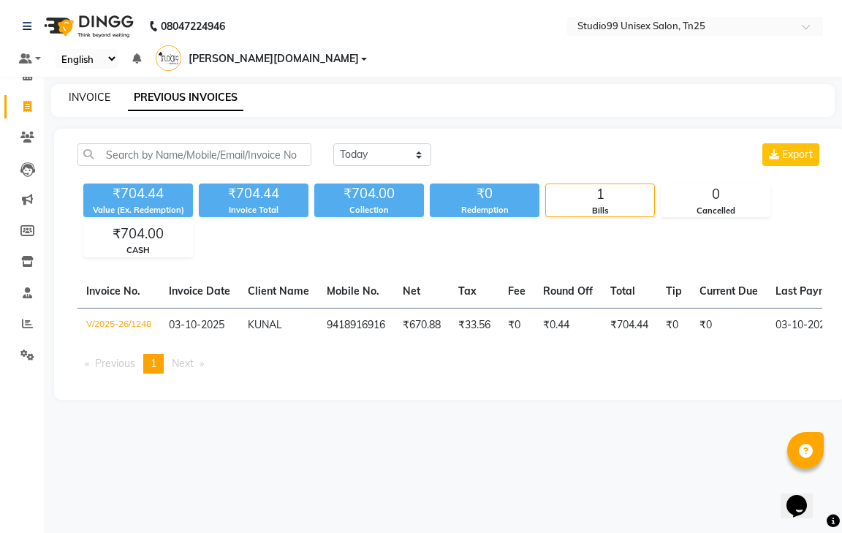
click at [95, 91] on link "INVOICE" at bounding box center [90, 97] width 42 height 13
select select "service"
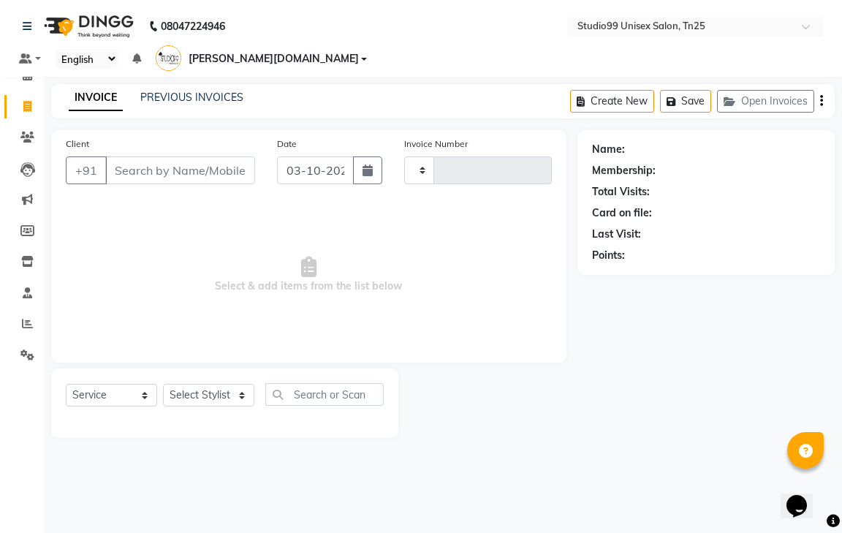
type input "1249"
select select "8331"
click at [188, 91] on link "PREVIOUS INVOICES" at bounding box center [191, 97] width 103 height 13
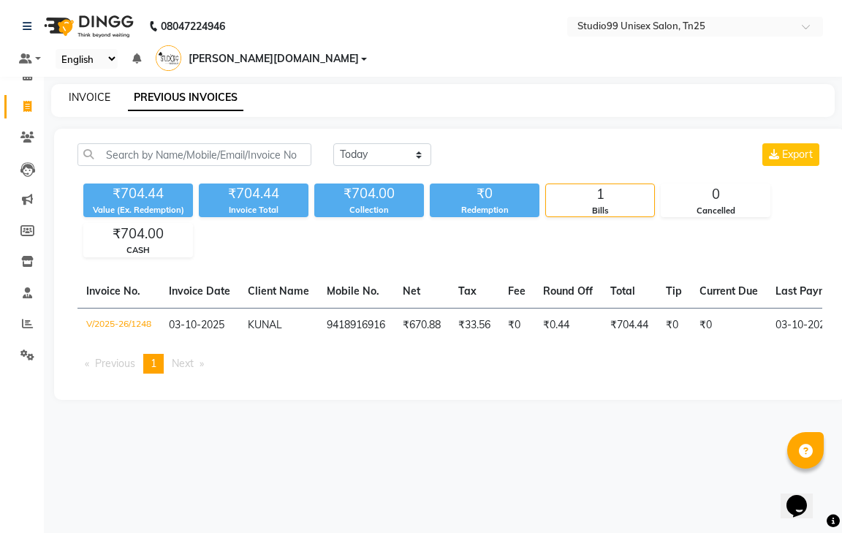
click at [88, 91] on link "INVOICE" at bounding box center [90, 97] width 42 height 13
select select "service"
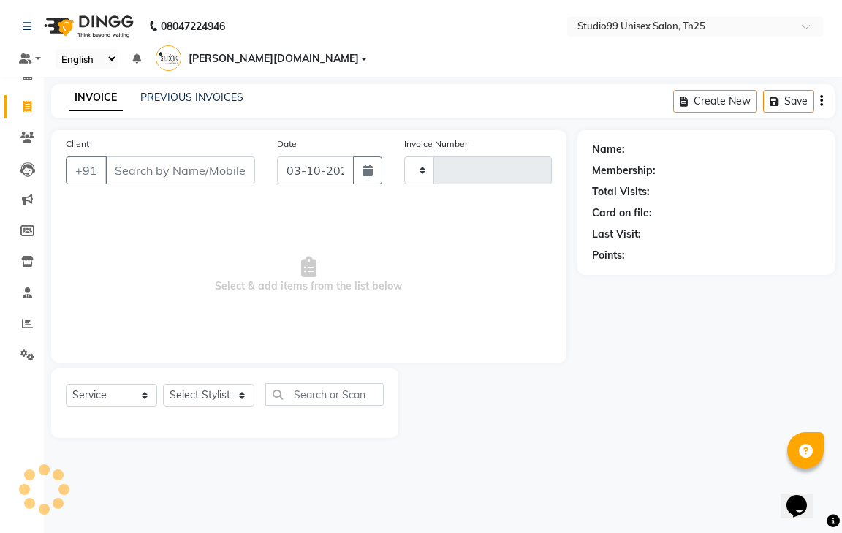
type input "1249"
select select "8331"
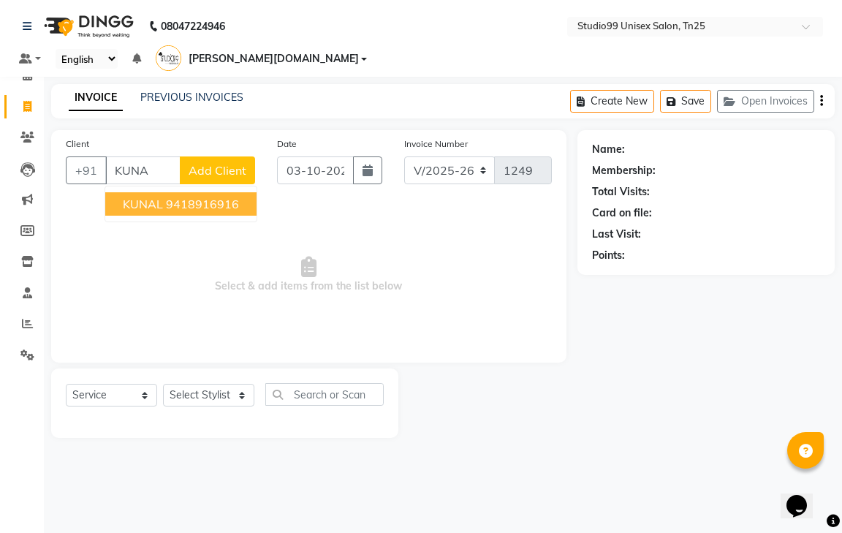
click at [214, 192] on button "KUNAL 9418916916" at bounding box center [180, 203] width 151 height 23
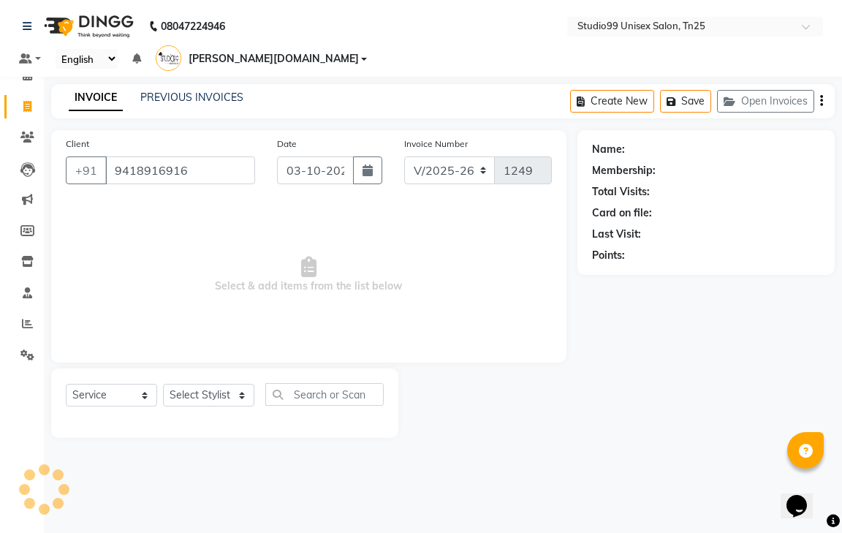
type input "9418916916"
select select "2: Object"
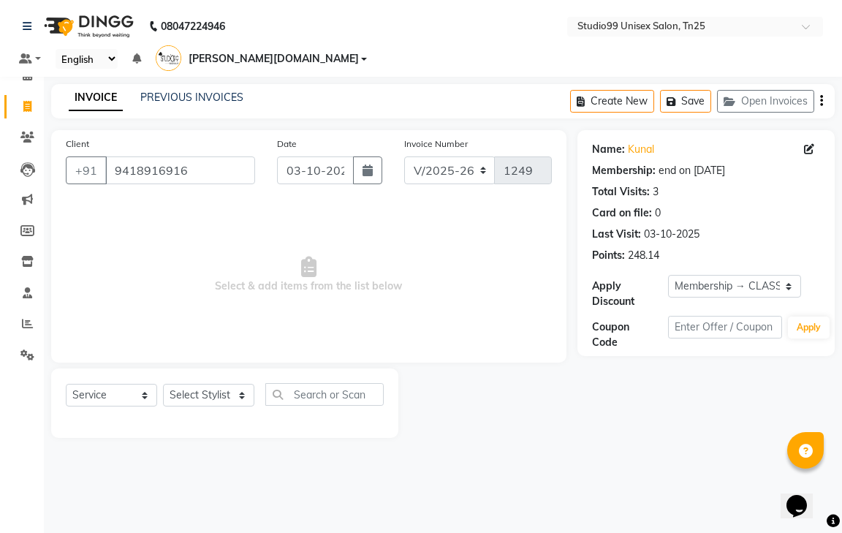
click at [177, 90] on div "PREVIOUS INVOICES" at bounding box center [191, 97] width 103 height 15
click at [177, 84] on div "INVOICE PREVIOUS INVOICES Create New Save Open Invoices" at bounding box center [443, 101] width 784 height 34
click at [204, 90] on div "PREVIOUS INVOICES" at bounding box center [191, 97] width 103 height 15
click at [204, 91] on link "PREVIOUS INVOICES" at bounding box center [191, 97] width 103 height 13
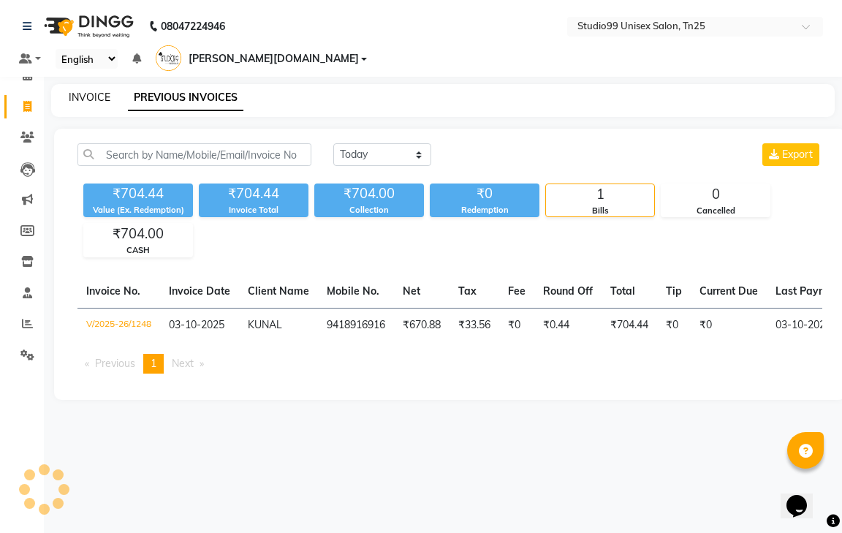
click at [85, 91] on link "INVOICE" at bounding box center [90, 97] width 42 height 13
select select "service"
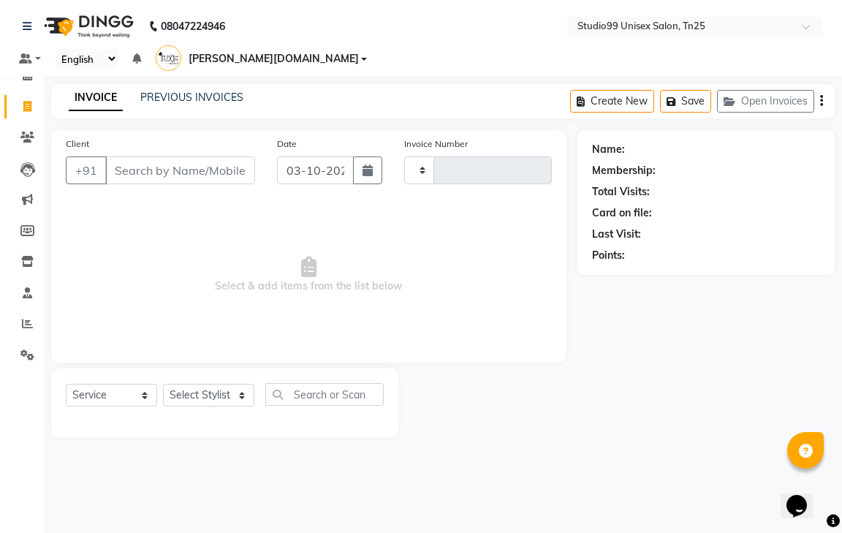
type input "1249"
select select "8331"
click at [184, 91] on link "PREVIOUS INVOICES" at bounding box center [191, 97] width 103 height 13
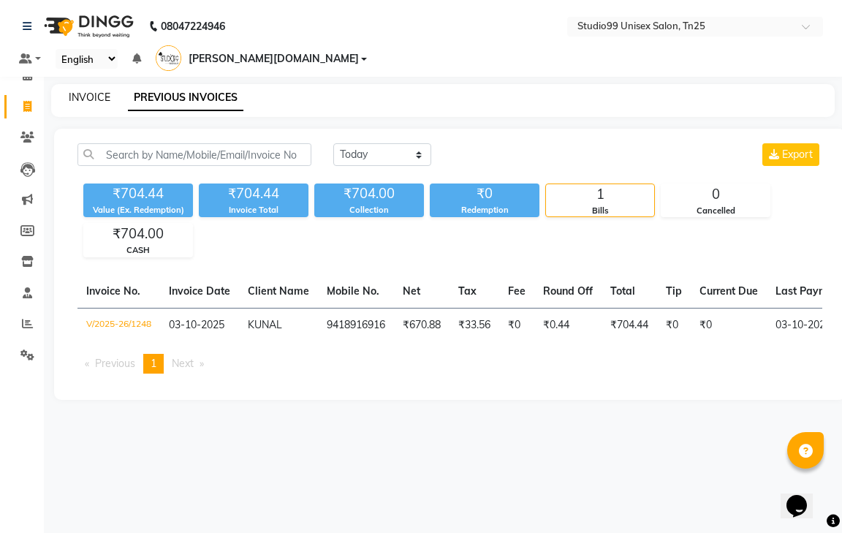
click at [83, 91] on link "INVOICE" at bounding box center [90, 97] width 42 height 13
select select "service"
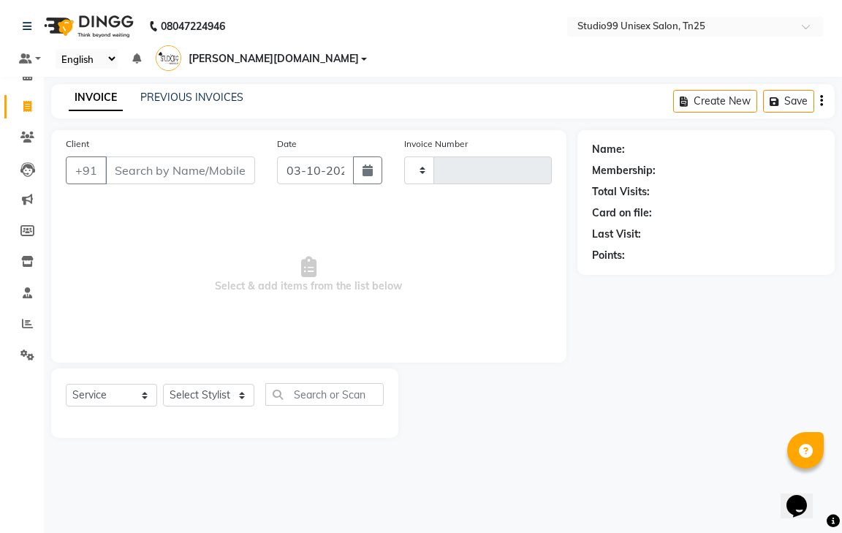
type input "1249"
select select "8331"
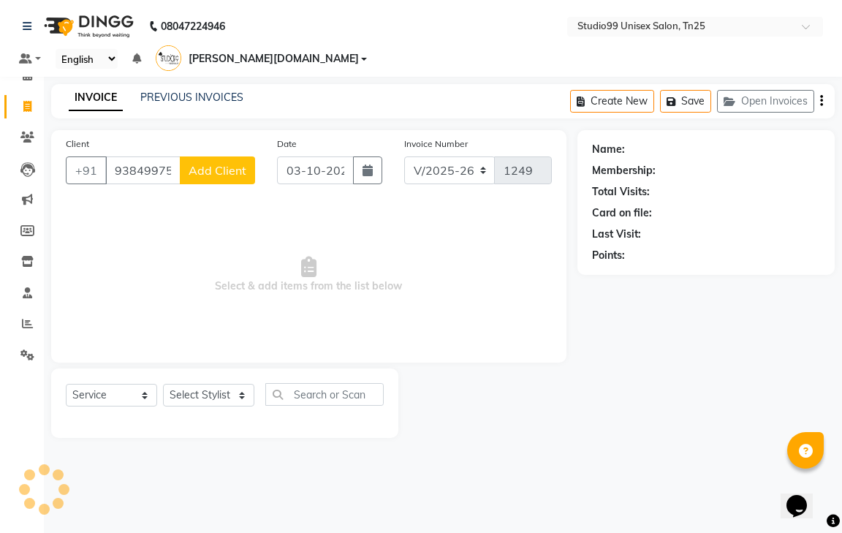
type input "9384997541"
click at [226, 163] on span "Add Client" at bounding box center [218, 170] width 58 height 15
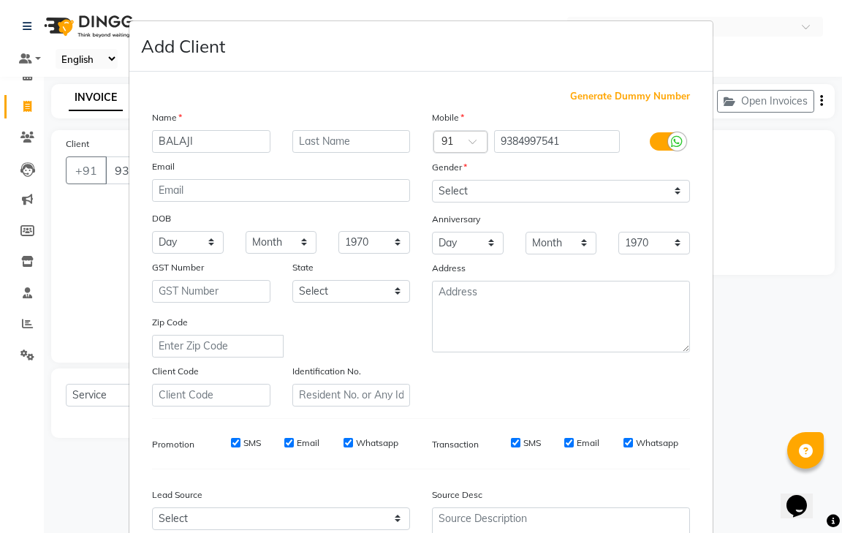
type input "BALAJI"
click at [503, 200] on select "Select [DEMOGRAPHIC_DATA] [DEMOGRAPHIC_DATA] Other Prefer Not To Say" at bounding box center [561, 191] width 258 height 23
select select "[DEMOGRAPHIC_DATA]"
click at [432, 180] on select "Select [DEMOGRAPHIC_DATA] [DEMOGRAPHIC_DATA] Other Prefer Not To Say" at bounding box center [561, 191] width 258 height 23
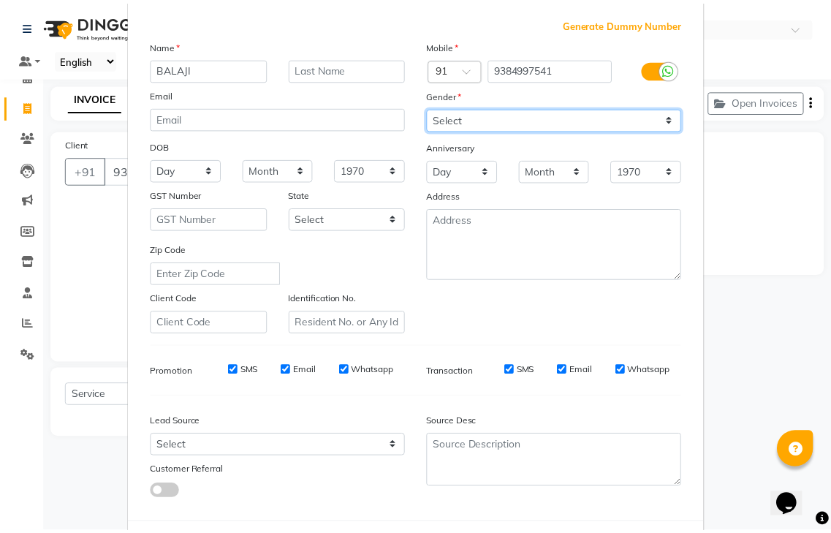
scroll to position [142, 0]
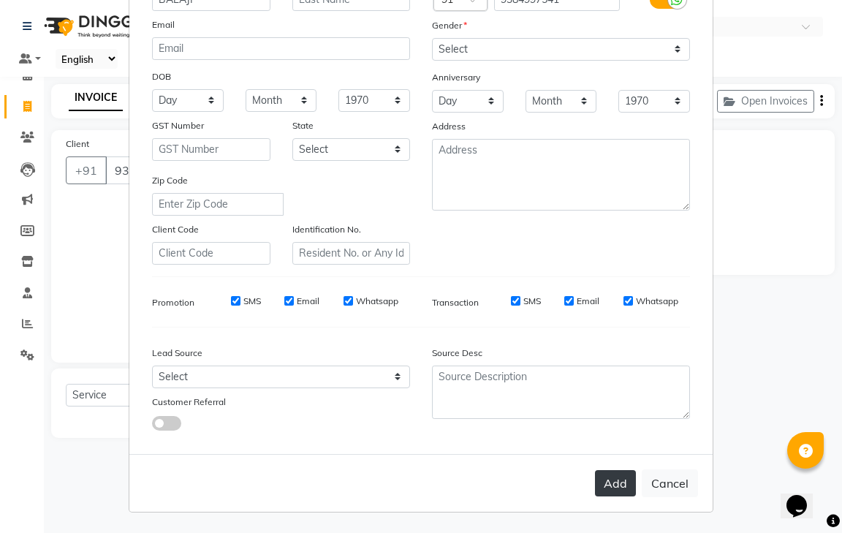
click at [624, 485] on button "Add" at bounding box center [615, 483] width 41 height 26
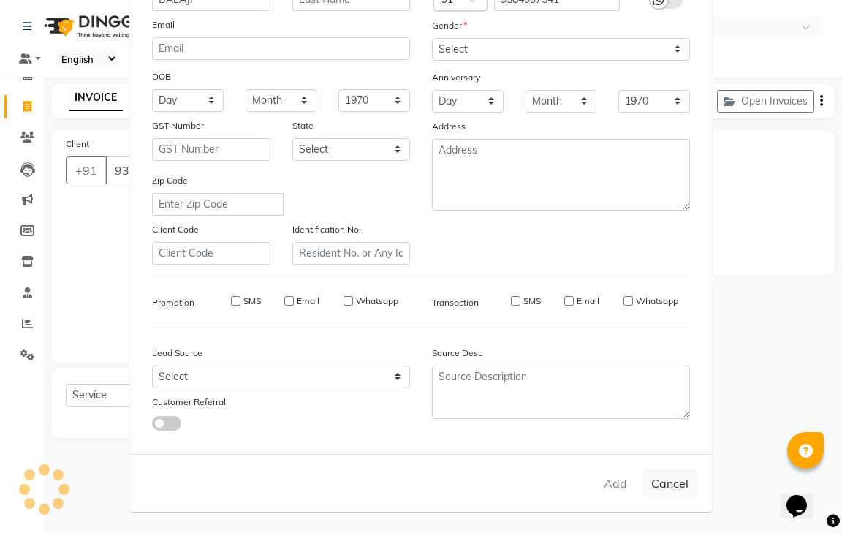
select select
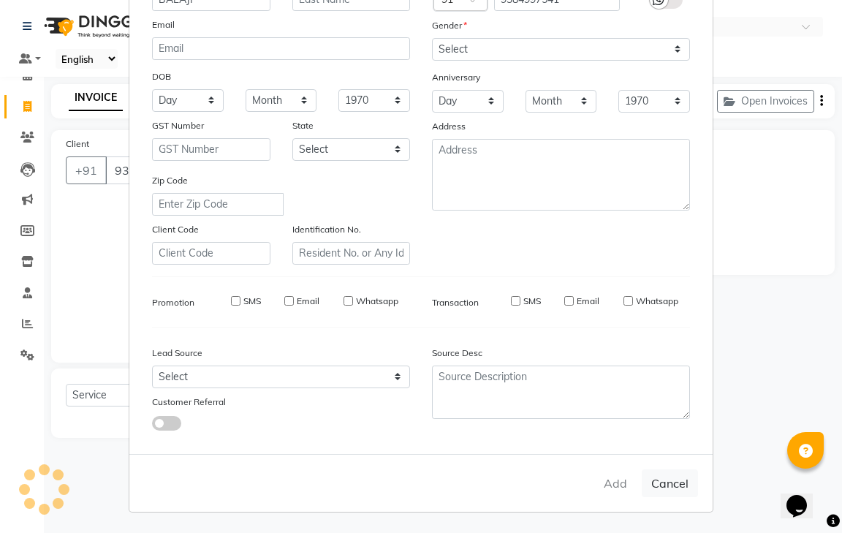
select select
checkbox input "false"
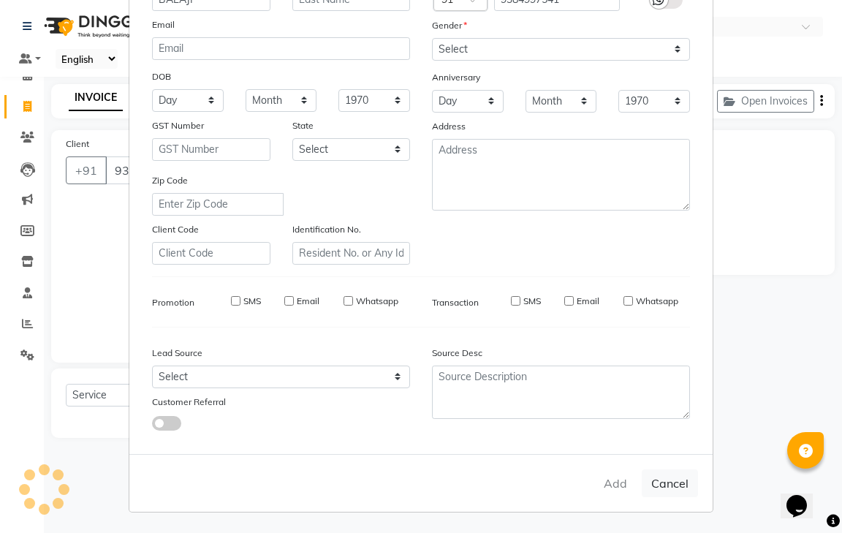
checkbox input "false"
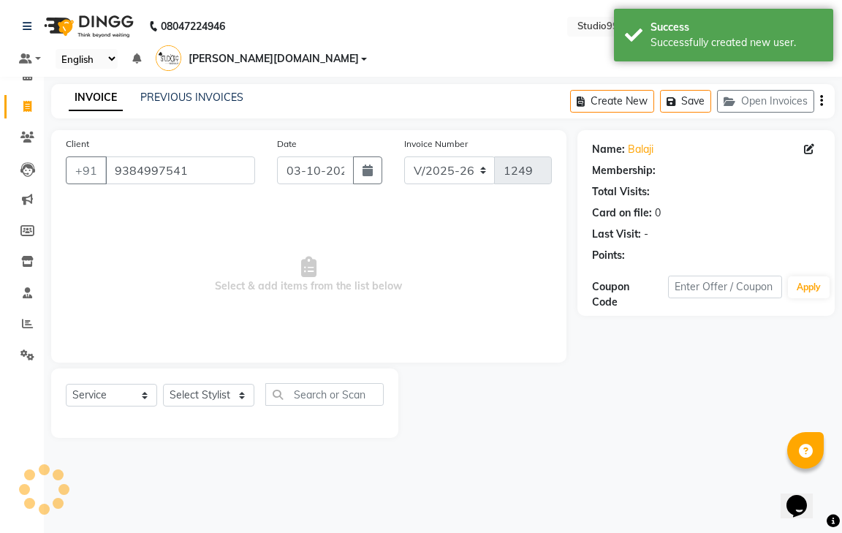
select select "1: Object"
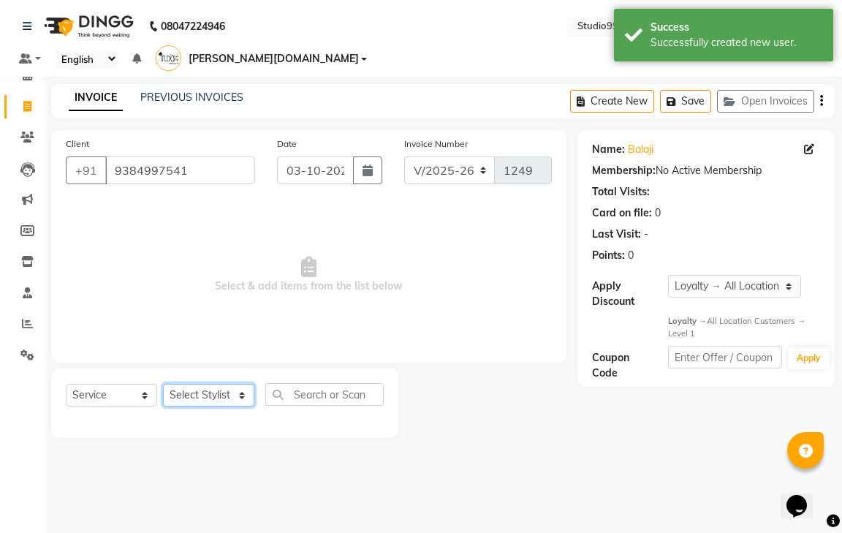
click at [238, 384] on select "Select Stylist gendral [PERSON_NAME] jaya priya kothai TK [DATE] sanjay santhos…" at bounding box center [208, 395] width 91 height 23
select select "80761"
click at [163, 384] on select "Select Stylist gendral [PERSON_NAME] jaya priya kothai TK [DATE] sanjay santhos…" at bounding box center [208, 395] width 91 height 23
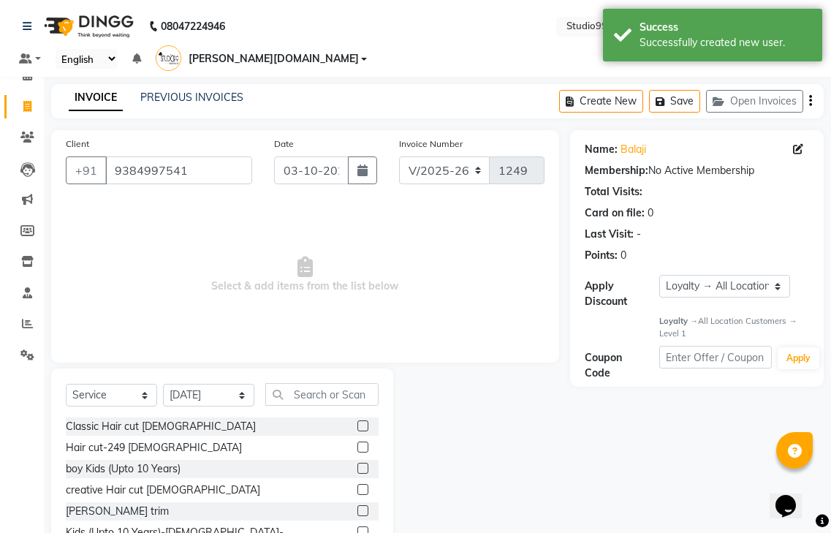
click at [357, 442] on label at bounding box center [362, 447] width 11 height 11
click at [357, 443] on input "checkbox" at bounding box center [362, 448] width 10 height 10
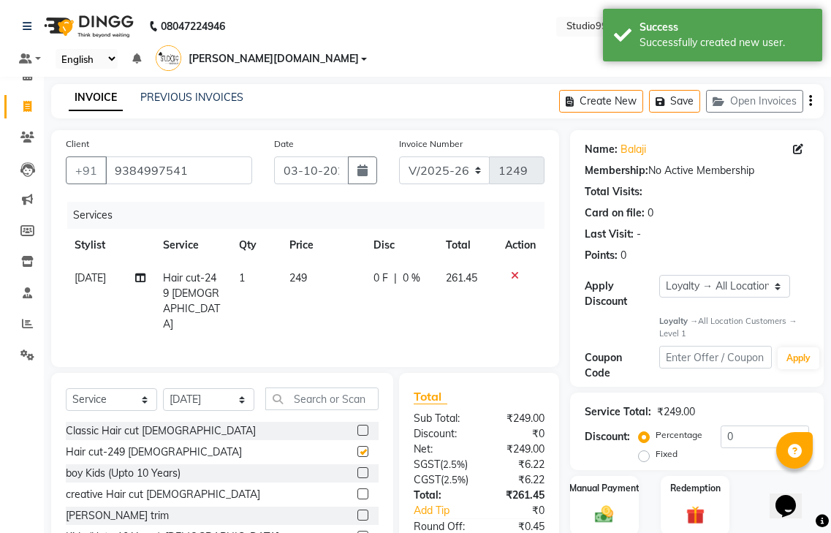
checkbox input "false"
click at [684, 90] on button "Save" at bounding box center [674, 101] width 51 height 23
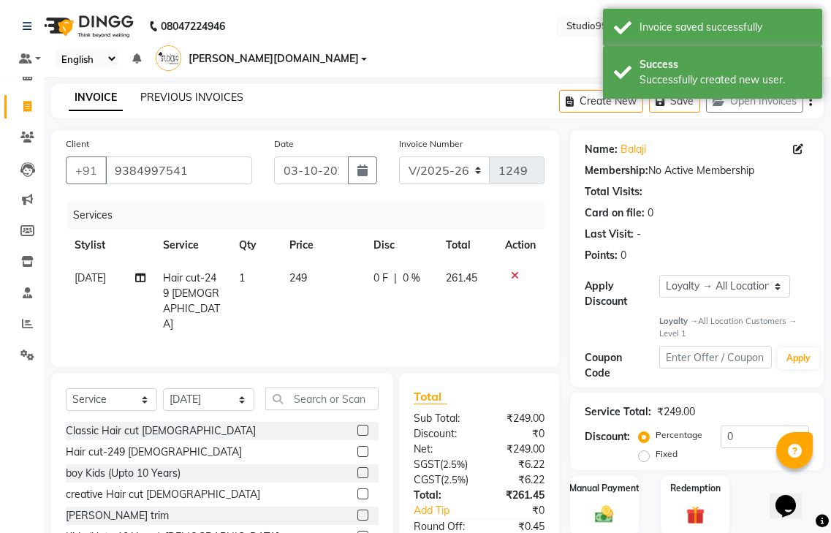
click at [172, 91] on link "PREVIOUS INVOICES" at bounding box center [191, 97] width 103 height 13
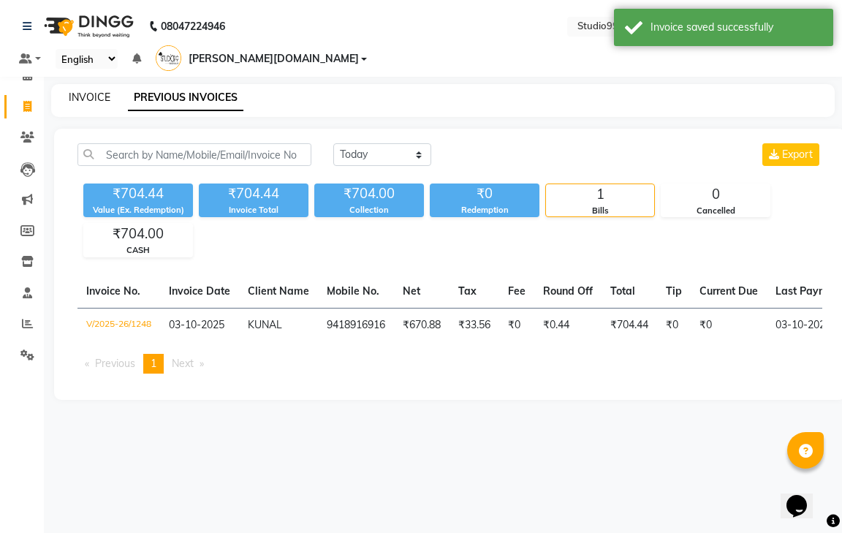
click at [94, 91] on link "INVOICE" at bounding box center [90, 97] width 42 height 13
select select "service"
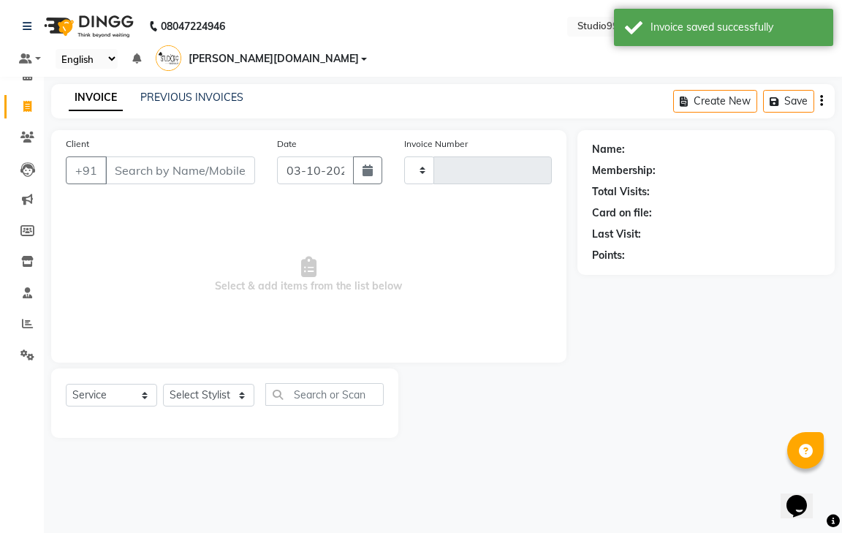
type input "1249"
select select "8331"
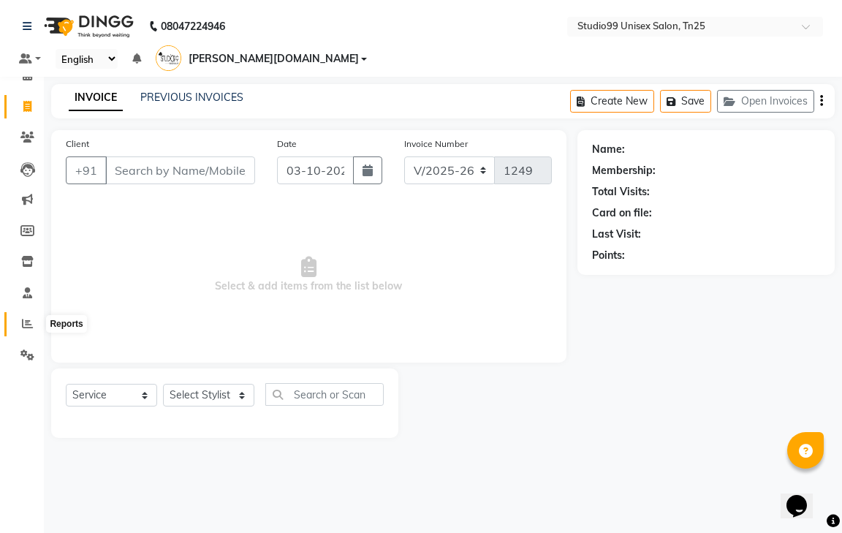
click at [31, 321] on icon at bounding box center [27, 323] width 11 height 11
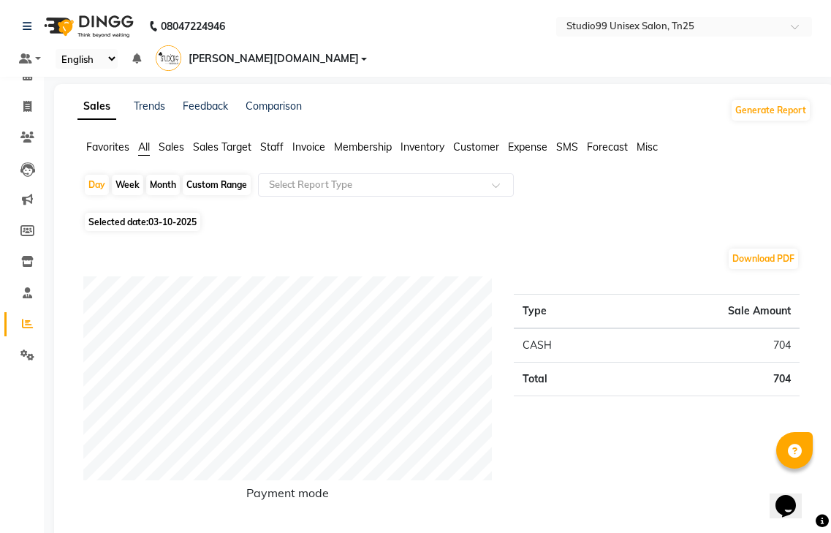
click at [279, 140] on span "Staff" at bounding box center [271, 146] width 23 height 13
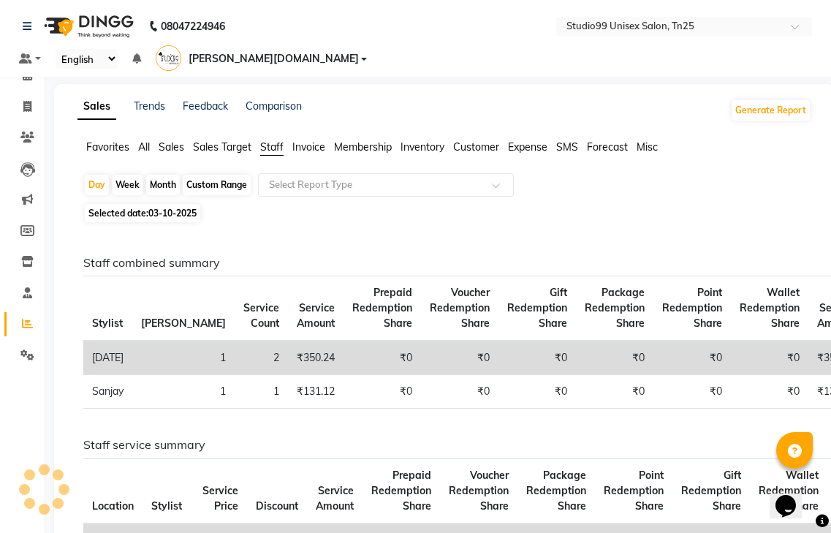
click at [200, 175] on div "Custom Range" at bounding box center [217, 185] width 68 height 20
select select "10"
select select "2025"
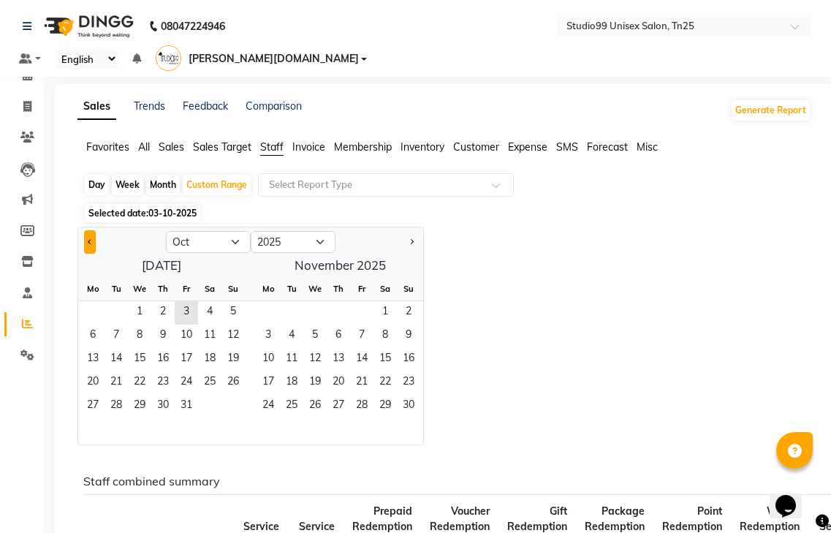
click at [85, 230] on button "Previous month" at bounding box center [90, 241] width 12 height 23
select select "9"
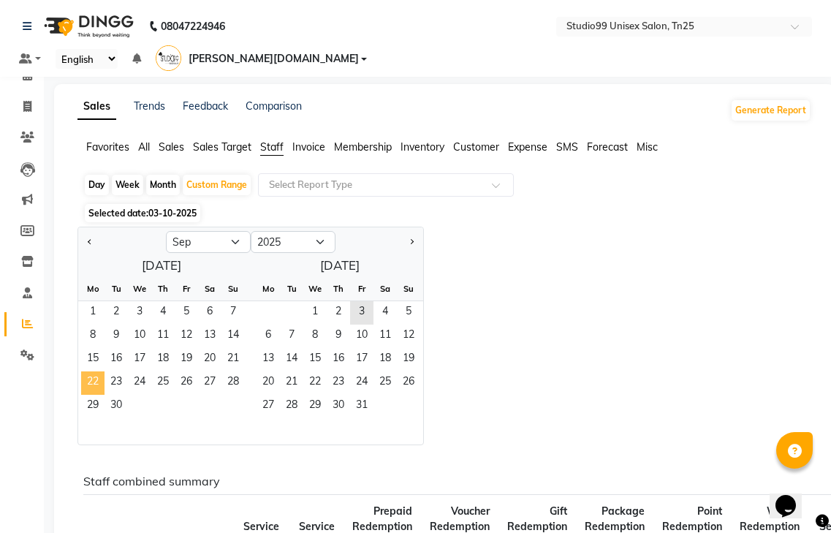
click at [91, 371] on span "22" at bounding box center [92, 382] width 23 height 23
click at [110, 395] on span "30" at bounding box center [116, 406] width 23 height 23
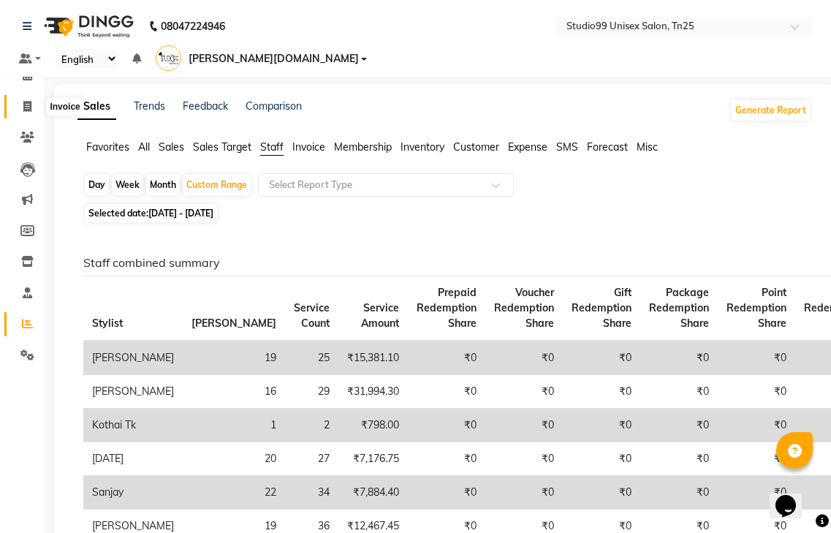
click at [30, 105] on icon at bounding box center [27, 106] width 8 height 11
select select "service"
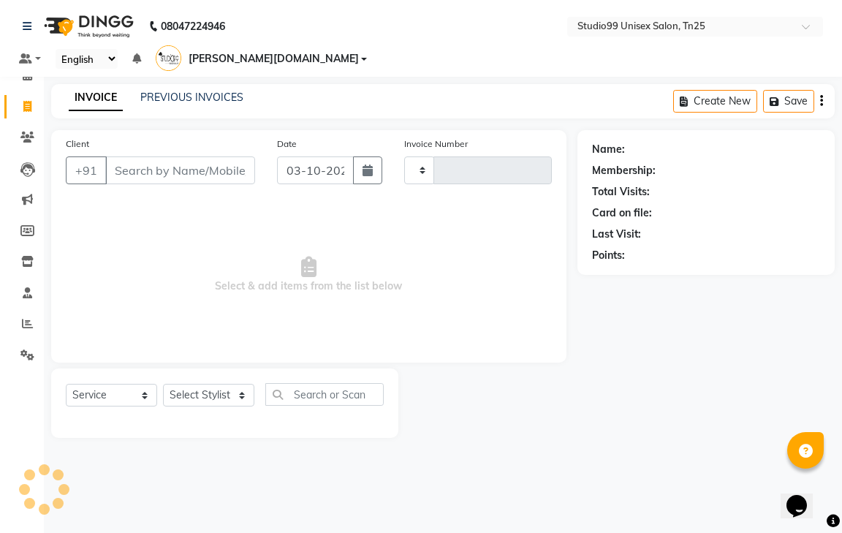
type input "1249"
select select "8331"
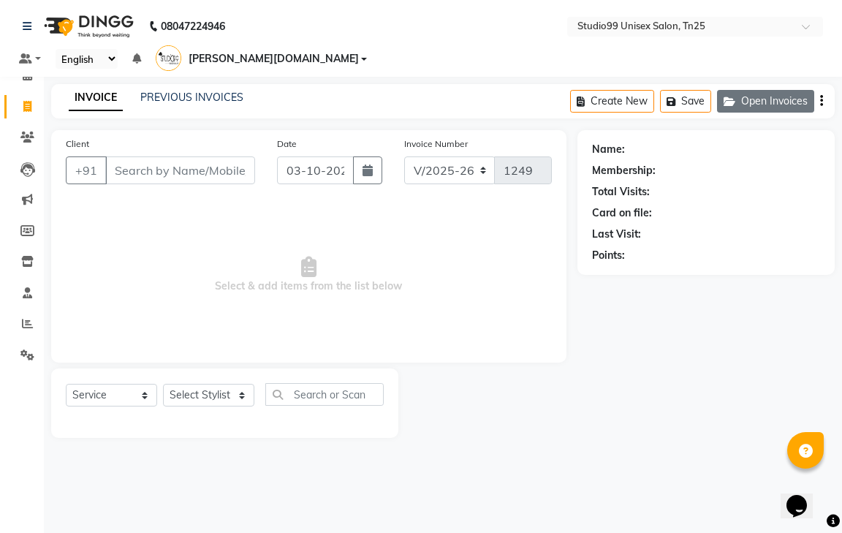
click at [744, 90] on button "Open Invoices" at bounding box center [765, 101] width 97 height 23
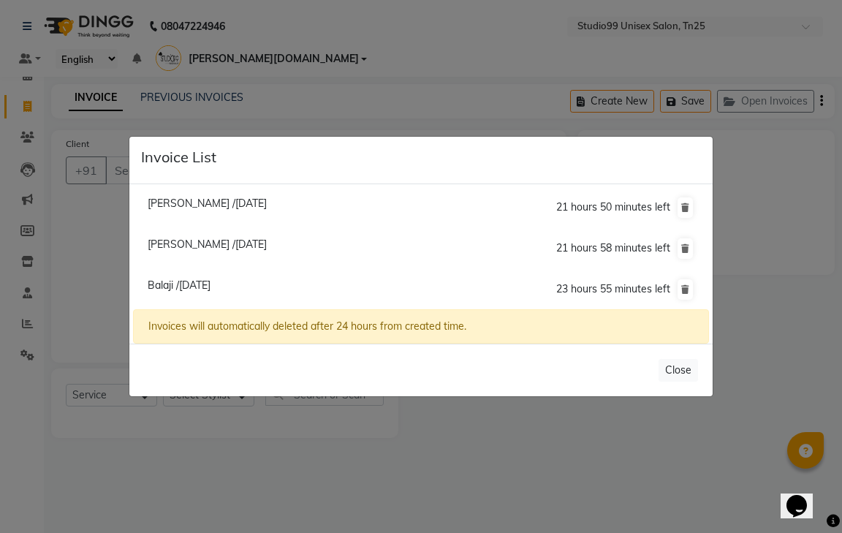
click at [184, 281] on span "Balaji /03 October 2025" at bounding box center [179, 285] width 63 height 13
type input "9384997541"
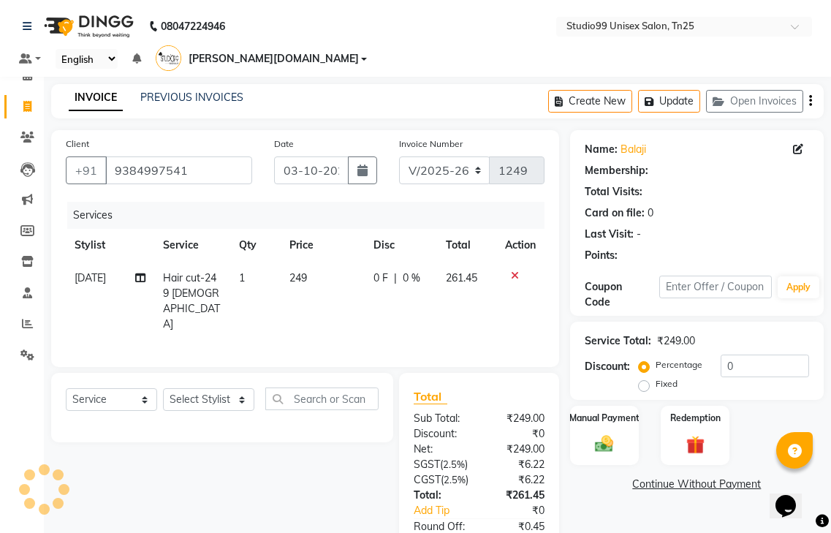
select select "1: Object"
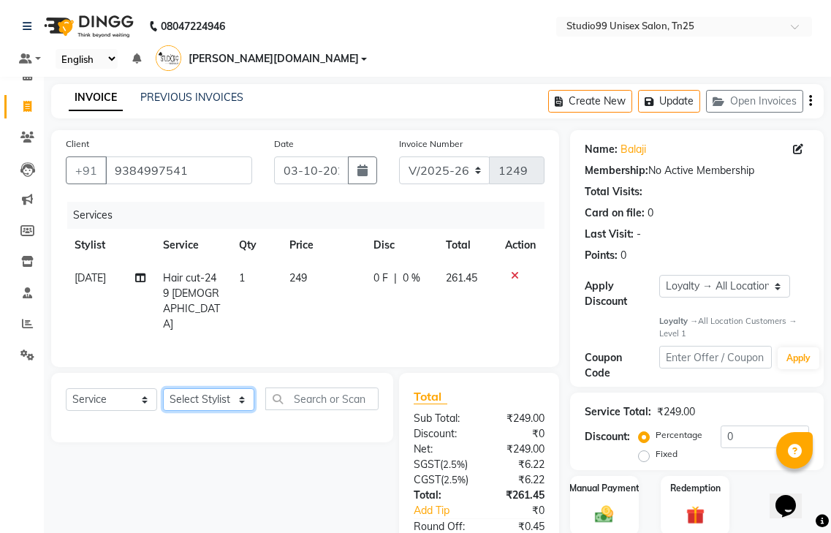
click at [215, 388] on select "Select Stylist gendral [PERSON_NAME] jaya priya kothai TK [DATE] sanjay santhos…" at bounding box center [208, 399] width 91 height 23
select select "80761"
click at [163, 388] on select "Select Stylist gendral [PERSON_NAME] jaya priya kothai TK [DATE] sanjay santhos…" at bounding box center [208, 399] width 91 height 23
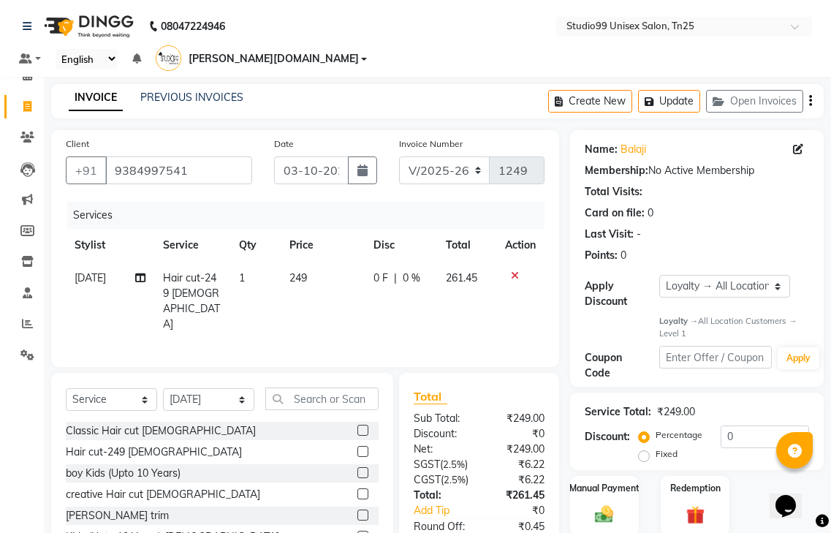
click at [357, 510] on label at bounding box center [362, 515] width 11 height 11
click at [357, 511] on input "checkbox" at bounding box center [362, 516] width 10 height 10
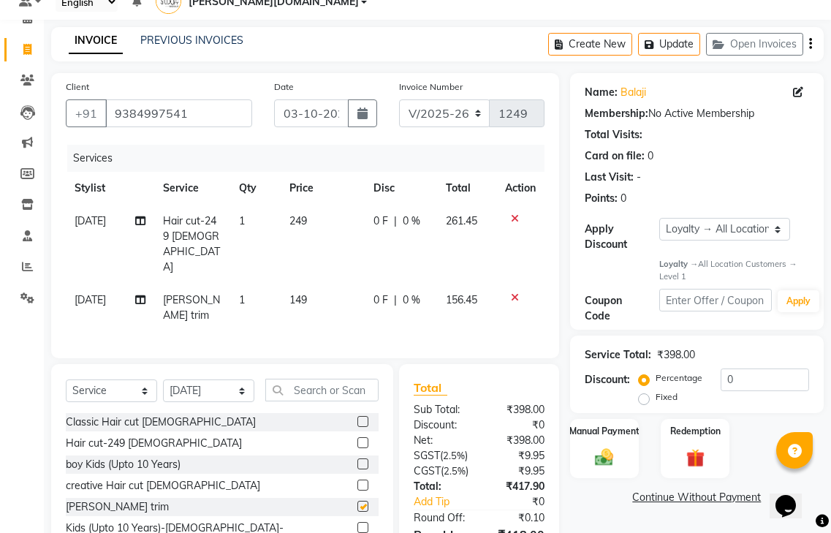
checkbox input "false"
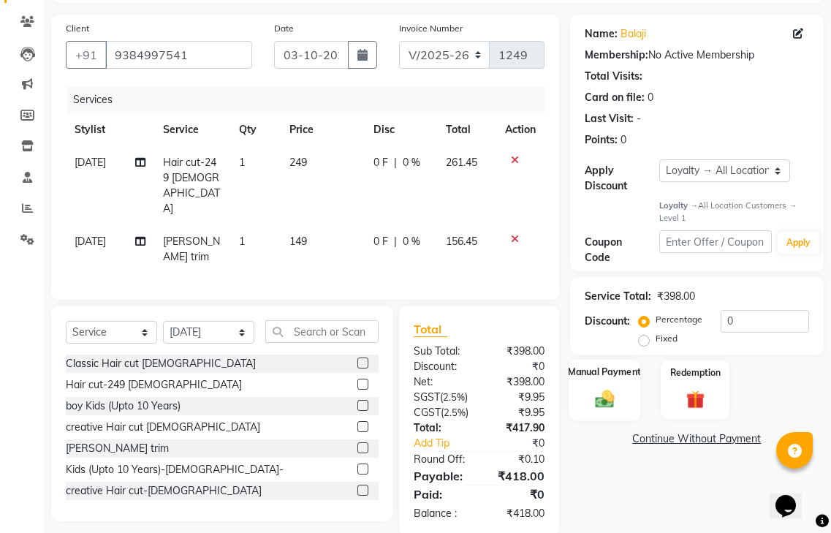
click at [597, 388] on img at bounding box center [604, 399] width 31 height 22
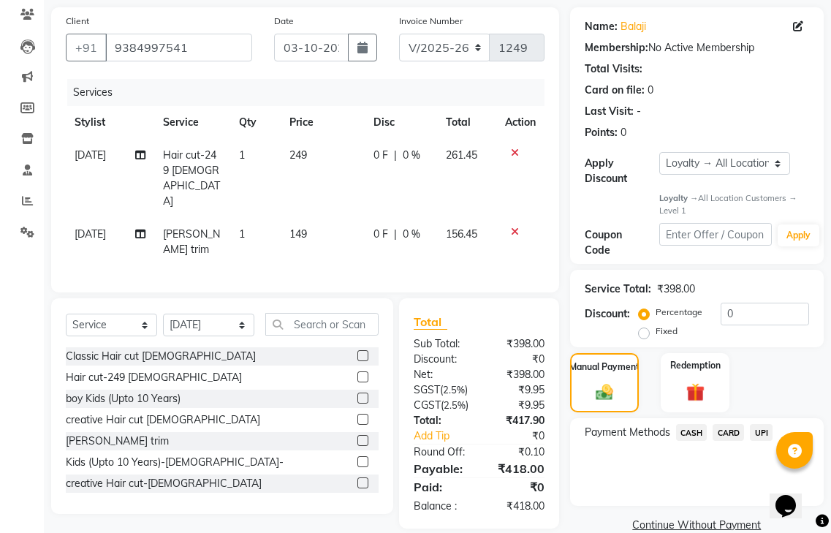
scroll to position [127, 0]
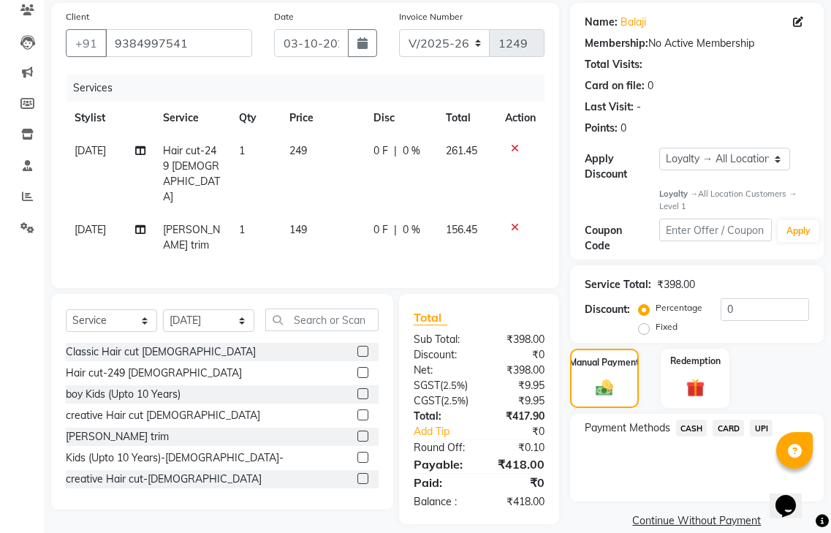
click at [756, 420] on span "UPI" at bounding box center [761, 428] width 23 height 17
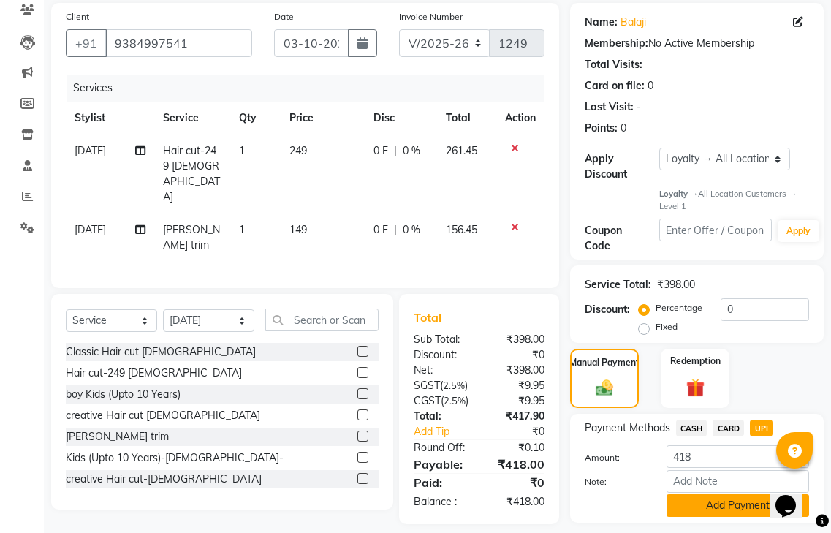
click at [725, 494] on button "Add Payment" at bounding box center [738, 505] width 143 height 23
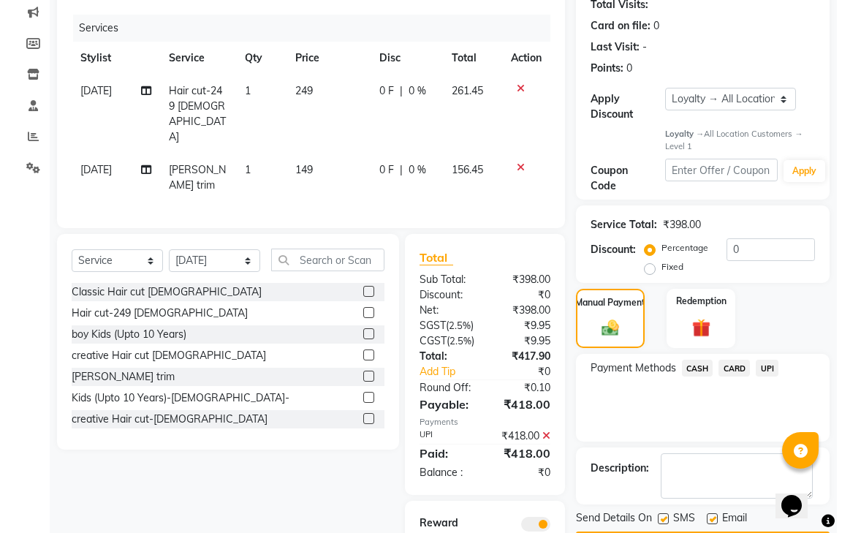
scroll to position [264, 0]
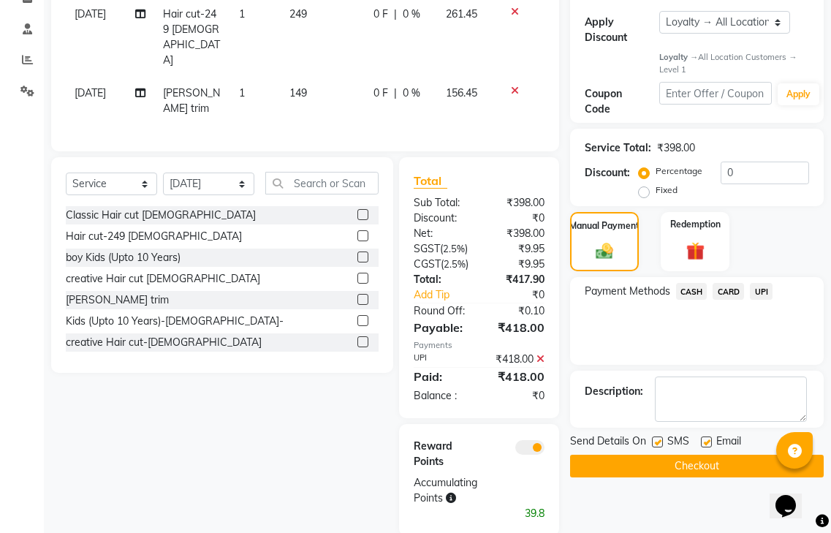
click at [524, 440] on span at bounding box center [529, 447] width 29 height 15
click at [545, 450] on input "checkbox" at bounding box center [545, 450] width 0 height 0
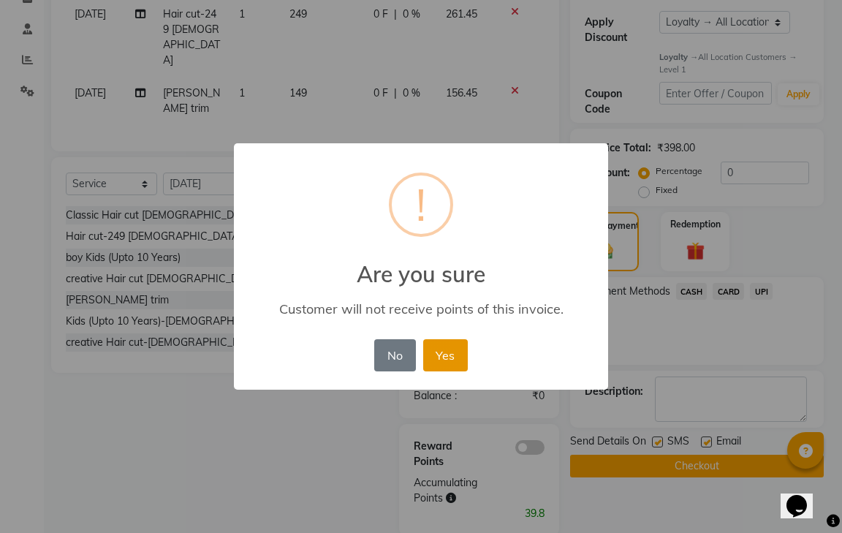
click at [431, 342] on button "Yes" at bounding box center [445, 355] width 45 height 32
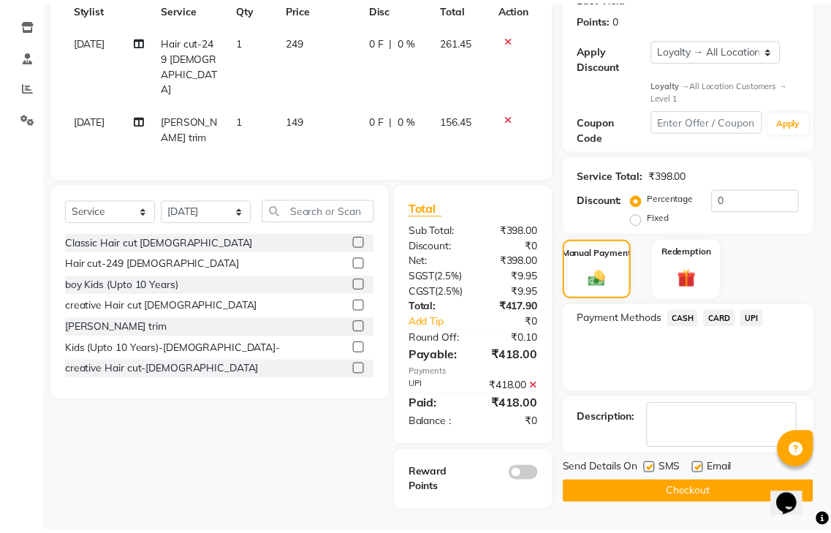
scroll to position [212, 0]
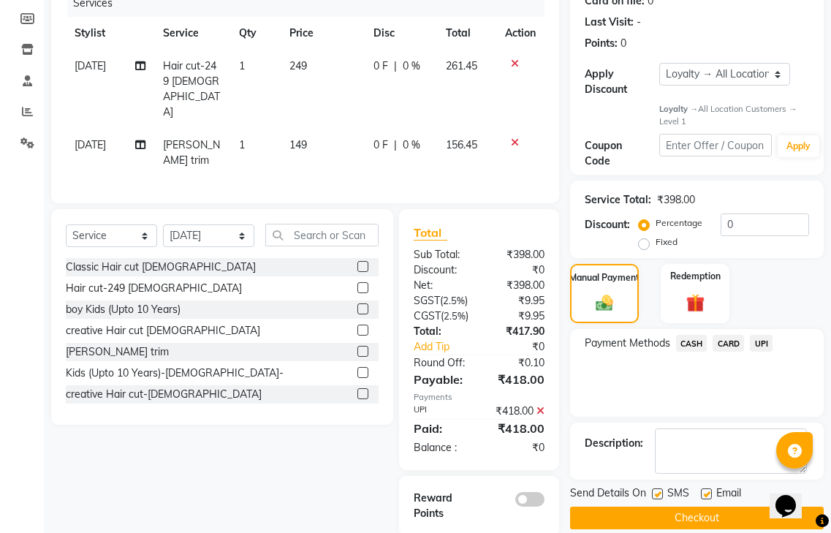
click at [700, 507] on button "Checkout" at bounding box center [697, 518] width 254 height 23
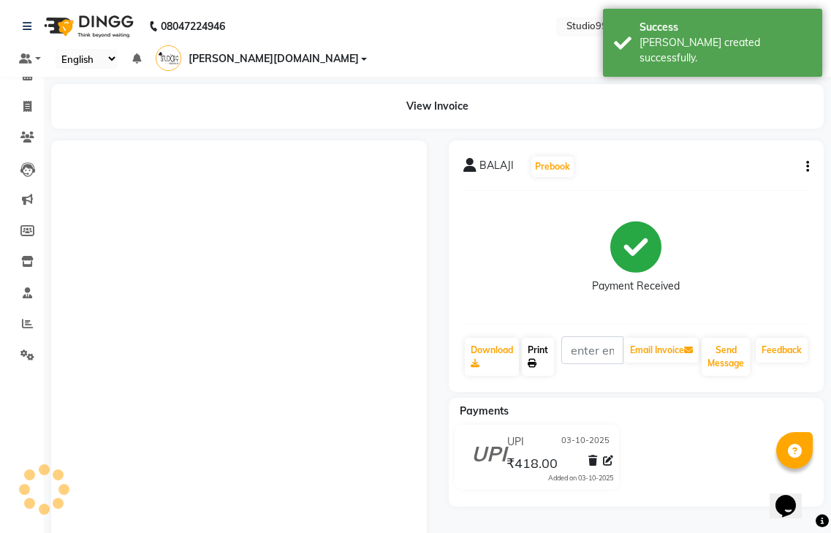
click at [542, 346] on link "Print" at bounding box center [538, 357] width 32 height 38
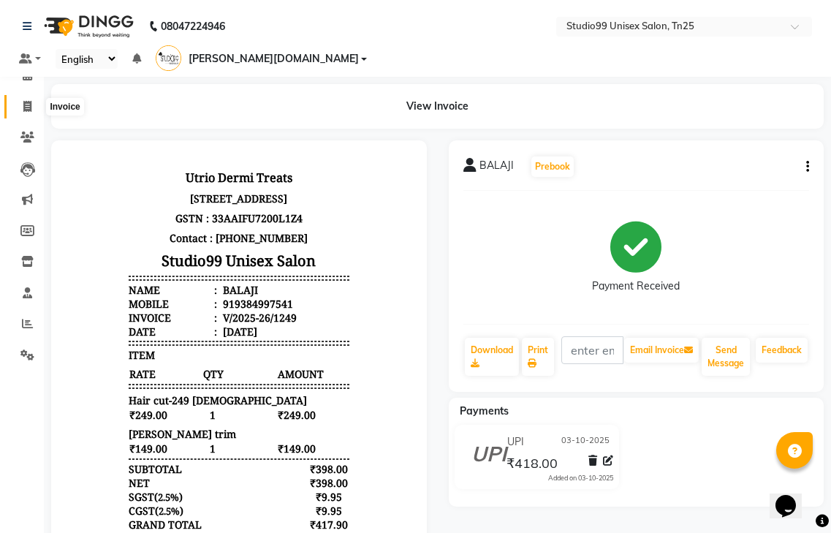
click at [25, 110] on icon at bounding box center [27, 106] width 8 height 11
select select "service"
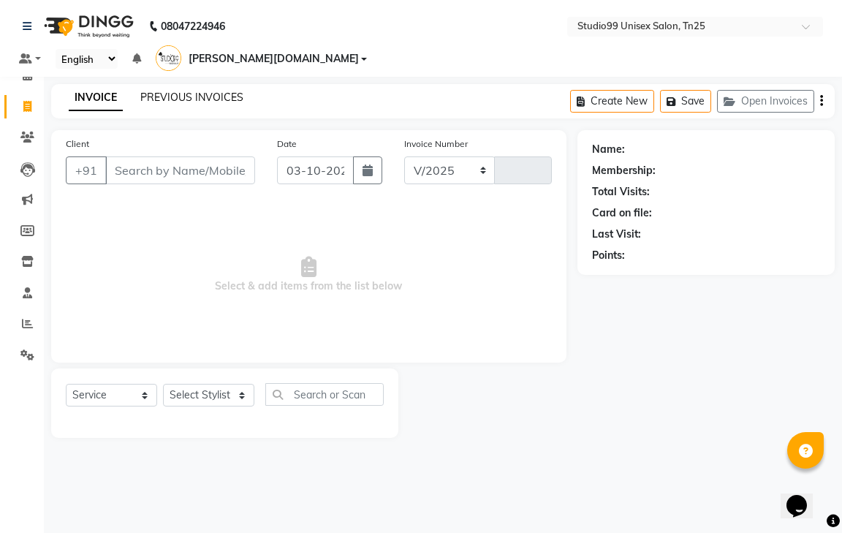
select select "8331"
type input "1250"
click at [203, 91] on link "PREVIOUS INVOICES" at bounding box center [191, 97] width 103 height 13
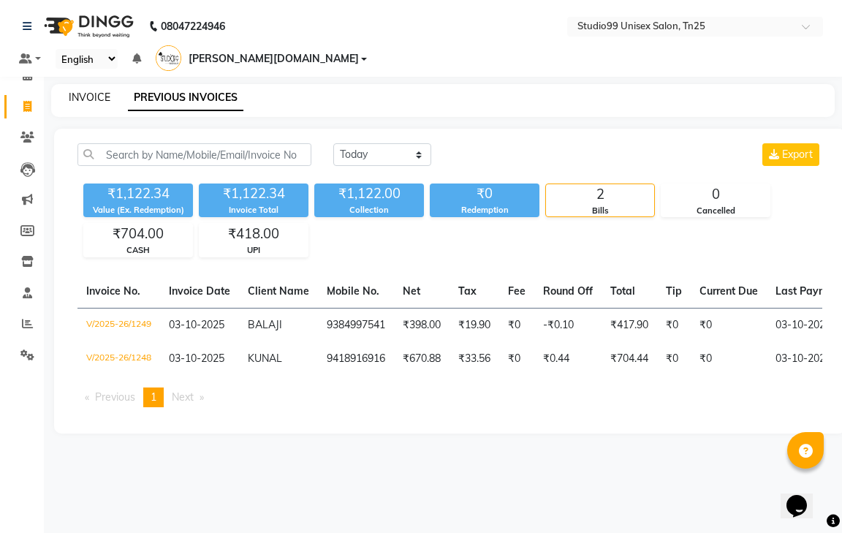
click at [102, 91] on link "INVOICE" at bounding box center [90, 97] width 42 height 13
select select "8331"
select select "service"
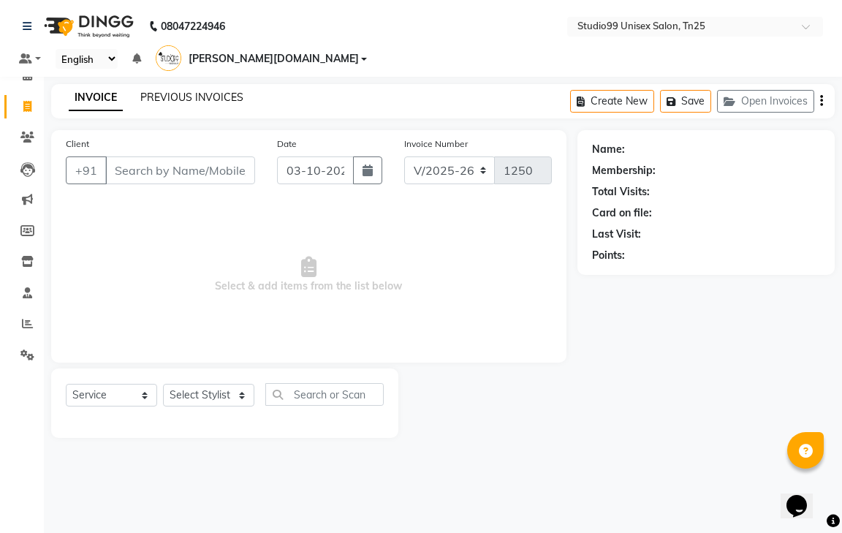
click at [194, 91] on link "PREVIOUS INVOICES" at bounding box center [191, 97] width 103 height 13
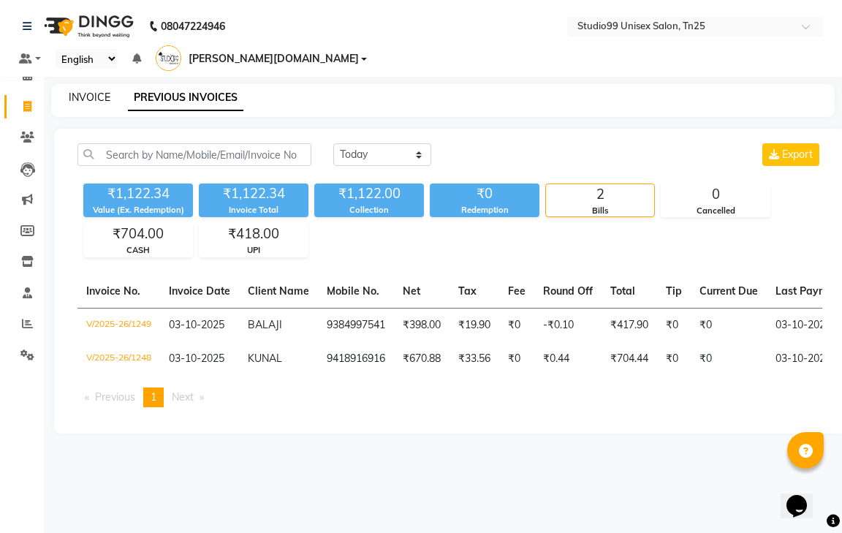
click at [97, 91] on link "INVOICE" at bounding box center [90, 97] width 42 height 13
select select "service"
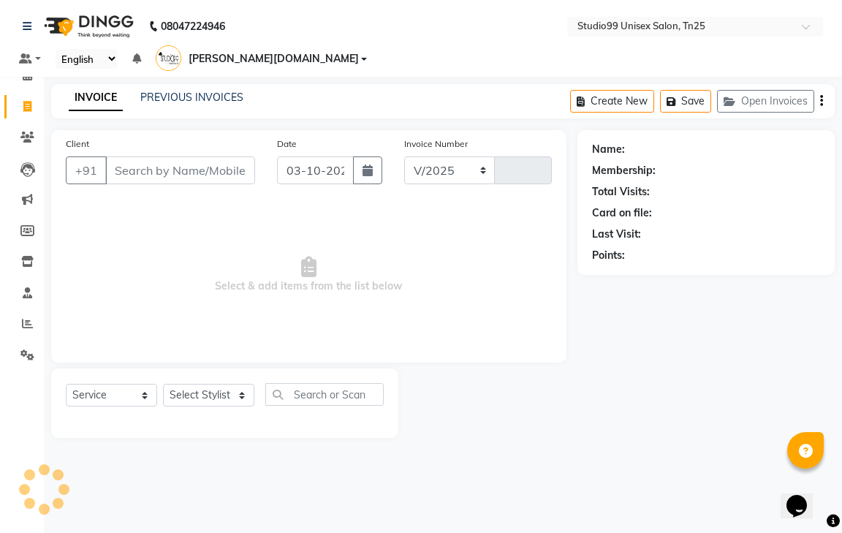
select select "8331"
type input "1250"
click at [18, 322] on span at bounding box center [28, 324] width 26 height 17
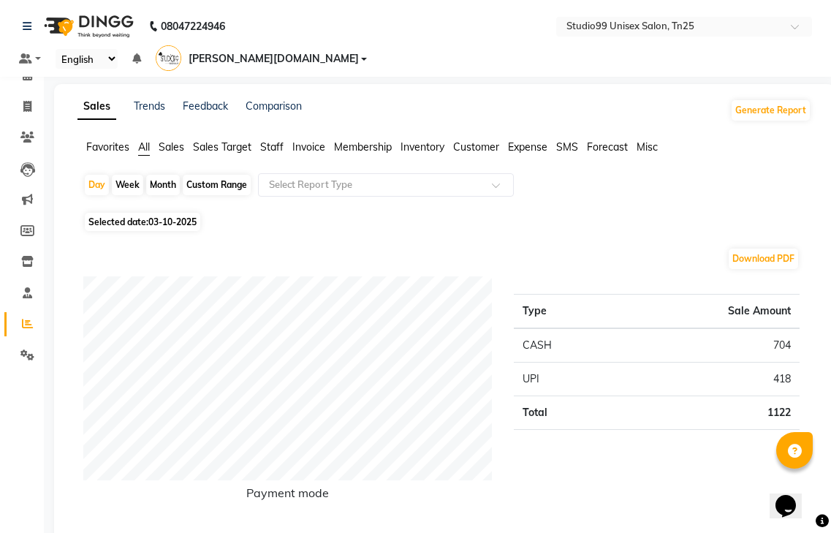
click at [270, 140] on span "Staff" at bounding box center [271, 146] width 23 height 13
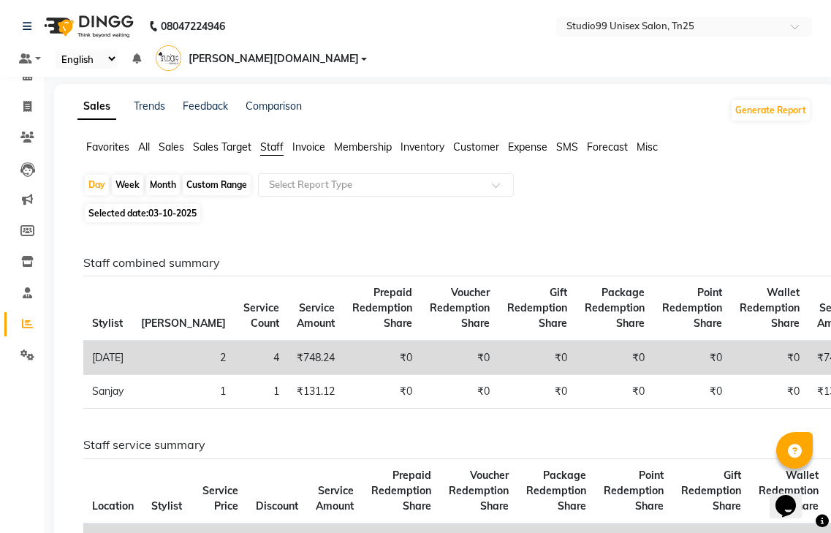
click at [195, 175] on div "Custom Range" at bounding box center [217, 185] width 68 height 20
select select "10"
select select "2025"
click at [193, 175] on div "Custom Range" at bounding box center [217, 185] width 68 height 20
select select "10"
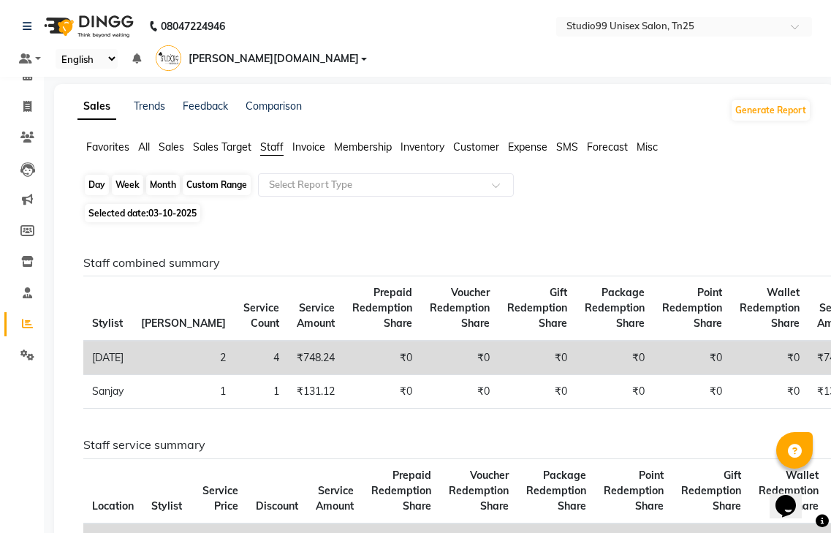
select select "2025"
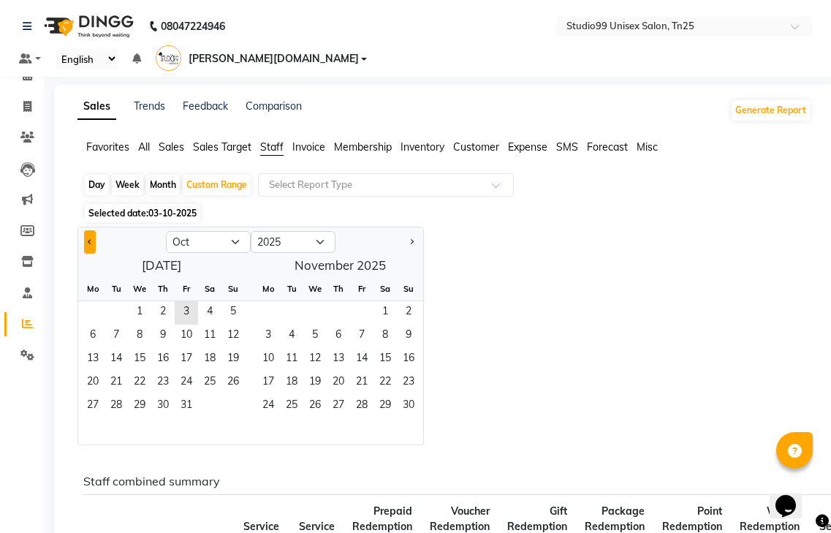
click at [87, 230] on button "Previous month" at bounding box center [90, 241] width 12 height 23
select select "9"
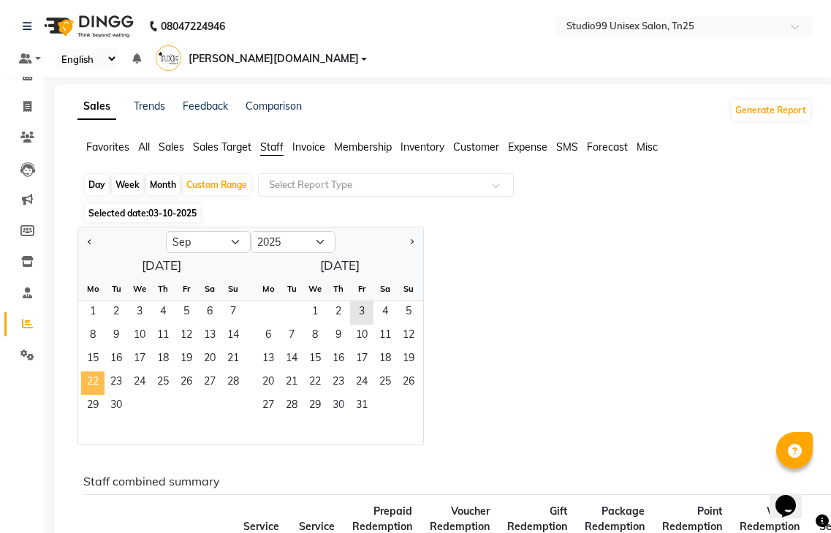
click at [83, 371] on span "22" at bounding box center [92, 382] width 23 height 23
click at [126, 395] on span "30" at bounding box center [116, 406] width 23 height 23
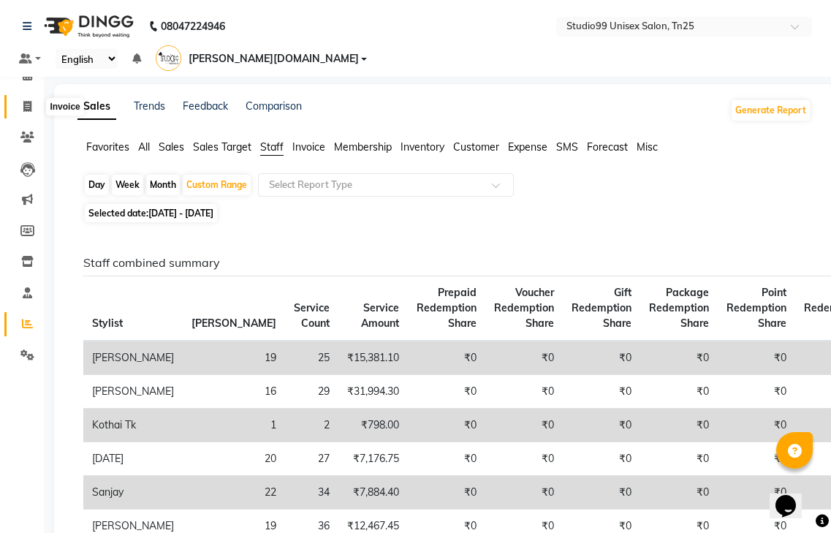
click at [22, 103] on span at bounding box center [28, 107] width 26 height 17
select select "service"
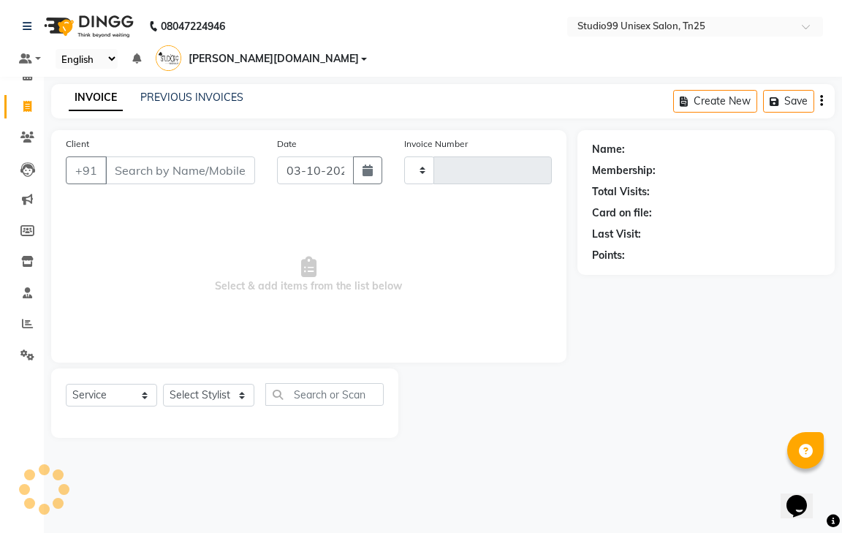
type input "1250"
select select "8331"
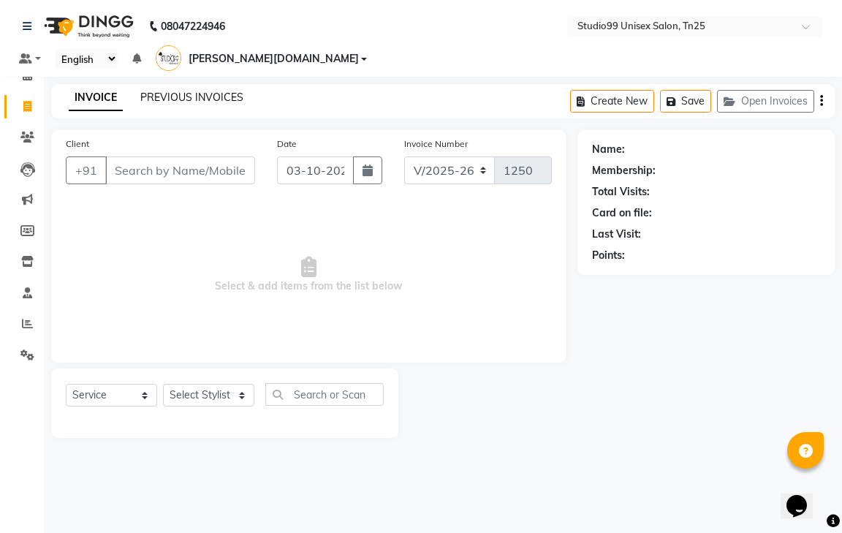
click at [192, 91] on link "PREVIOUS INVOICES" at bounding box center [191, 97] width 103 height 13
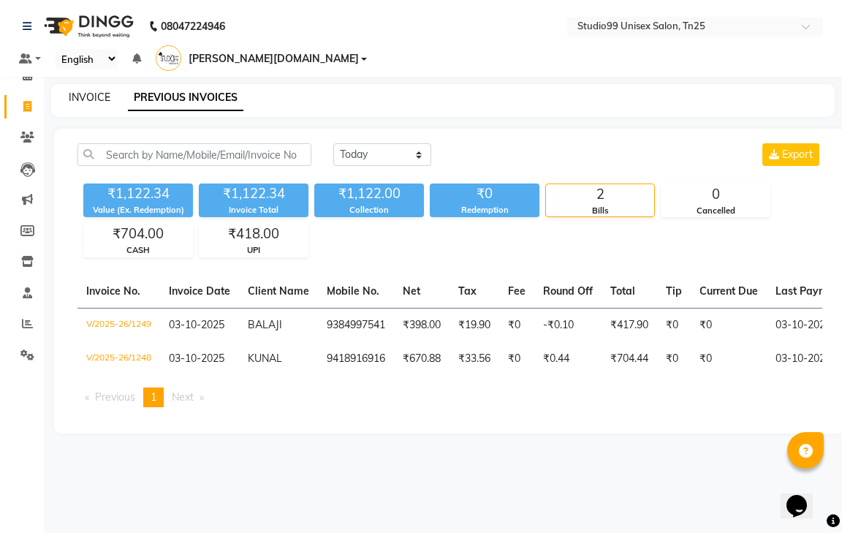
click at [86, 91] on link "INVOICE" at bounding box center [90, 97] width 42 height 13
select select "service"
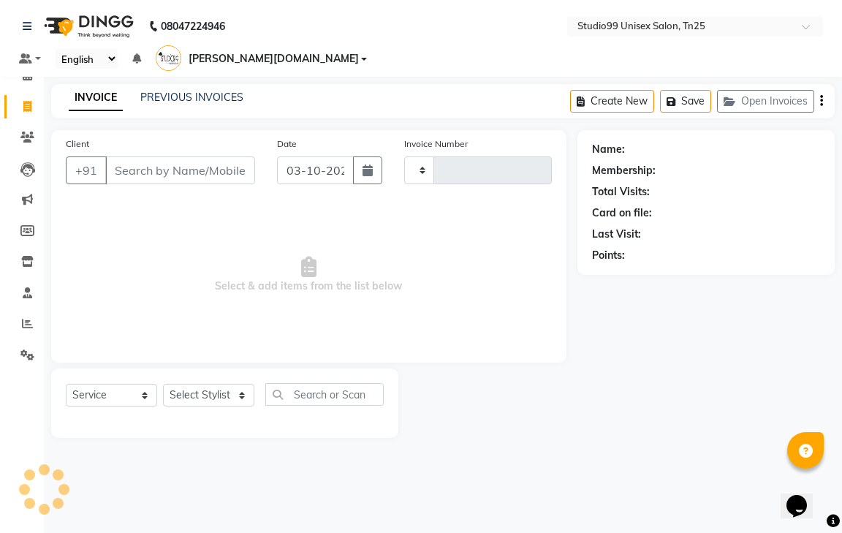
type input "1250"
select select "8331"
click at [458, 391] on div at bounding box center [487, 402] width 179 height 69
drag, startPoint x: 25, startPoint y: 323, endPoint x: 42, endPoint y: 320, distance: 17.1
click at [25, 323] on icon at bounding box center [27, 323] width 11 height 11
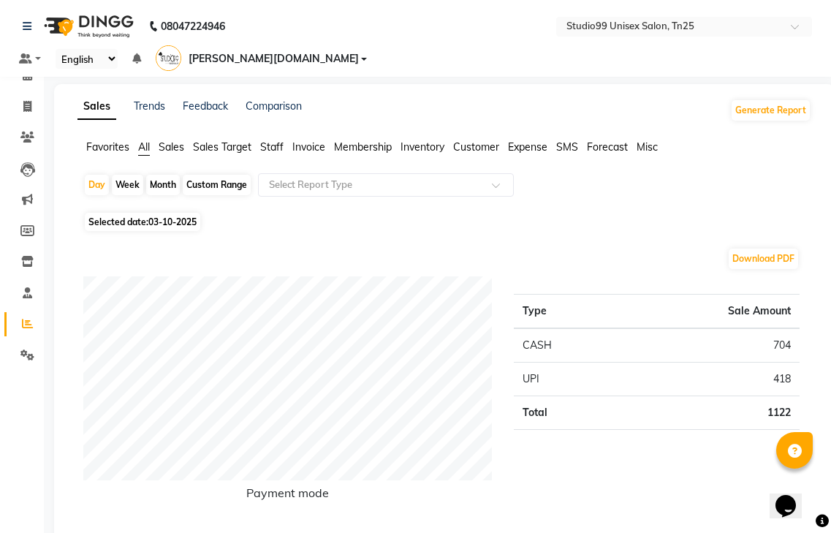
click at [278, 140] on span "Staff" at bounding box center [271, 146] width 23 height 13
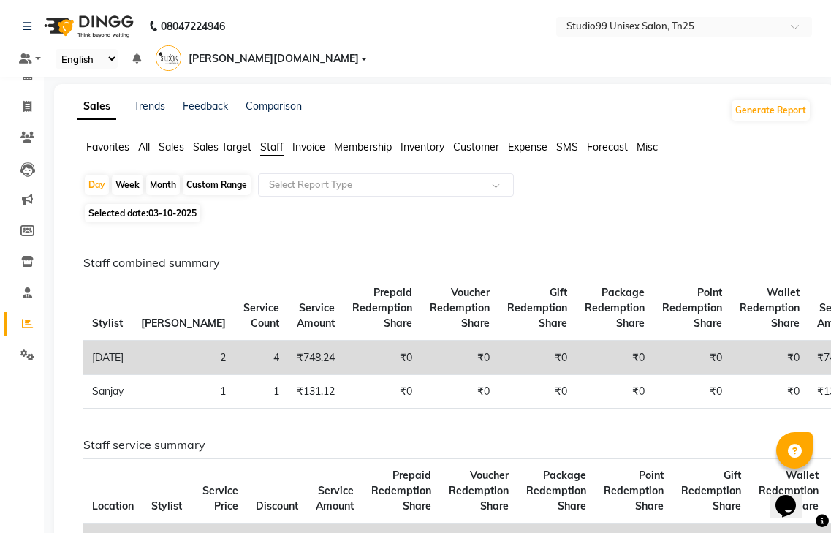
click at [221, 175] on div "Custom Range" at bounding box center [217, 185] width 68 height 20
select select "10"
select select "2025"
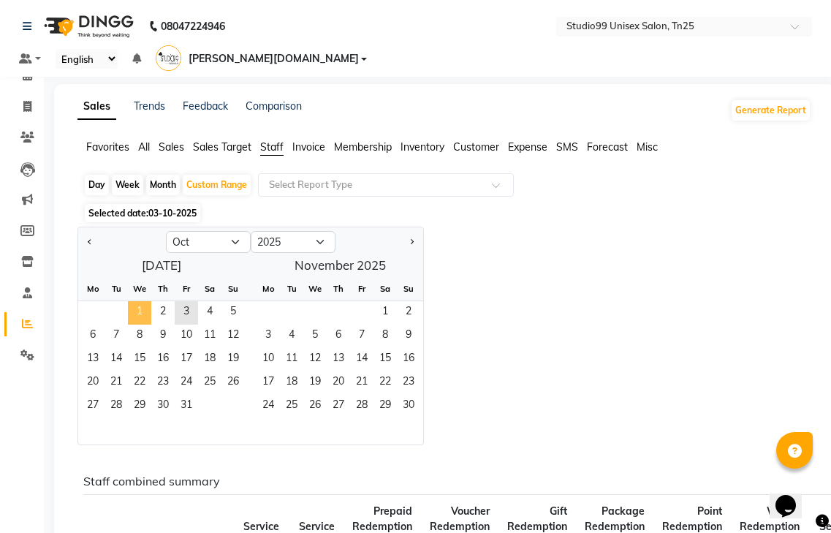
click at [144, 301] on span "1" at bounding box center [139, 312] width 23 height 23
click at [191, 301] on span "3" at bounding box center [186, 312] width 23 height 23
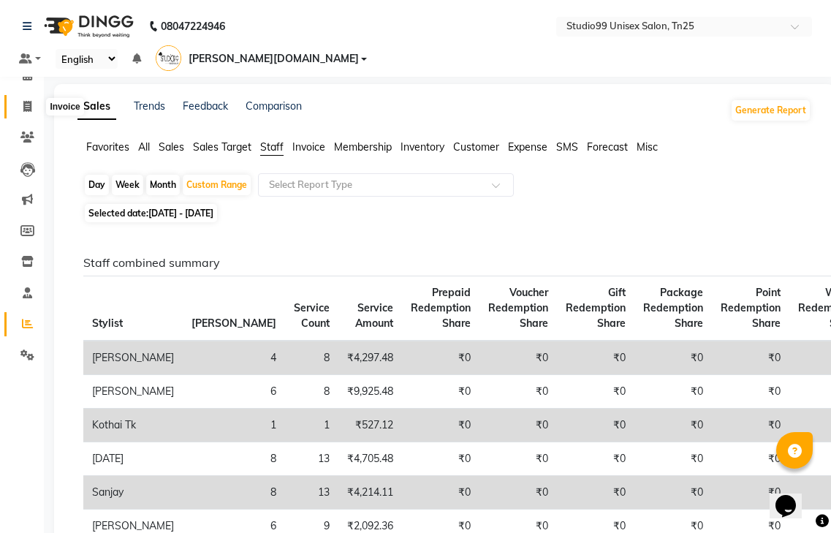
click at [30, 110] on icon at bounding box center [27, 106] width 8 height 11
select select "service"
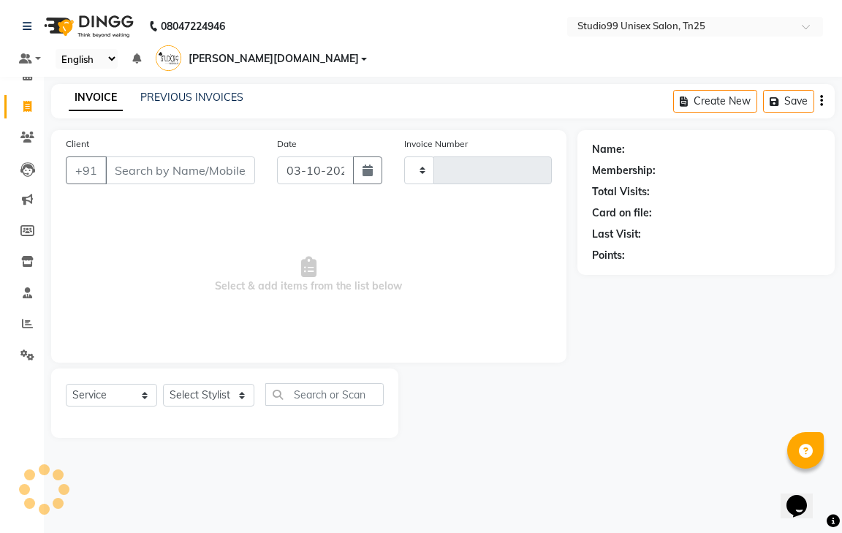
type input "1250"
select select "8331"
